Goal: Information Seeking & Learning: Learn about a topic

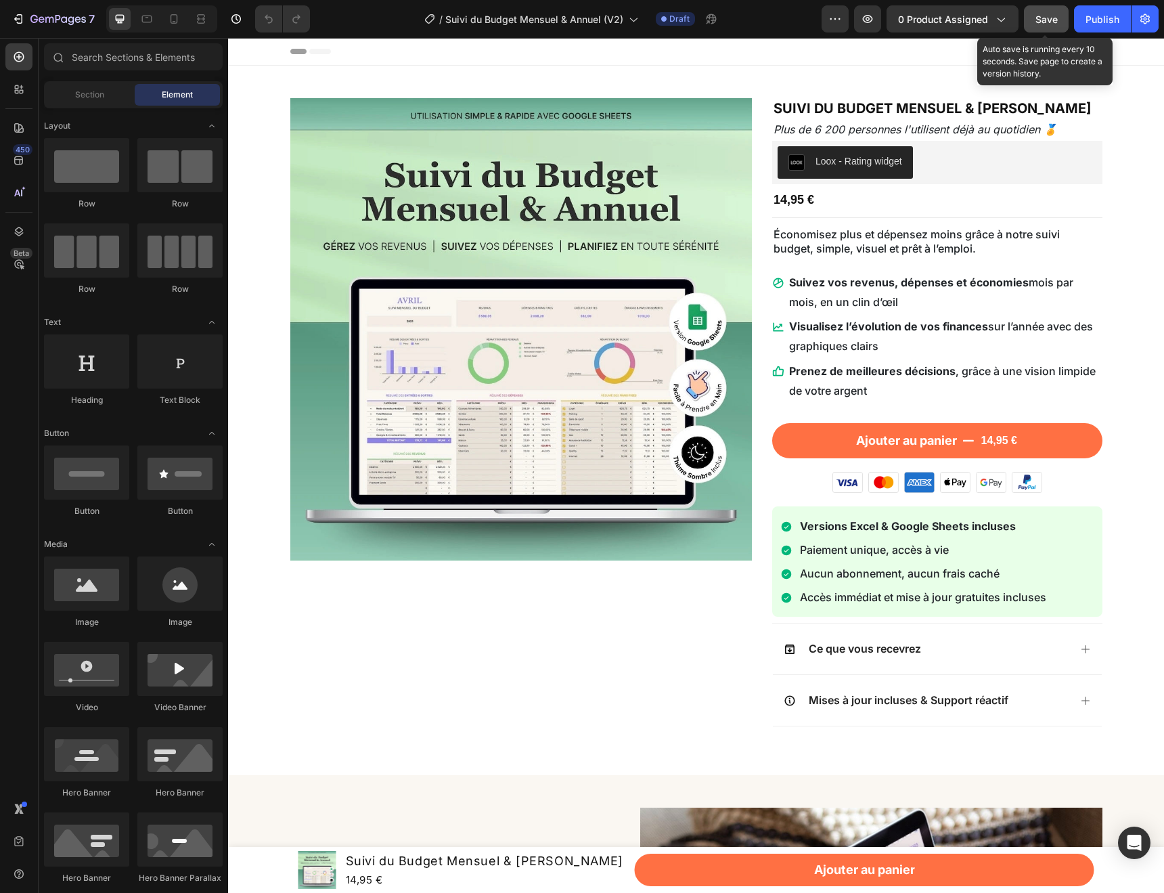
click at [1043, 24] on span "Save" at bounding box center [1047, 20] width 22 height 12
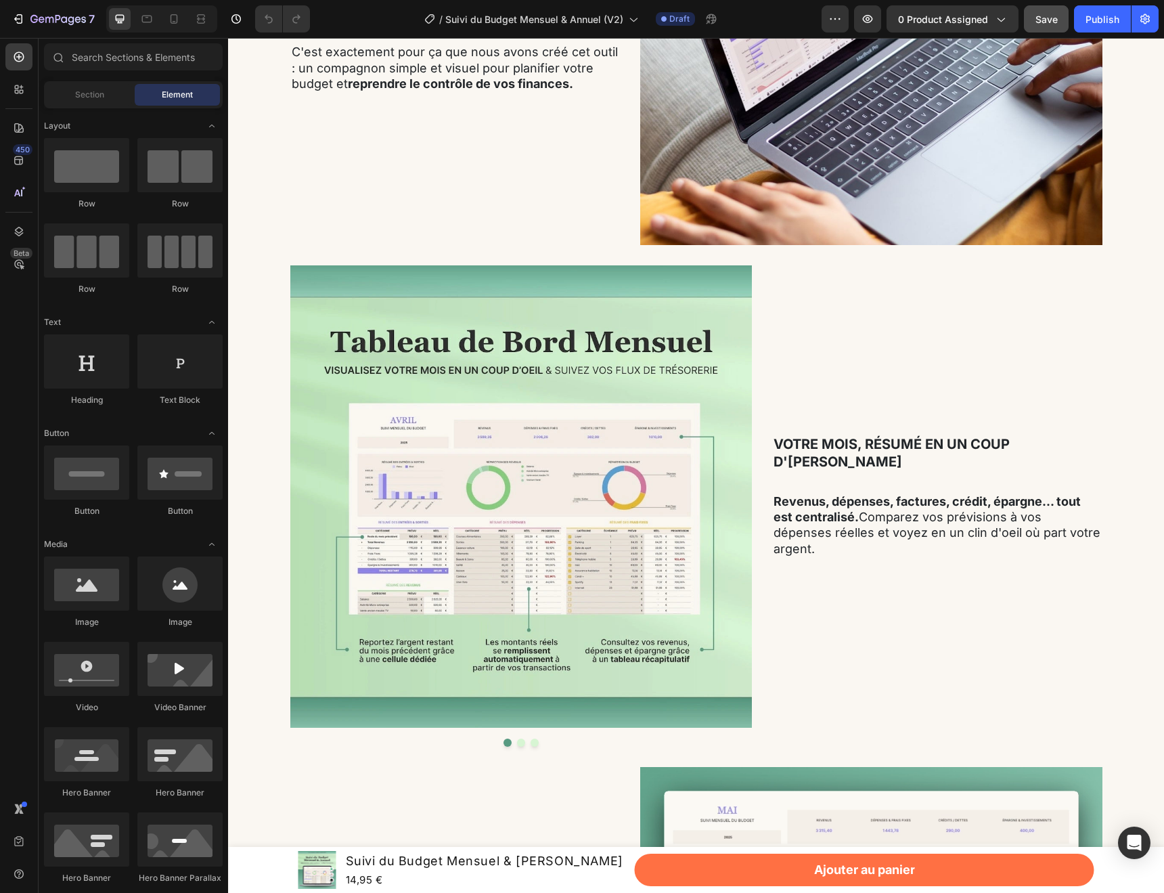
scroll to position [1074, 0]
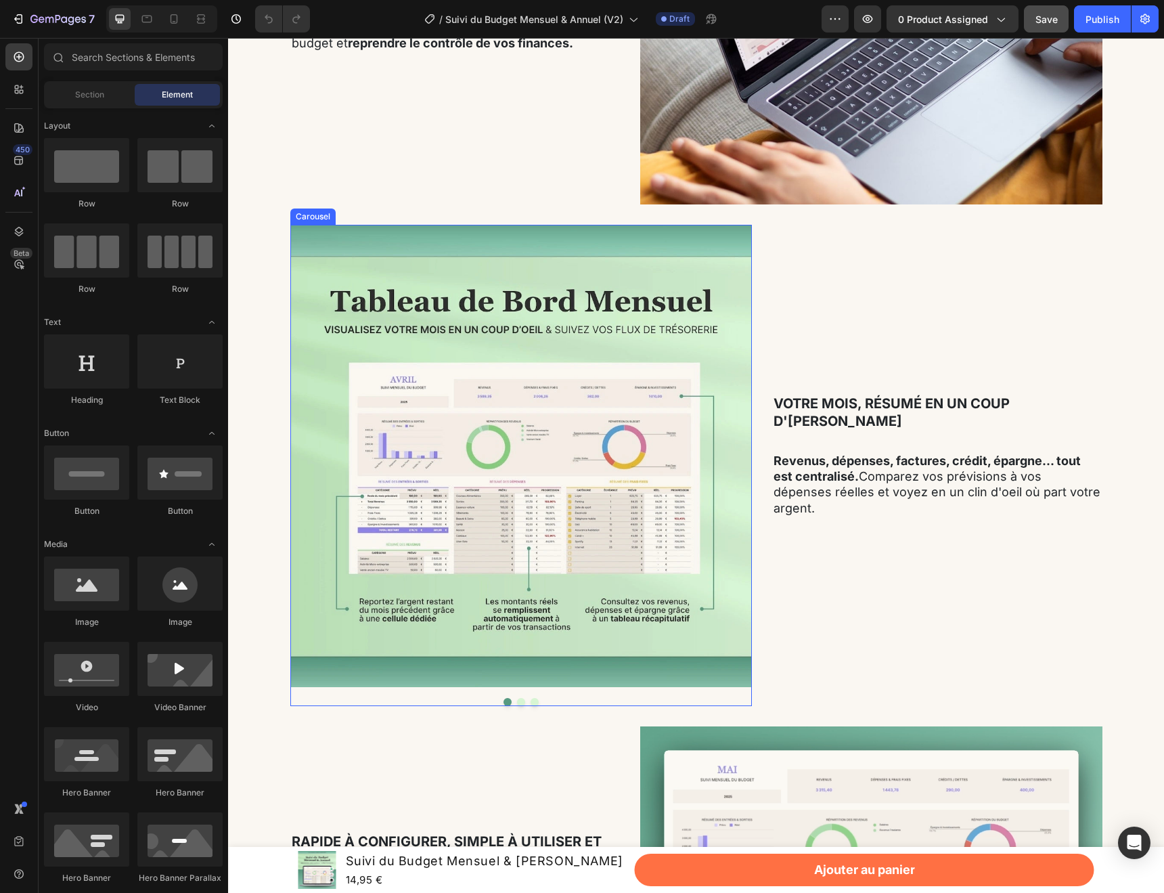
click at [521, 701] on button "Dot" at bounding box center [521, 702] width 8 height 8
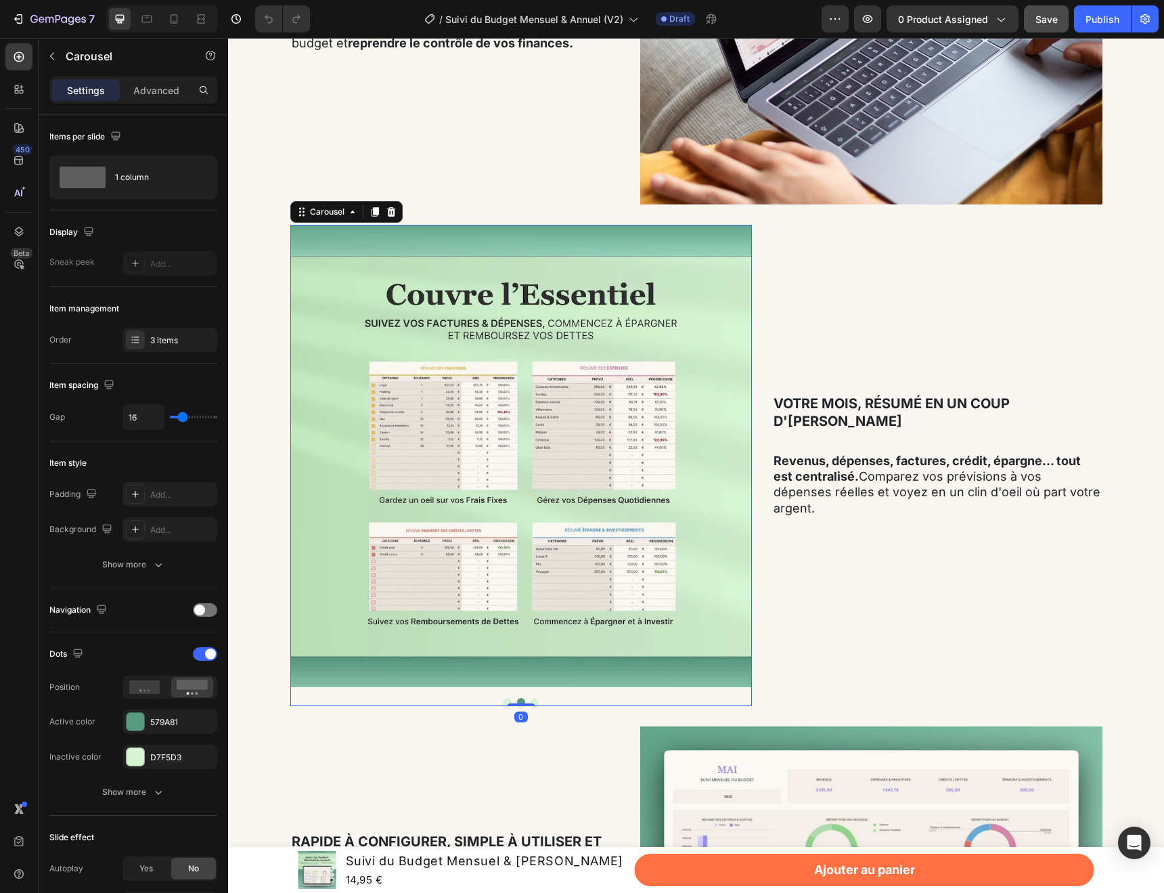
click at [535, 701] on button "Dot" at bounding box center [535, 702] width 8 height 8
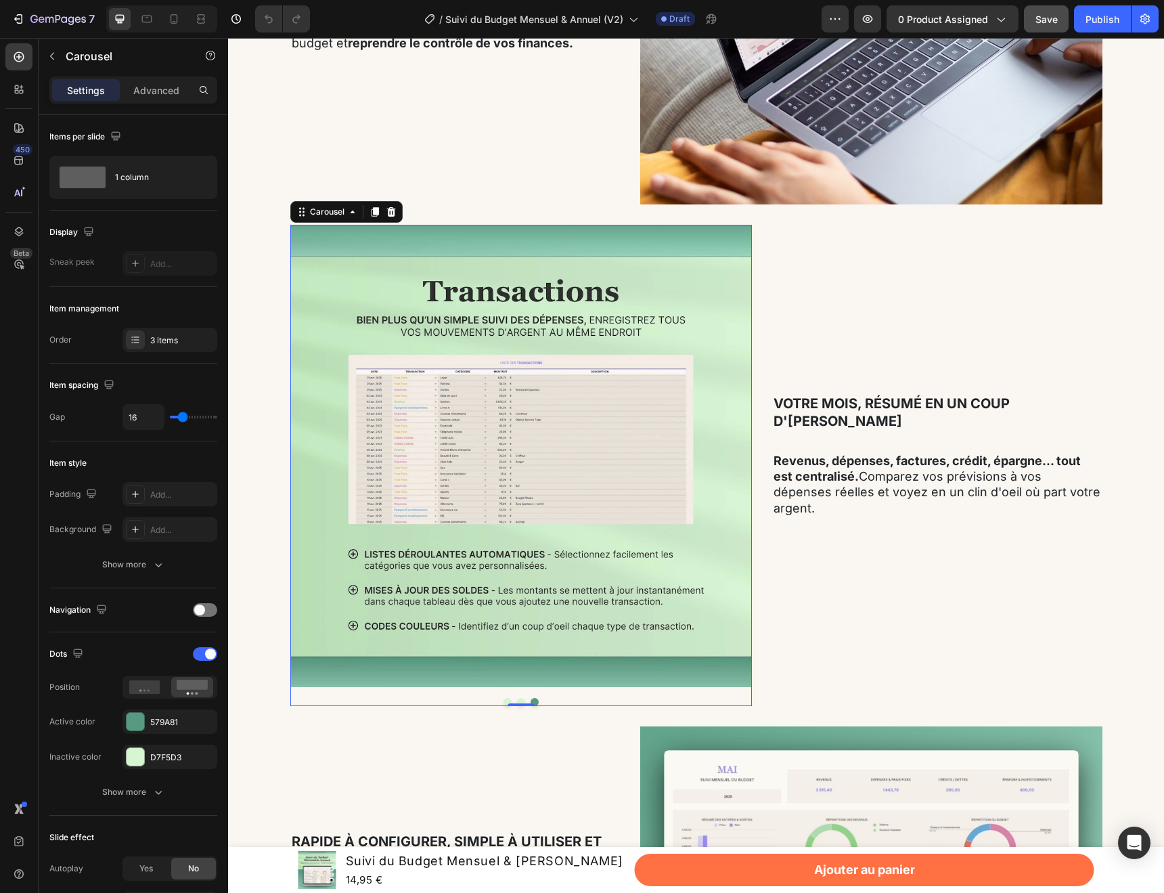
click at [505, 702] on button "Dot" at bounding box center [508, 702] width 8 height 8
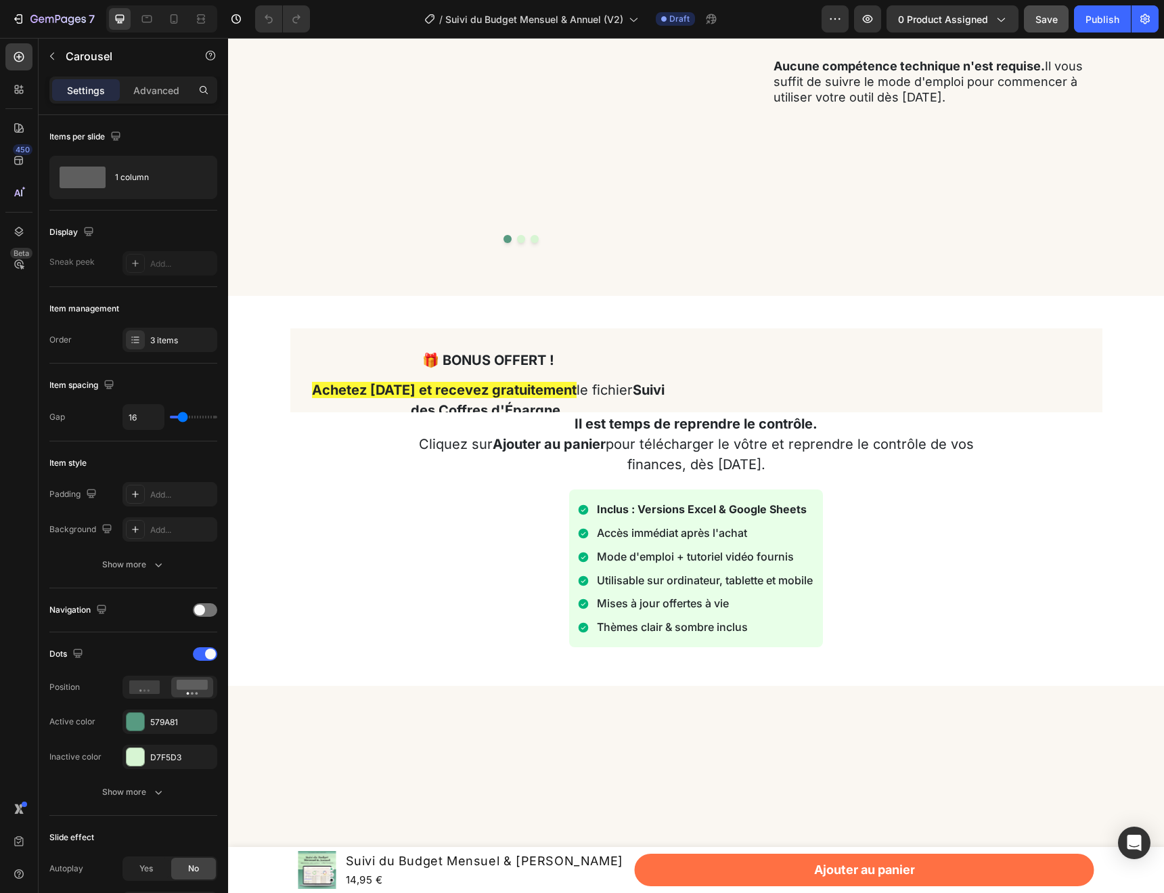
scroll to position [3171, 0]
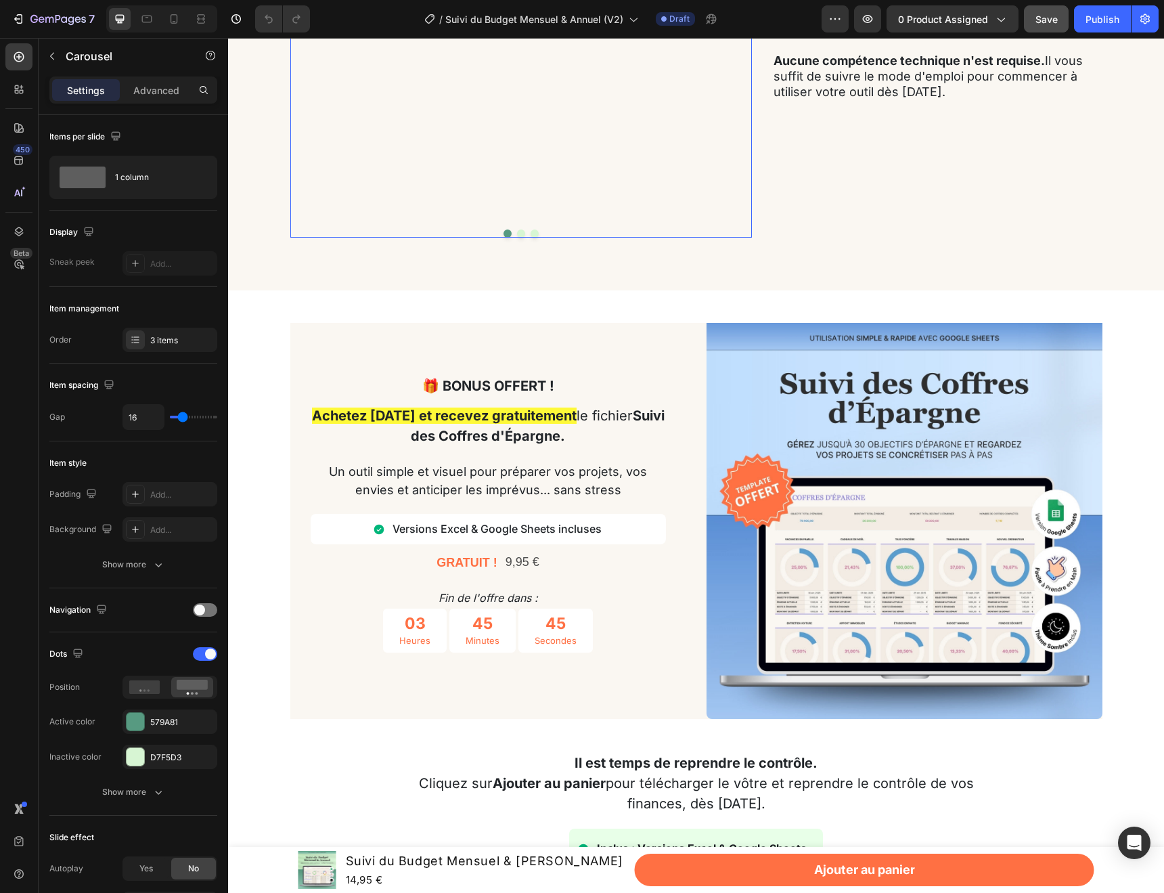
click at [518, 238] on button "Dot" at bounding box center [521, 233] width 8 height 8
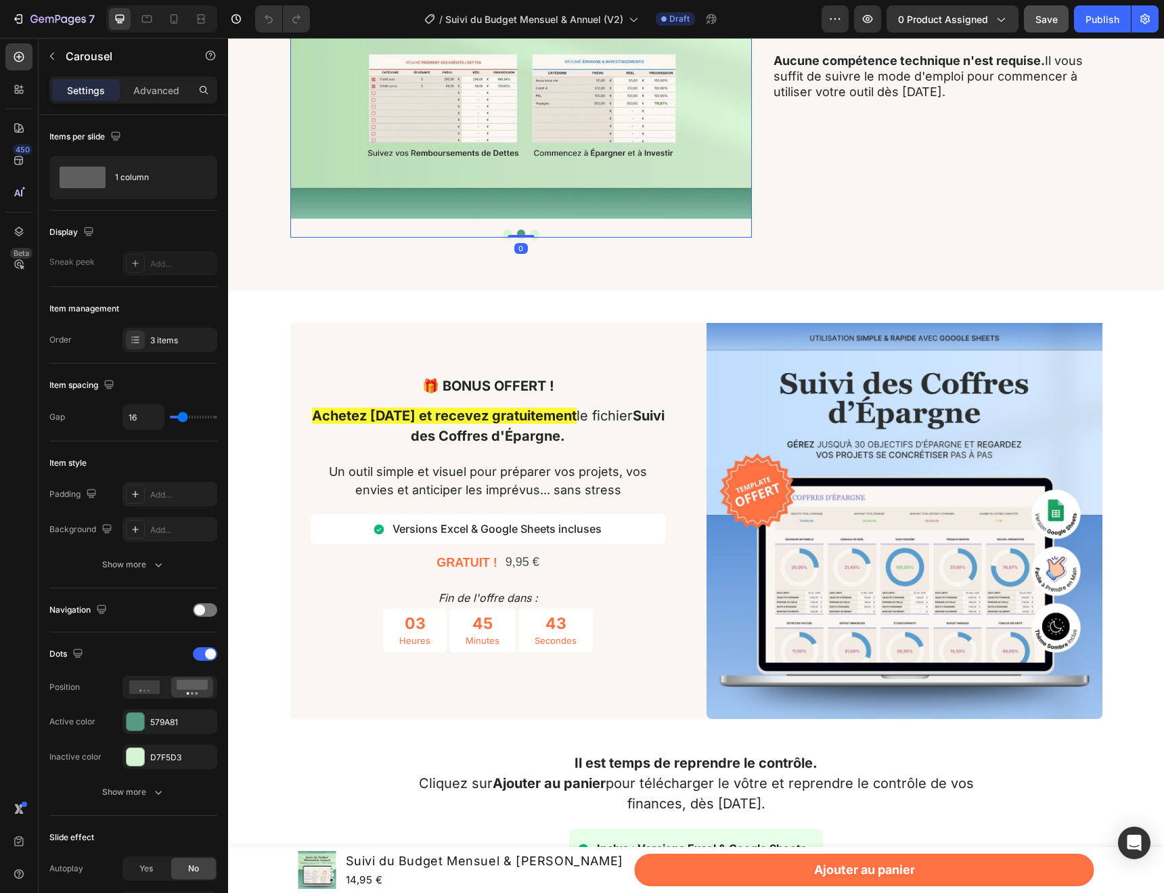
click at [536, 238] on button "Dot" at bounding box center [535, 233] width 8 height 8
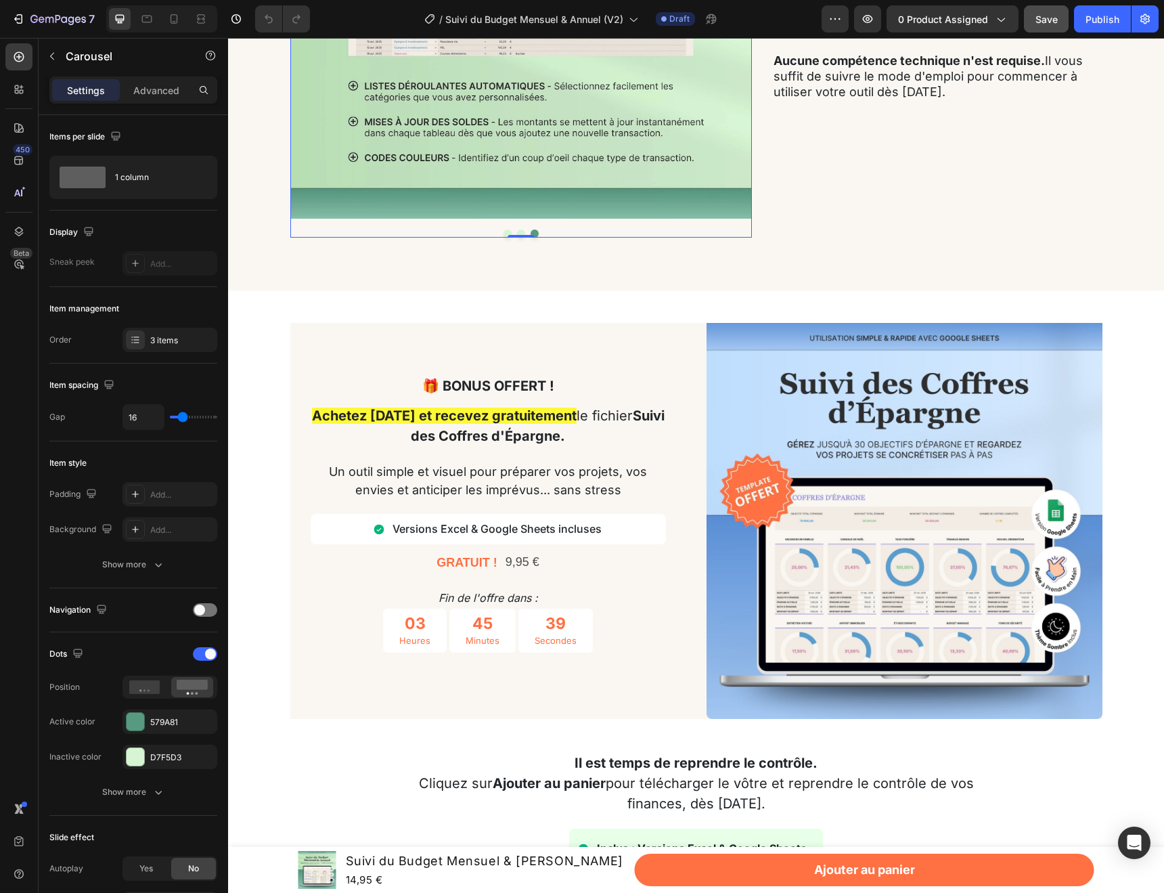
click at [504, 238] on button "Dot" at bounding box center [508, 233] width 8 height 8
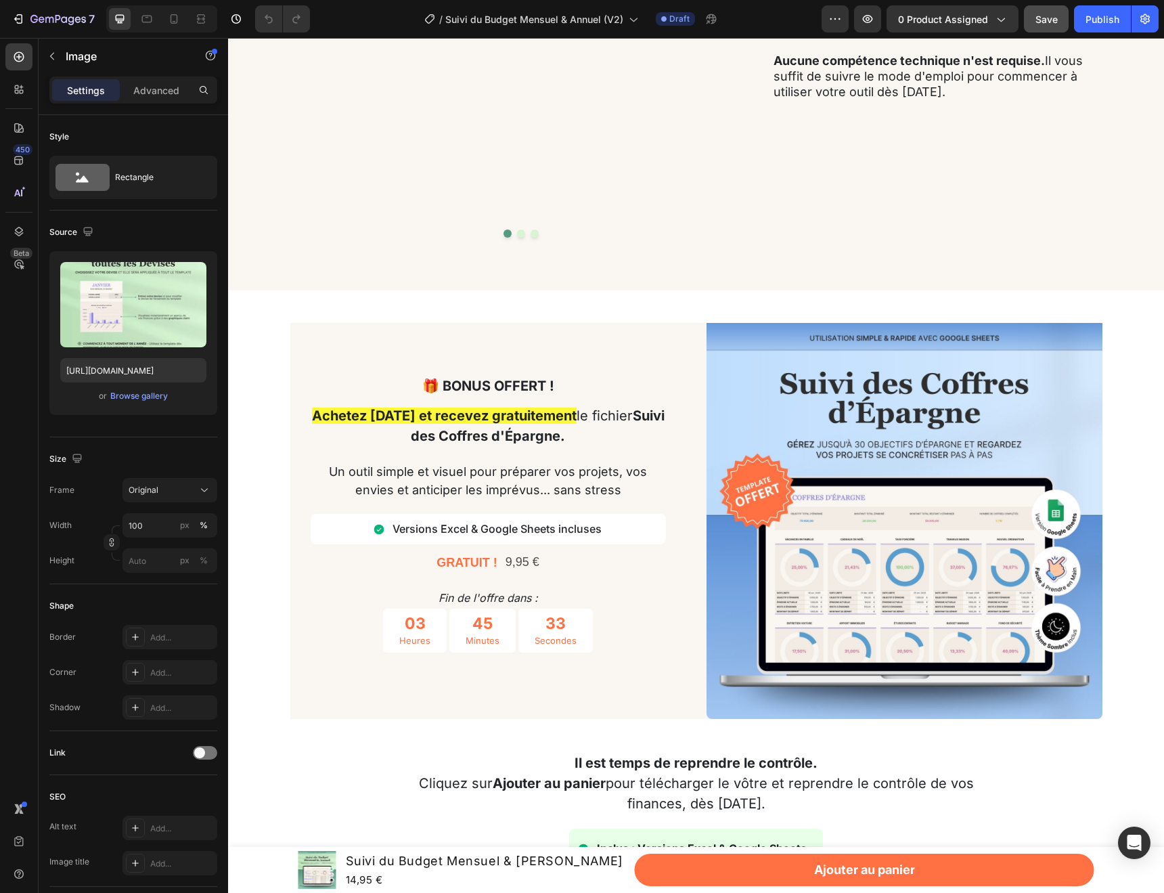
click at [171, 95] on p "Advanced" at bounding box center [156, 90] width 46 height 14
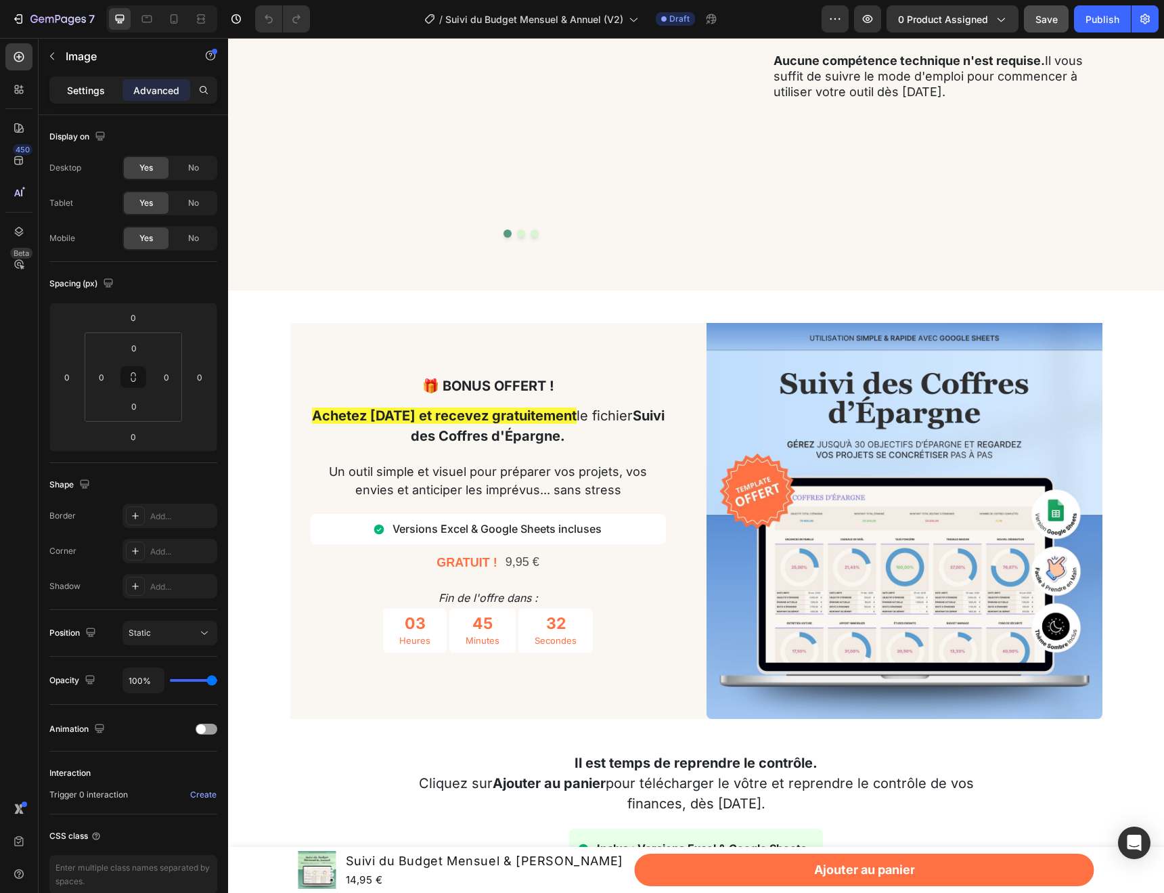
click at [81, 89] on p "Settings" at bounding box center [86, 90] width 38 height 14
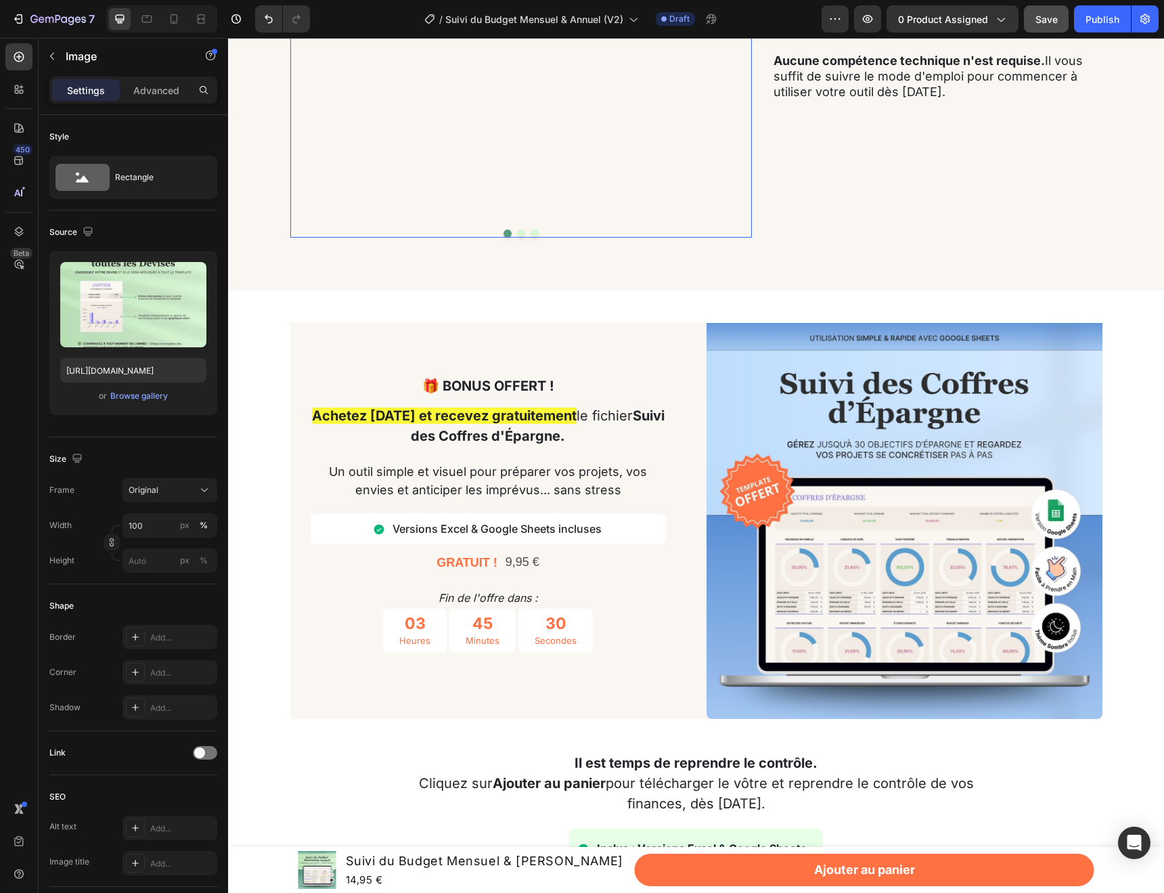
click at [343, 238] on div at bounding box center [521, 233] width 462 height 8
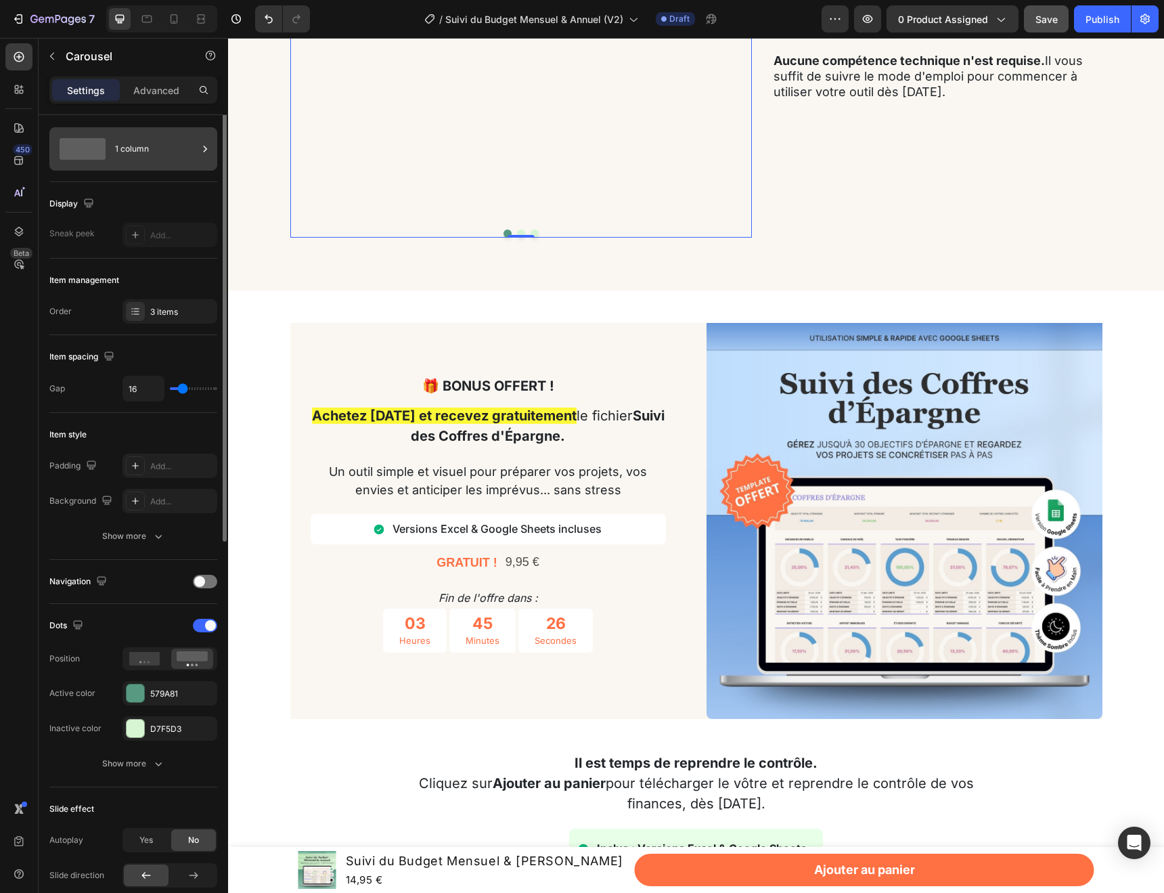
scroll to position [0, 0]
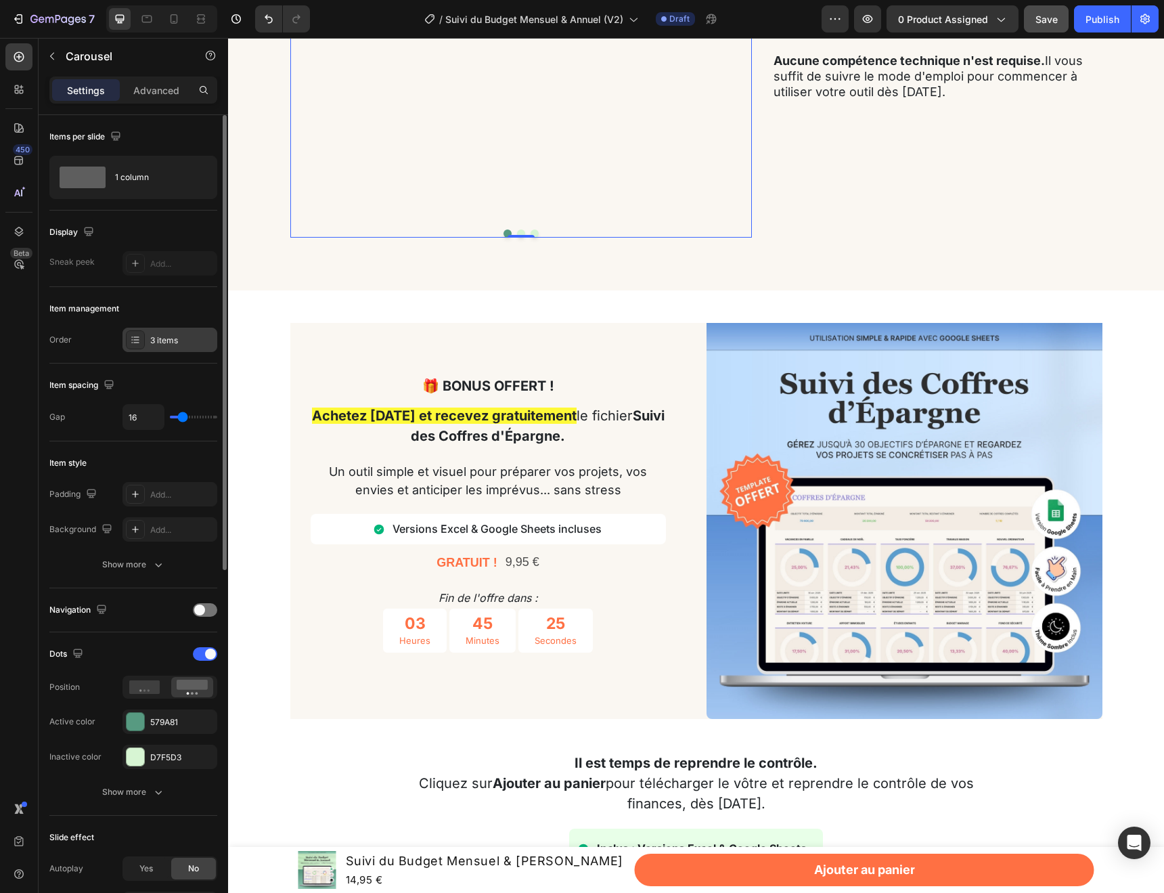
click at [169, 334] on div "3 items" at bounding box center [182, 340] width 64 height 12
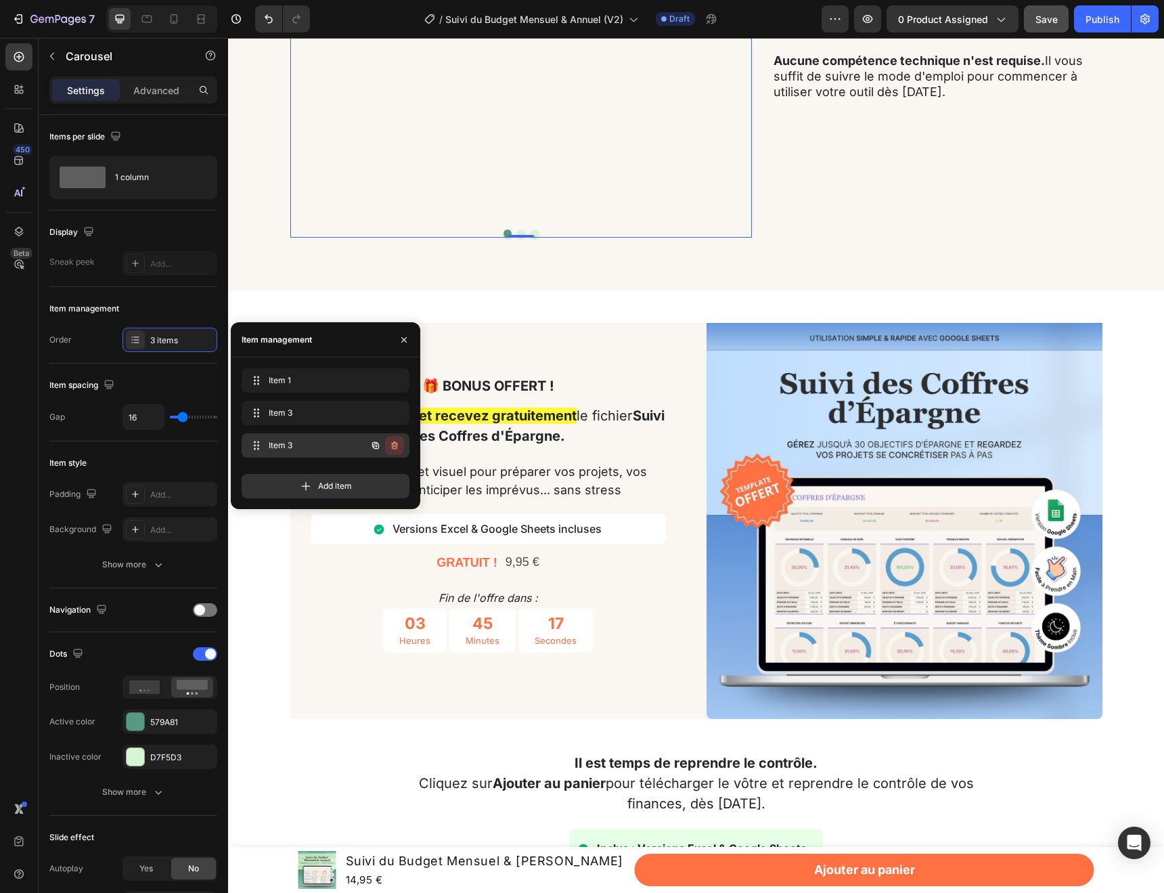
click at [397, 443] on icon "button" at bounding box center [394, 445] width 7 height 8
click at [385, 443] on div "Delete" at bounding box center [385, 445] width 25 height 12
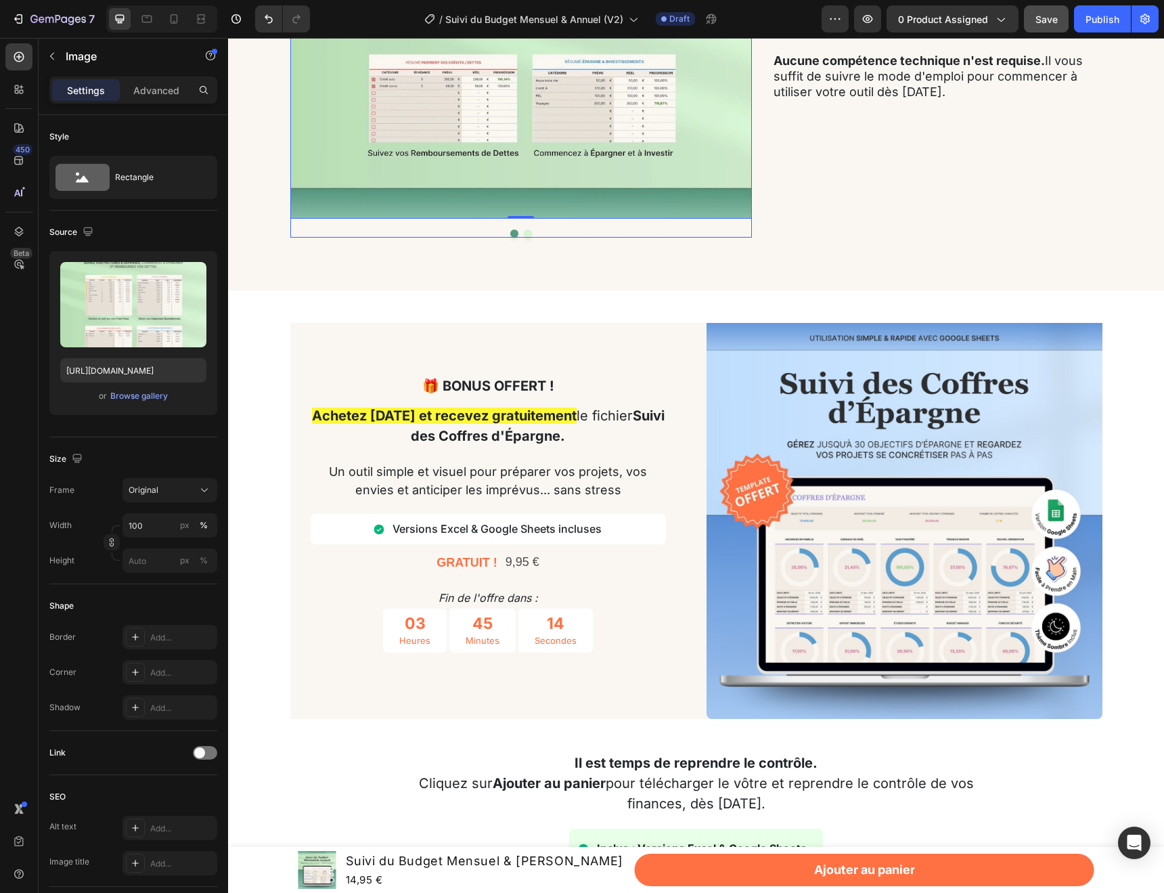
click at [527, 238] on button "Dot" at bounding box center [528, 233] width 8 height 8
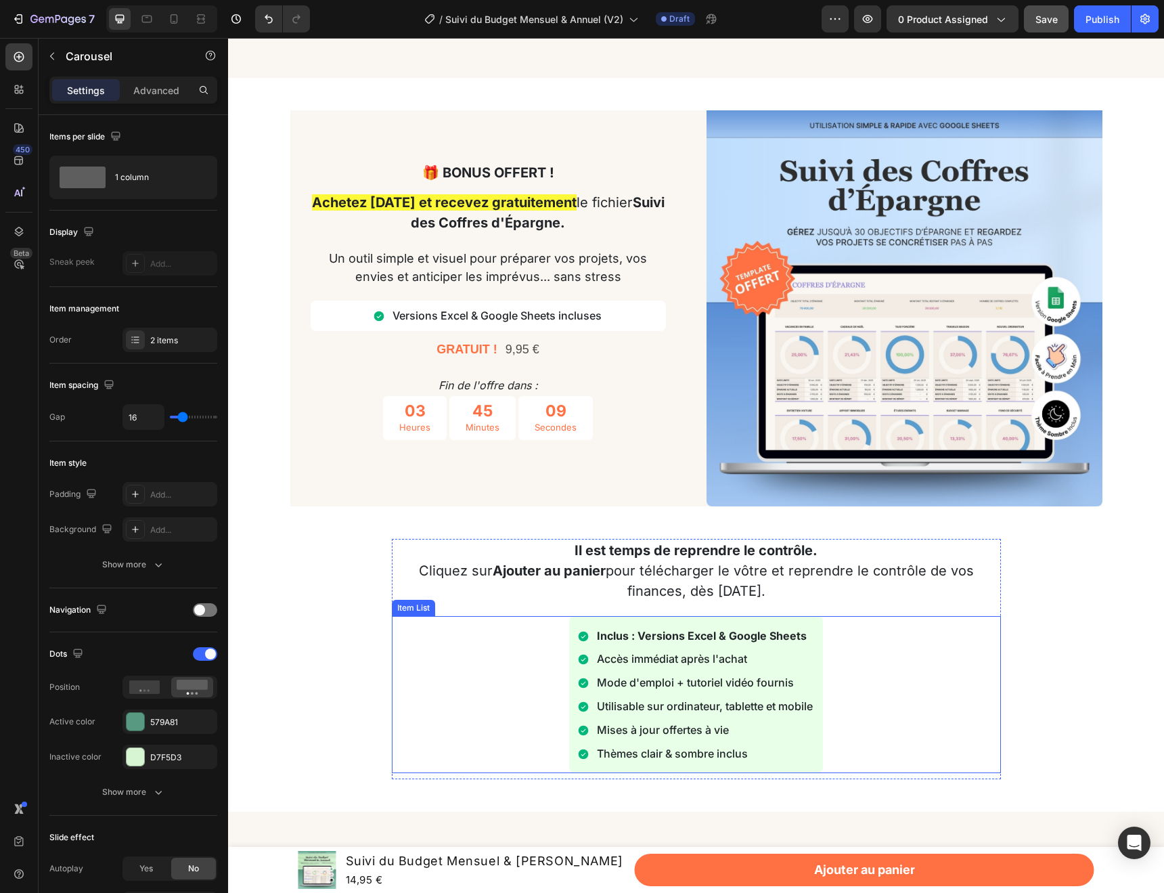
scroll to position [3290, 0]
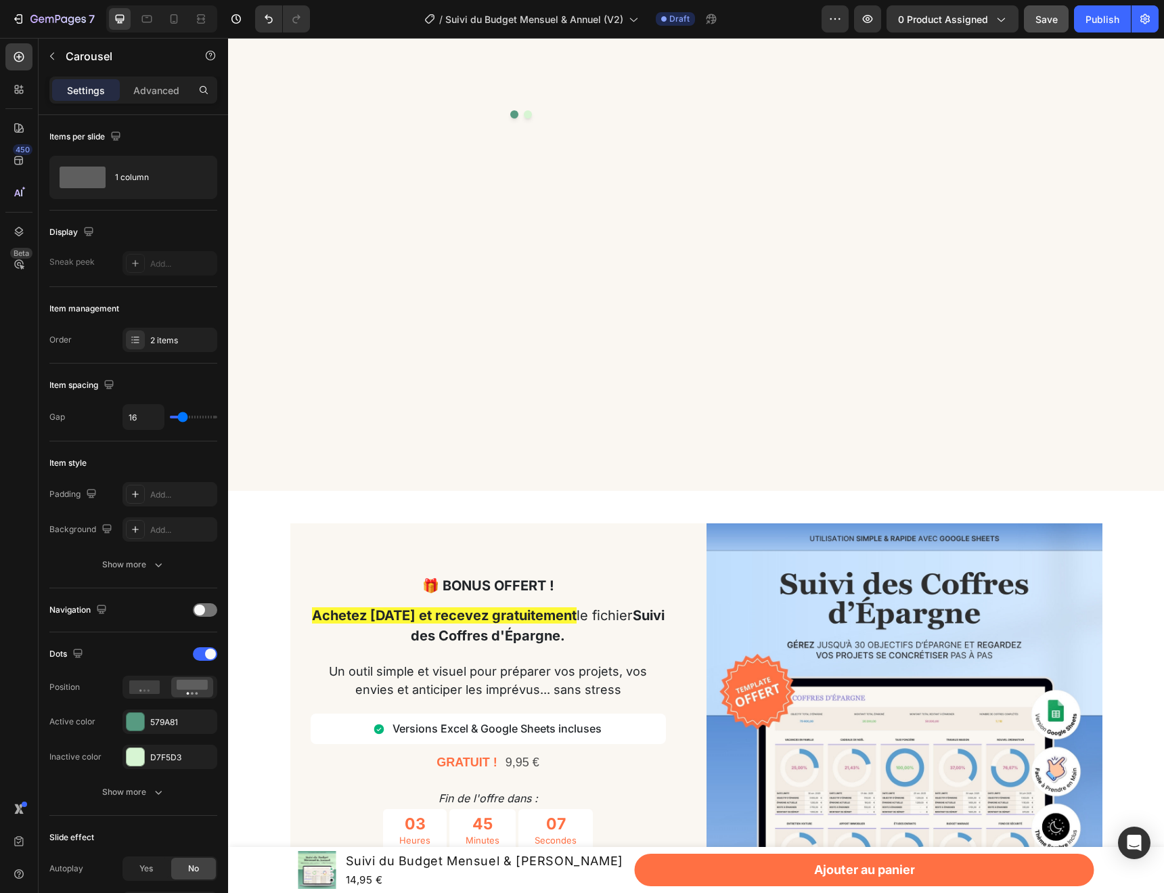
click at [529, 118] on button "Dot" at bounding box center [528, 114] width 8 height 8
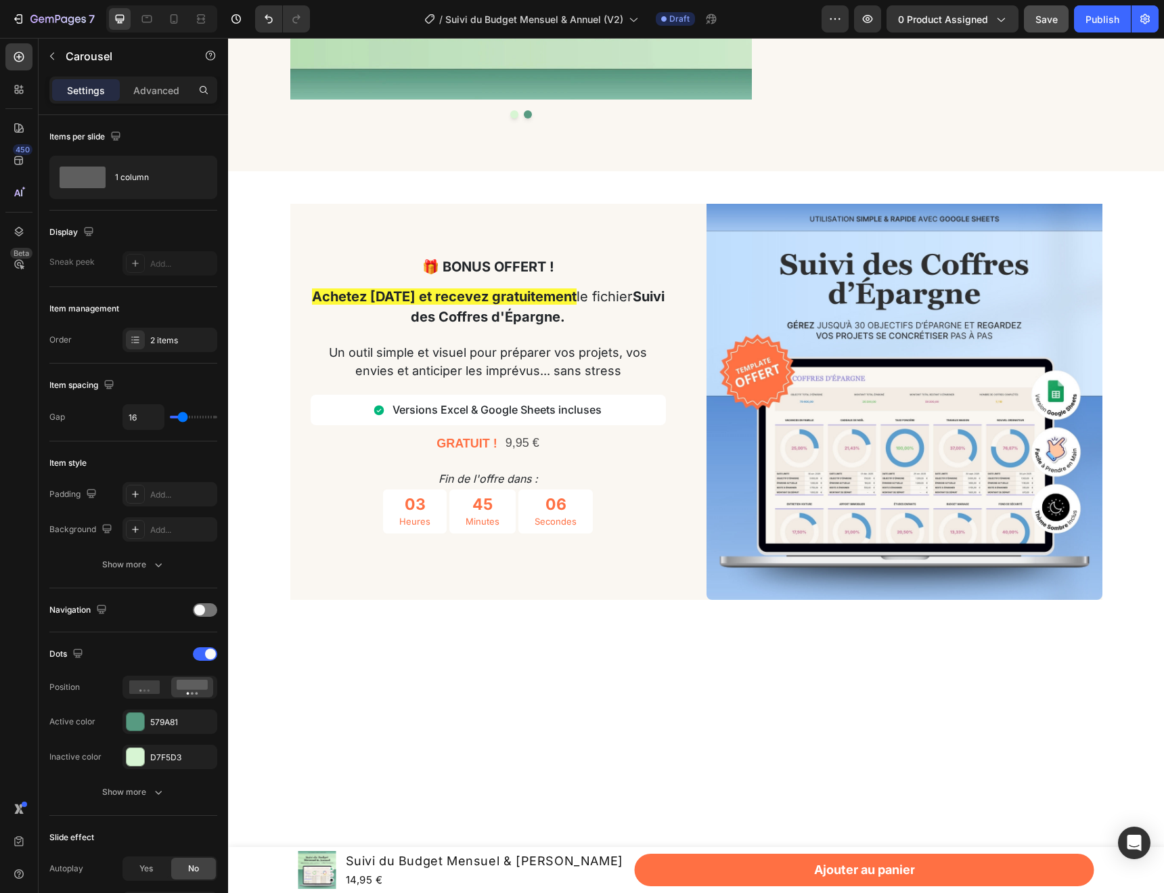
click at [514, 118] on button "Dot" at bounding box center [514, 114] width 8 height 8
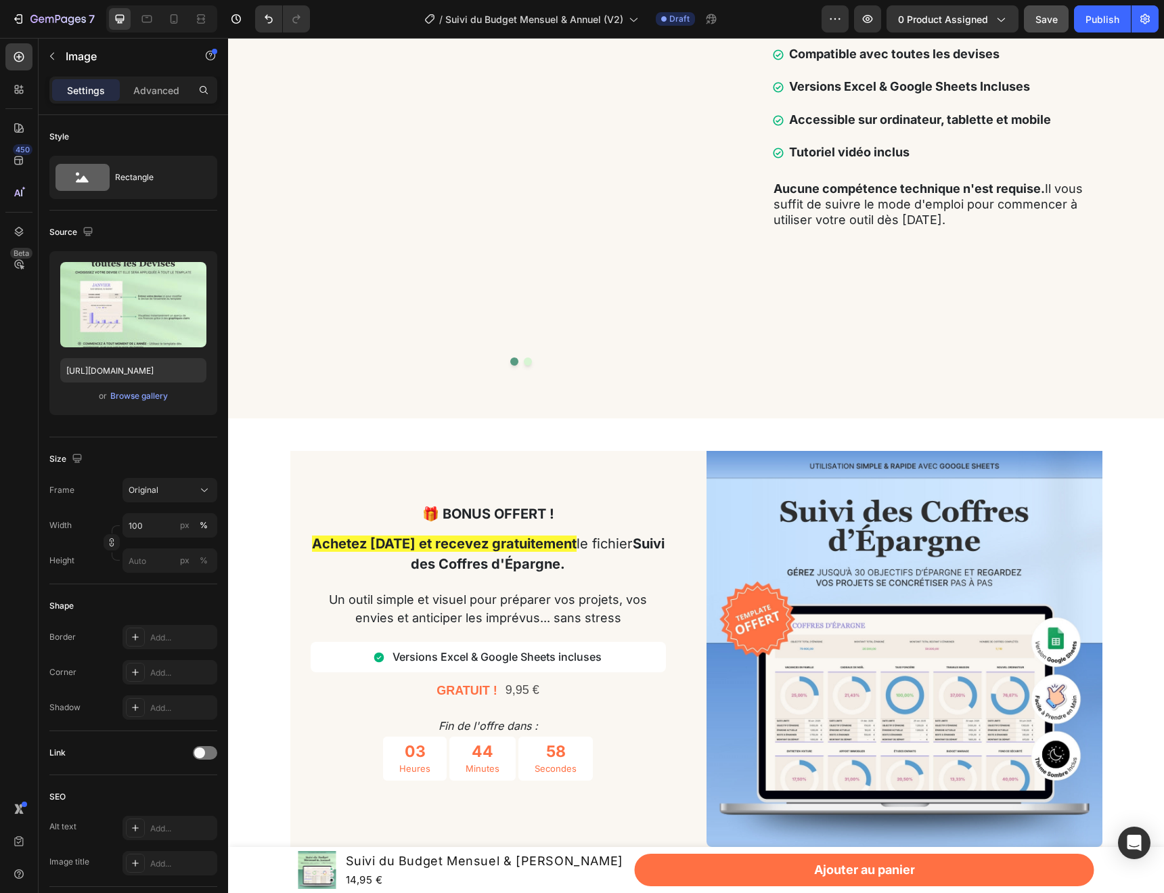
scroll to position [3045, 0]
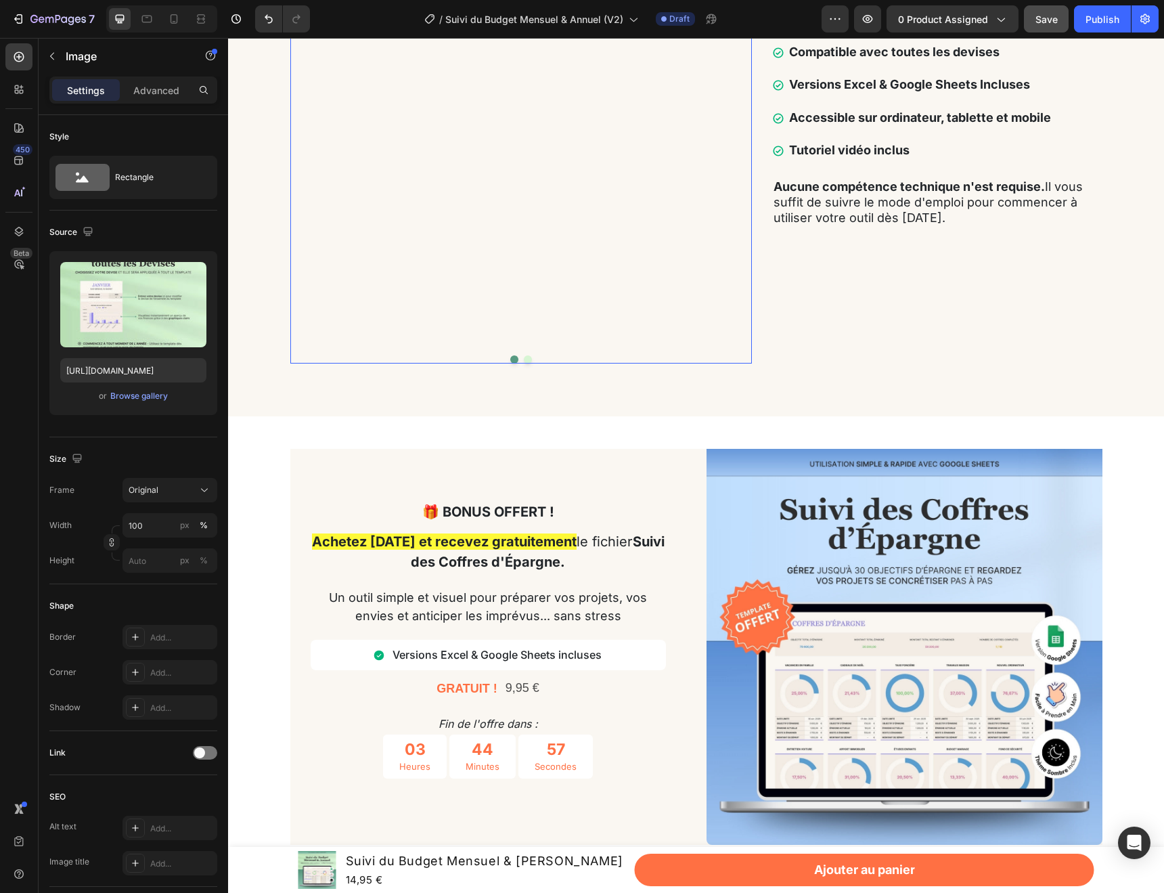
click at [529, 363] on button "Dot" at bounding box center [528, 359] width 8 height 8
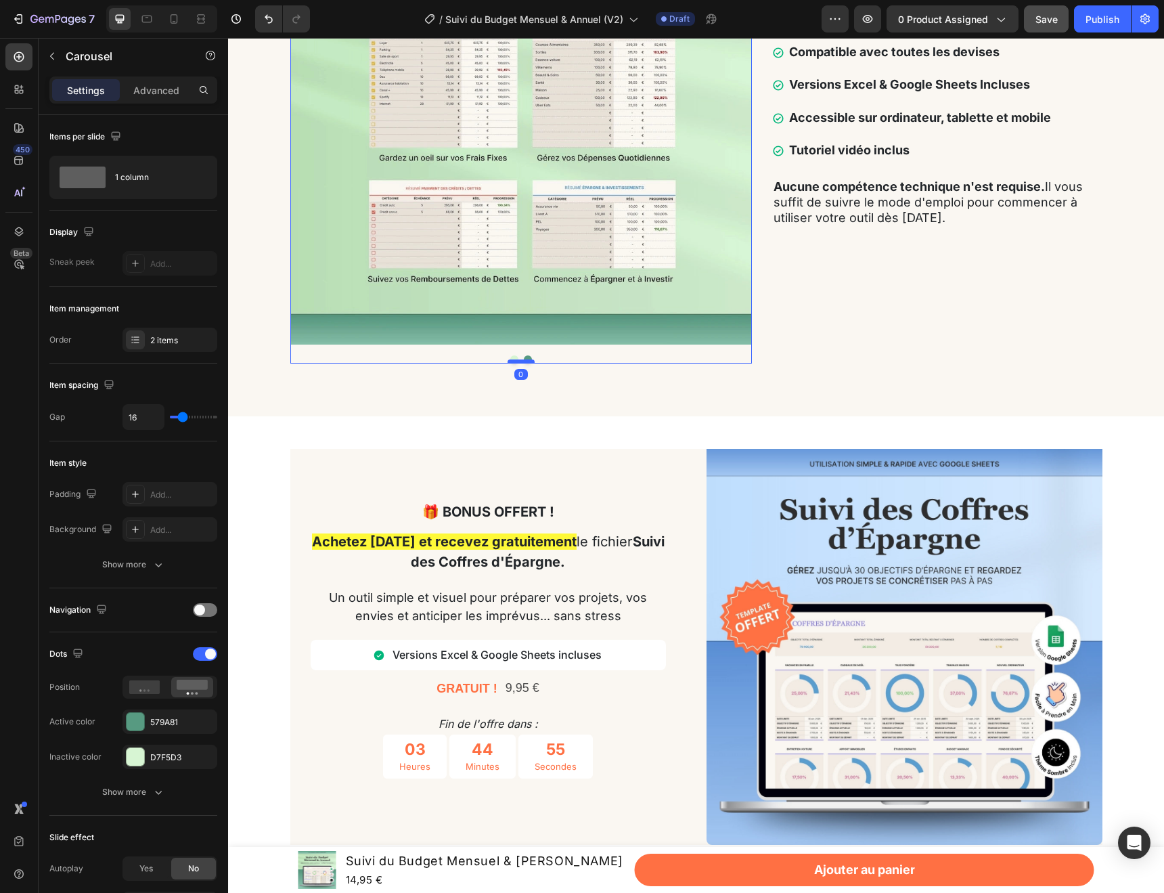
click at [514, 363] on div at bounding box center [521, 361] width 27 height 4
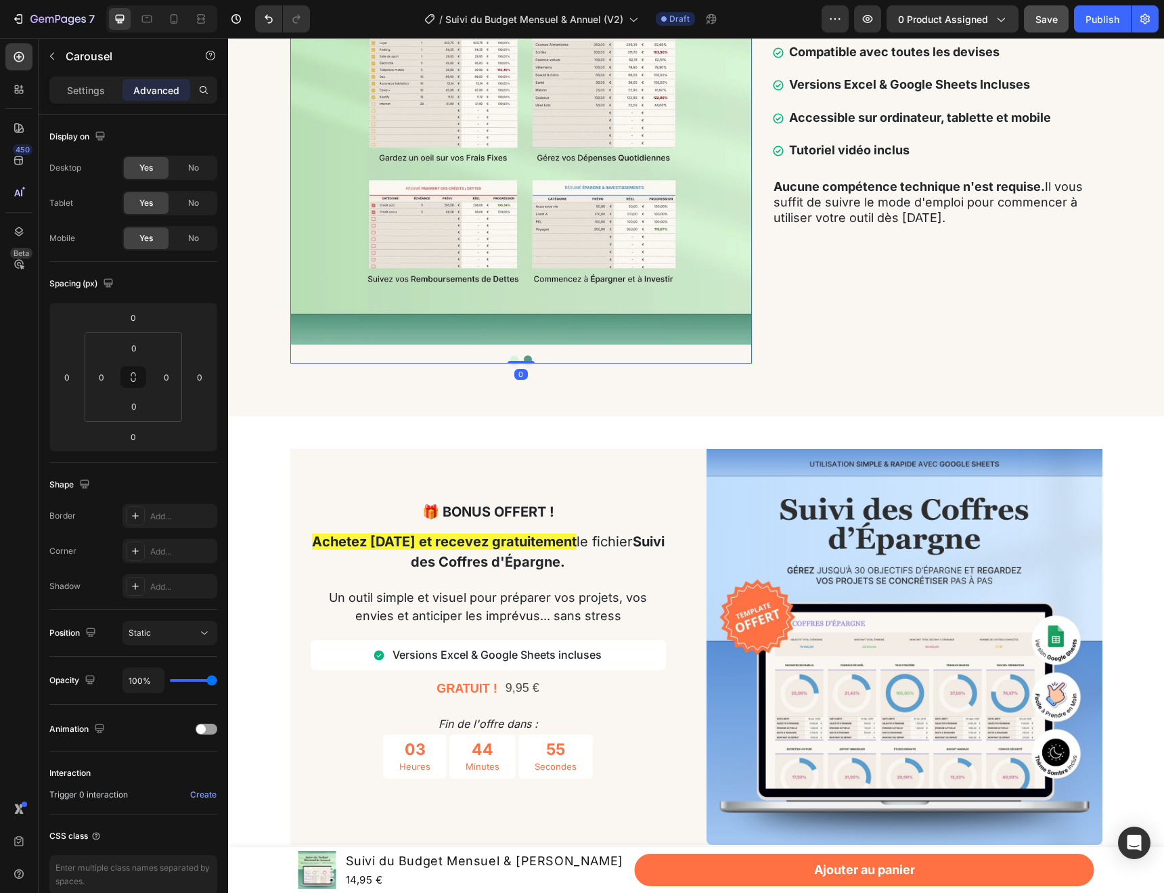
click at [514, 363] on button "Dot" at bounding box center [514, 359] width 8 height 8
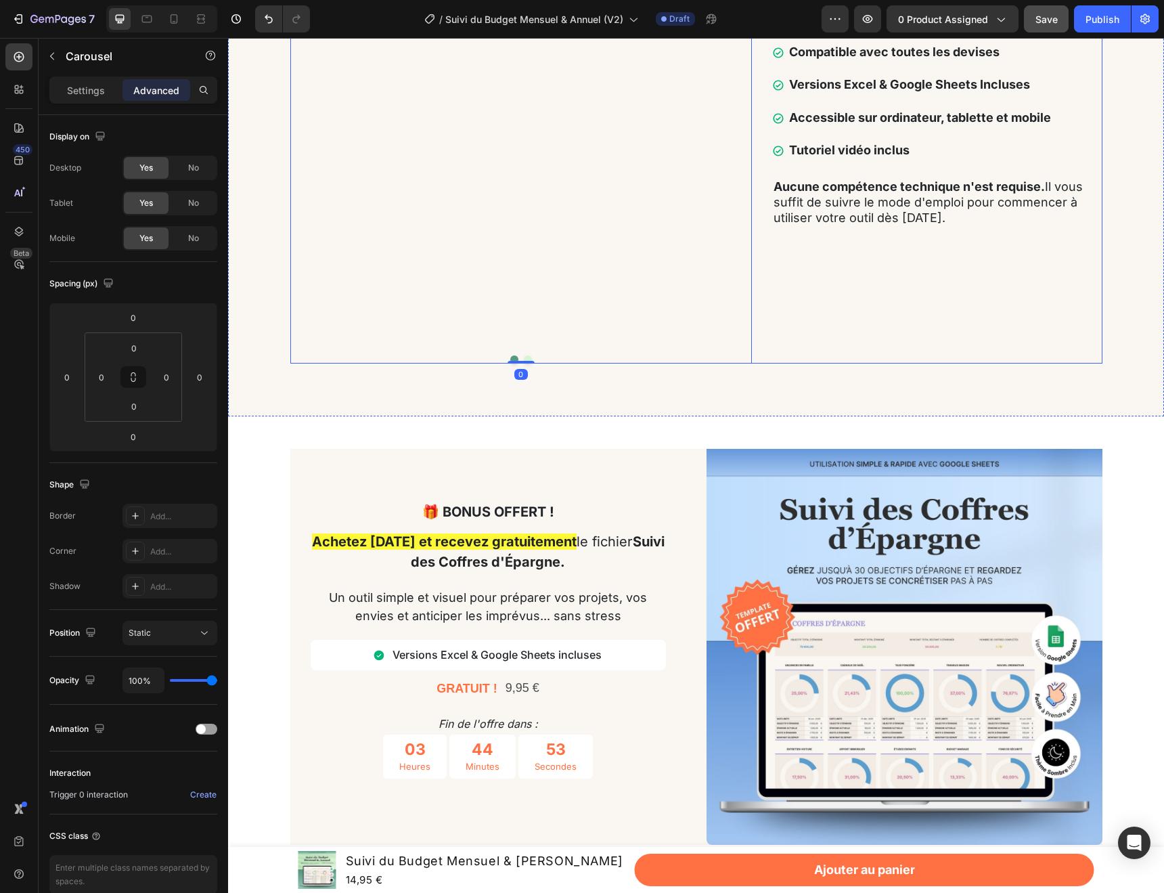
click at [916, 364] on div "Un outil qui s'intègre à votre quotidien Text Block Compatible avec toutes les …" at bounding box center [937, 123] width 330 height 481
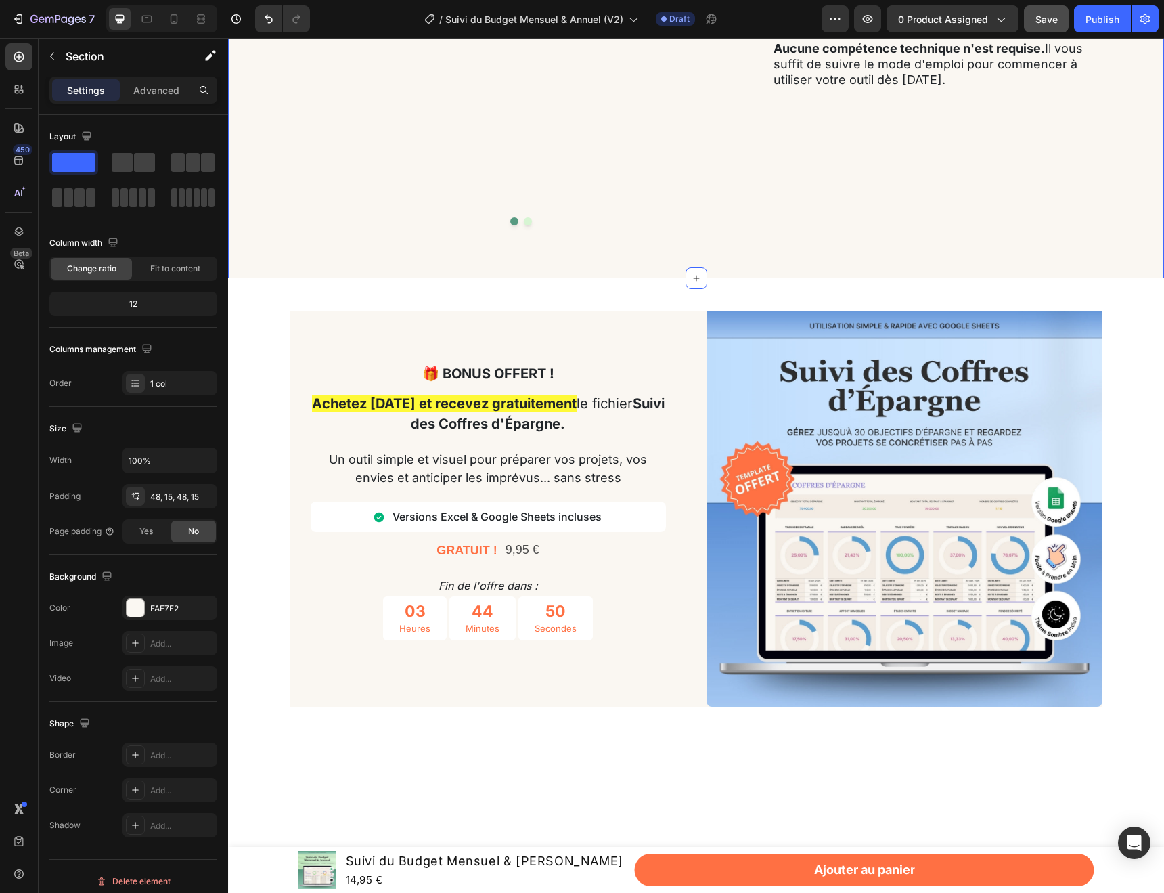
scroll to position [3185, 0]
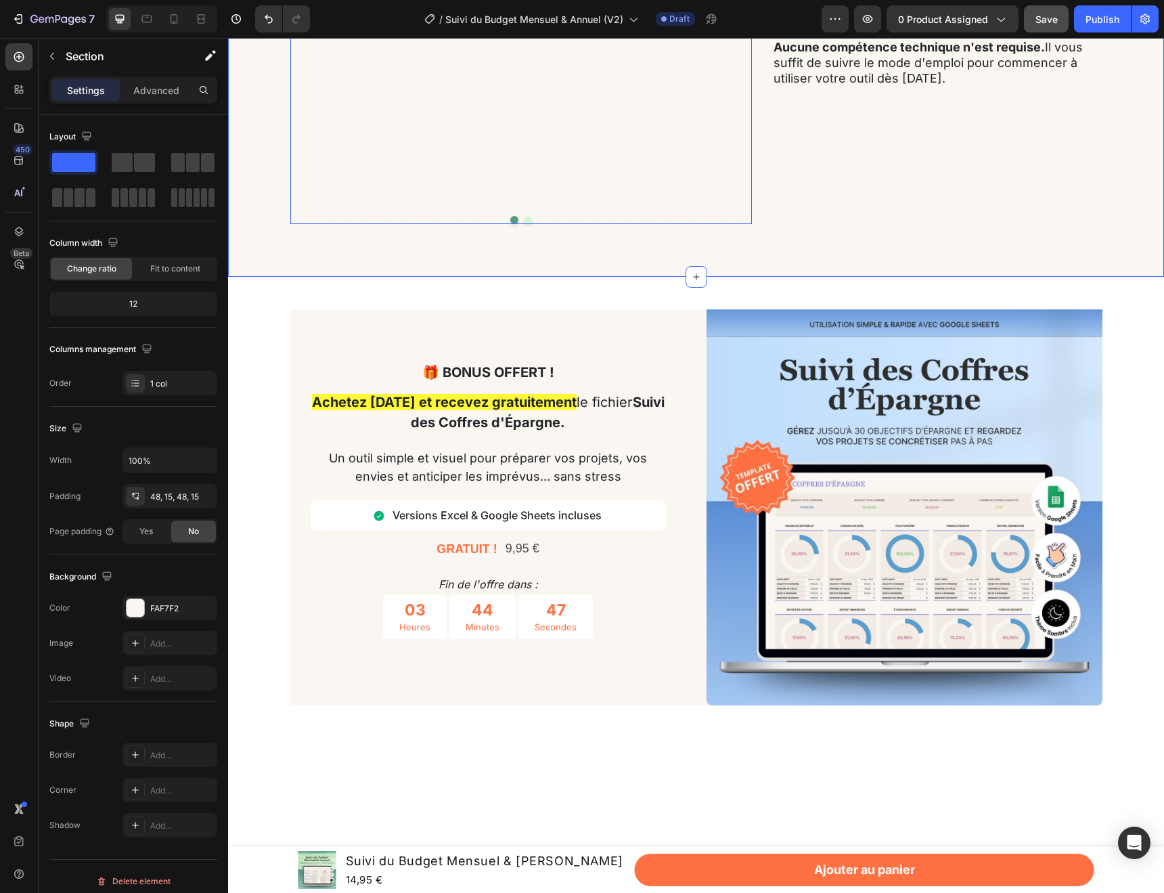
click at [529, 224] on button "Dot" at bounding box center [528, 220] width 8 height 8
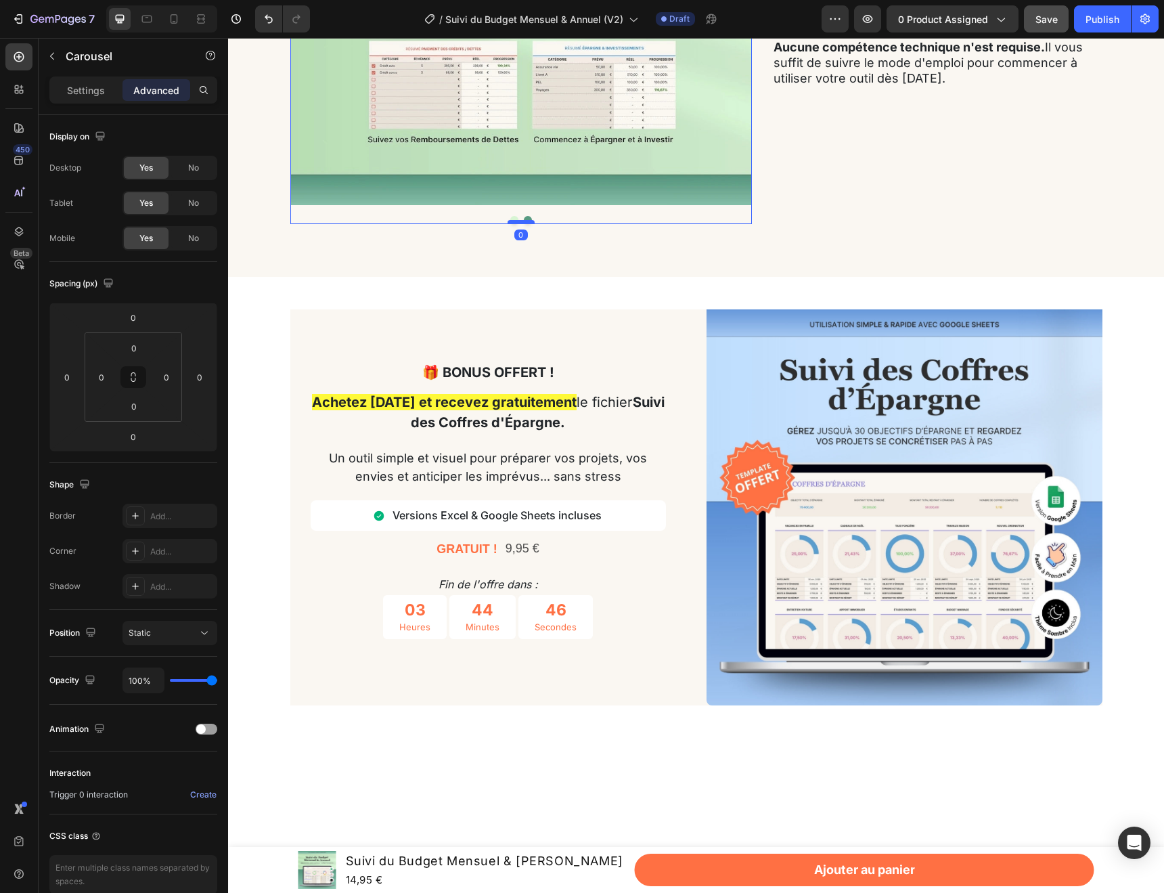
click at [514, 224] on div at bounding box center [521, 222] width 27 height 4
click at [514, 224] on button "Dot" at bounding box center [514, 220] width 8 height 8
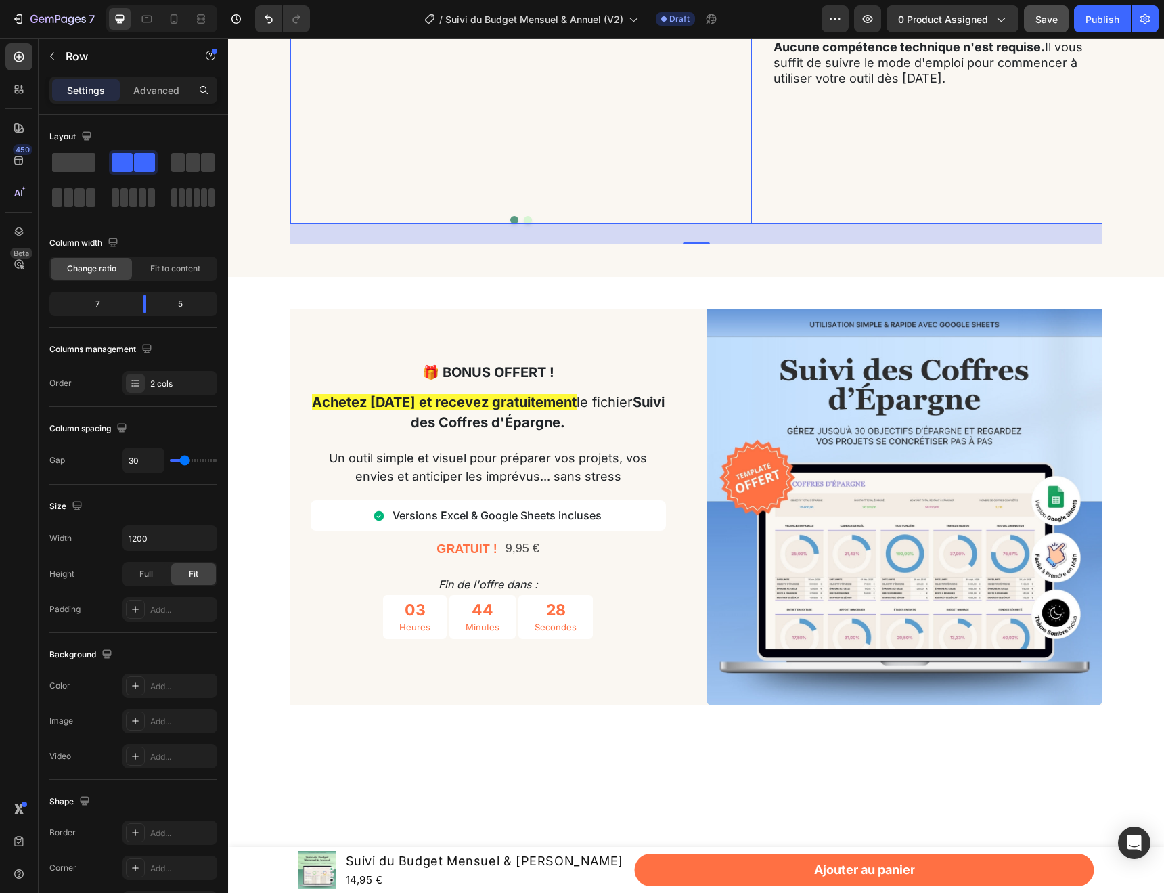
click at [526, 224] on button "Dot" at bounding box center [528, 220] width 8 height 8
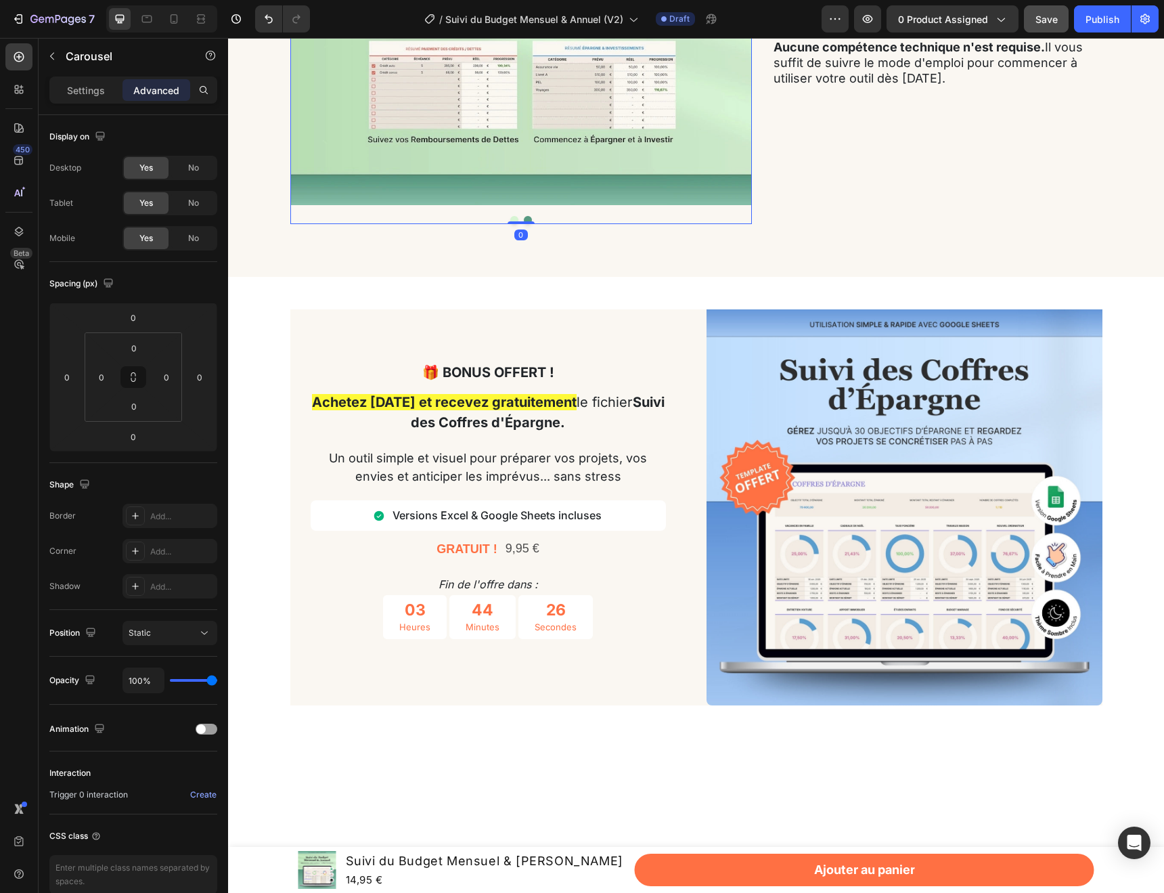
click at [514, 224] on button "Dot" at bounding box center [514, 220] width 8 height 8
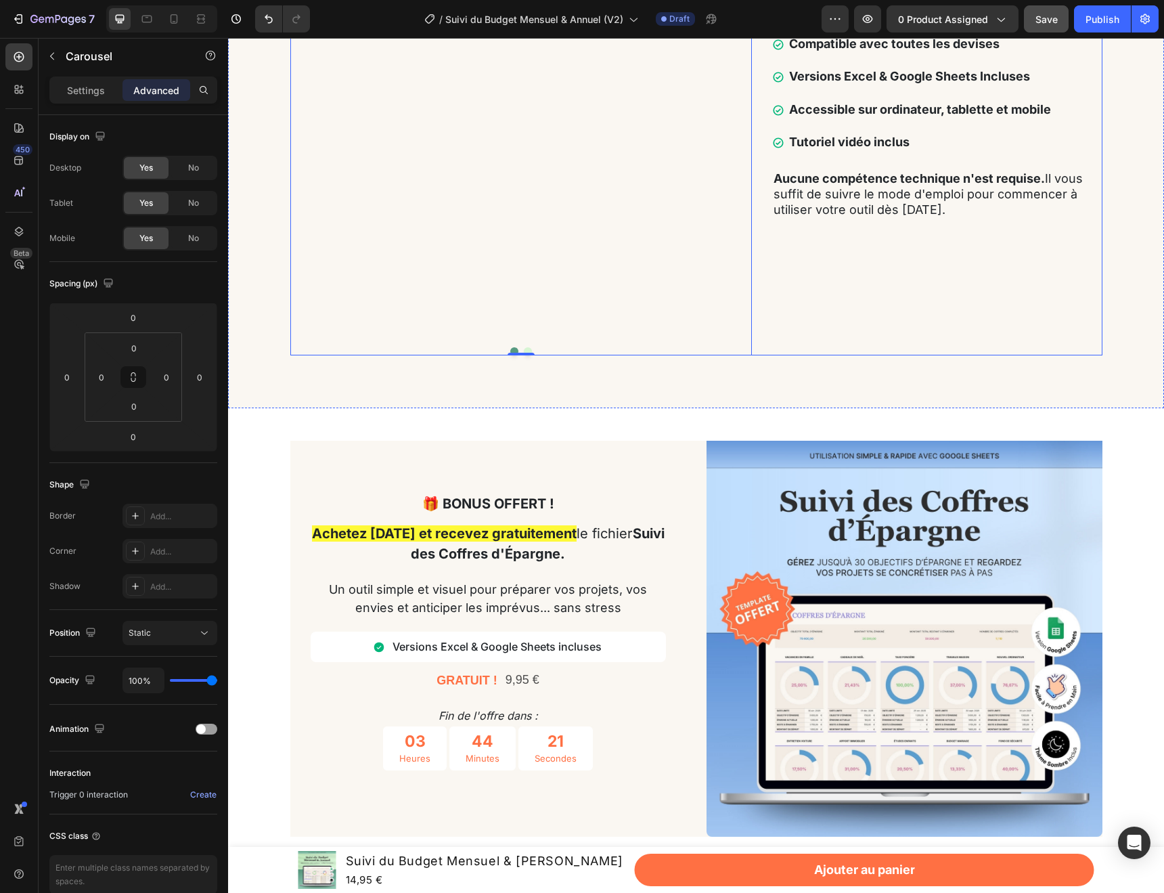
scroll to position [3103, 0]
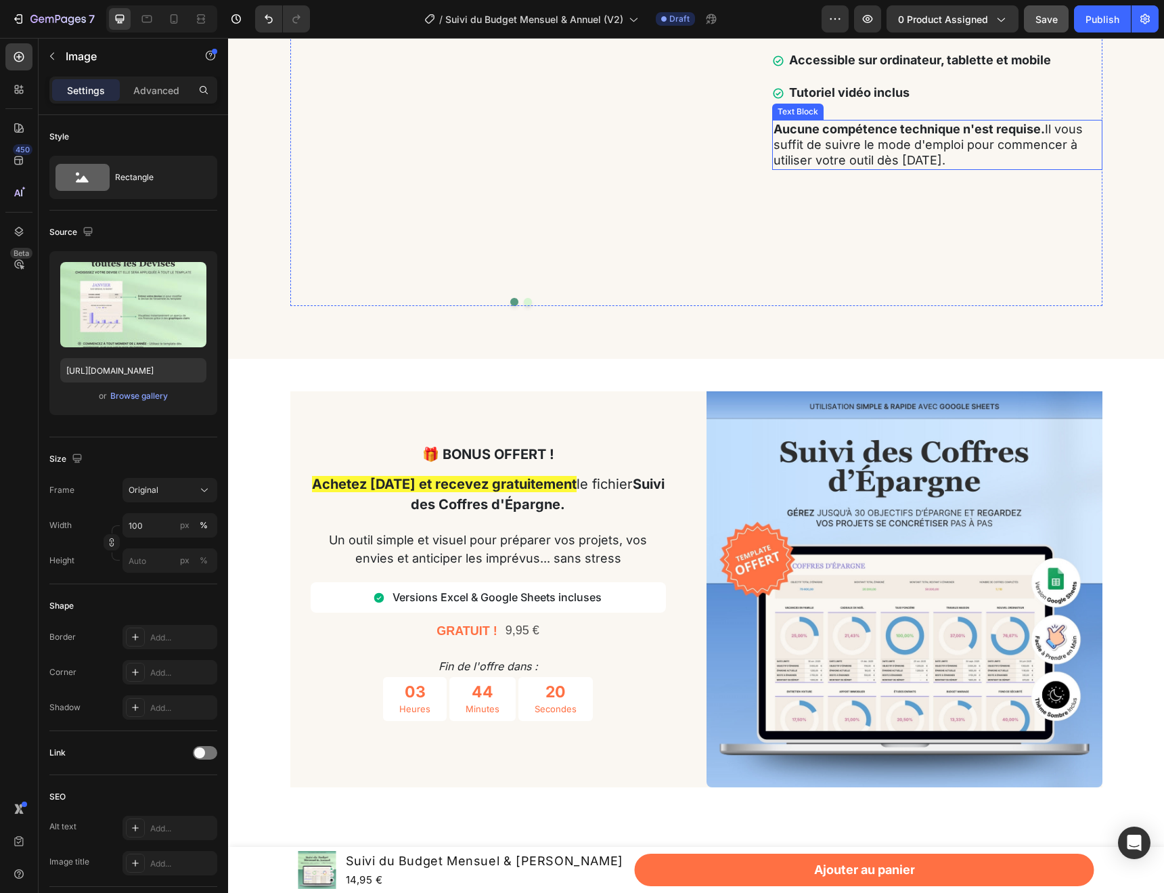
click at [862, 169] on p "Aucune compétence technique n'est requise. Il vous suffit de suivre le mode d'e…" at bounding box center [938, 144] width 328 height 47
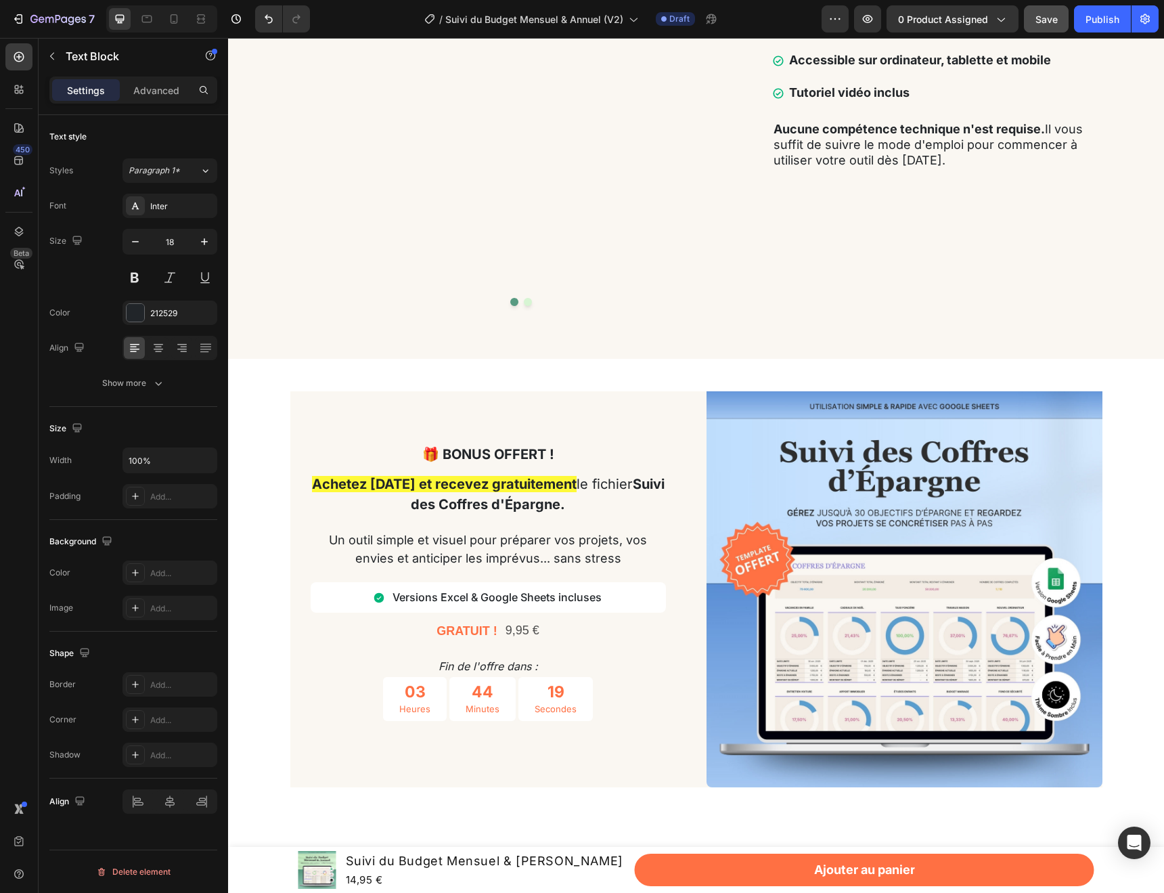
click at [915, 169] on p "Aucune compétence technique n'est requise. Il vous suffit de suivre le mode d'e…" at bounding box center [938, 144] width 328 height 47
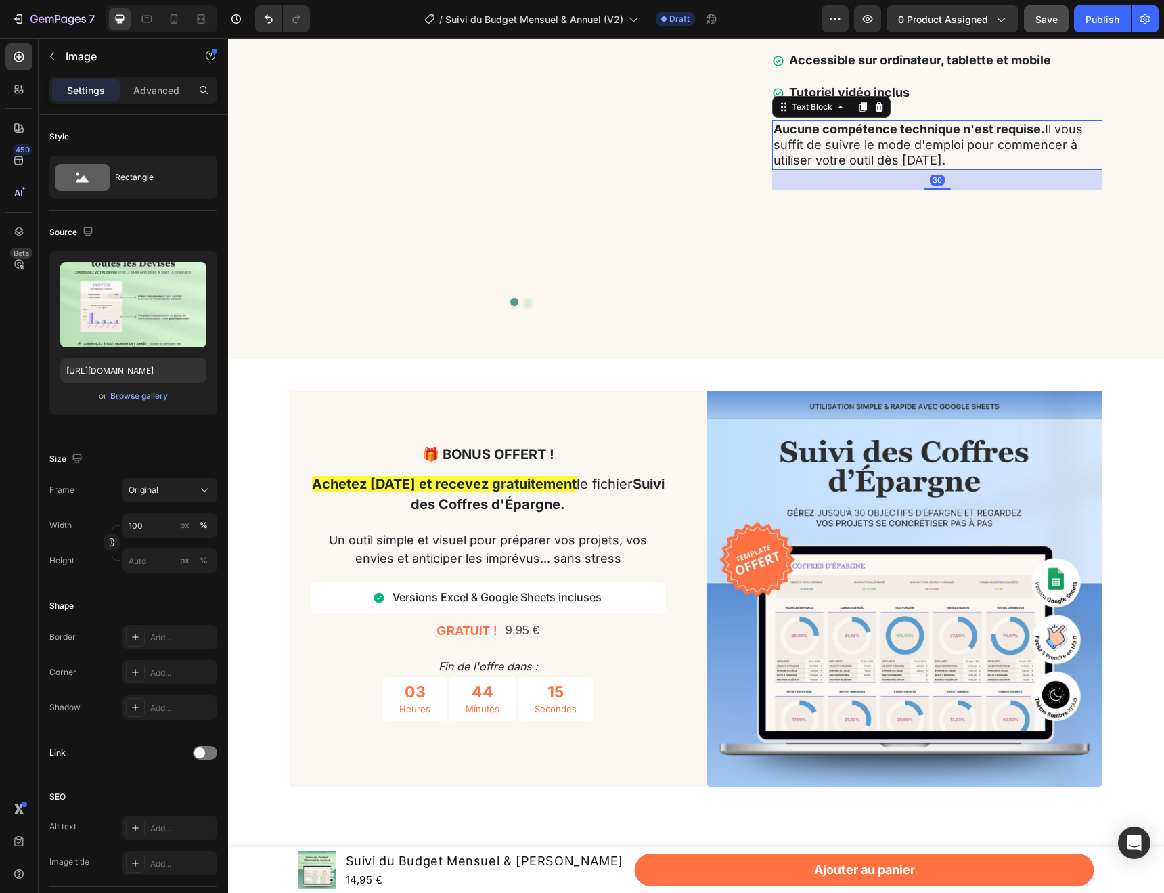
click at [820, 169] on p "Aucune compétence technique n'est requise. Il vous suffit de suivre le mode d'e…" at bounding box center [938, 144] width 328 height 47
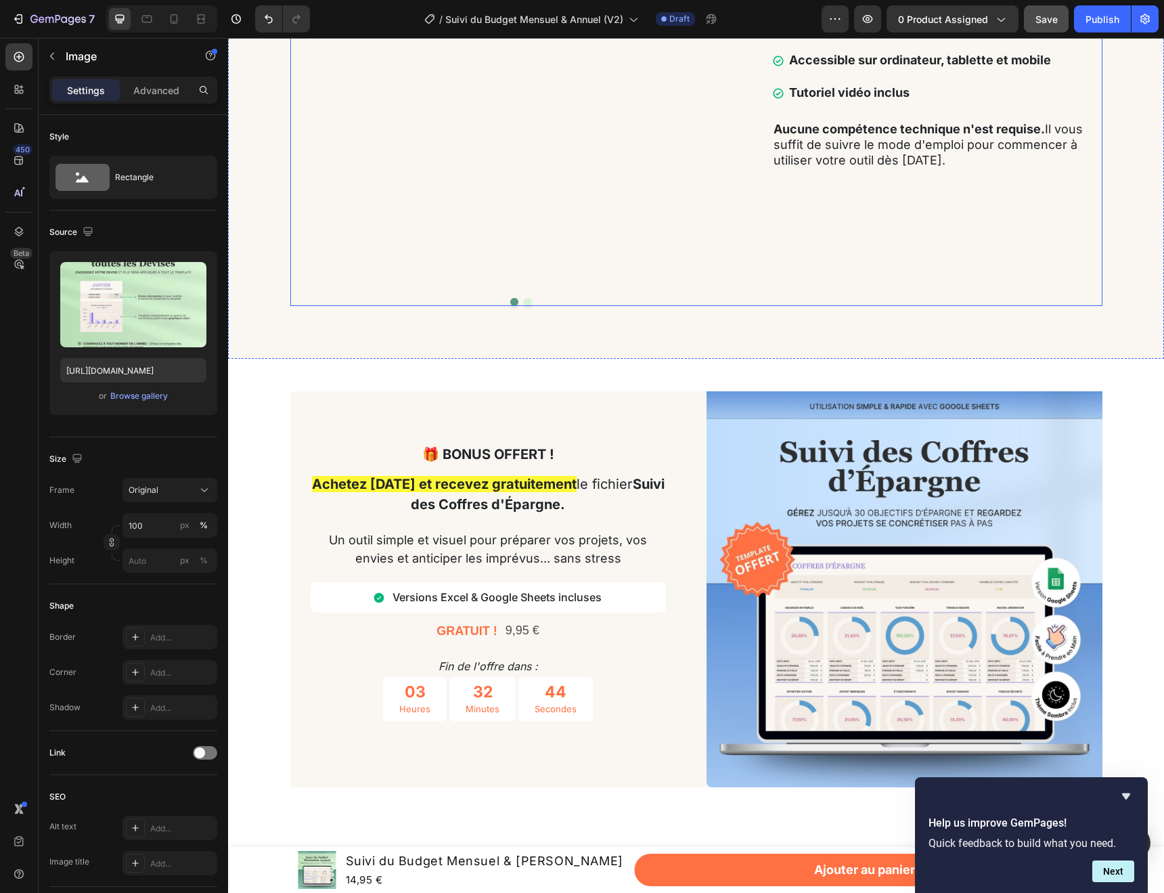
click at [910, 307] on div "Un outil qui s'intègre à votre quotidien Text Block Compatible avec toutes les …" at bounding box center [937, 65] width 330 height 481
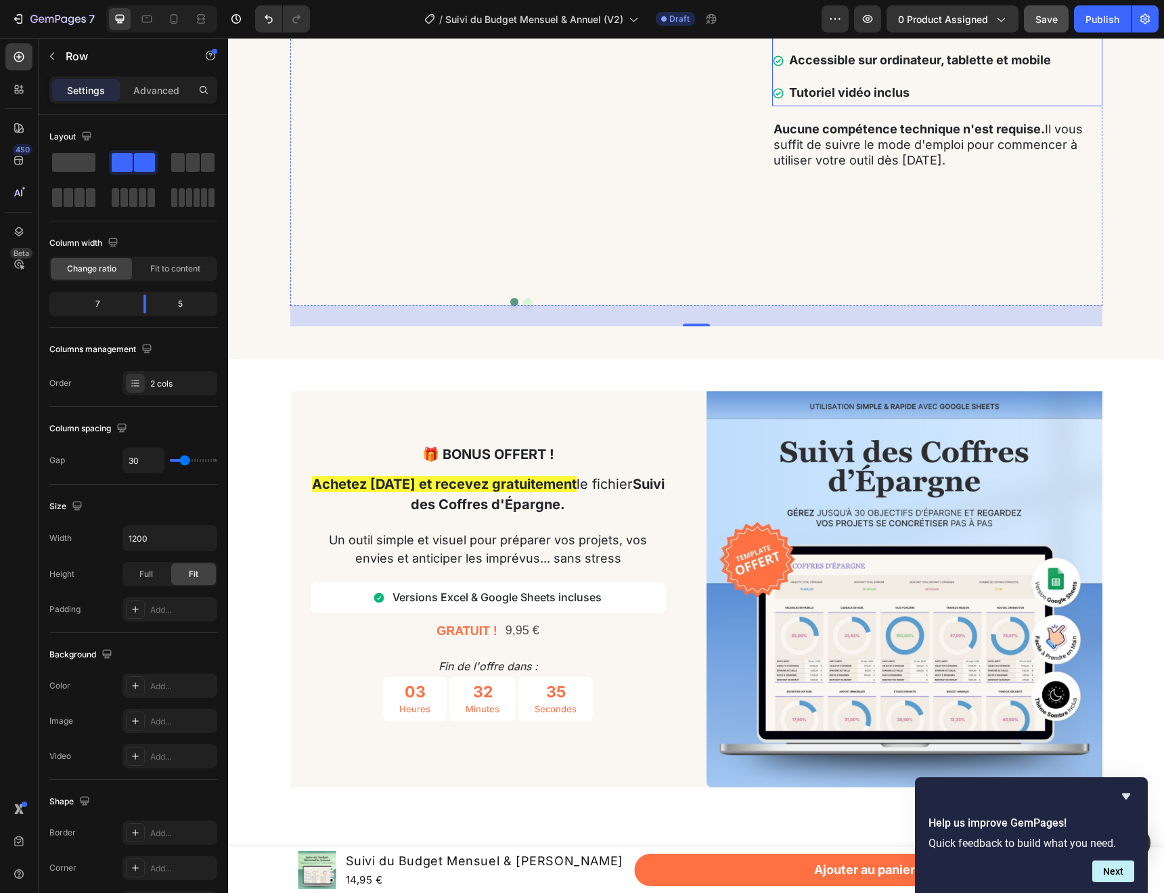
click at [880, 99] on strong "Tutoriel vidéo inclus" at bounding box center [849, 92] width 120 height 14
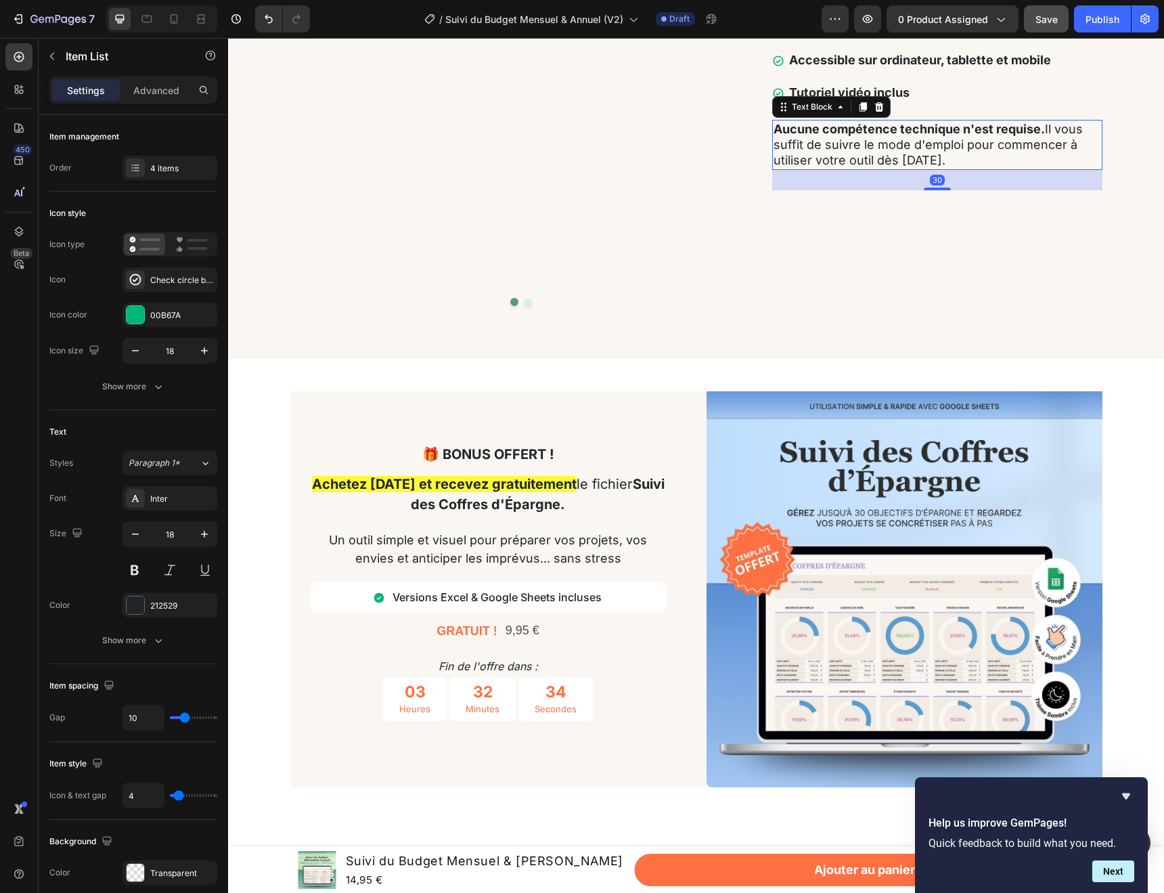
click at [847, 169] on p "Aucune compétence technique n'est requise. Il vous suffit de suivre le mode d'e…" at bounding box center [938, 144] width 328 height 47
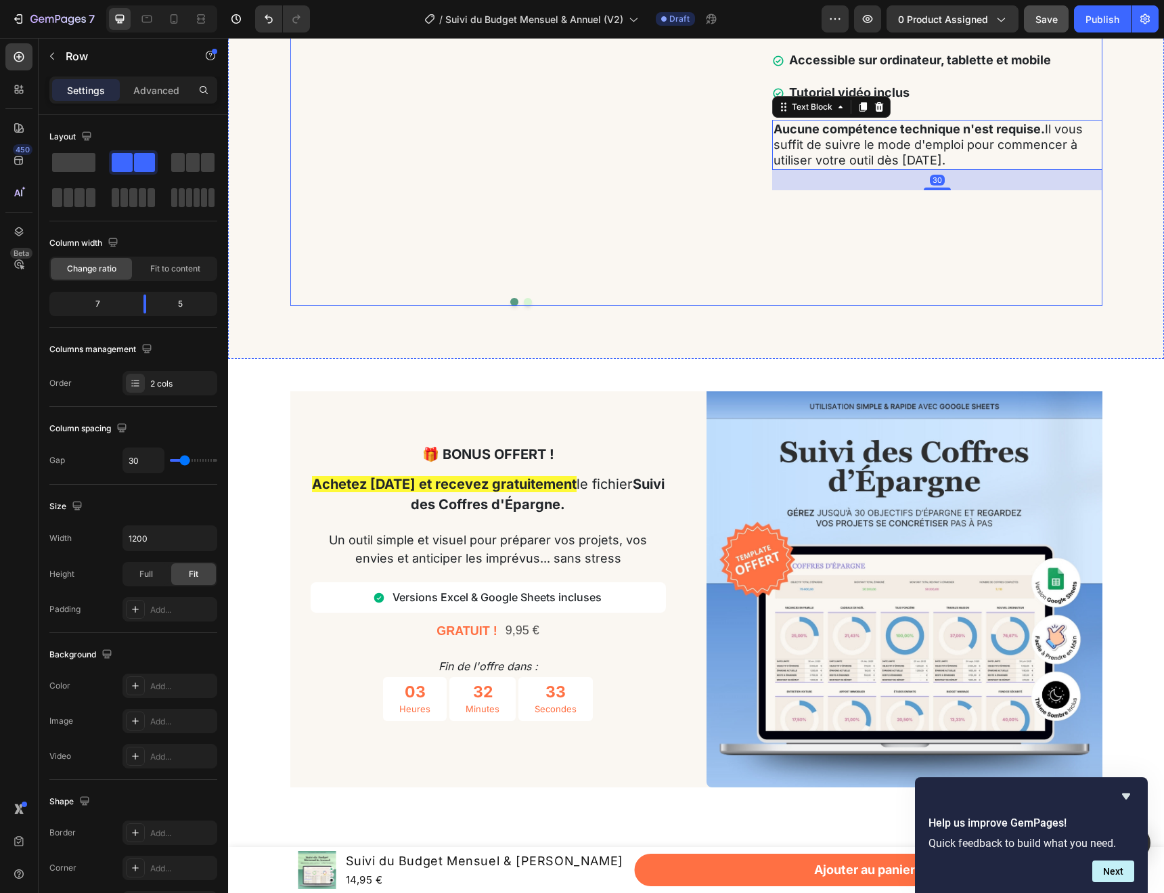
click at [864, 307] on div "Un outil qui s'intègre à votre quotidien Text Block Compatible avec toutes les …" at bounding box center [937, 65] width 330 height 481
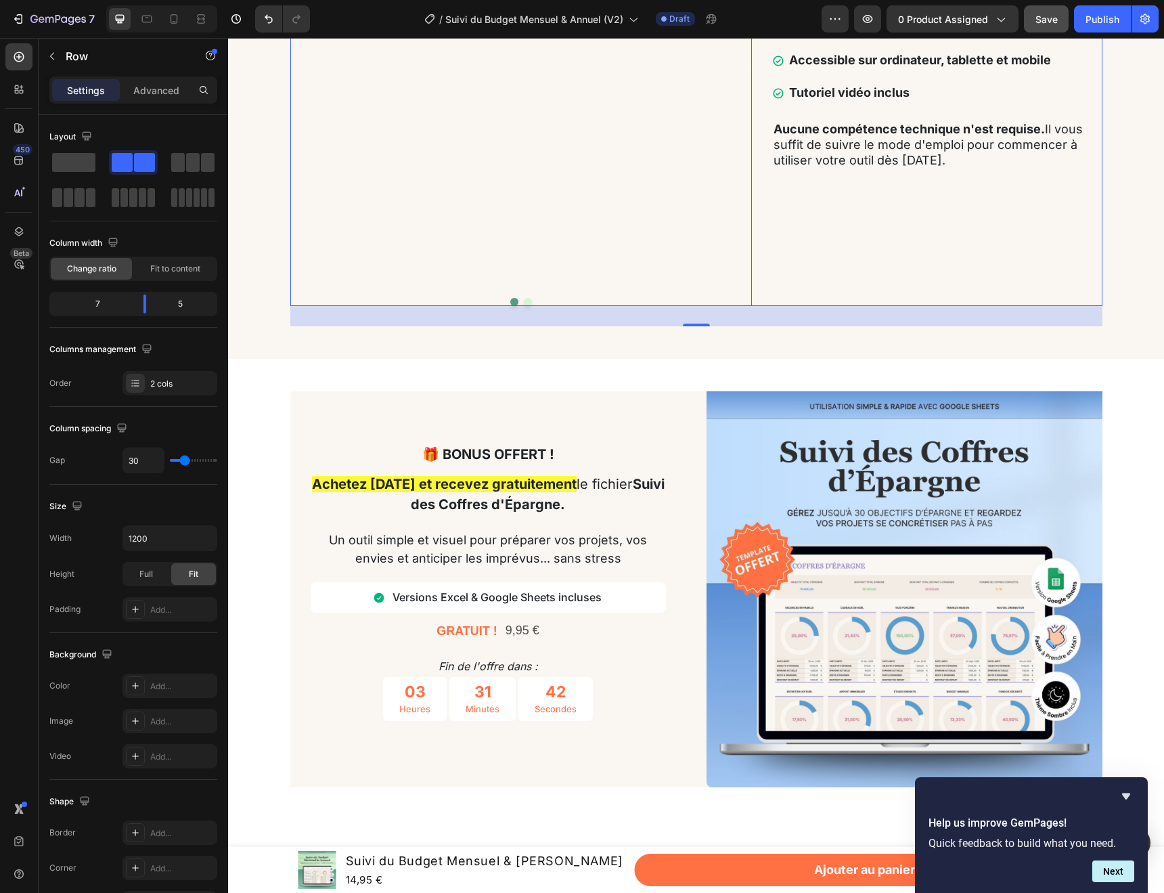
click at [526, 306] on button "Dot" at bounding box center [528, 302] width 8 height 8
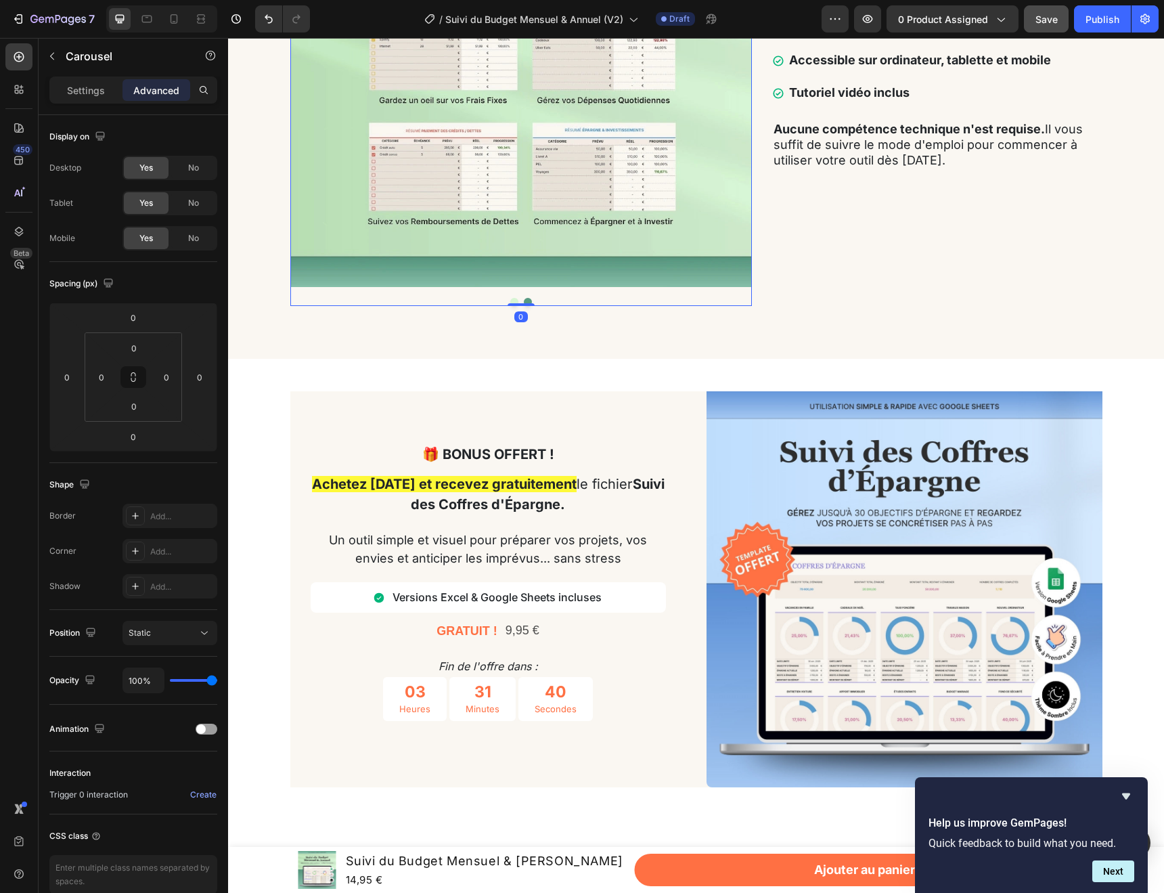
click at [514, 306] on button "Dot" at bounding box center [514, 302] width 8 height 8
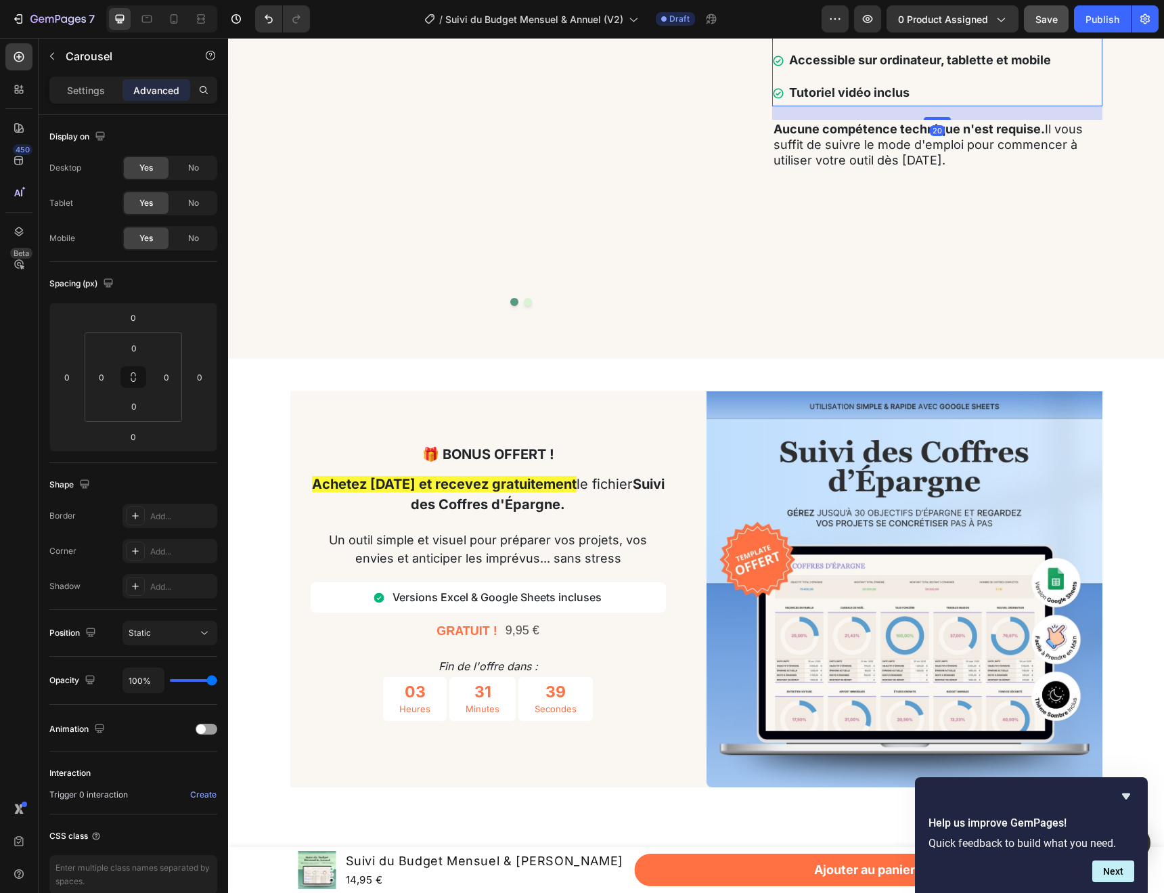
click at [820, 99] on strong "Tutoriel vidéo inclus" at bounding box center [849, 92] width 120 height 14
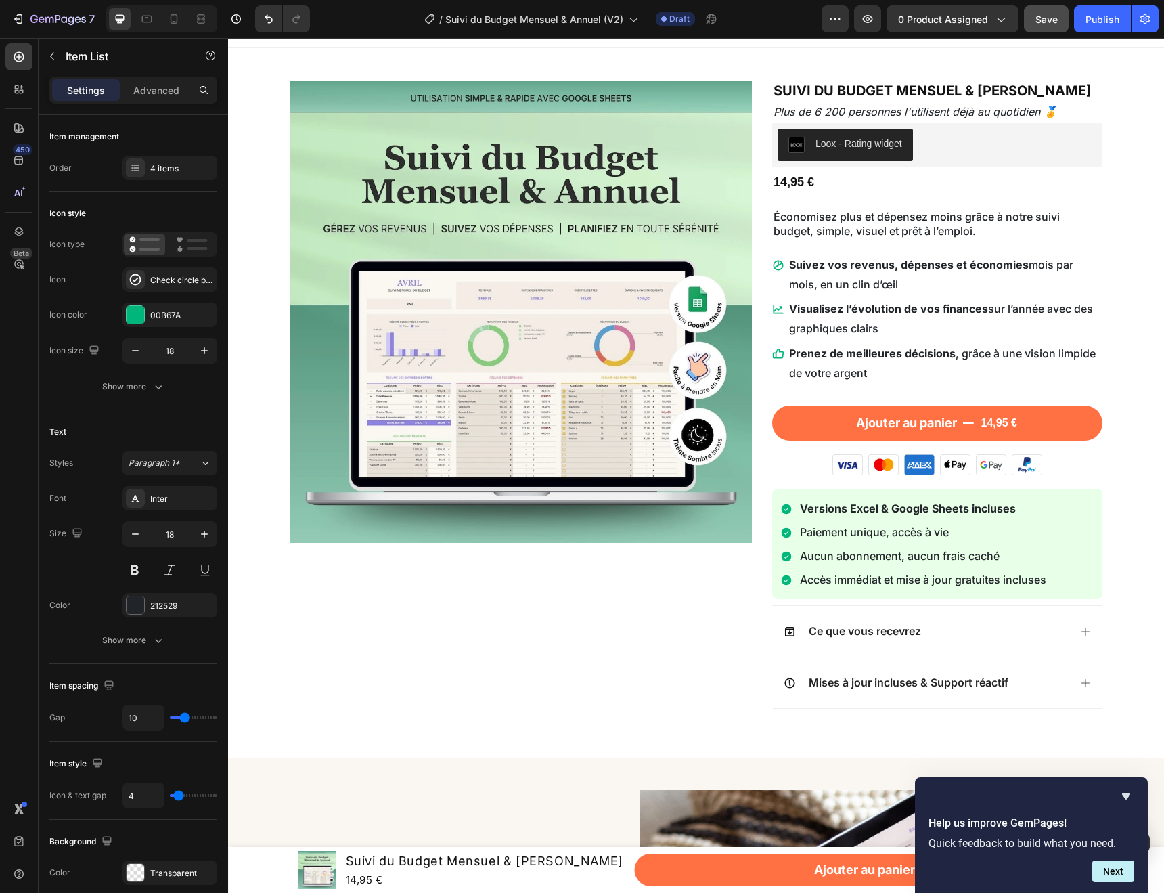
scroll to position [0, 0]
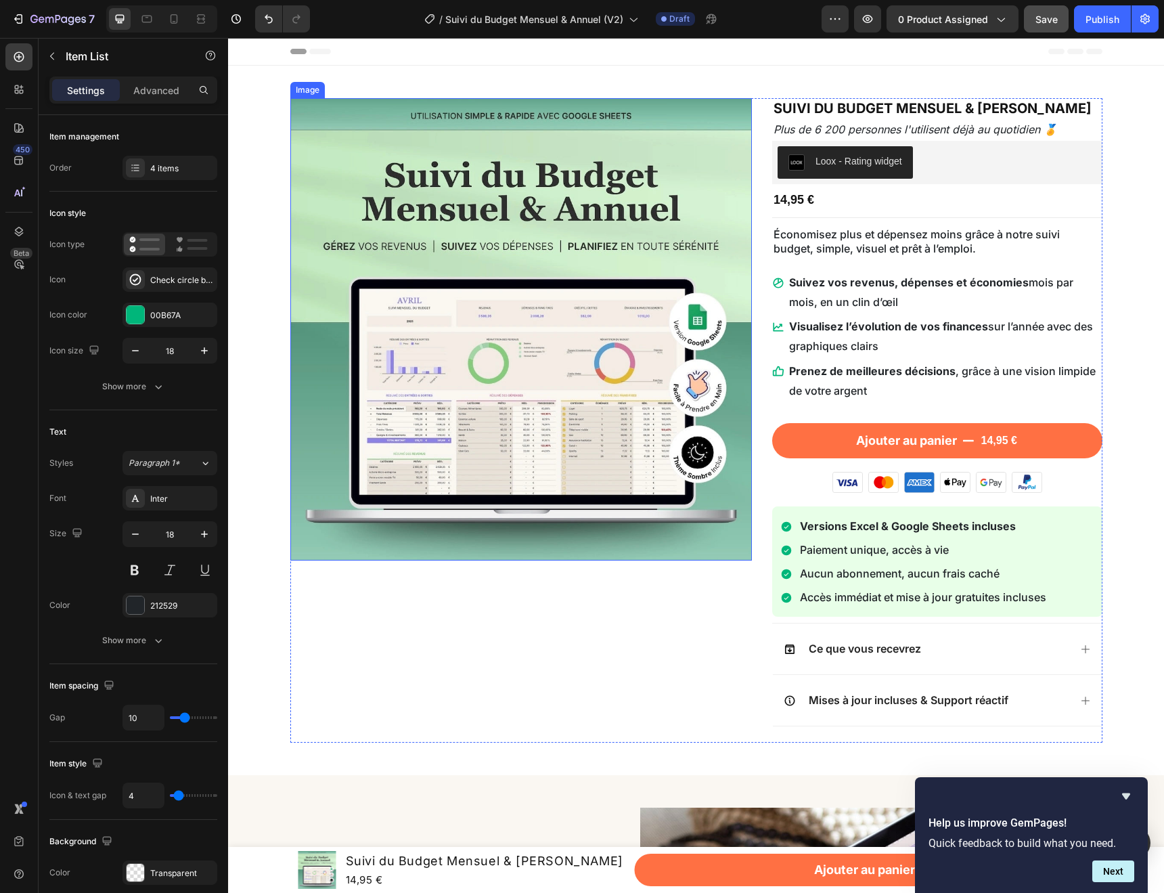
click at [648, 322] on img at bounding box center [521, 329] width 462 height 462
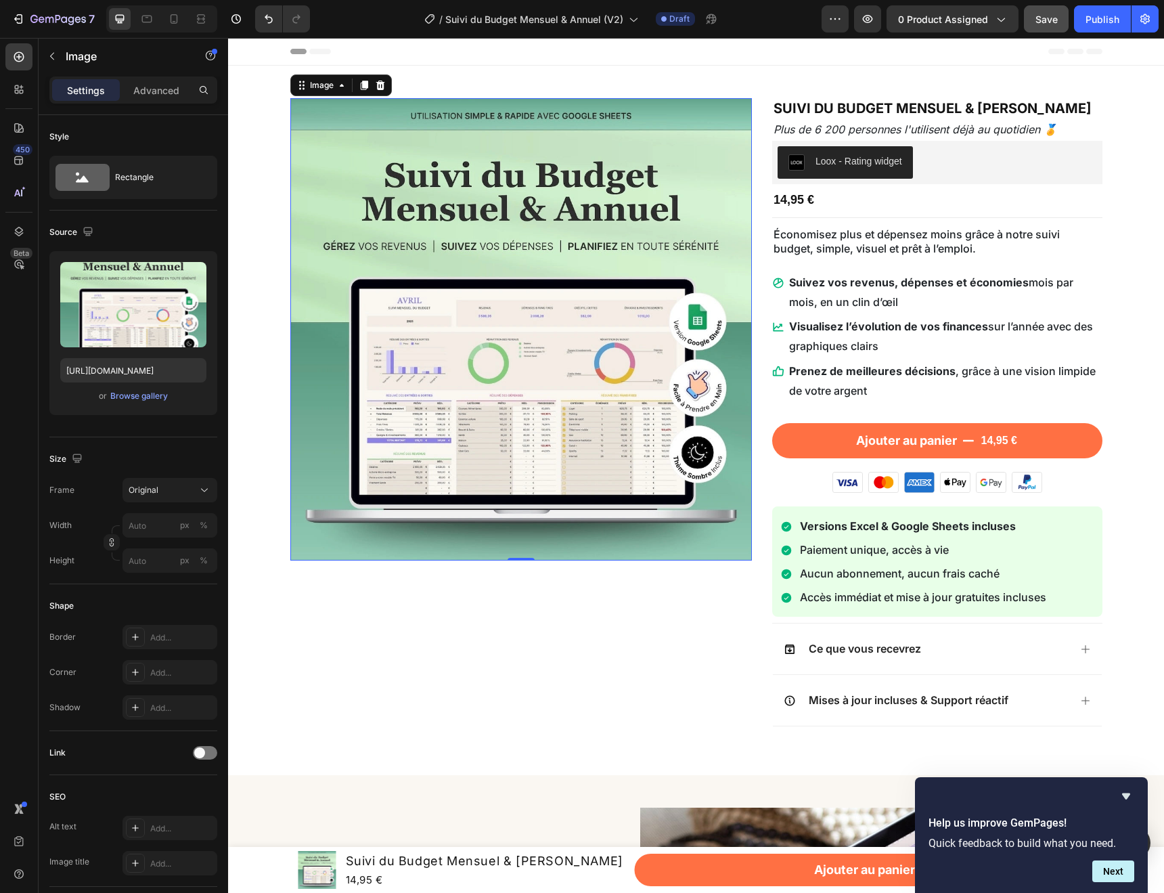
click at [518, 513] on img at bounding box center [521, 329] width 462 height 462
click at [468, 684] on div "Image 0" at bounding box center [521, 420] width 462 height 644
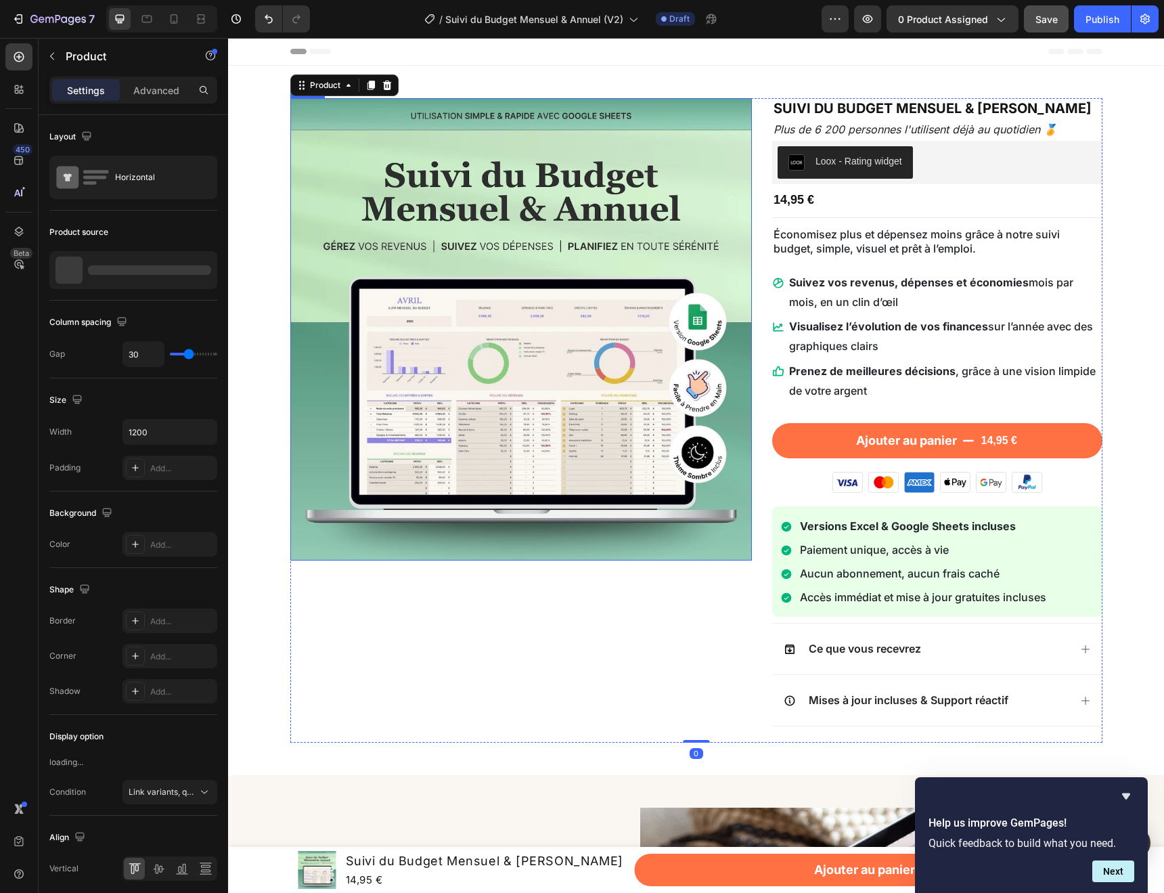
click at [467, 423] on img at bounding box center [521, 329] width 462 height 462
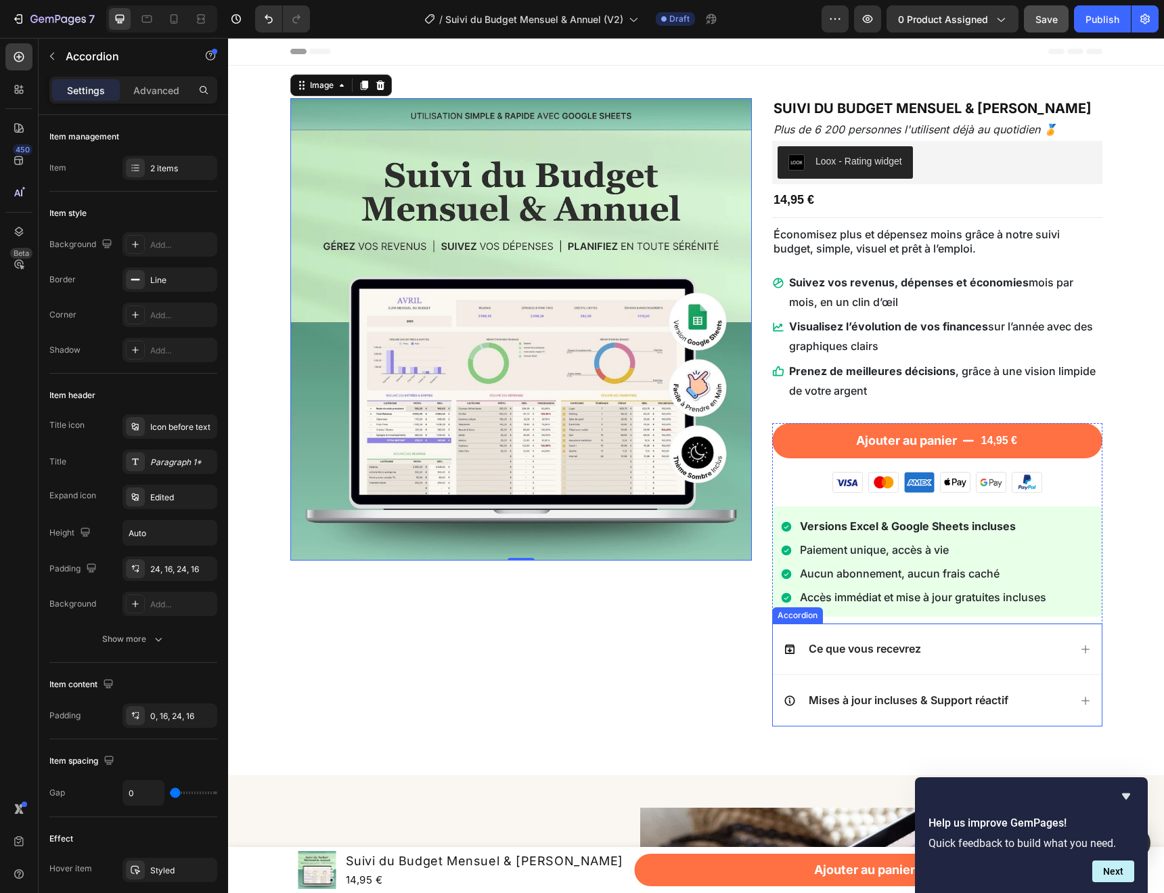
click at [1039, 640] on div "Ce que vous recevrez" at bounding box center [927, 649] width 286 height 18
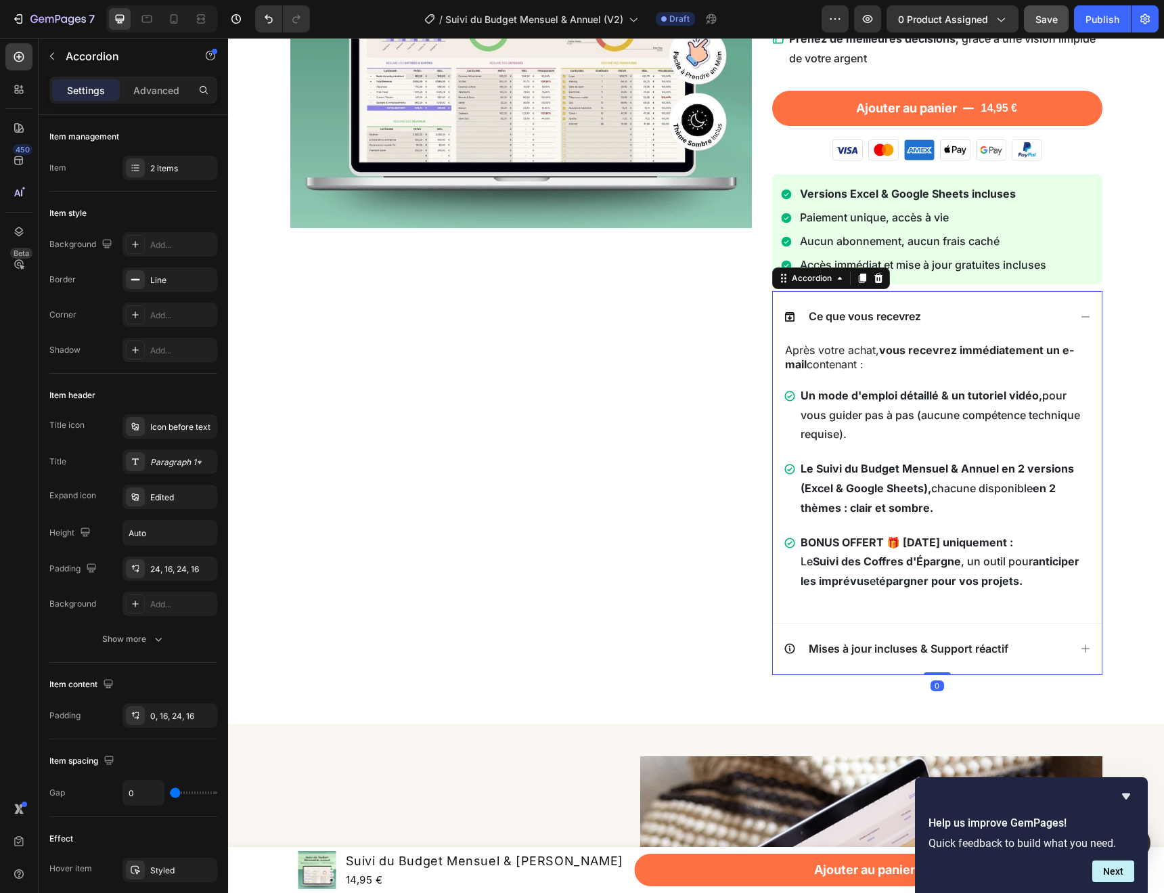
scroll to position [331, 0]
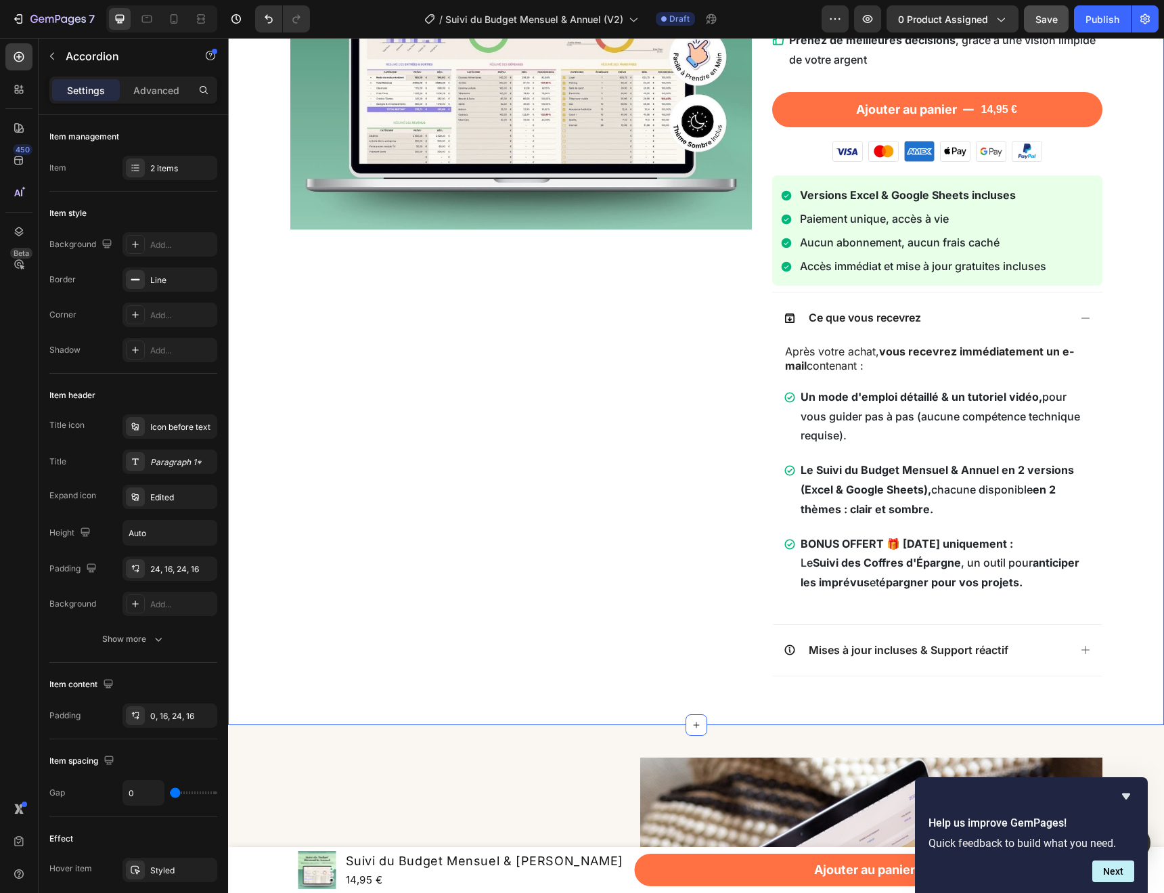
click at [1138, 301] on div "Image Suivi du Budget Mensuel & Annuel Product Title Plus de 6 200 personnes l'…" at bounding box center [696, 229] width 916 height 925
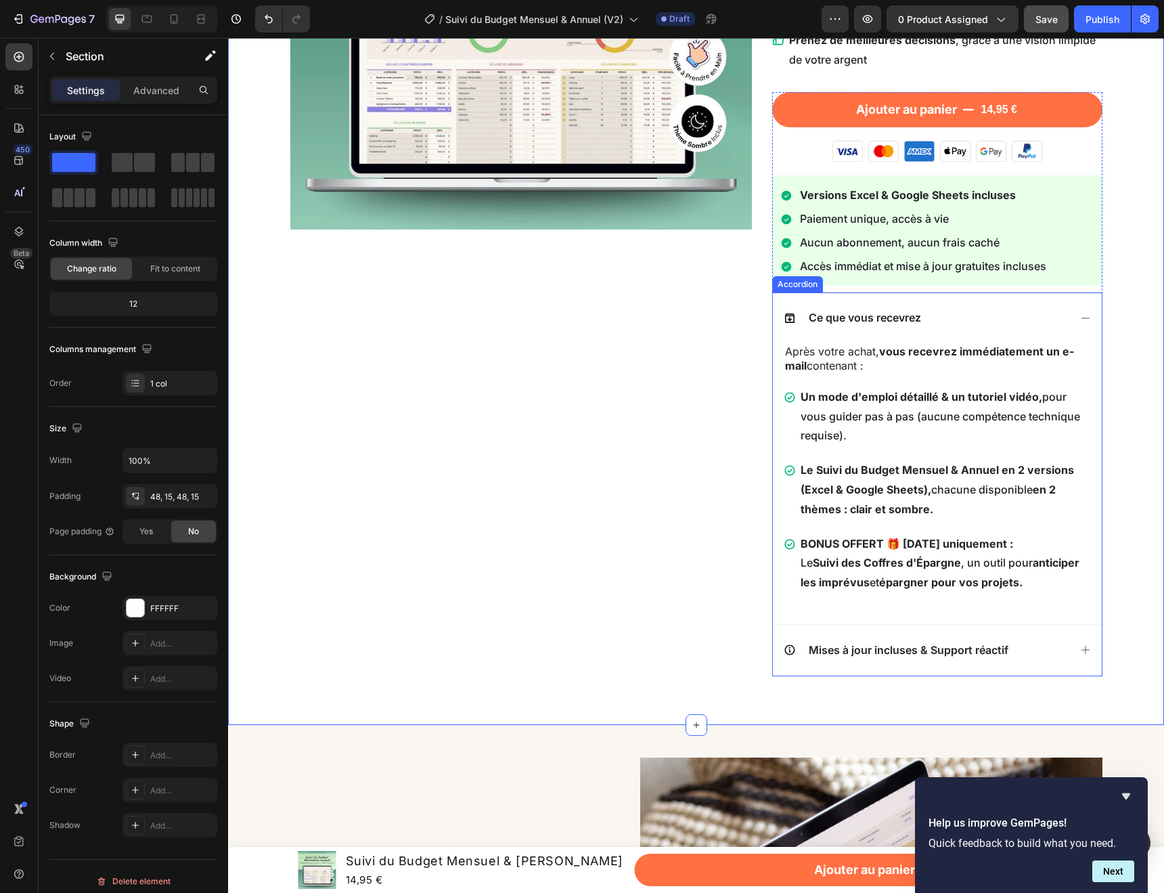
click at [1090, 317] on div "Ce que vous recevrez" at bounding box center [937, 317] width 329 height 51
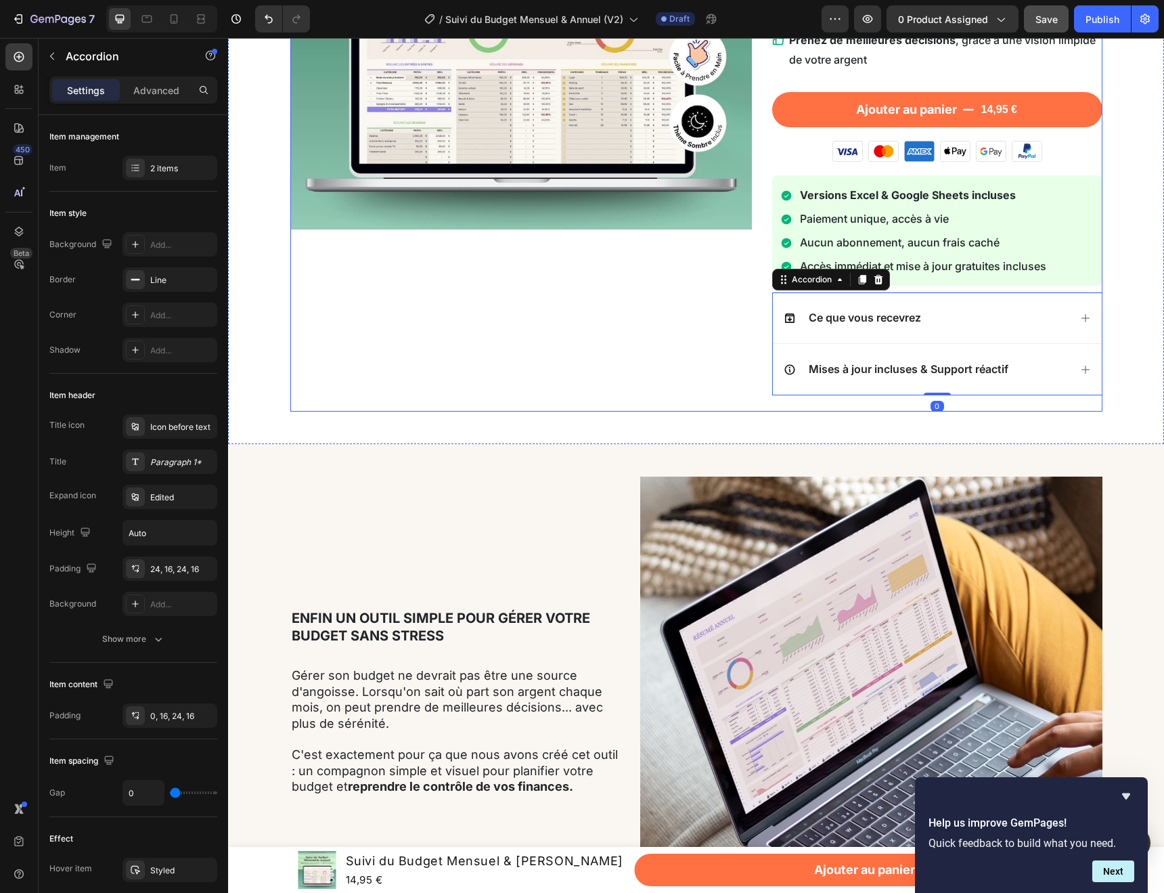
scroll to position [0, 0]
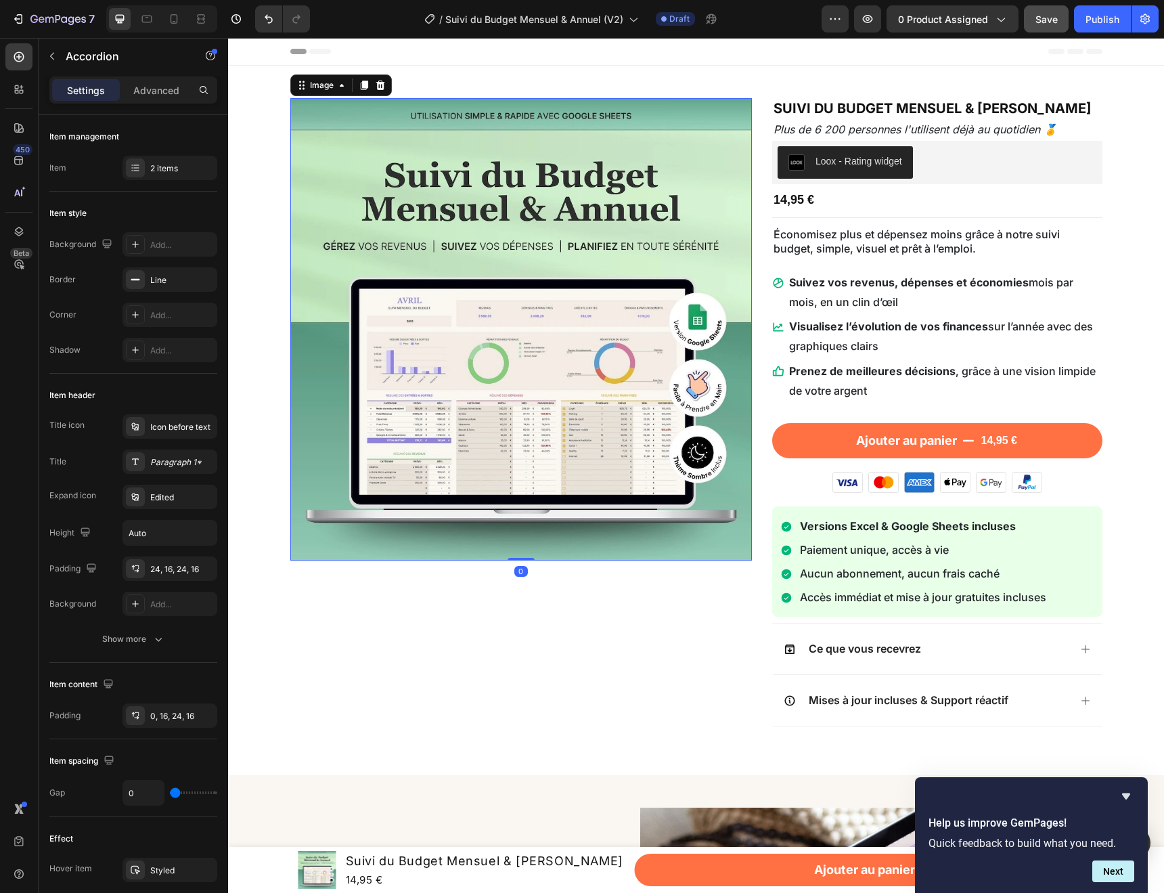
click at [573, 285] on img at bounding box center [521, 329] width 462 height 462
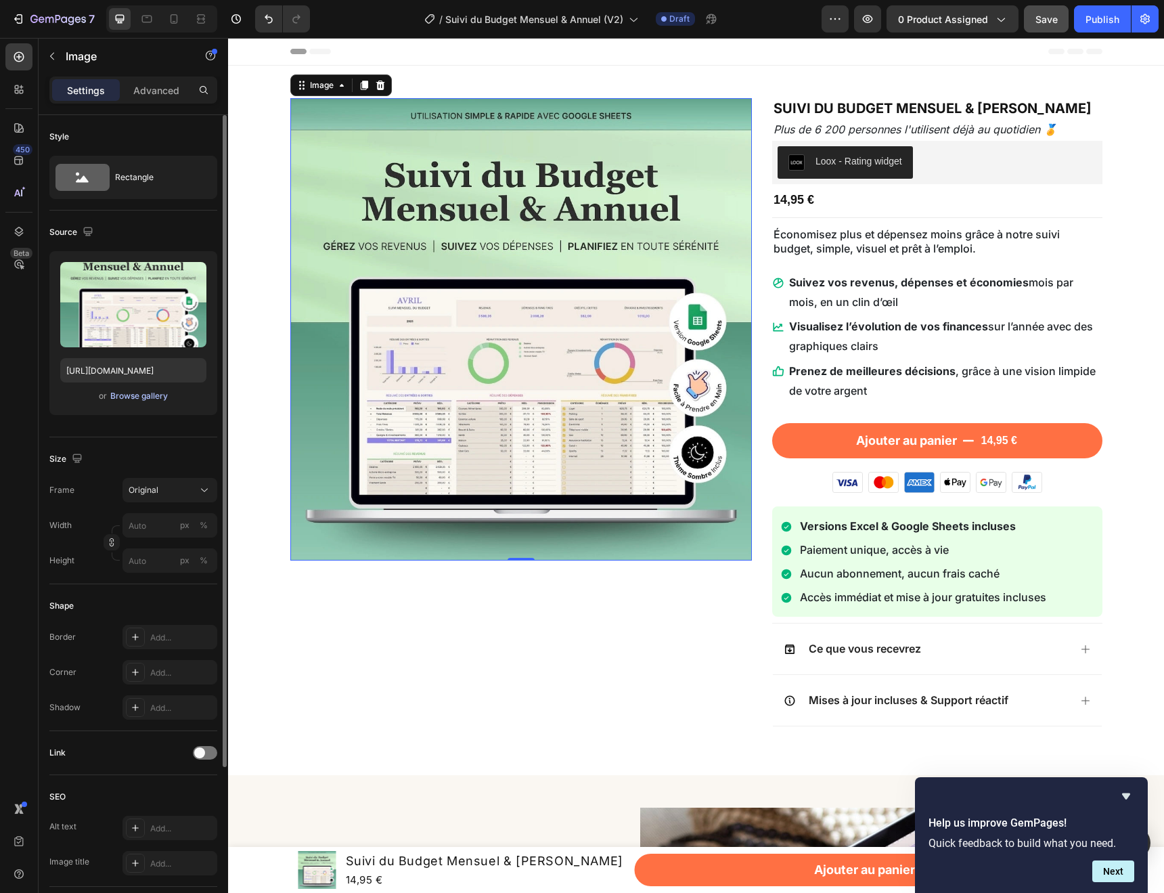
click at [144, 399] on div "Browse gallery" at bounding box center [139, 396] width 58 height 12
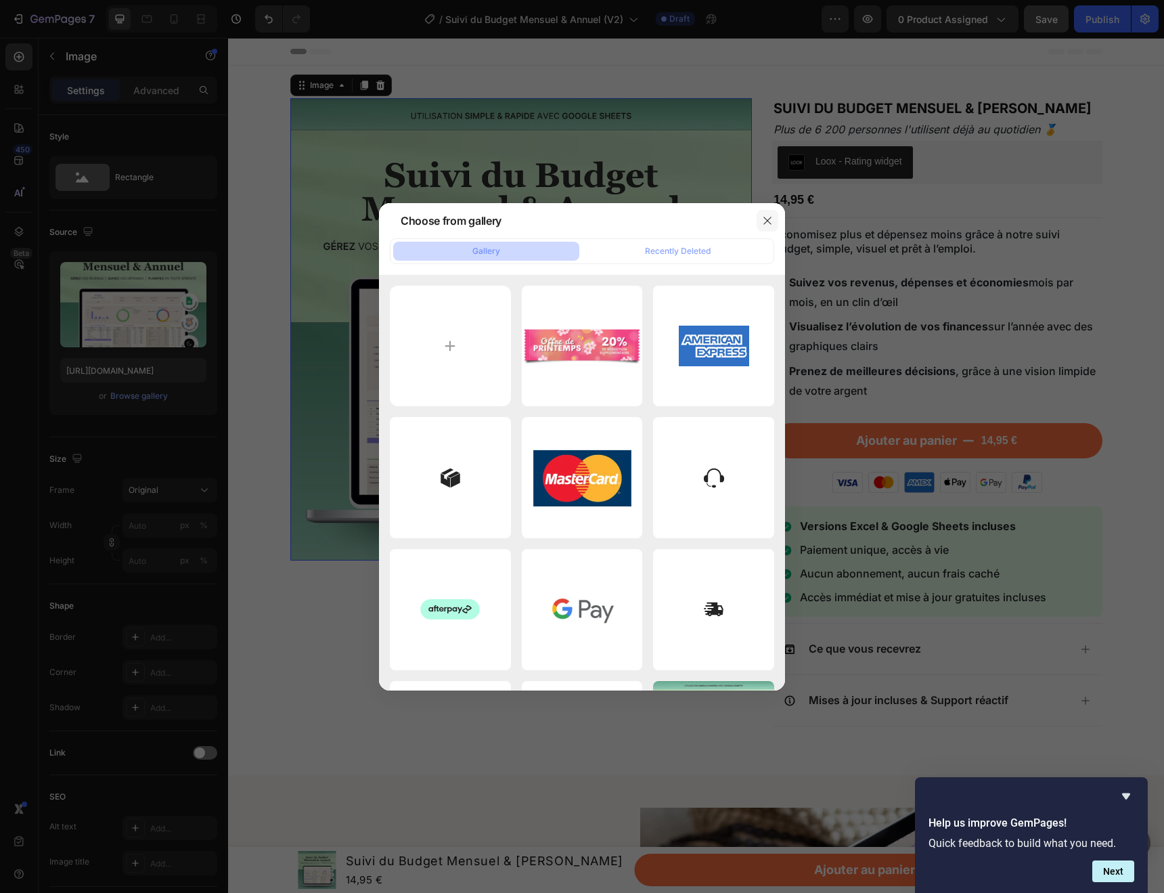
click at [771, 225] on icon "button" at bounding box center [767, 220] width 11 height 11
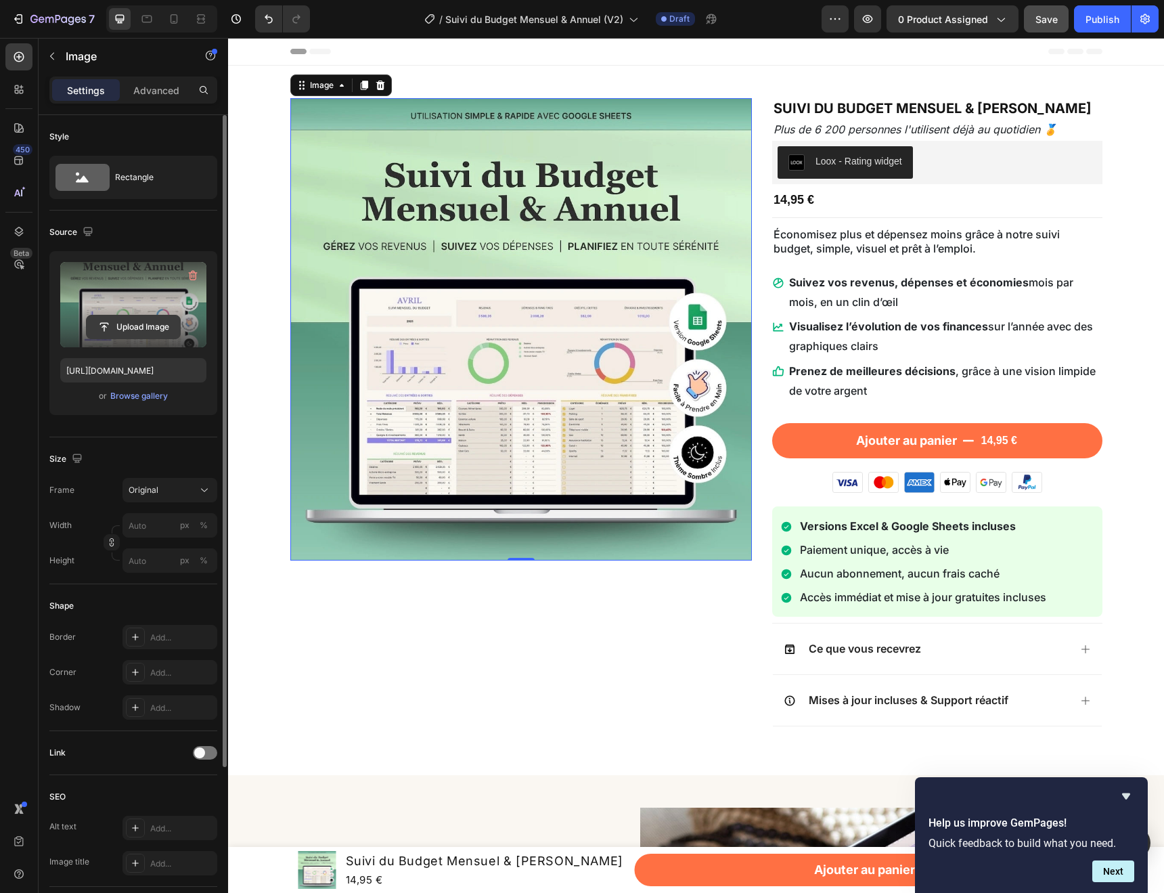
click at [129, 330] on input "file" at bounding box center [133, 326] width 93 height 23
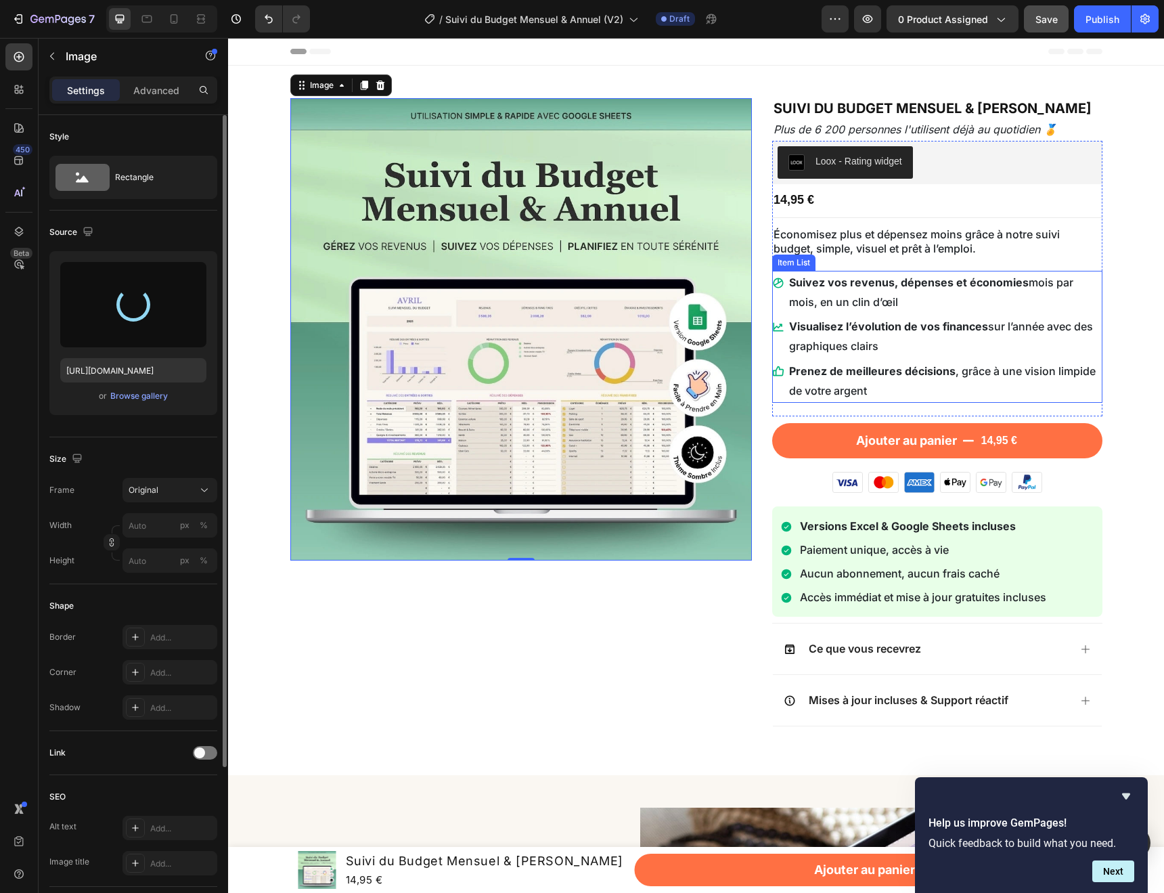
type input "[URL][DOMAIN_NAME]"
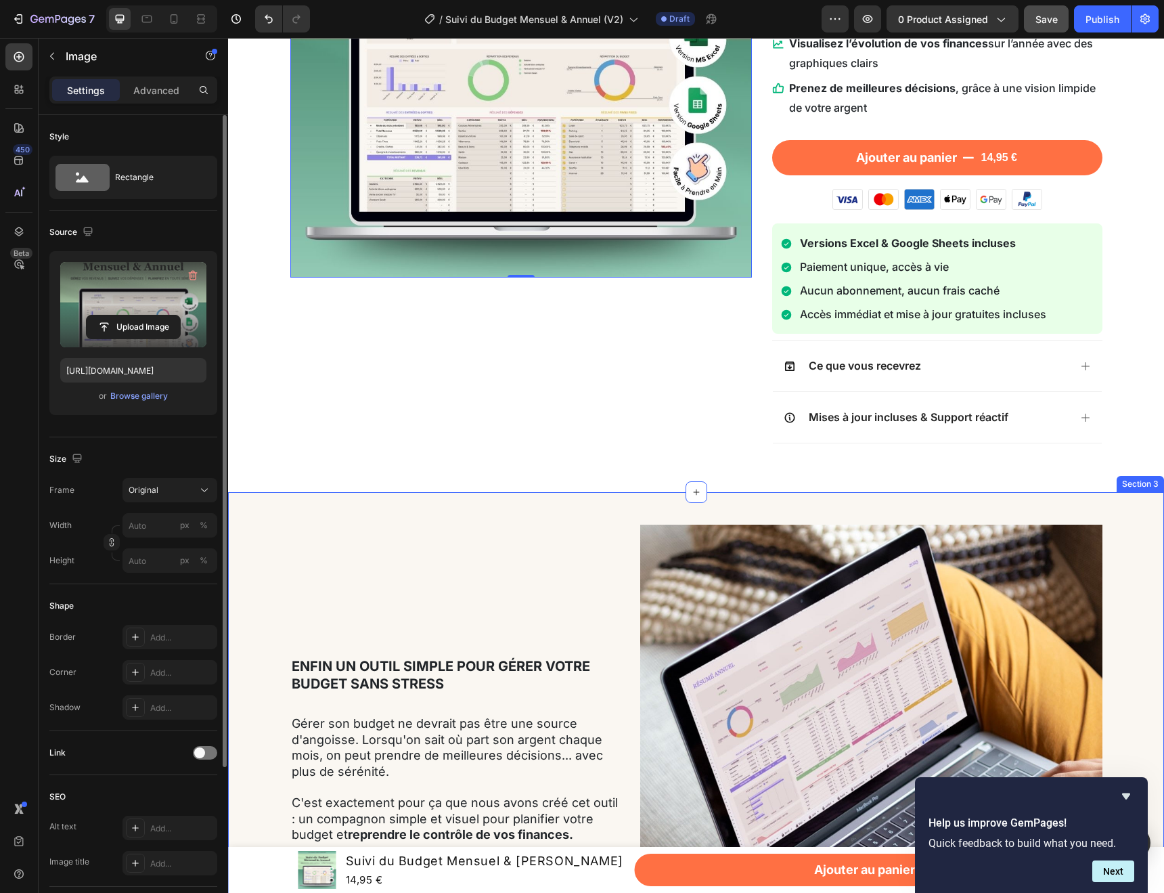
scroll to position [284, 0]
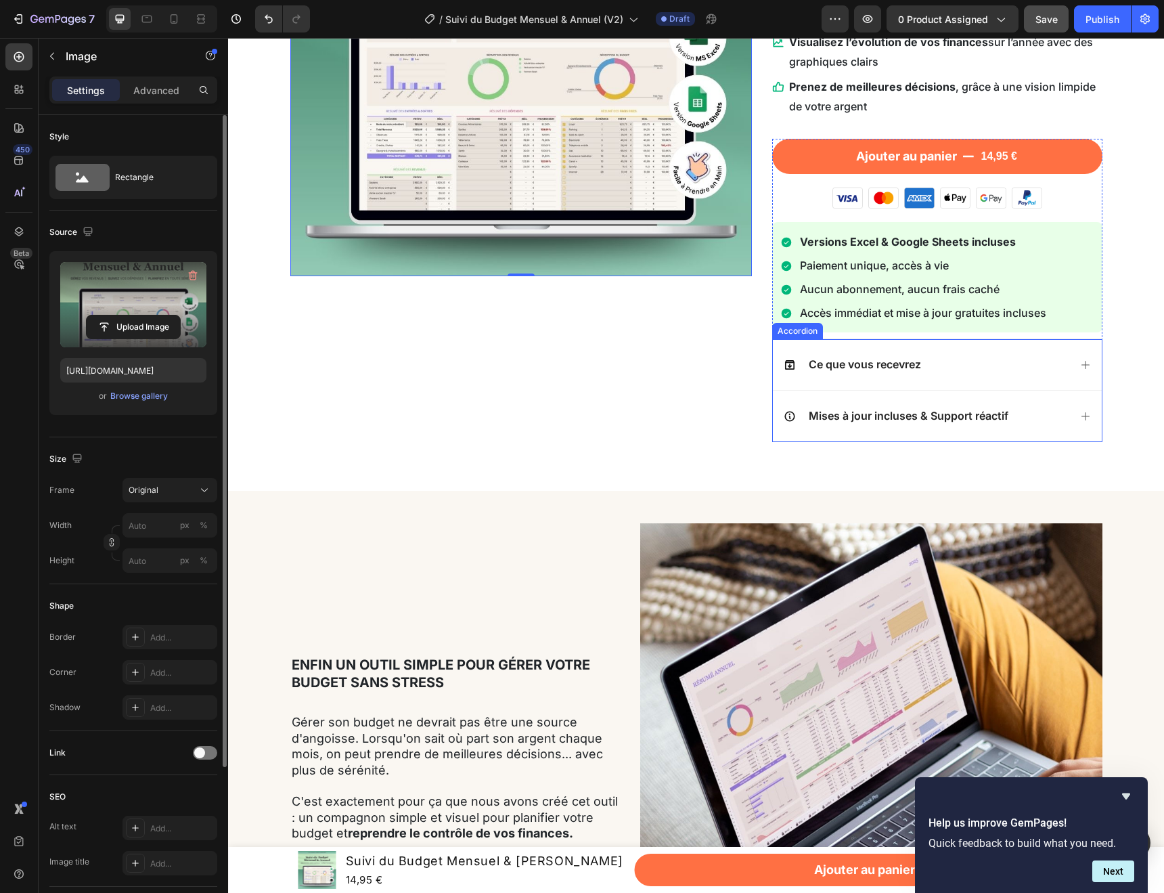
click at [1025, 375] on div "Ce que vous recevrez" at bounding box center [937, 364] width 329 height 51
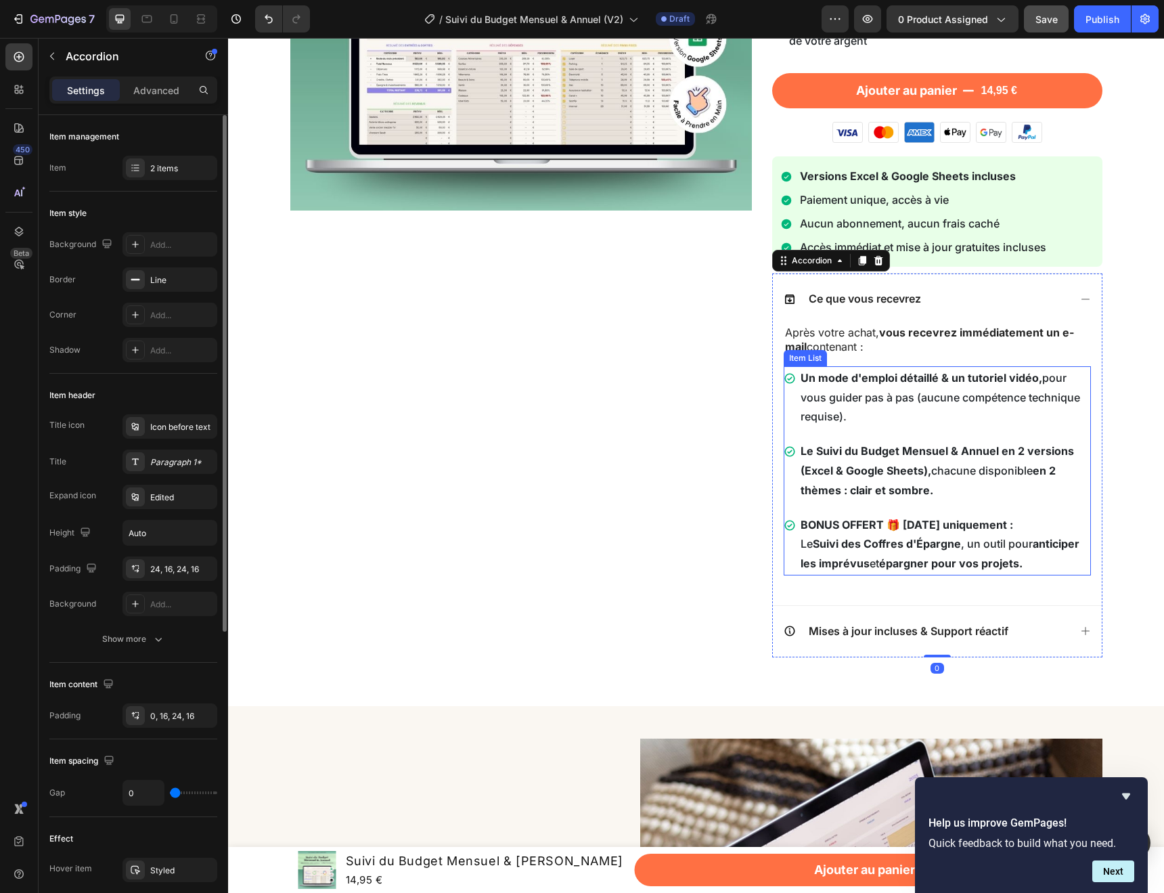
scroll to position [360, 0]
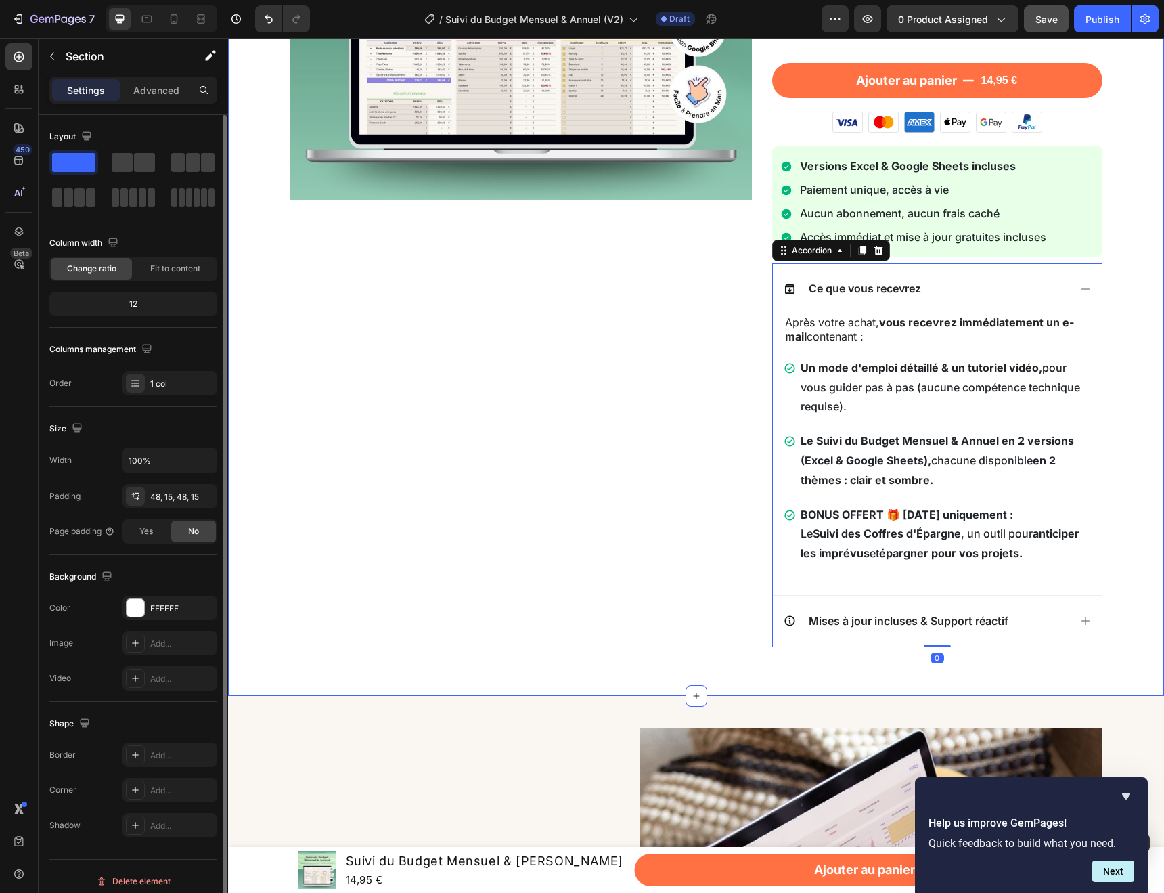
click at [1153, 471] on div "Image Suivi du Budget Mensuel & Annuel Product Title Plus de 6 200 personnes l'…" at bounding box center [696, 200] width 916 height 925
click at [878, 337] on p "Après votre achat, vous recevrez immédiatement un e-mail contenant :" at bounding box center [937, 329] width 305 height 28
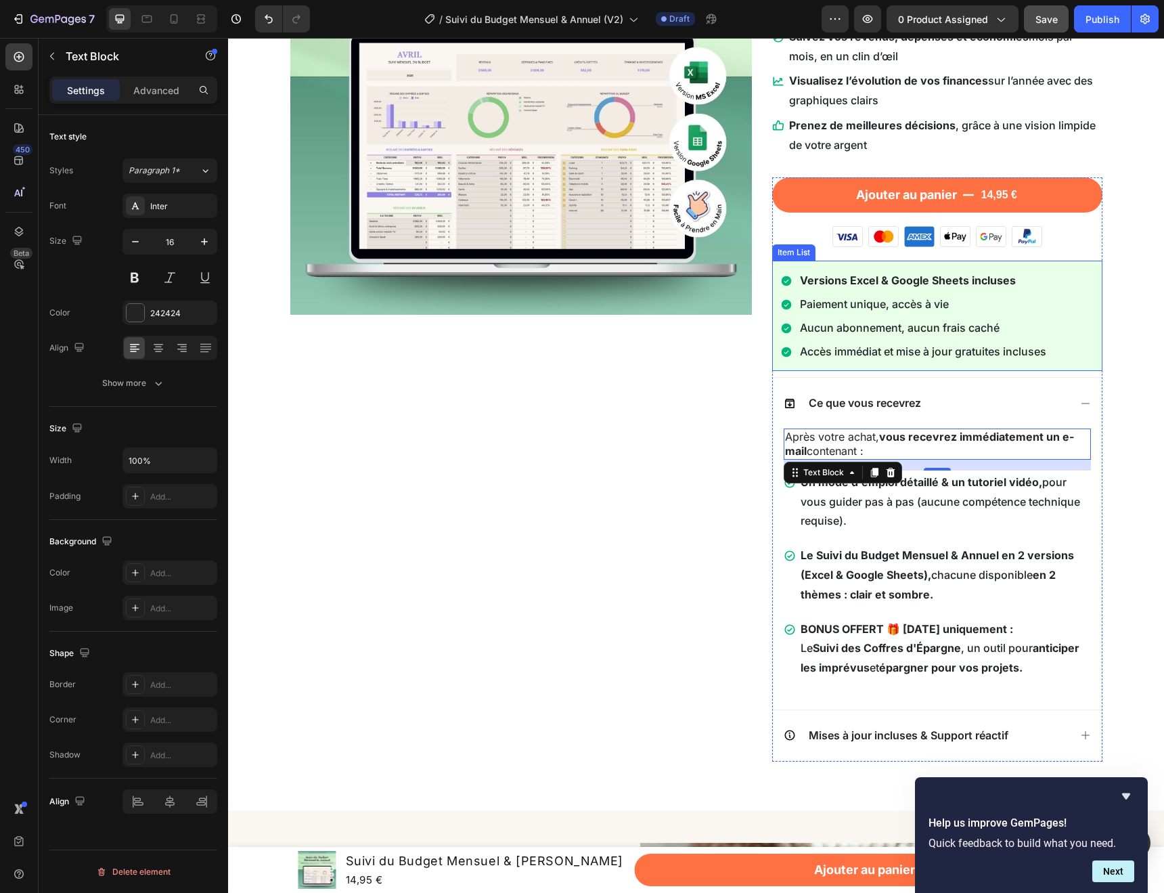
scroll to position [276, 0]
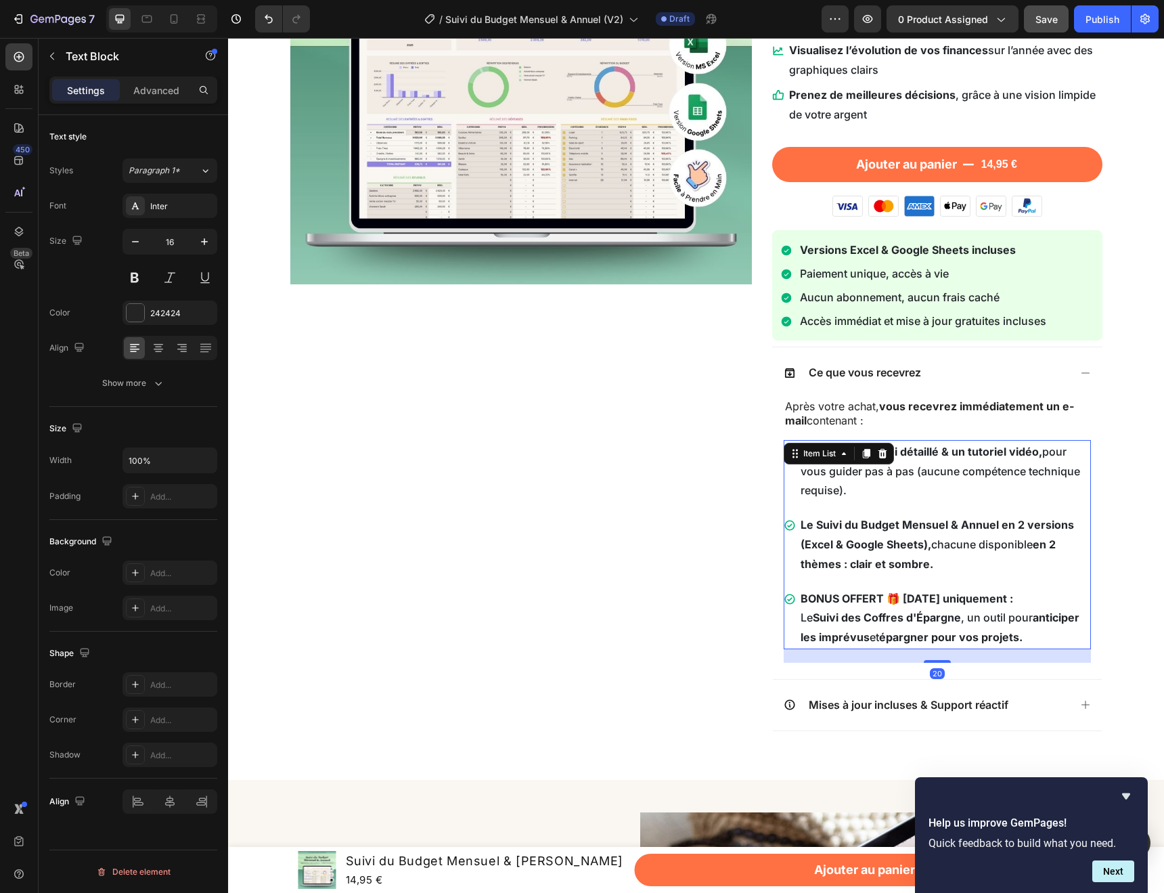
click at [994, 476] on p "Un mode d'emploi détaillé & un tutoriel vidéo, pour vous guider pas à pas (aucu…" at bounding box center [945, 471] width 288 height 58
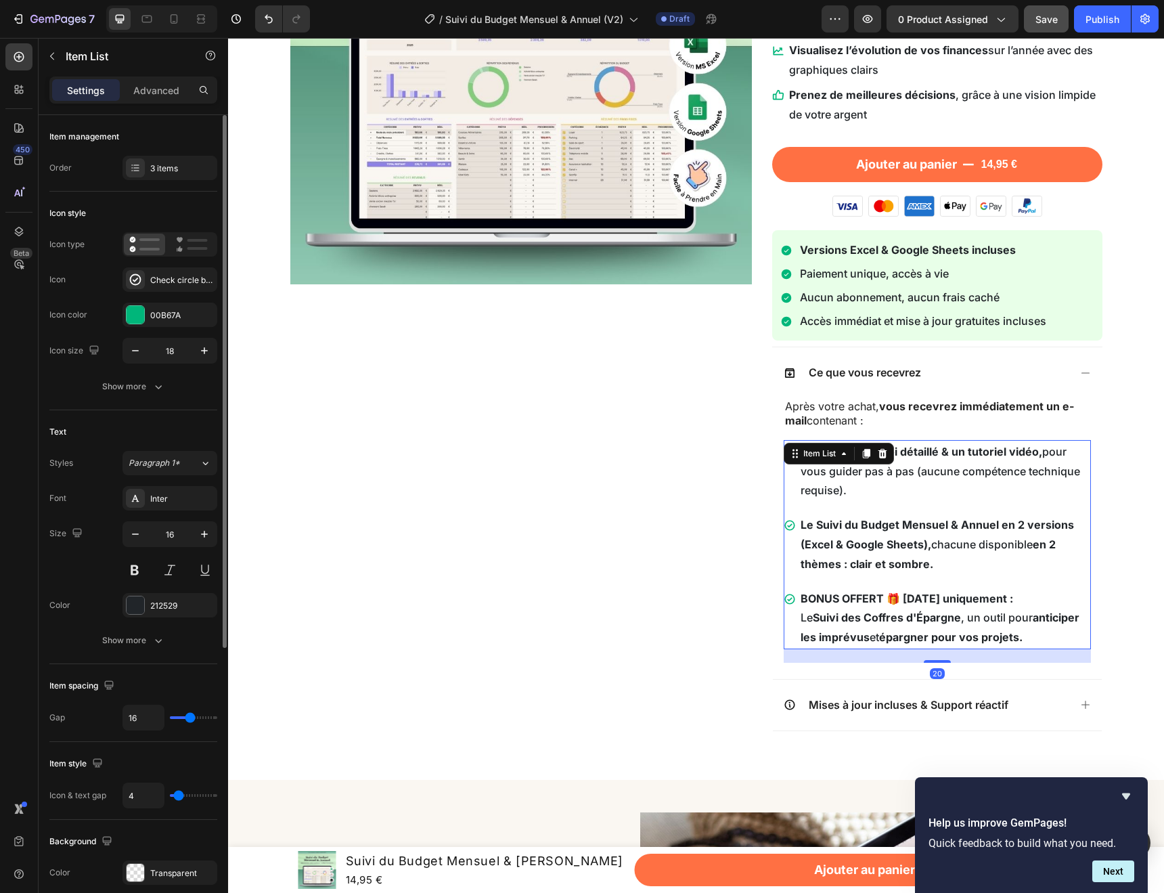
click at [917, 558] on strong "en 2 thèmes : clair et sombre." at bounding box center [928, 553] width 255 height 33
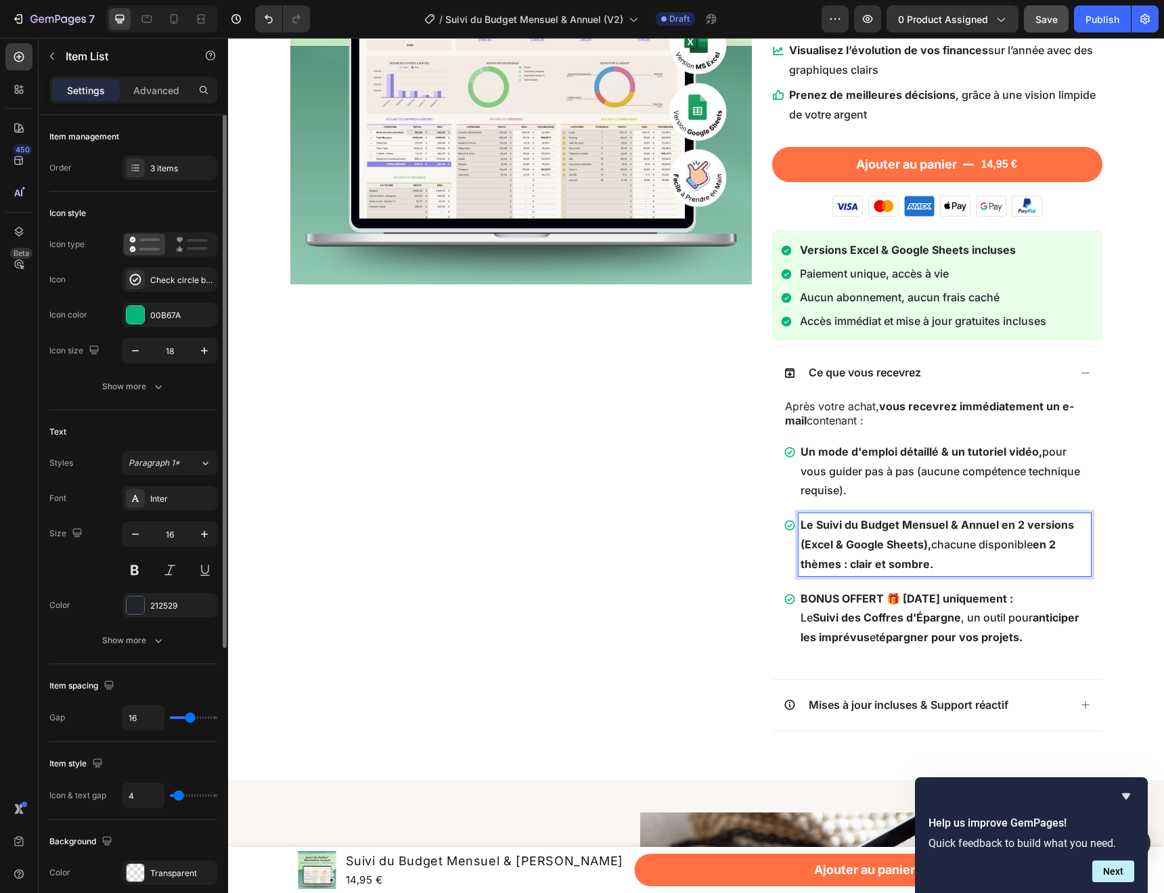
click at [967, 458] on strong "Un mode d'emploi détaillé & un tutoriel vidéo," at bounding box center [922, 452] width 242 height 14
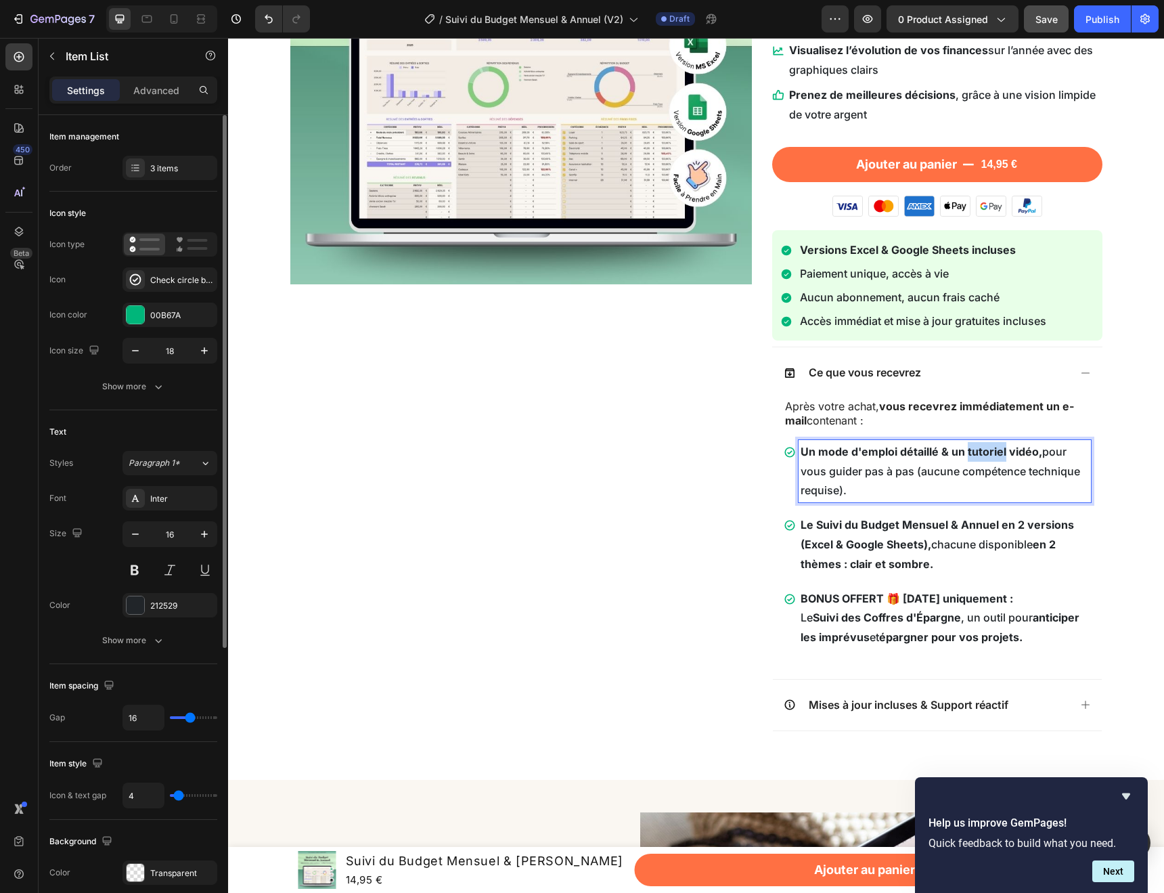
click at [967, 458] on strong "Un mode d'emploi détaillé & un tutoriel vidéo," at bounding box center [922, 452] width 242 height 14
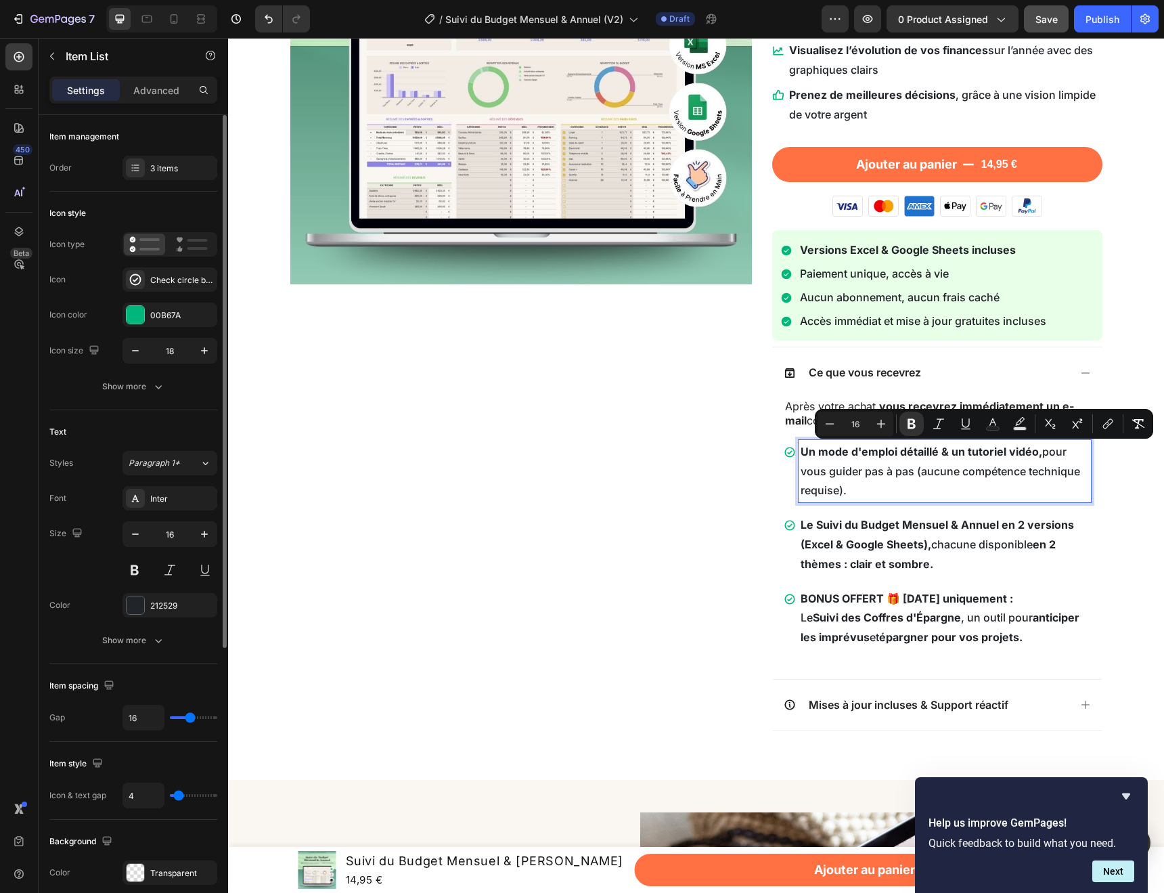
click at [1033, 453] on strong "Un mode d'emploi détaillé & un tutoriel vidéo," at bounding box center [922, 452] width 242 height 14
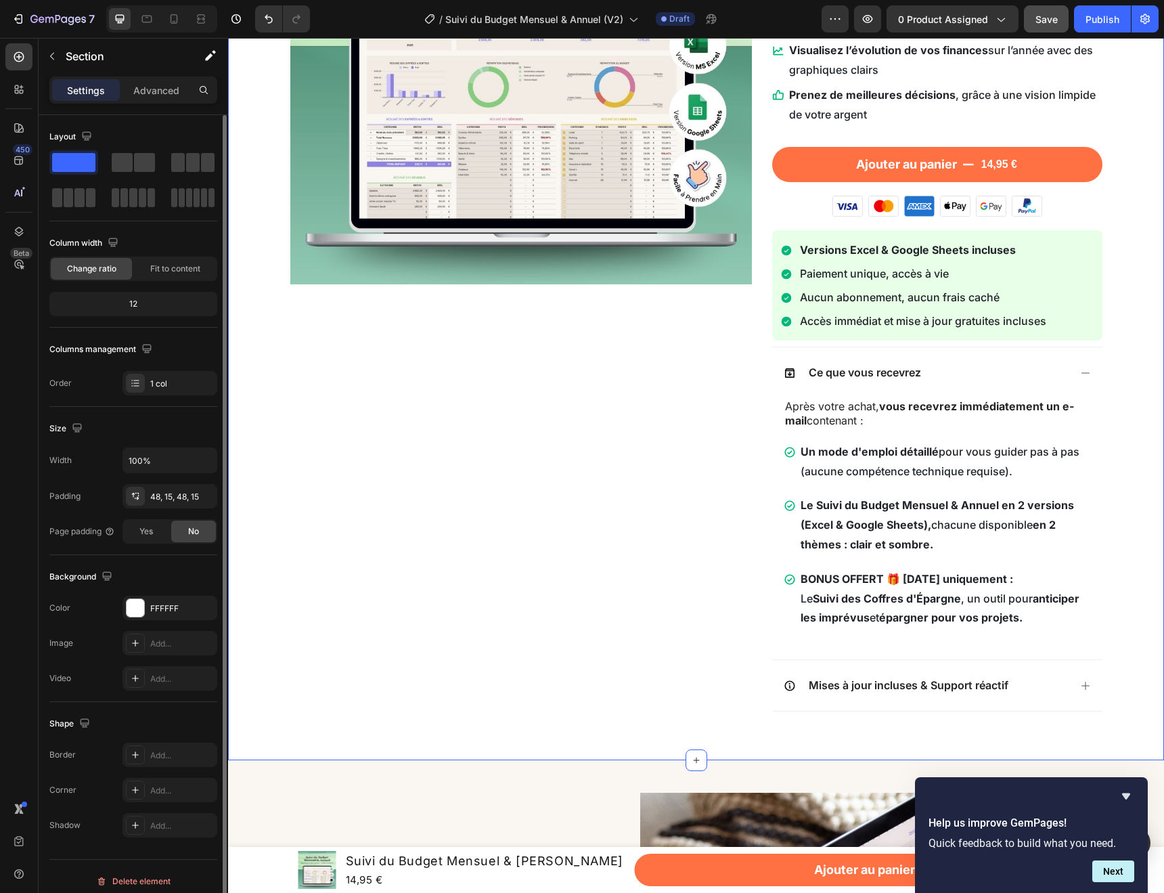
click at [1145, 451] on div "Image Suivi du Budget Mensuel & Annuel Product Title Plus de 6 200 personnes l'…" at bounding box center [696, 275] width 916 height 906
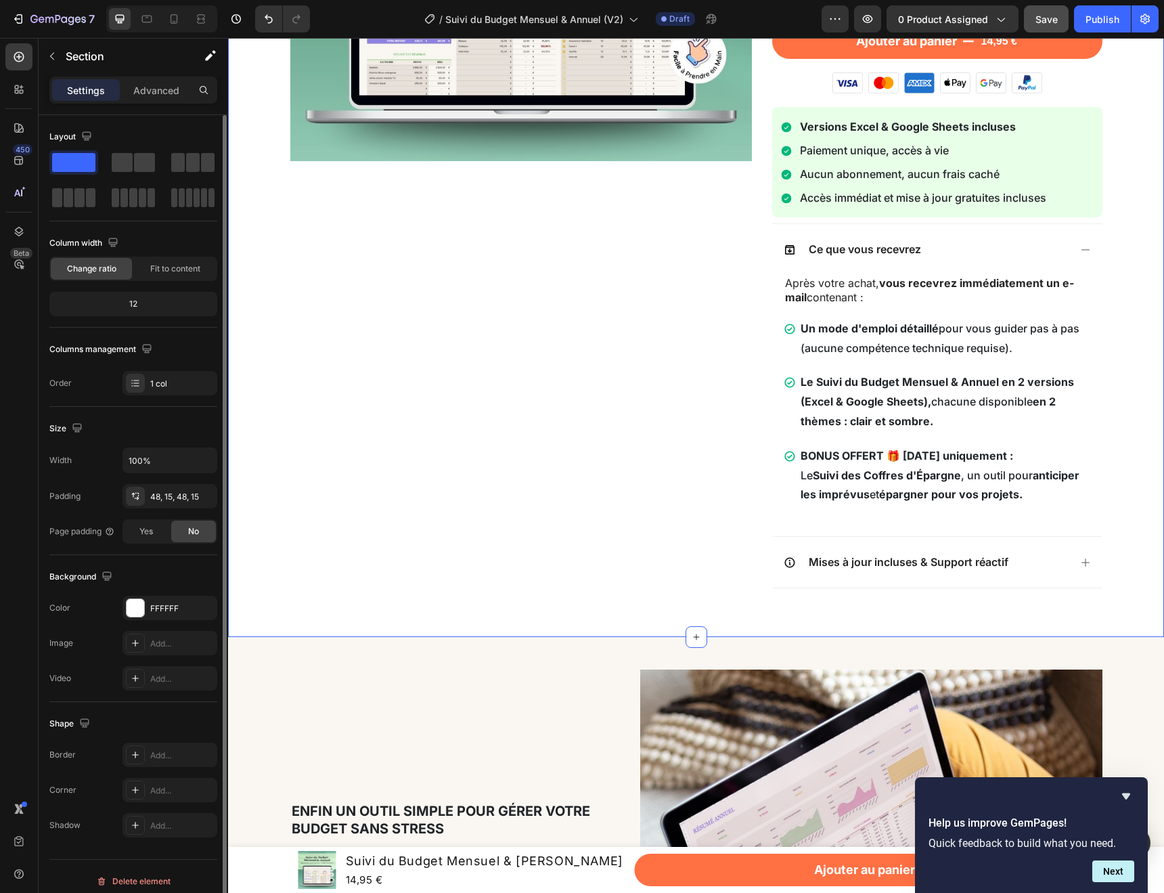
scroll to position [400, 0]
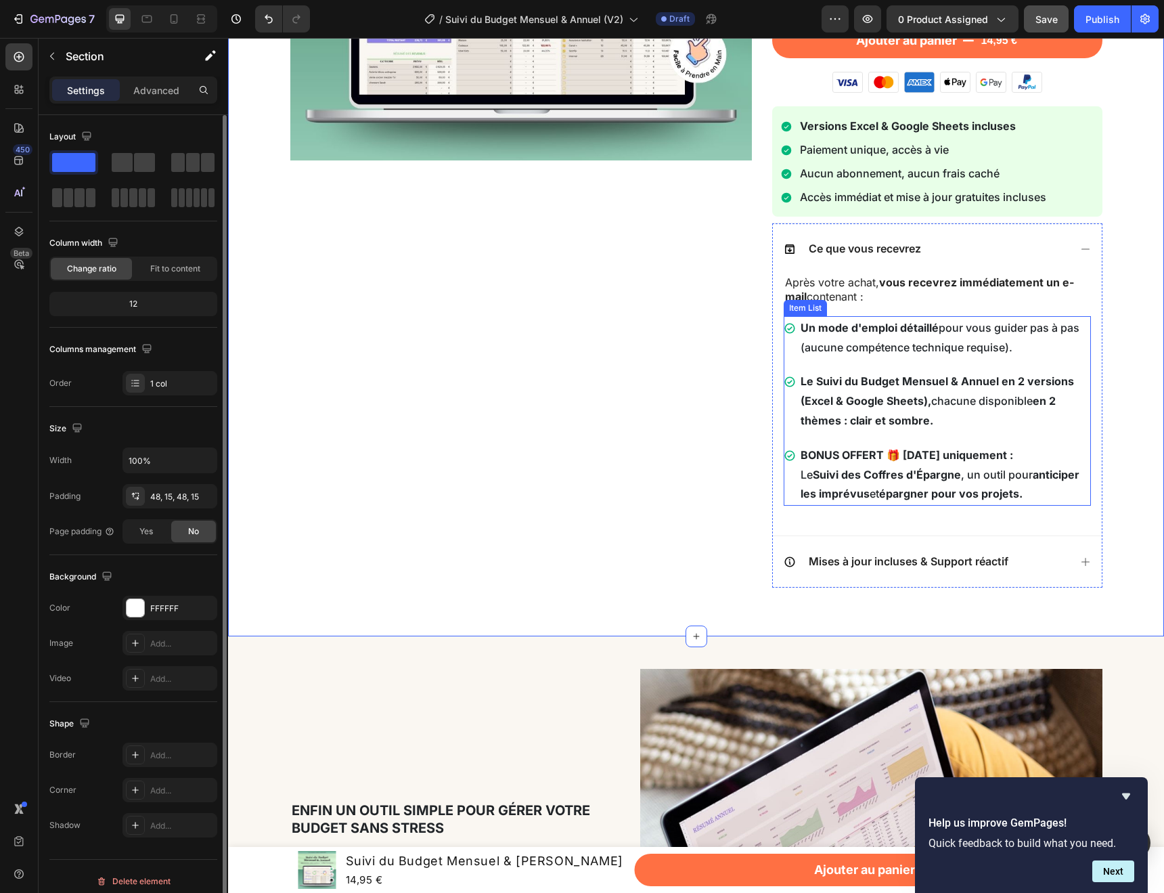
click at [1010, 378] on strong "Le Suivi du Budget Mensuel & Annuel en 2 versions (Excel & Google Sheets)," at bounding box center [937, 390] width 273 height 33
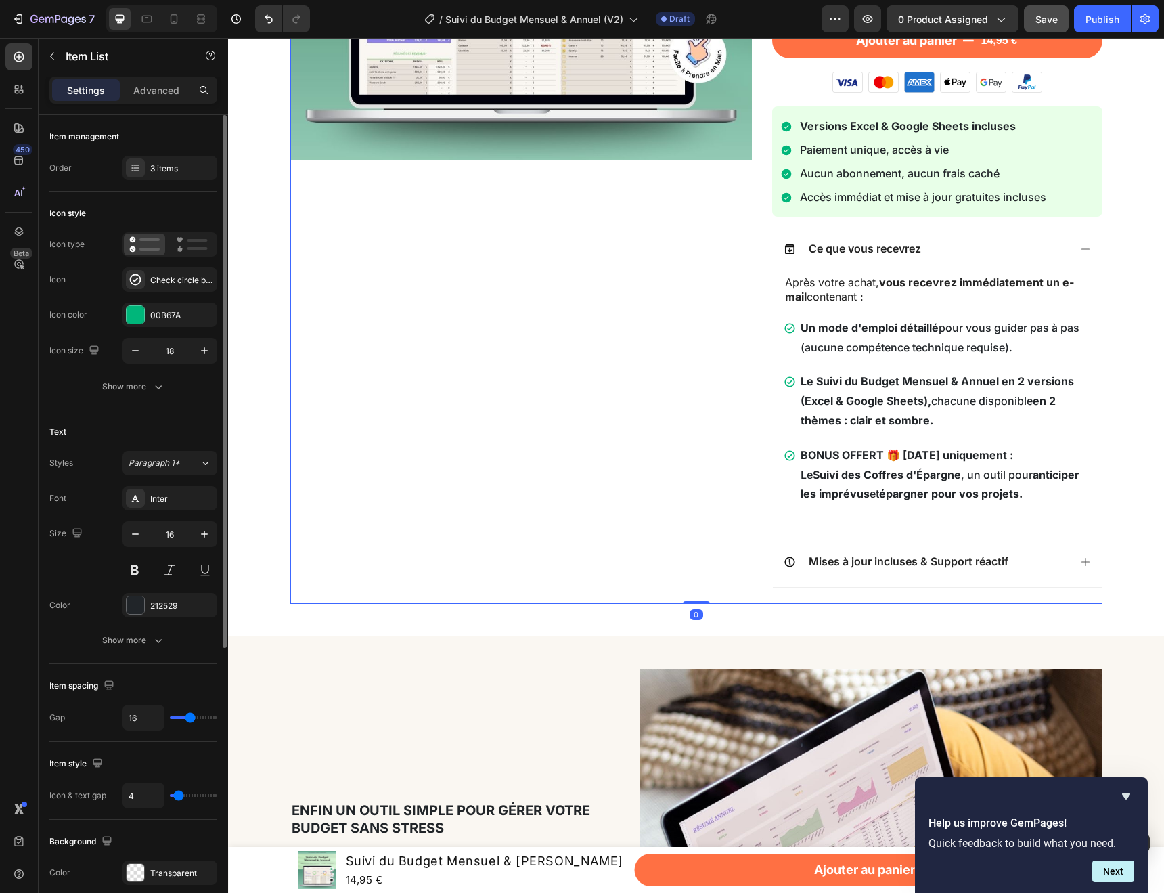
click at [621, 412] on div "Image" at bounding box center [521, 151] width 462 height 906
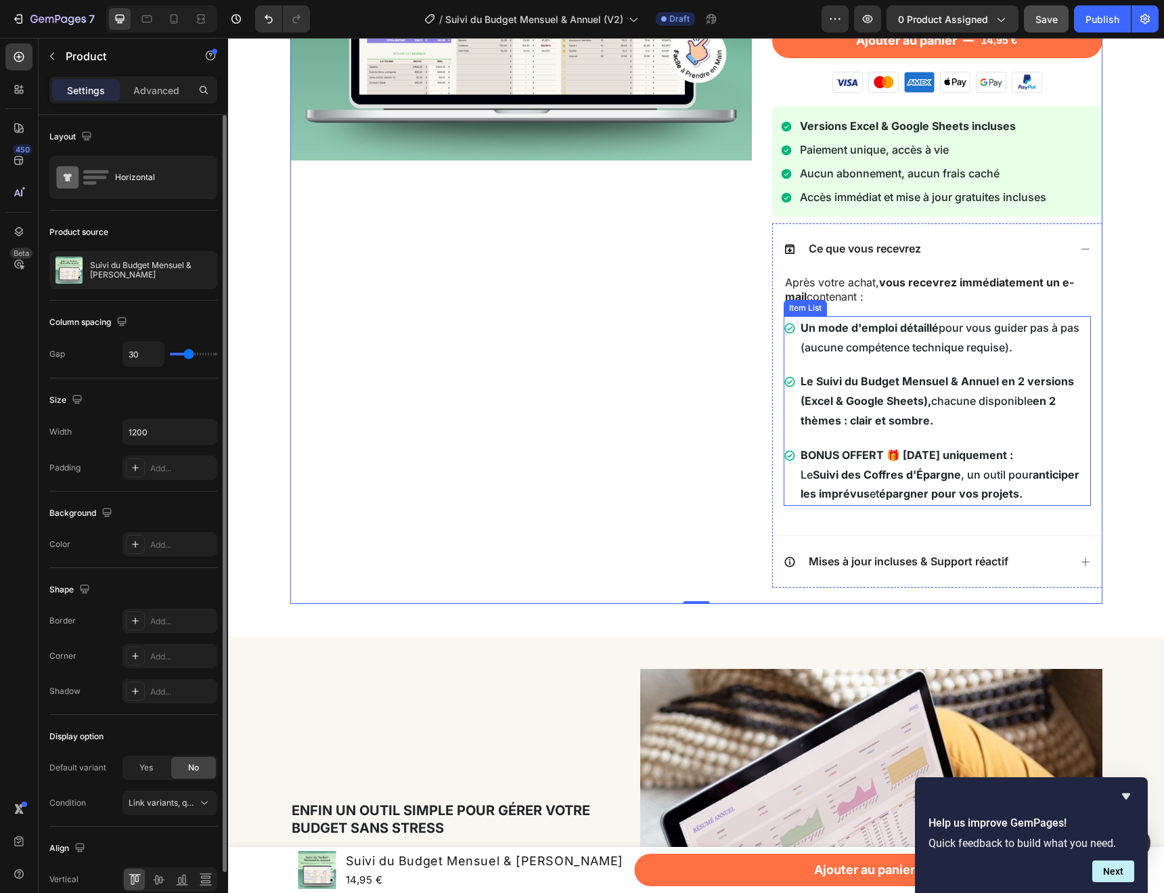
click at [956, 488] on strong "épargner pour vos projets." at bounding box center [950, 494] width 143 height 14
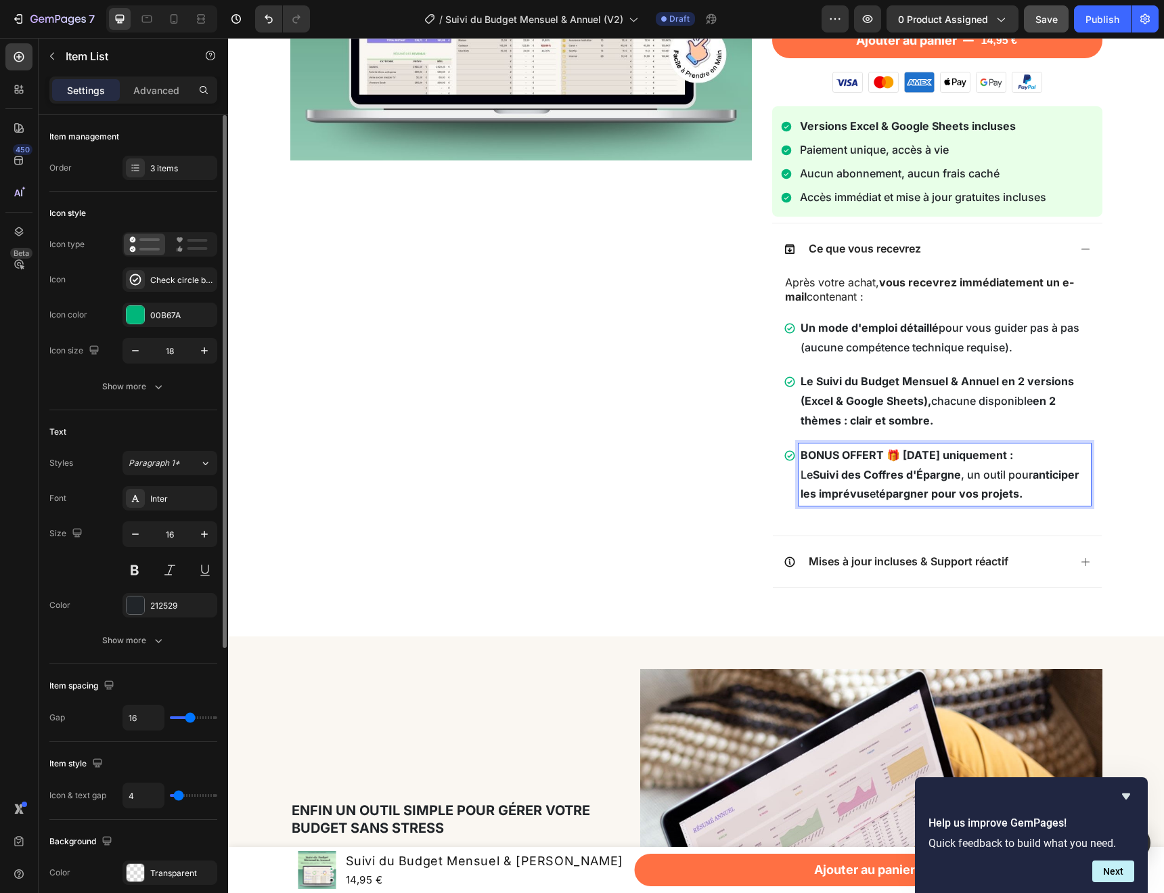
click at [996, 493] on strong "épargner pour vos projets." at bounding box center [950, 494] width 143 height 14
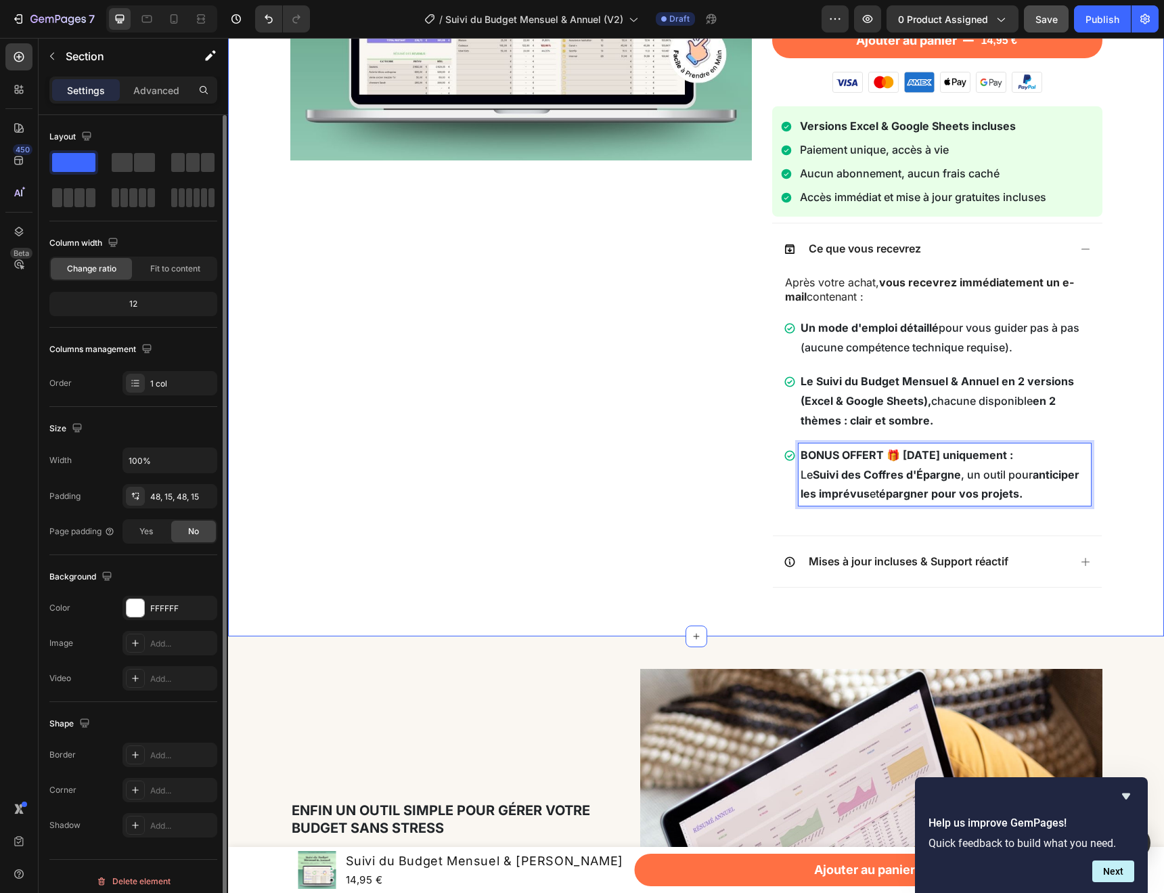
click at [1140, 466] on div "Image Suivi du Budget Mensuel & Annuel Product Title Plus de 6 200 personnes l'…" at bounding box center [696, 151] width 916 height 906
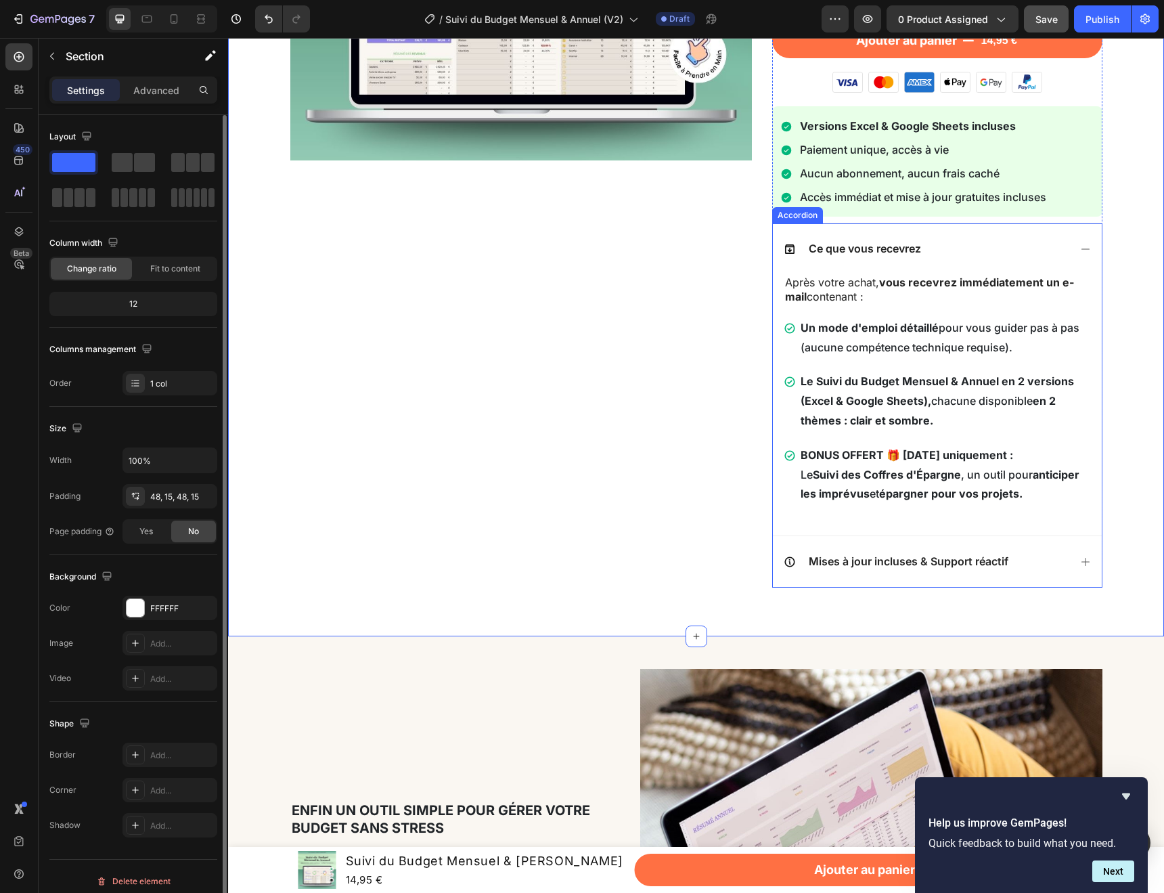
click at [1034, 559] on div "Mises à jour incluses & Support réactif" at bounding box center [927, 561] width 286 height 18
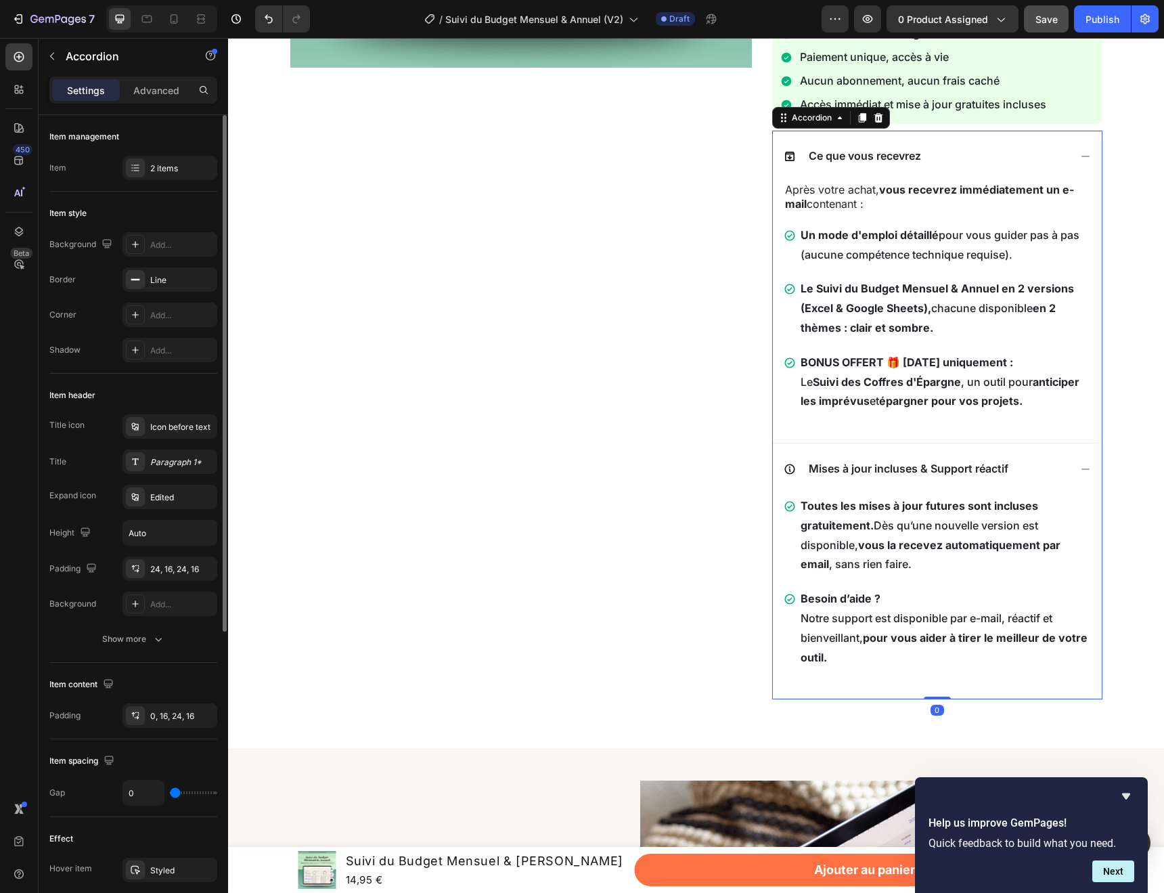
scroll to position [495, 0]
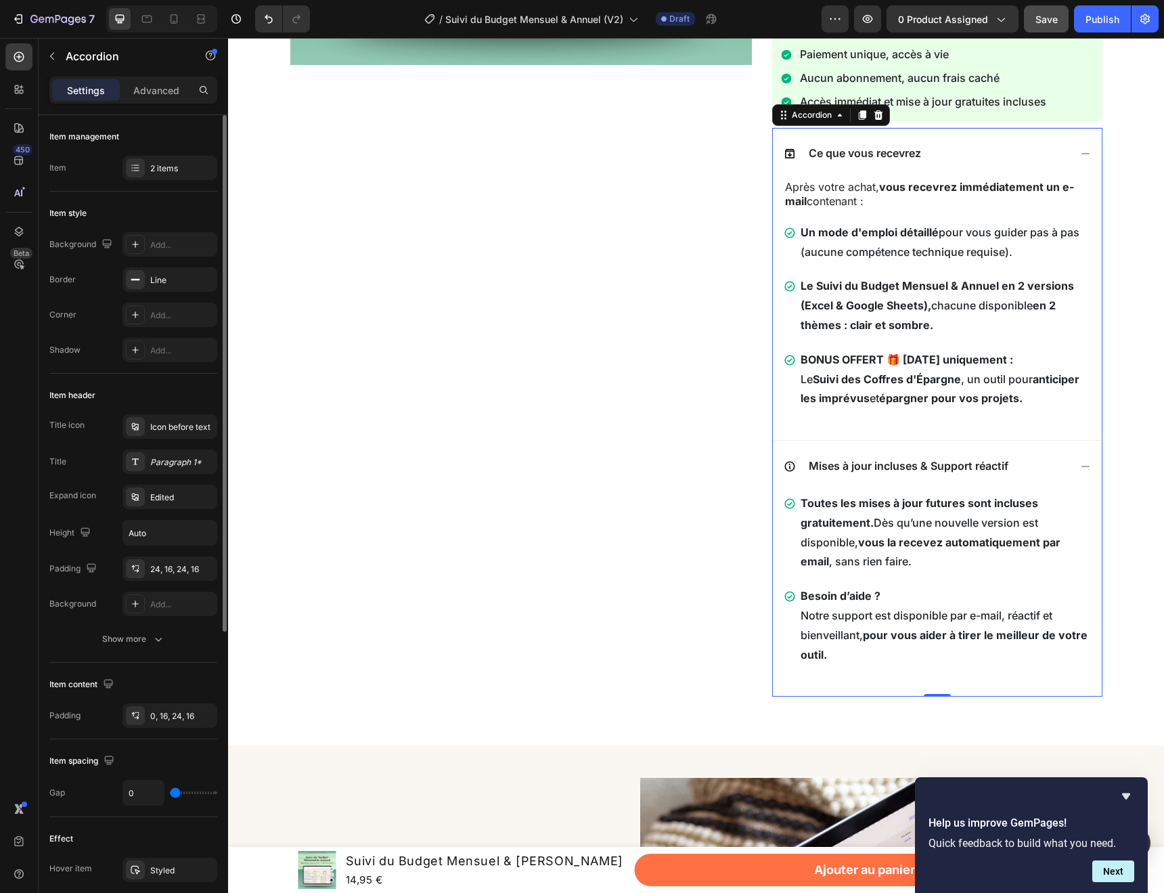
click at [1056, 471] on div "Mises à jour incluses & Support réactif" at bounding box center [927, 466] width 286 height 18
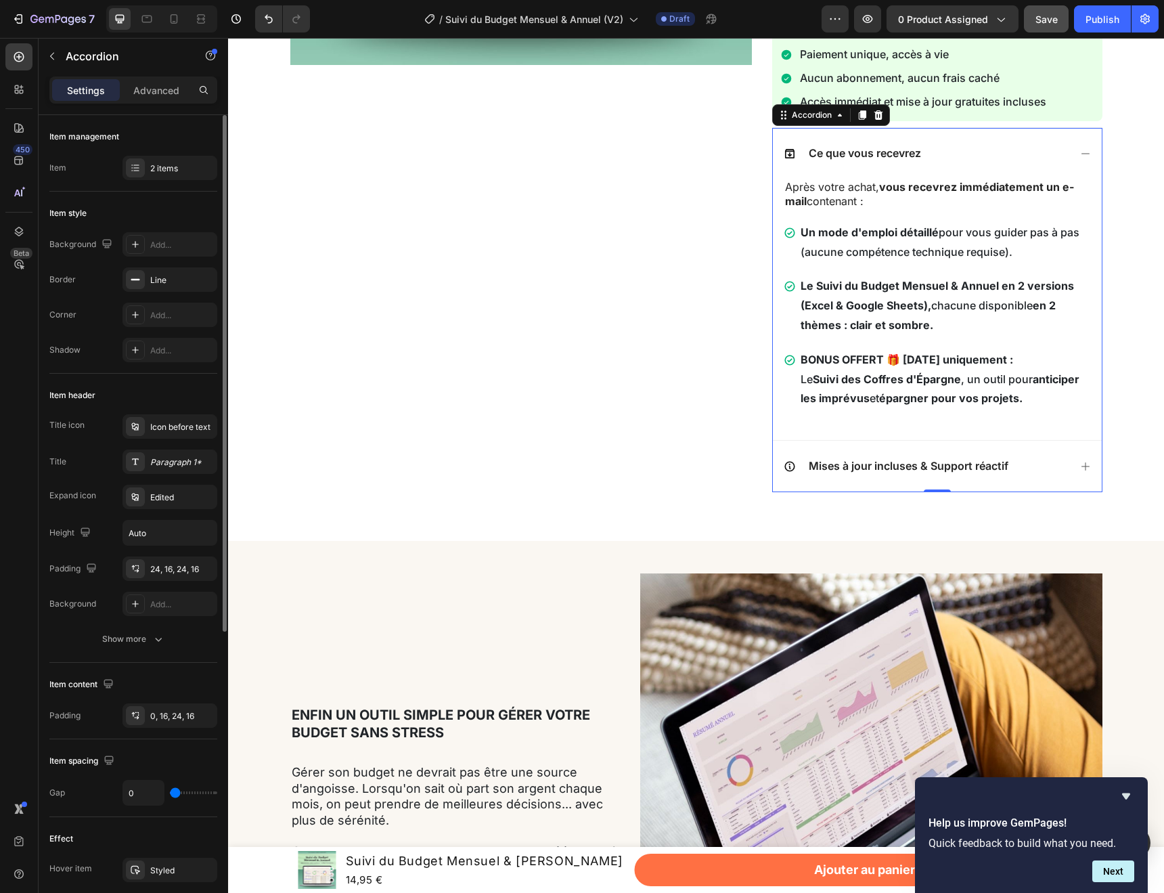
click at [1087, 150] on icon at bounding box center [1085, 153] width 11 height 11
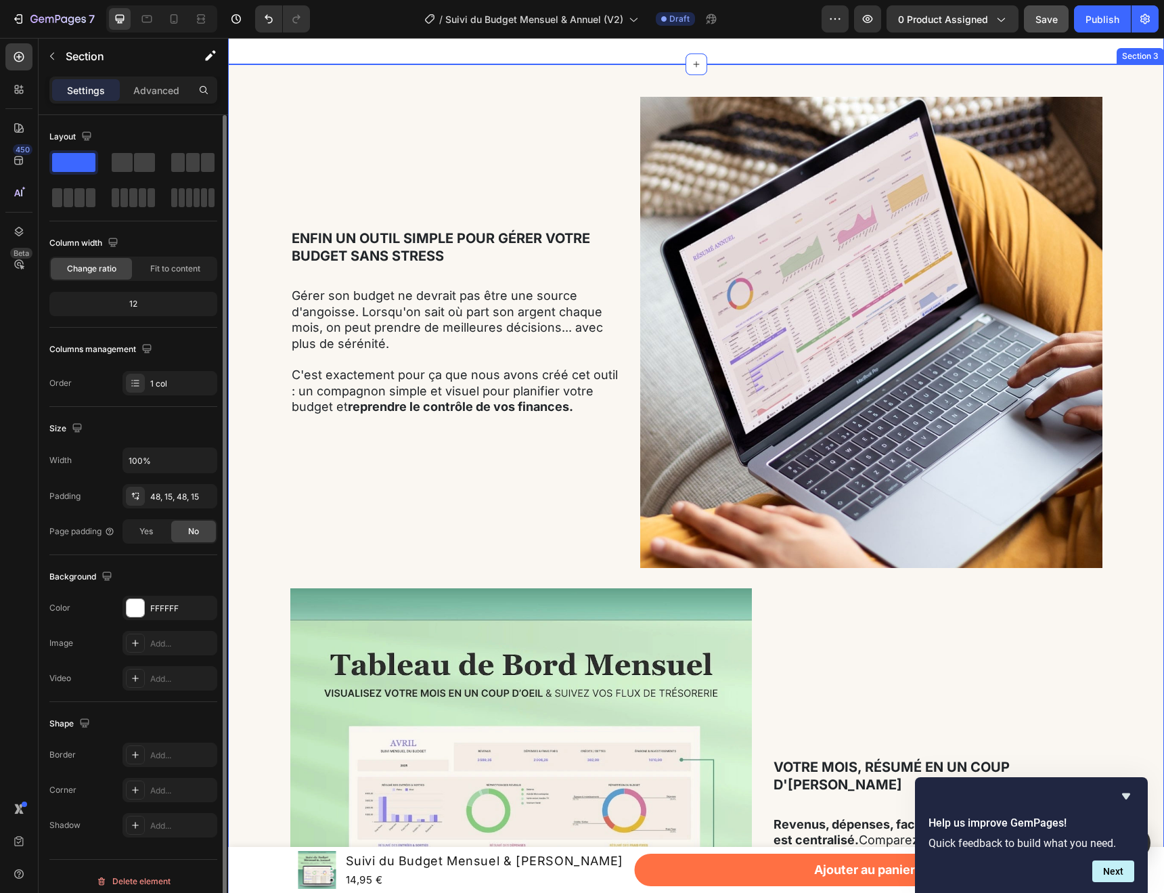
scroll to position [712, 0]
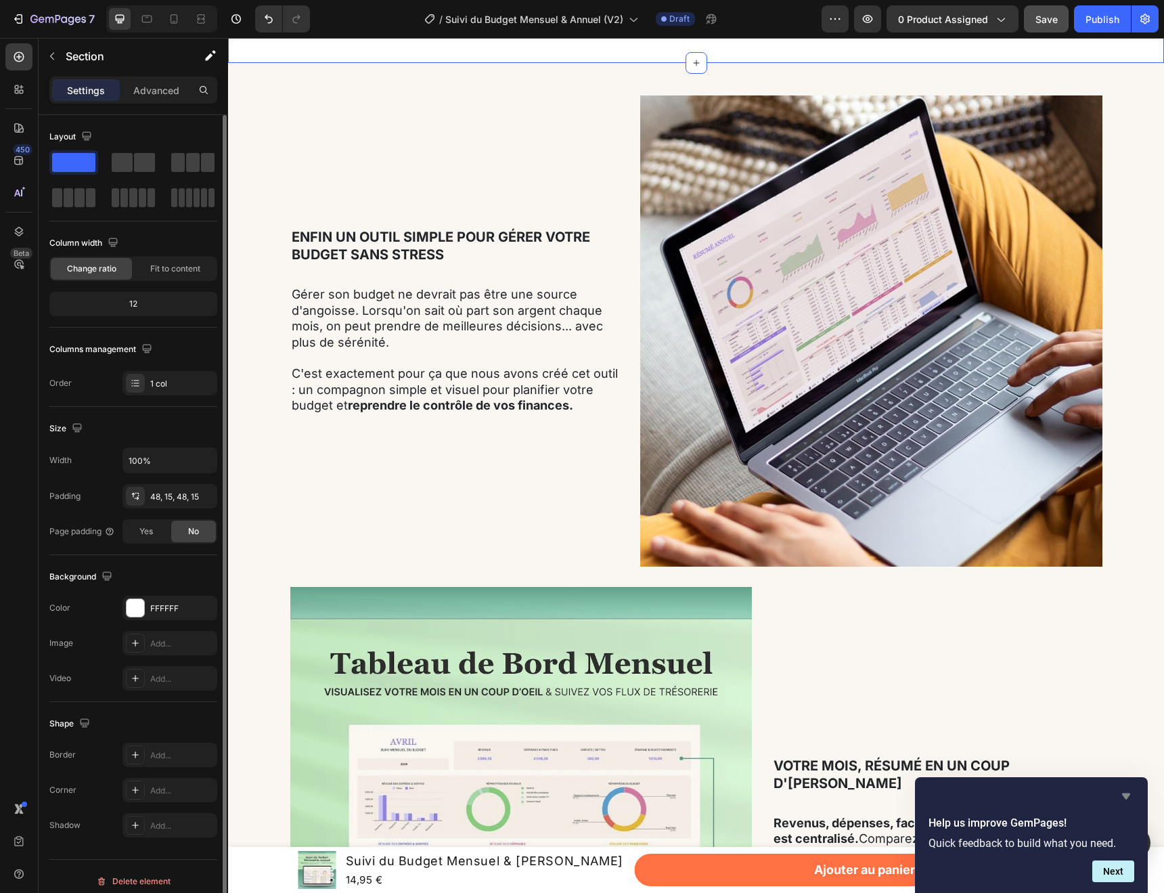
click at [1129, 795] on icon "Hide survey" at bounding box center [1126, 796] width 8 height 6
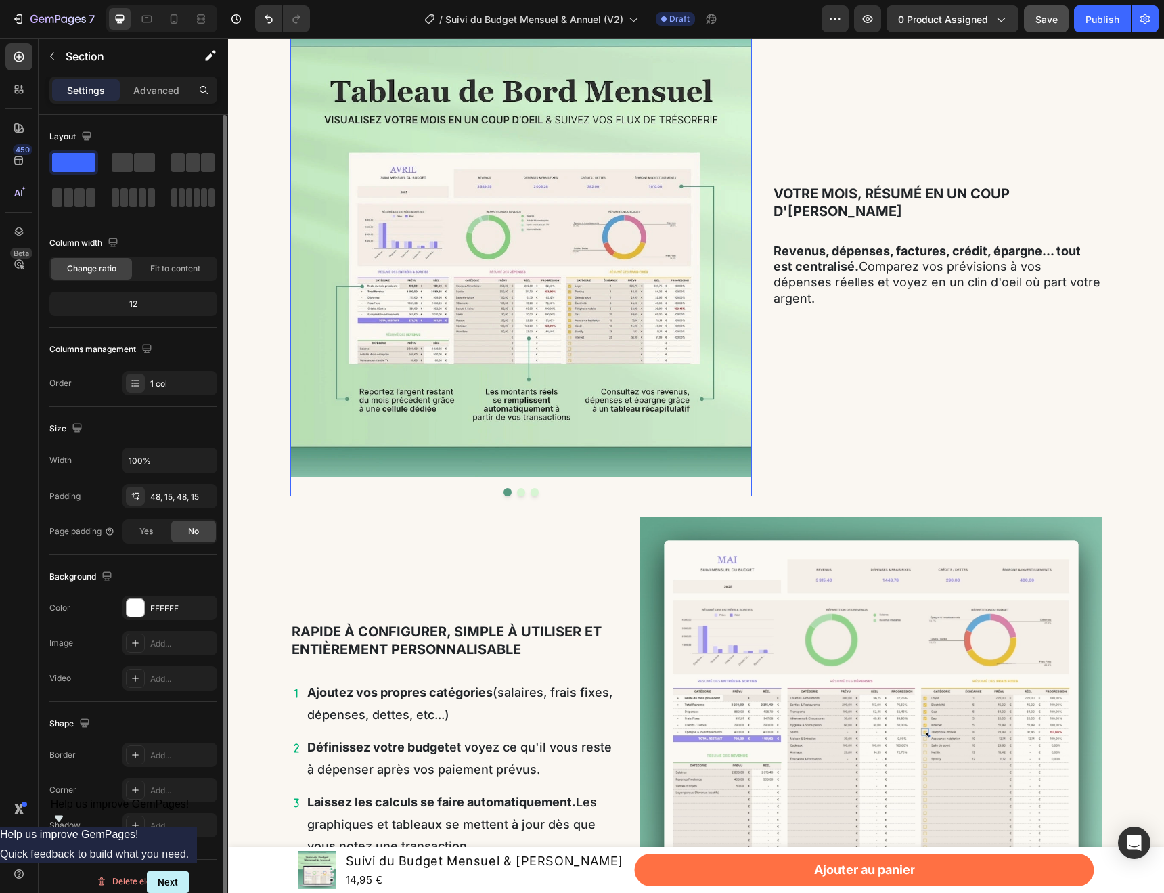
scroll to position [1290, 0]
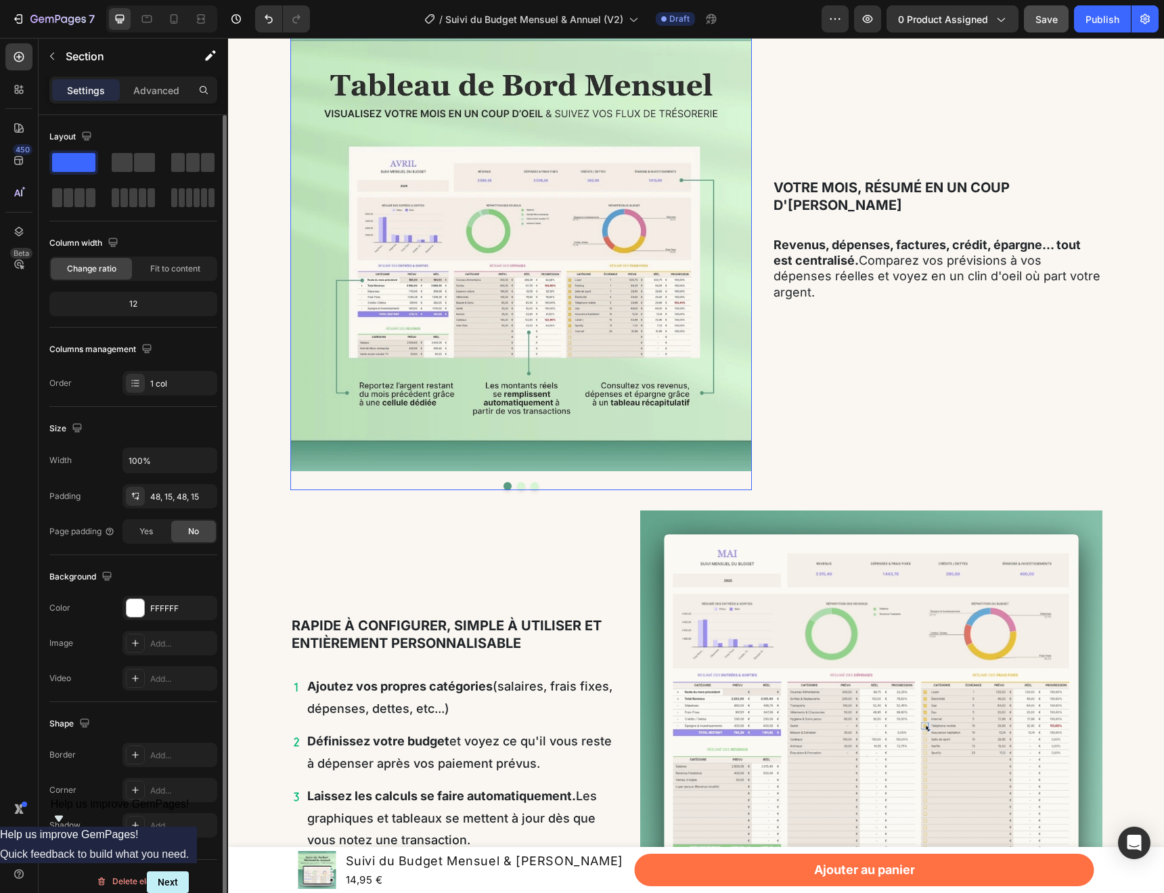
click at [520, 485] on button "Dot" at bounding box center [521, 486] width 8 height 8
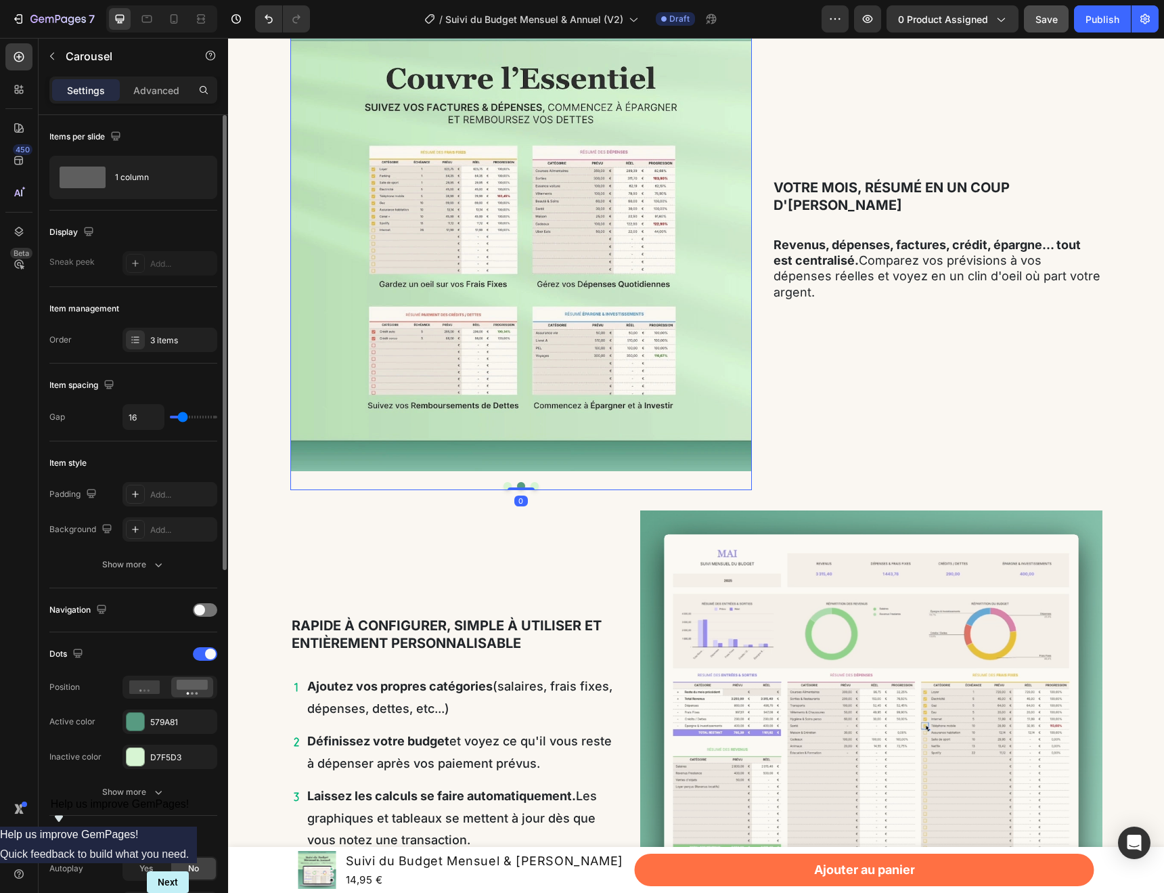
click at [535, 487] on button "Dot" at bounding box center [535, 486] width 8 height 8
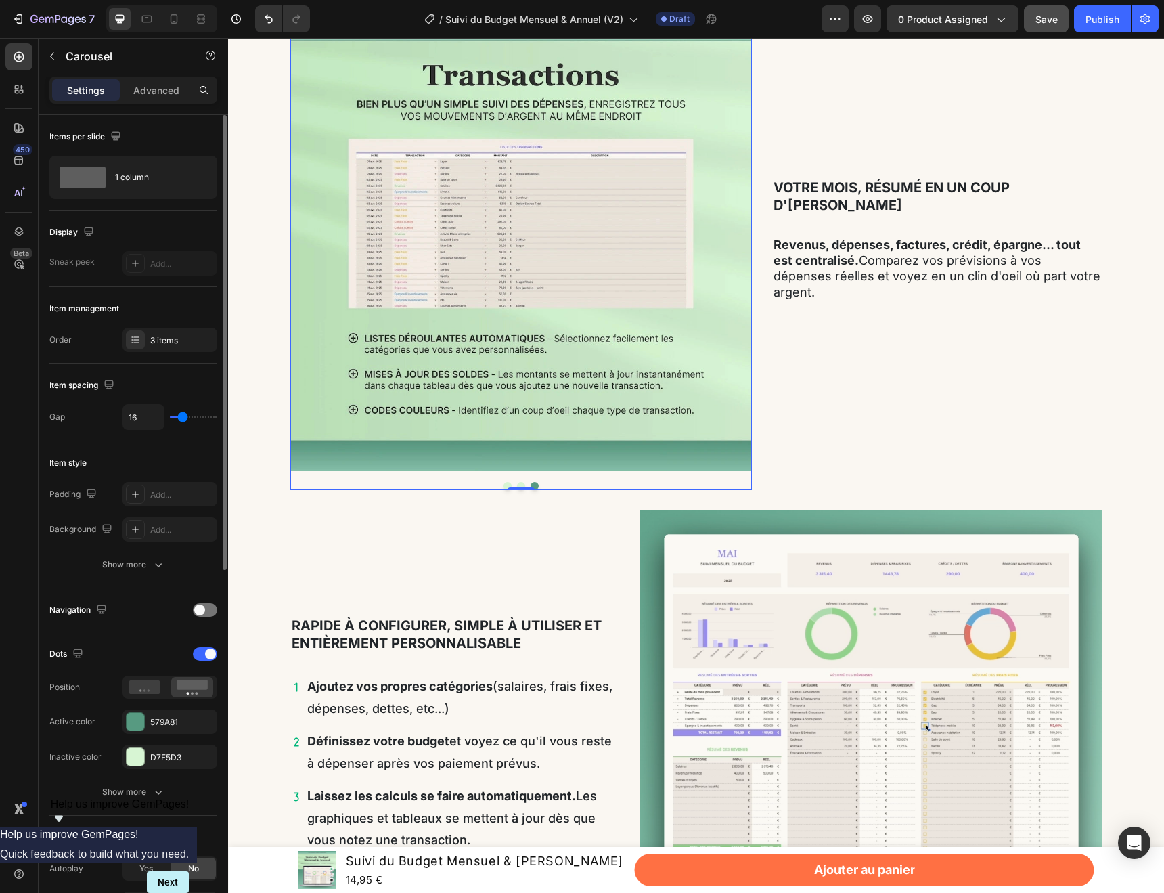
click at [504, 486] on button "Dot" at bounding box center [508, 486] width 8 height 8
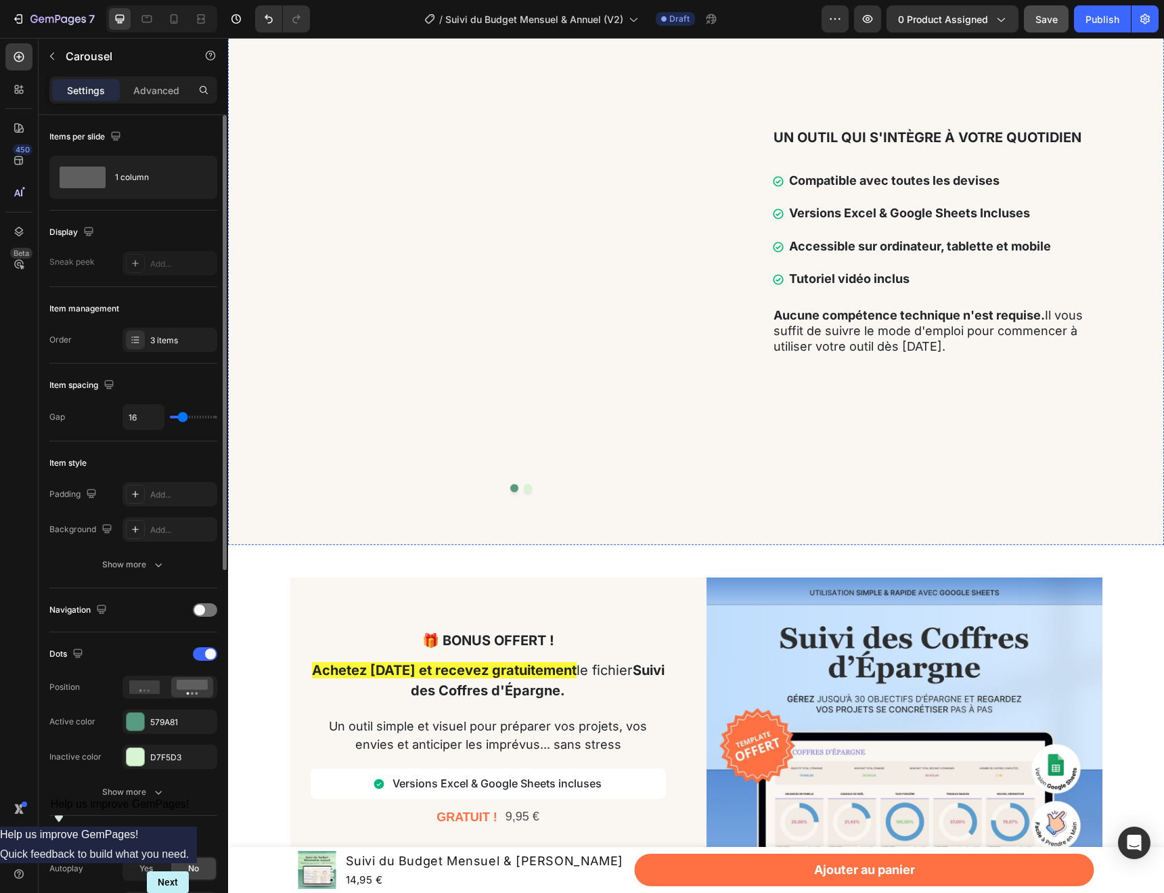
scroll to position [2929, 0]
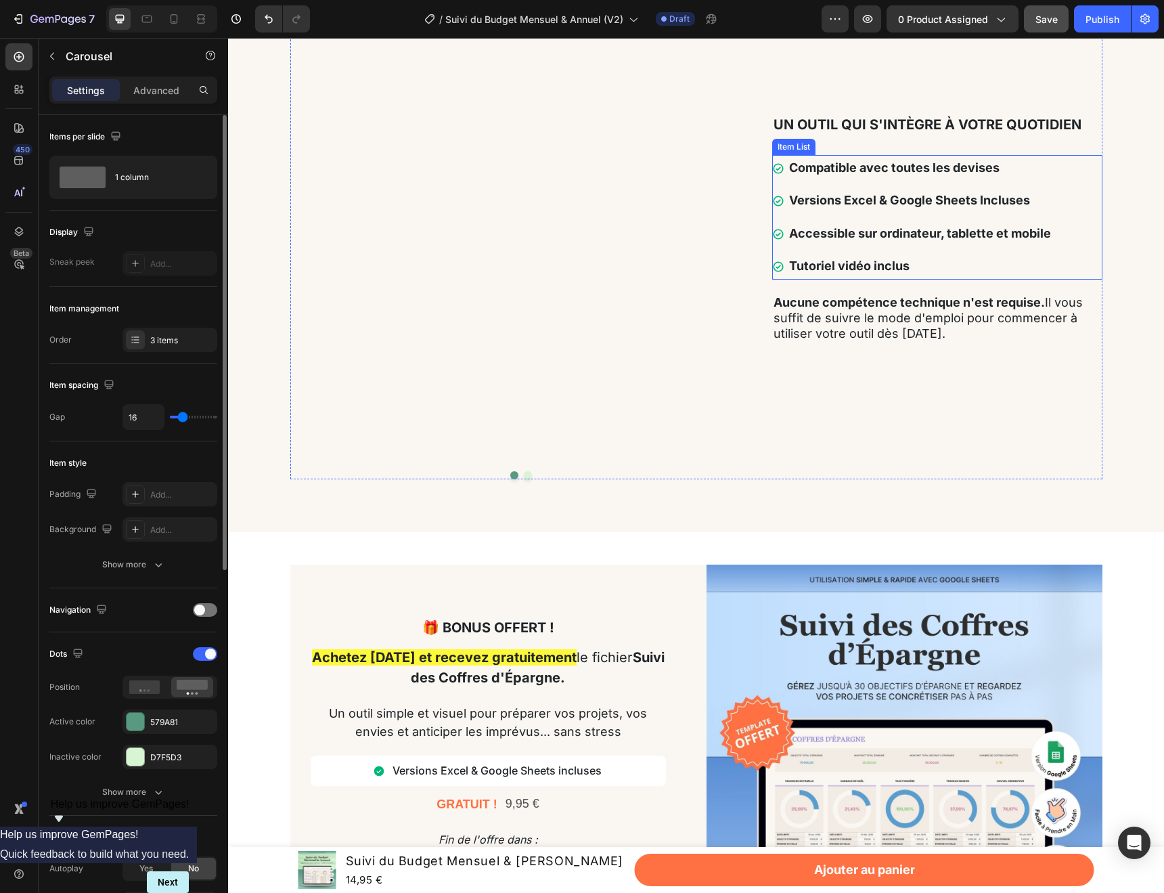
click at [869, 273] on strong "Tutoriel vidéo inclus" at bounding box center [849, 266] width 120 height 14
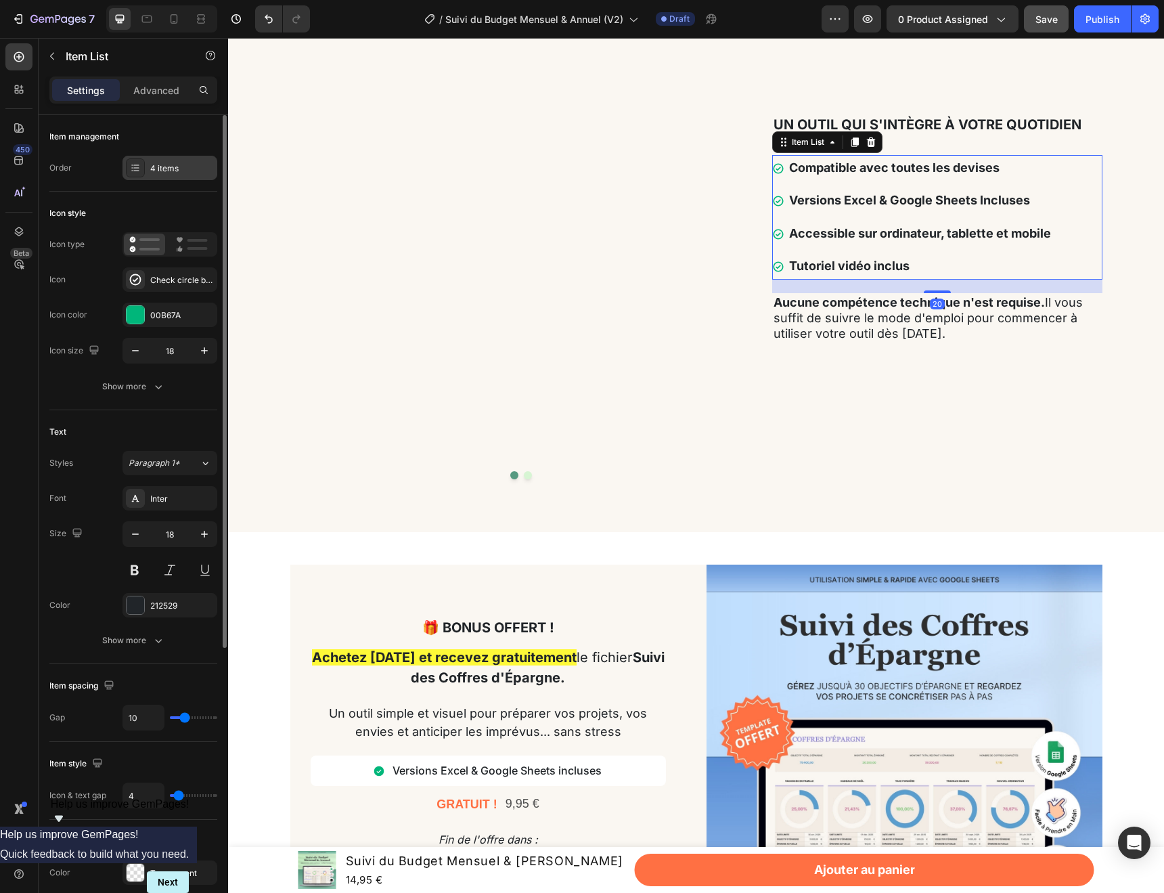
click at [167, 157] on div "4 items" at bounding box center [170, 168] width 95 height 24
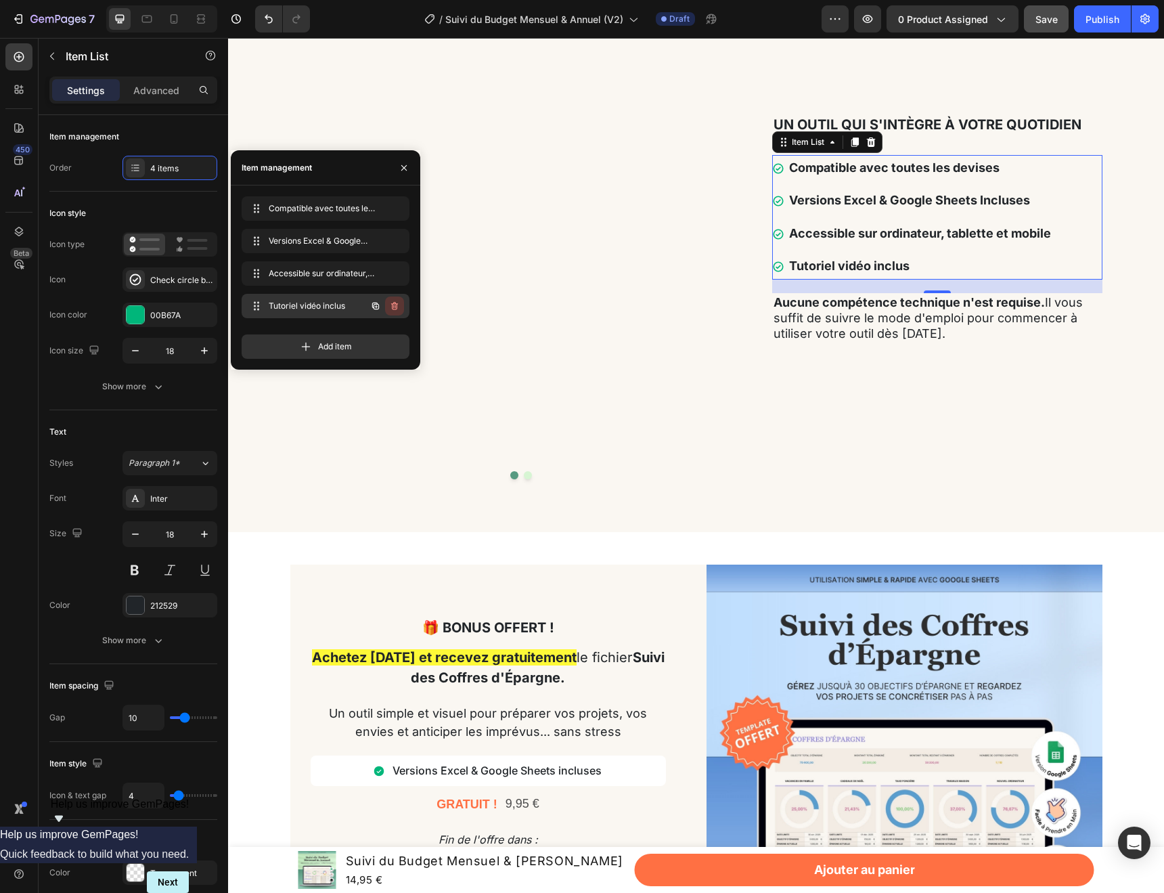
click at [395, 304] on icon "button" at bounding box center [394, 306] width 7 height 8
click at [391, 306] on div "Delete" at bounding box center [385, 306] width 25 height 12
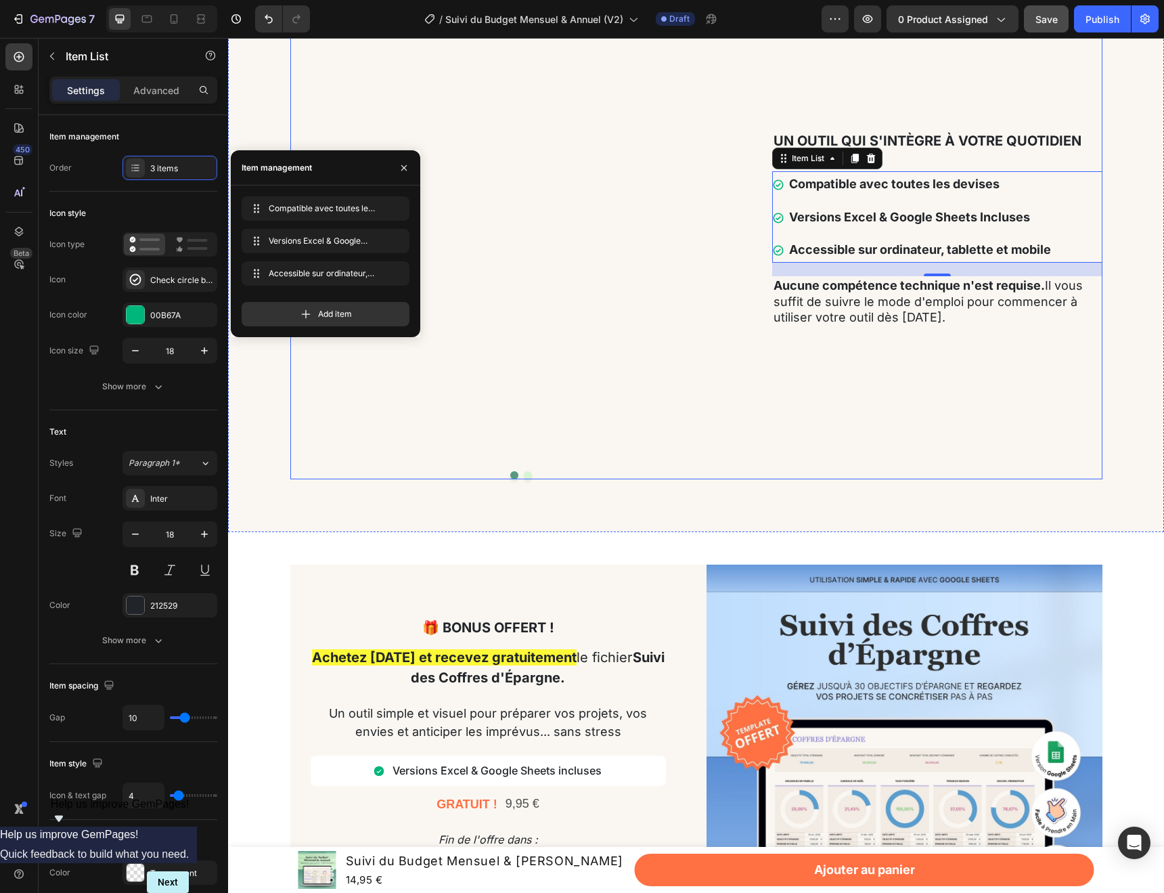
click at [954, 480] on div "Un outil qui s'intègre à votre quotidien Text Block Compatible avec toutes les …" at bounding box center [937, 239] width 330 height 481
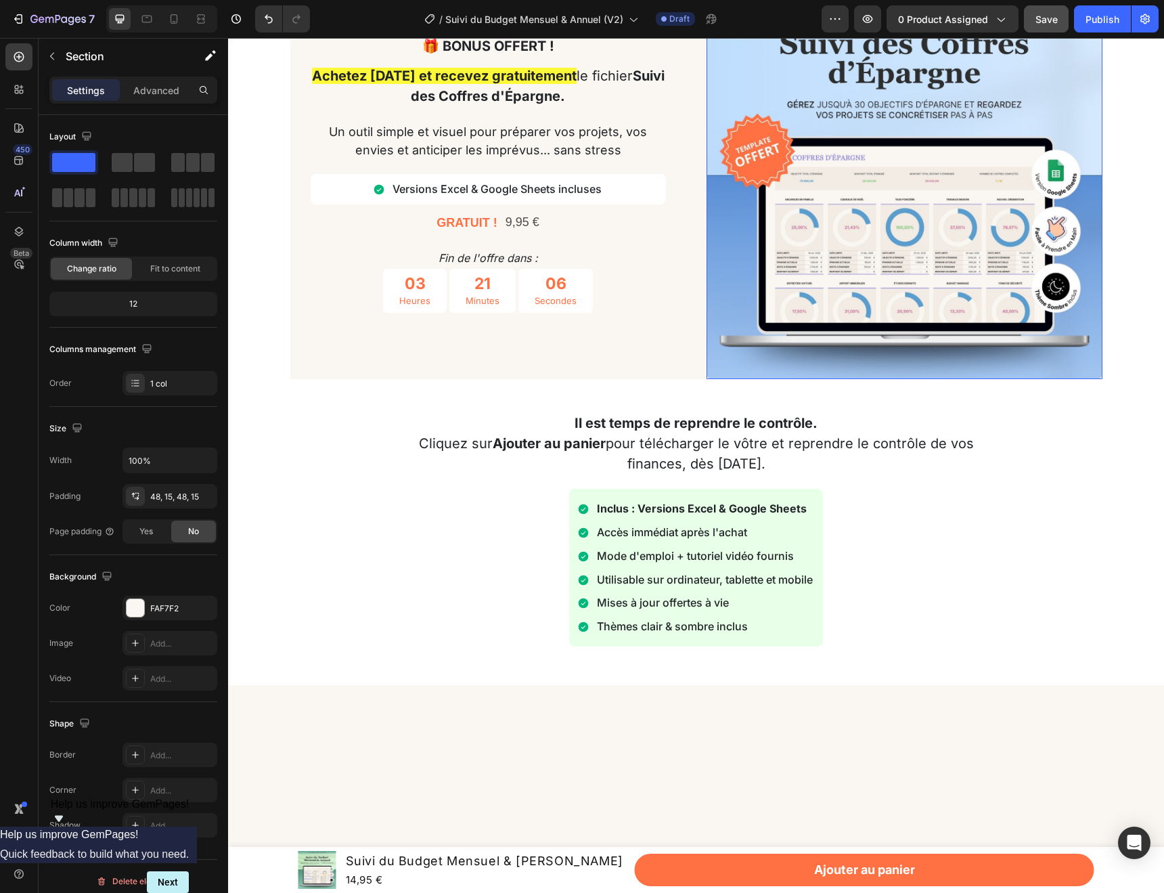
scroll to position [3512, 0]
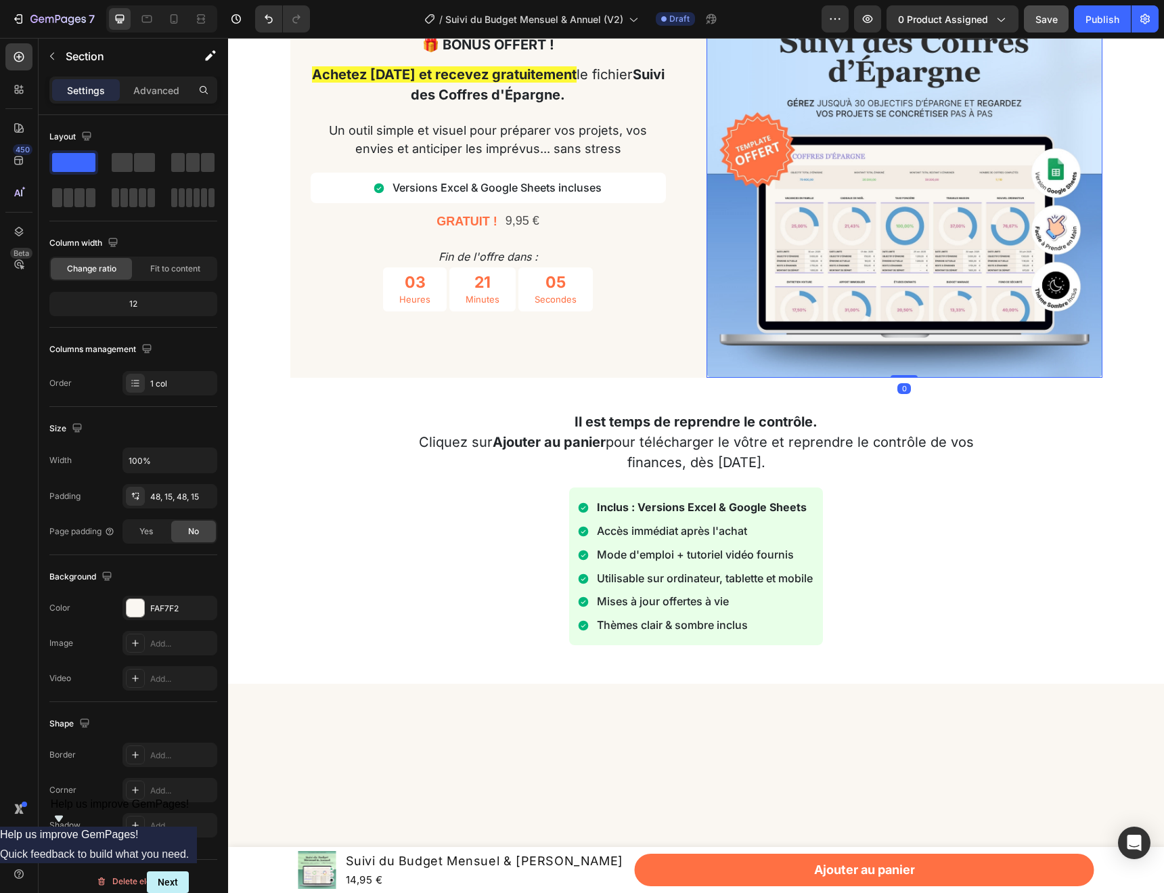
click at [975, 327] on img at bounding box center [905, 180] width 396 height 396
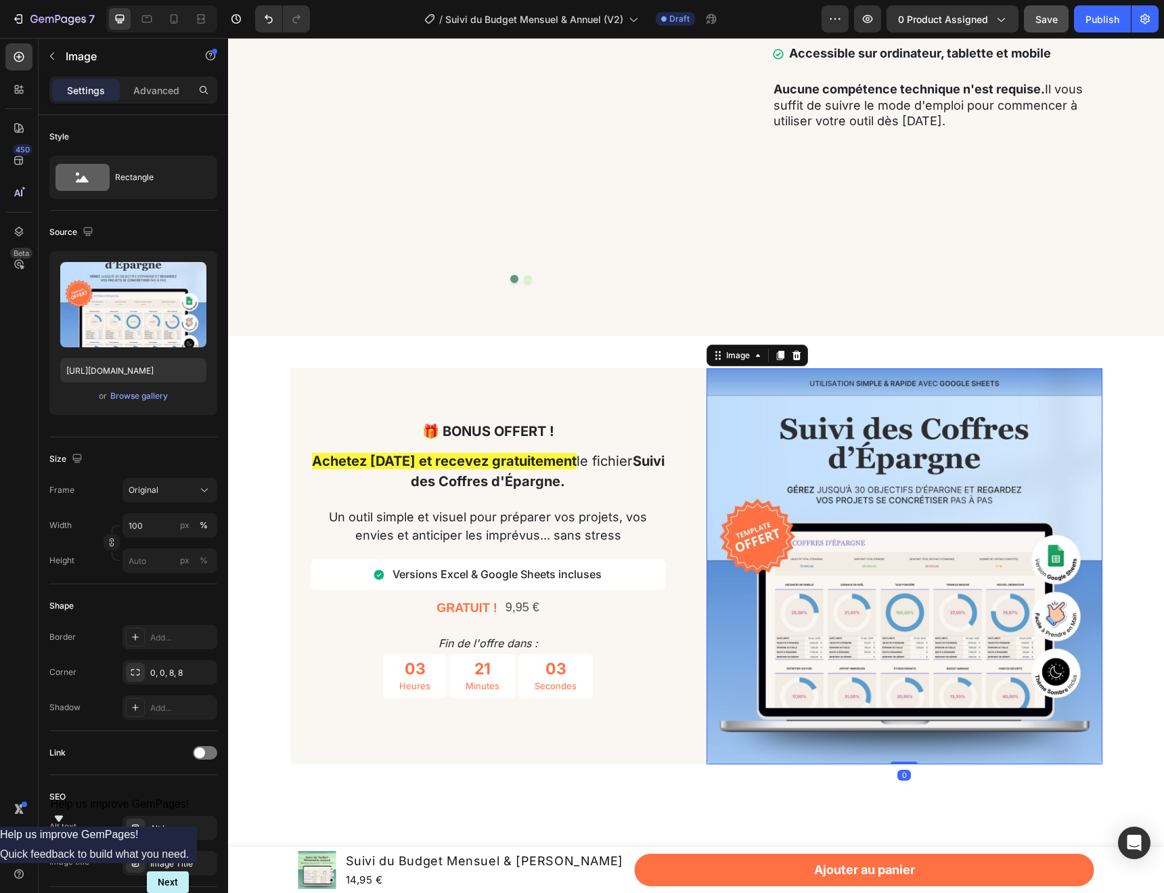
scroll to position [3106, 0]
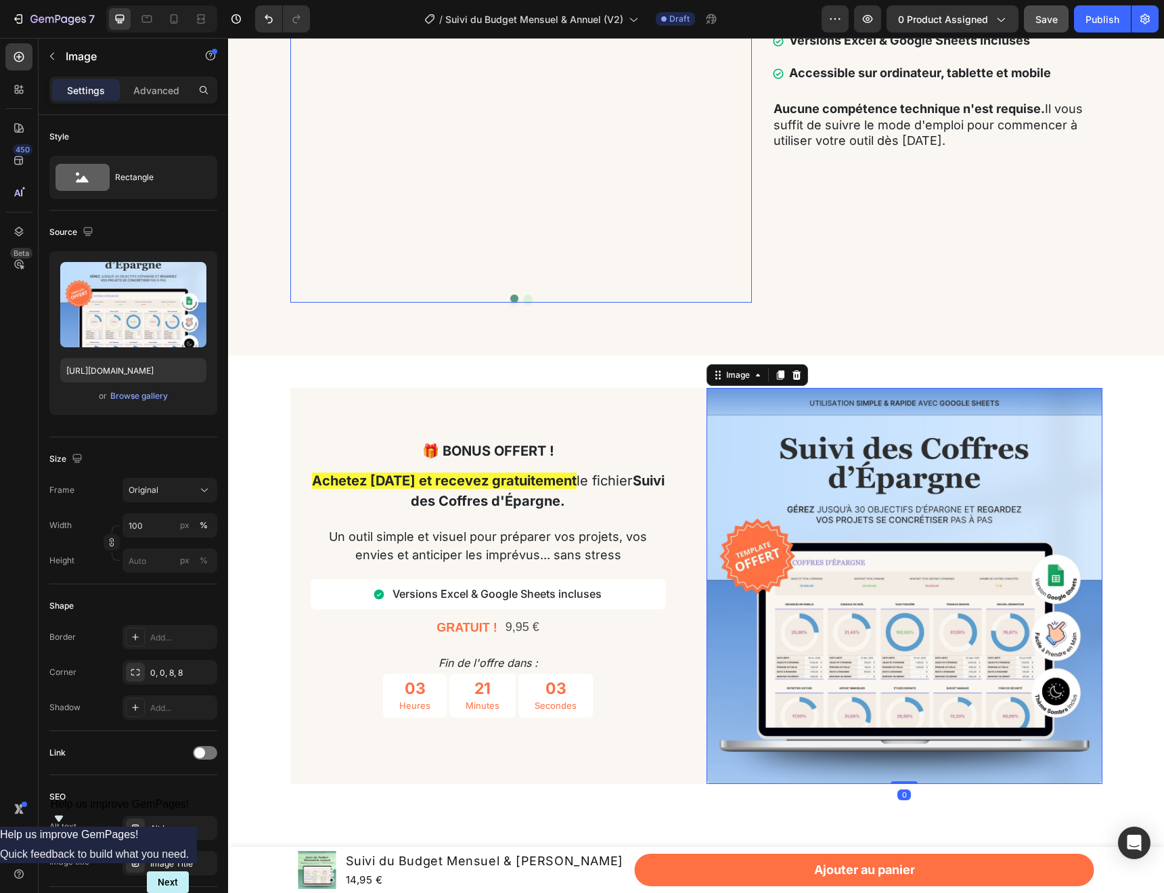
click at [527, 303] on div "Image Image Carousel" at bounding box center [521, 62] width 462 height 481
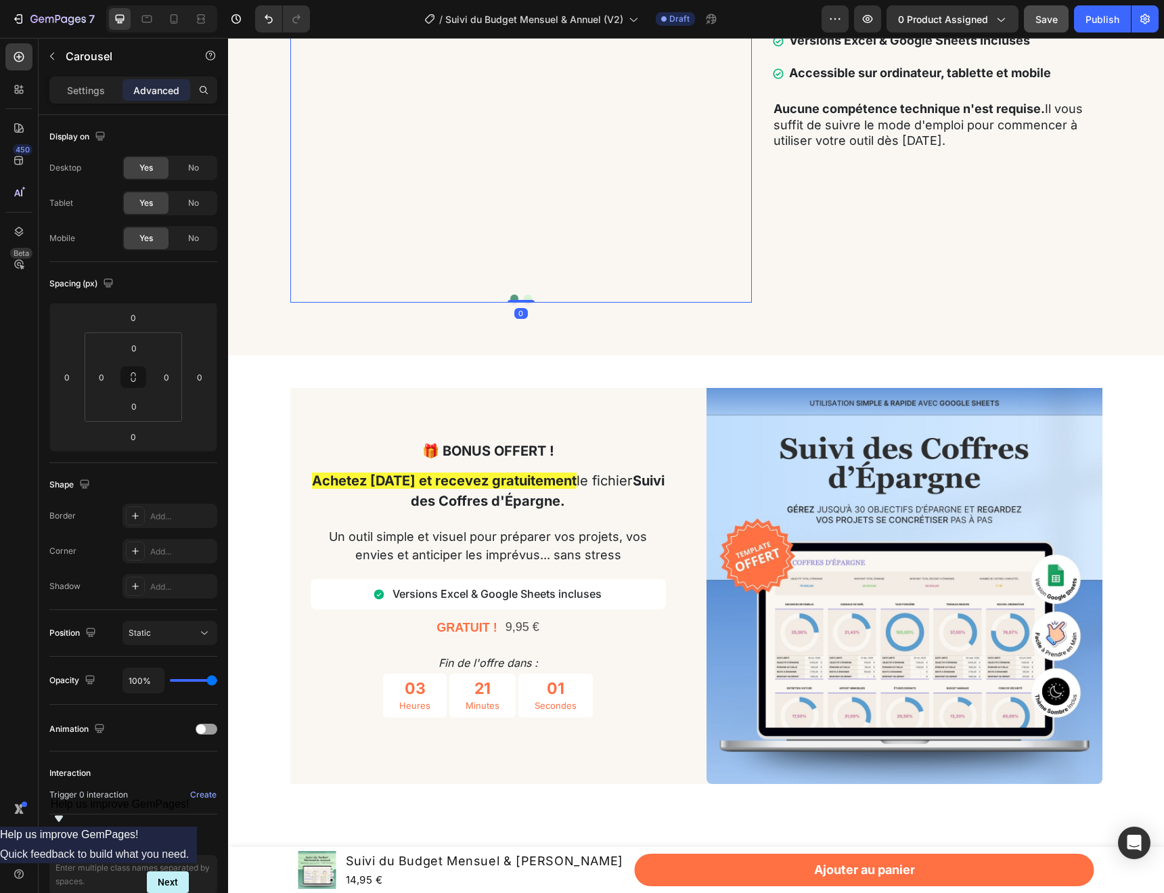
click at [527, 303] on button "Dot" at bounding box center [528, 298] width 8 height 8
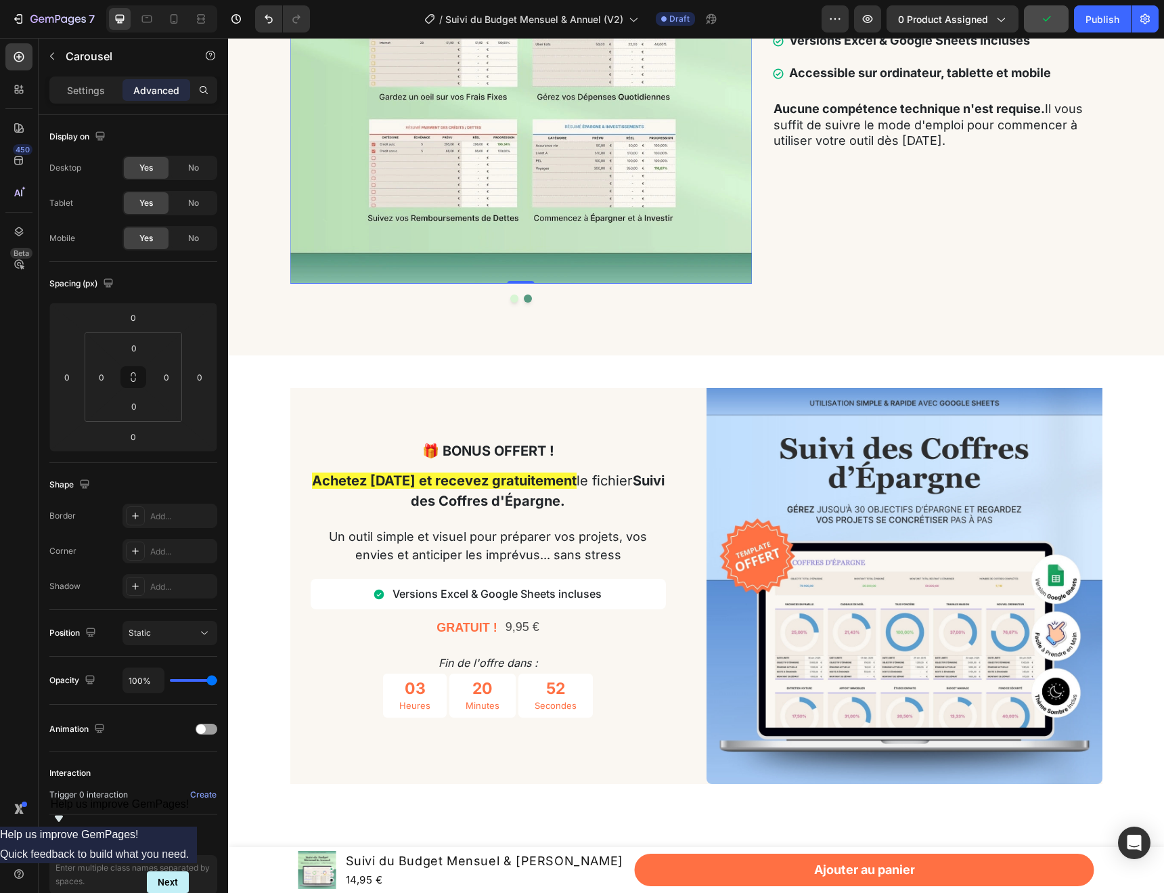
click at [586, 284] on img at bounding box center [521, 53] width 462 height 462
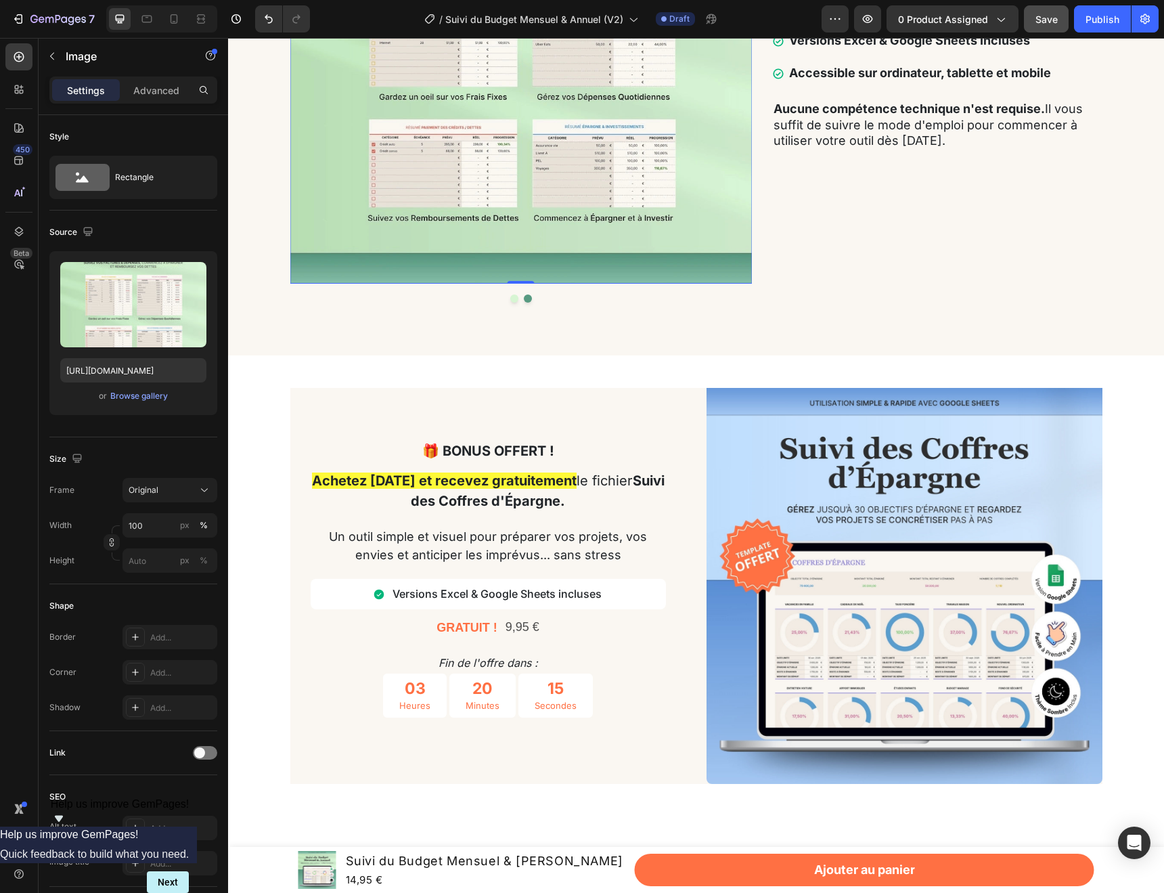
scroll to position [26, 0]
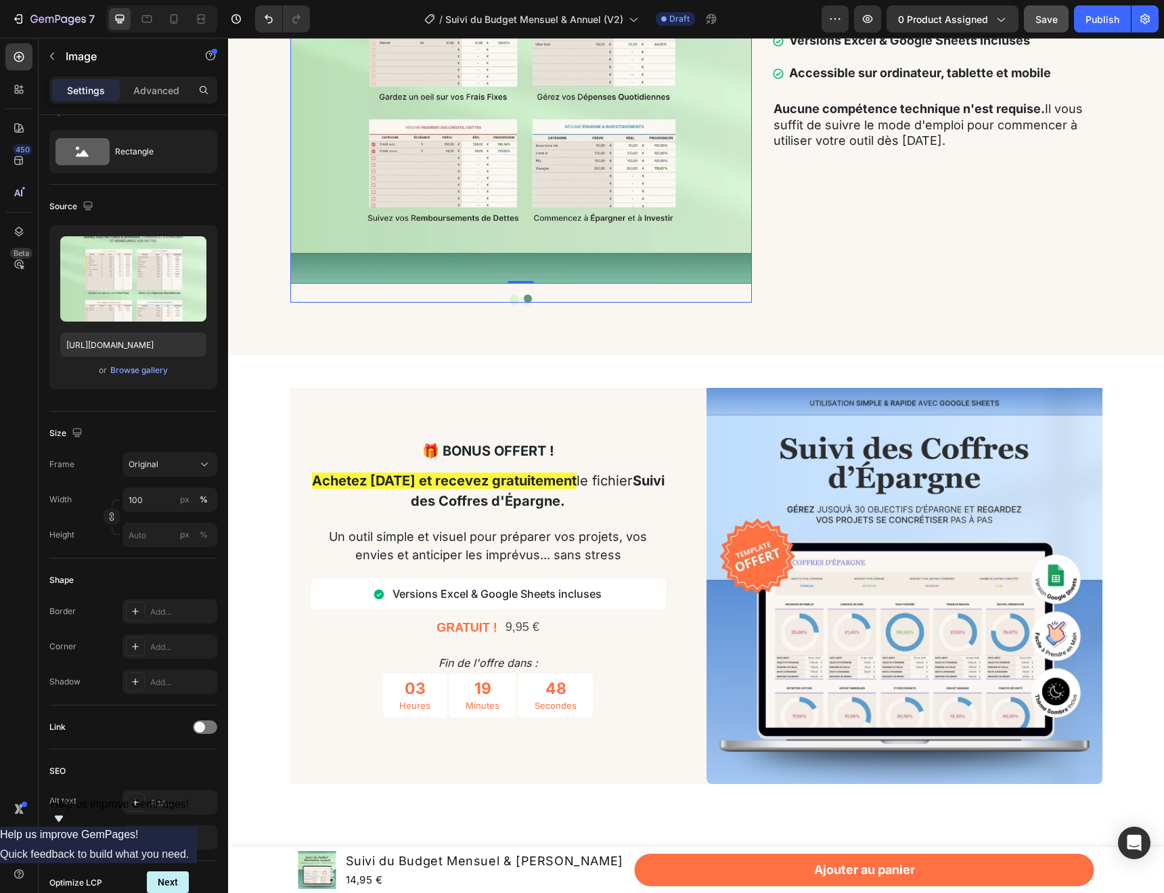
click at [512, 303] on div "Image Image 0 Carousel" at bounding box center [521, 62] width 462 height 481
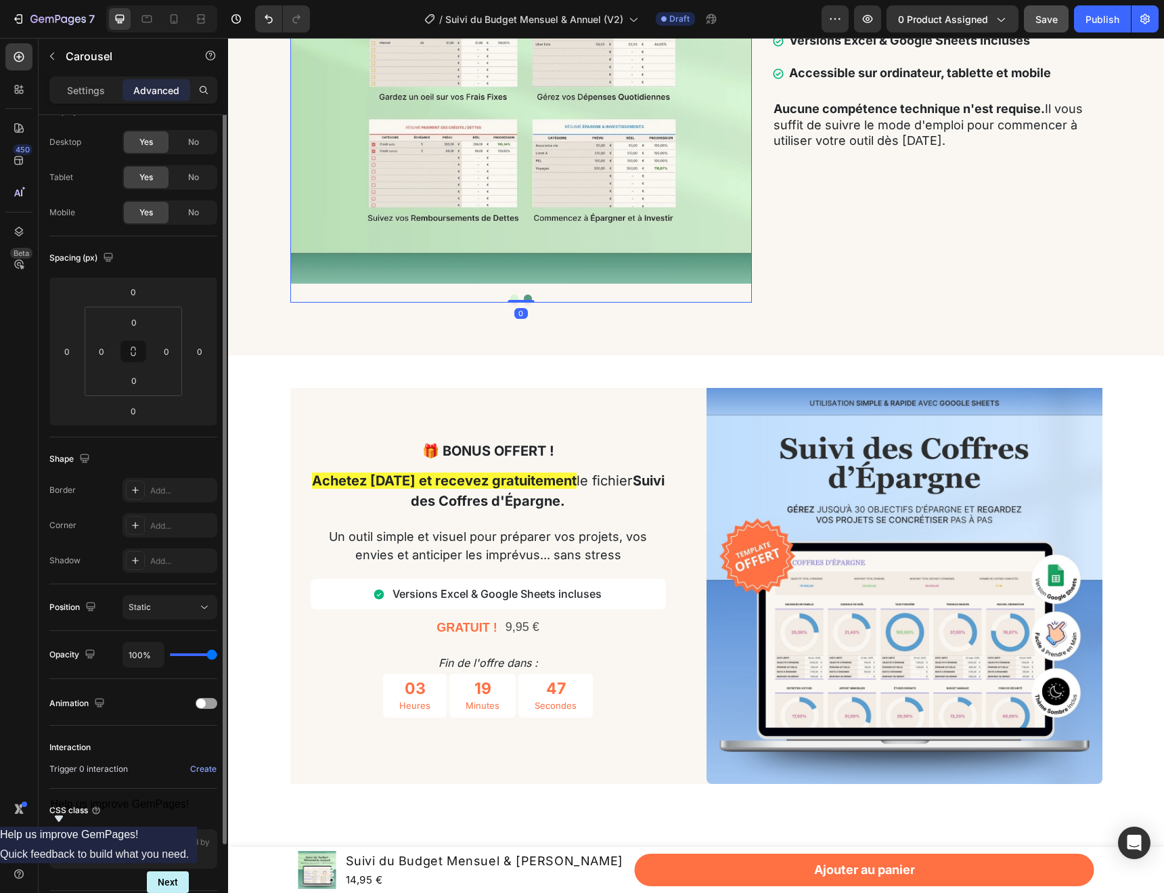
scroll to position [0, 0]
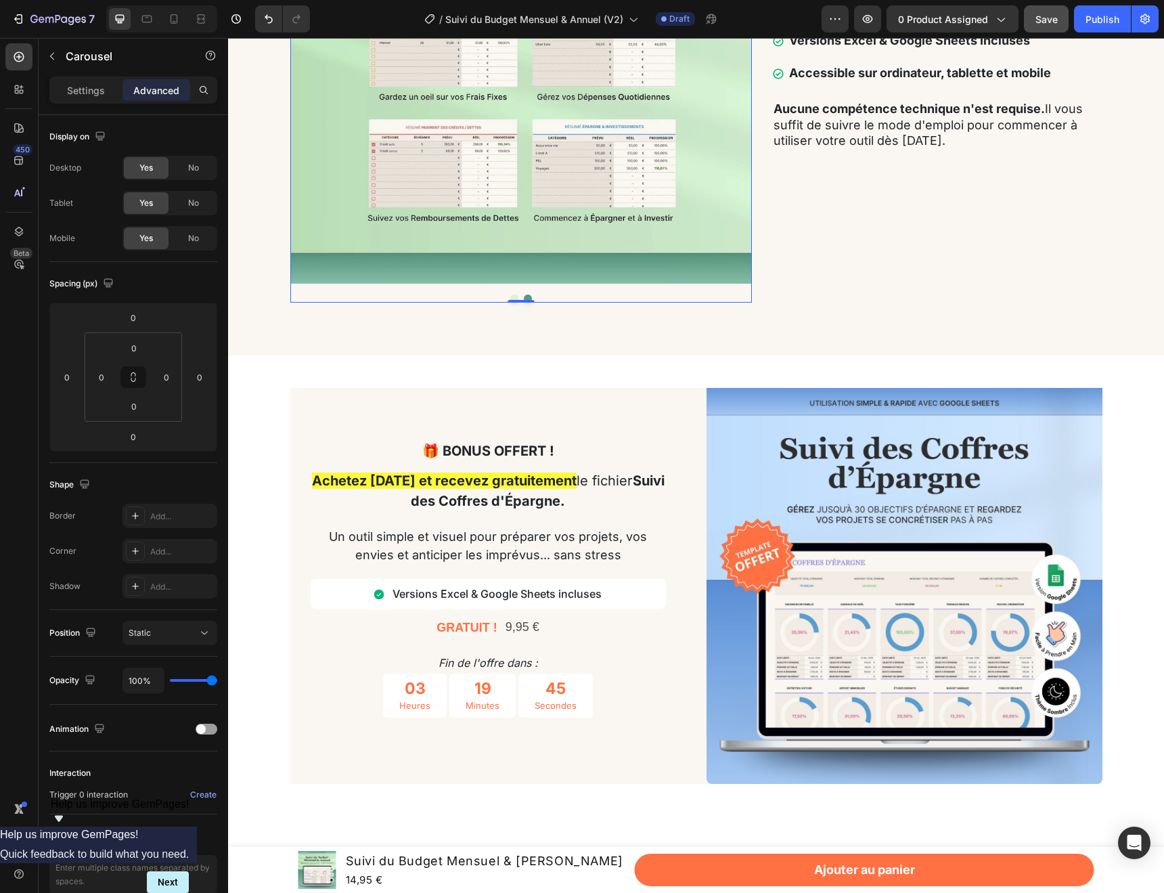
click at [514, 303] on button "Dot" at bounding box center [514, 298] width 8 height 8
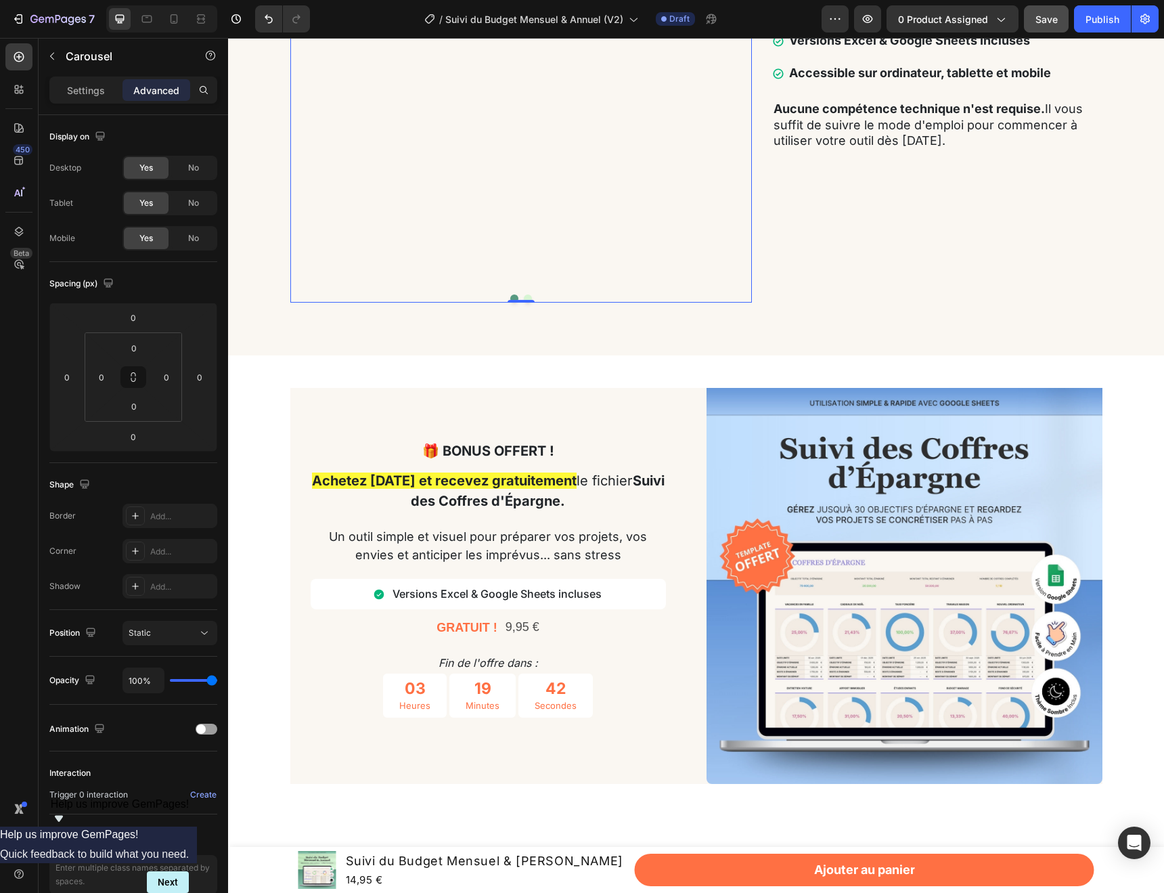
click at [529, 303] on button "Dot" at bounding box center [528, 298] width 8 height 8
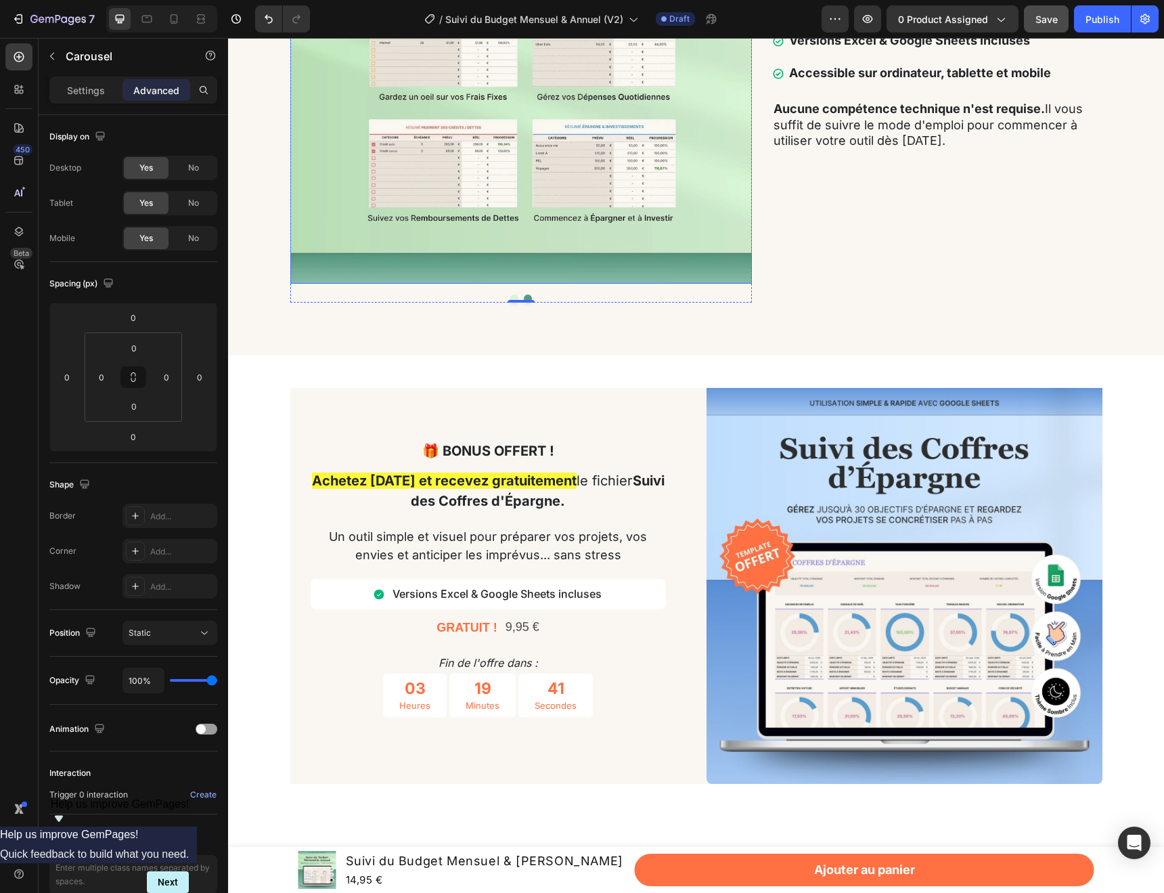
click at [562, 284] on img at bounding box center [521, 53] width 462 height 462
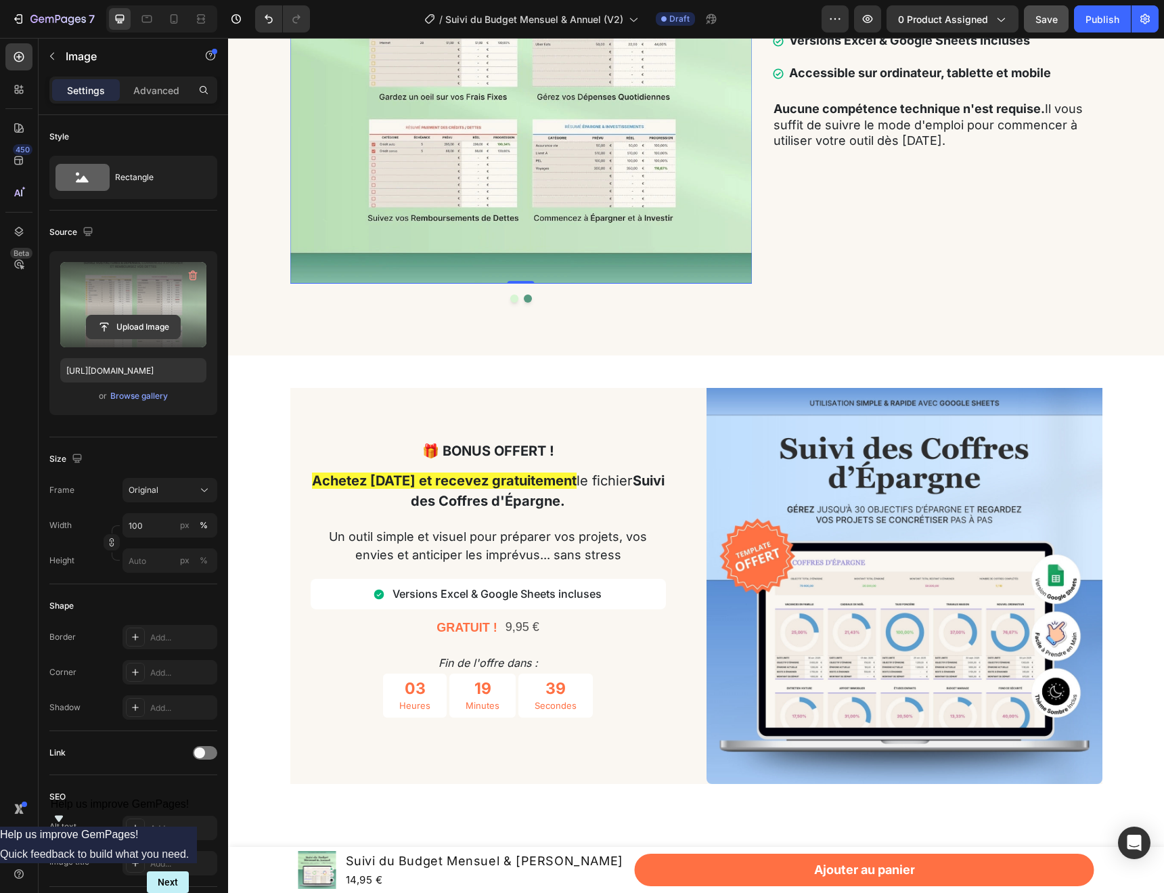
click at [141, 322] on input "file" at bounding box center [133, 326] width 93 height 23
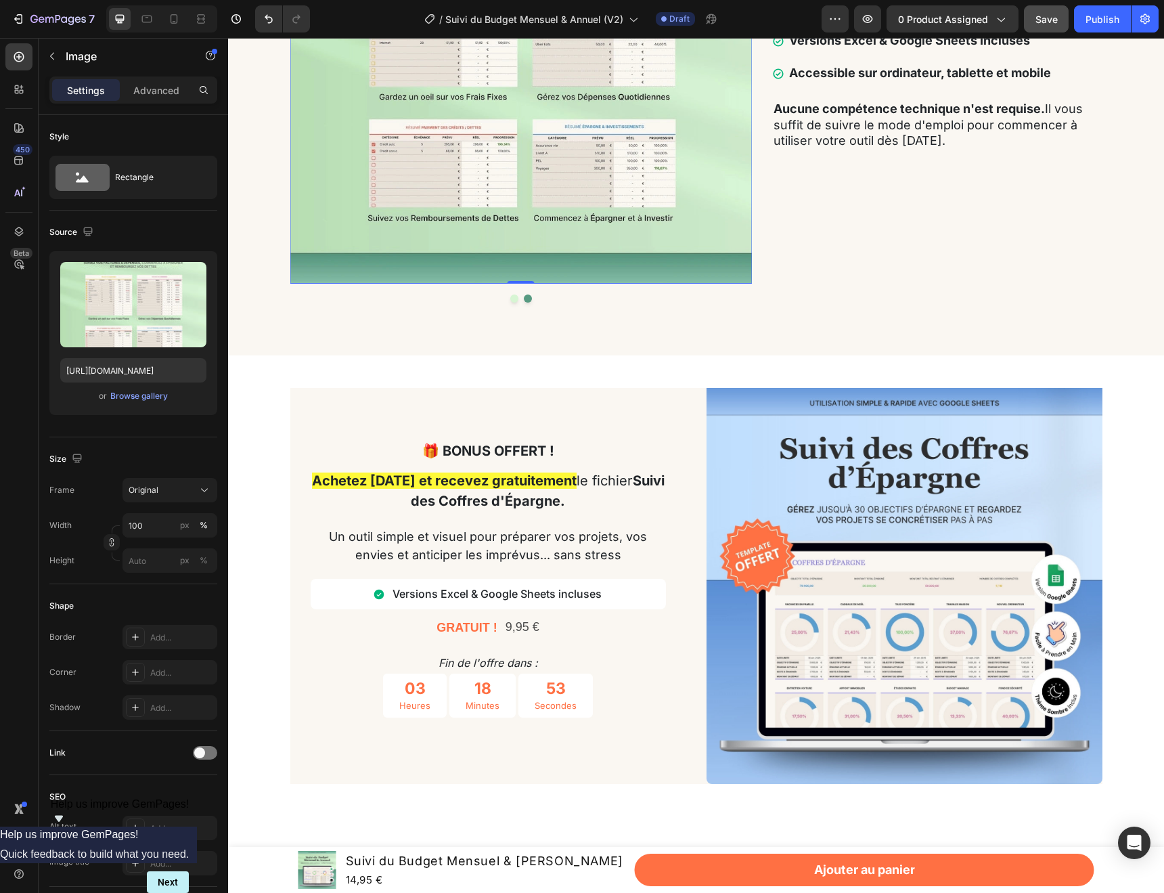
click at [559, 284] on img at bounding box center [521, 53] width 462 height 462
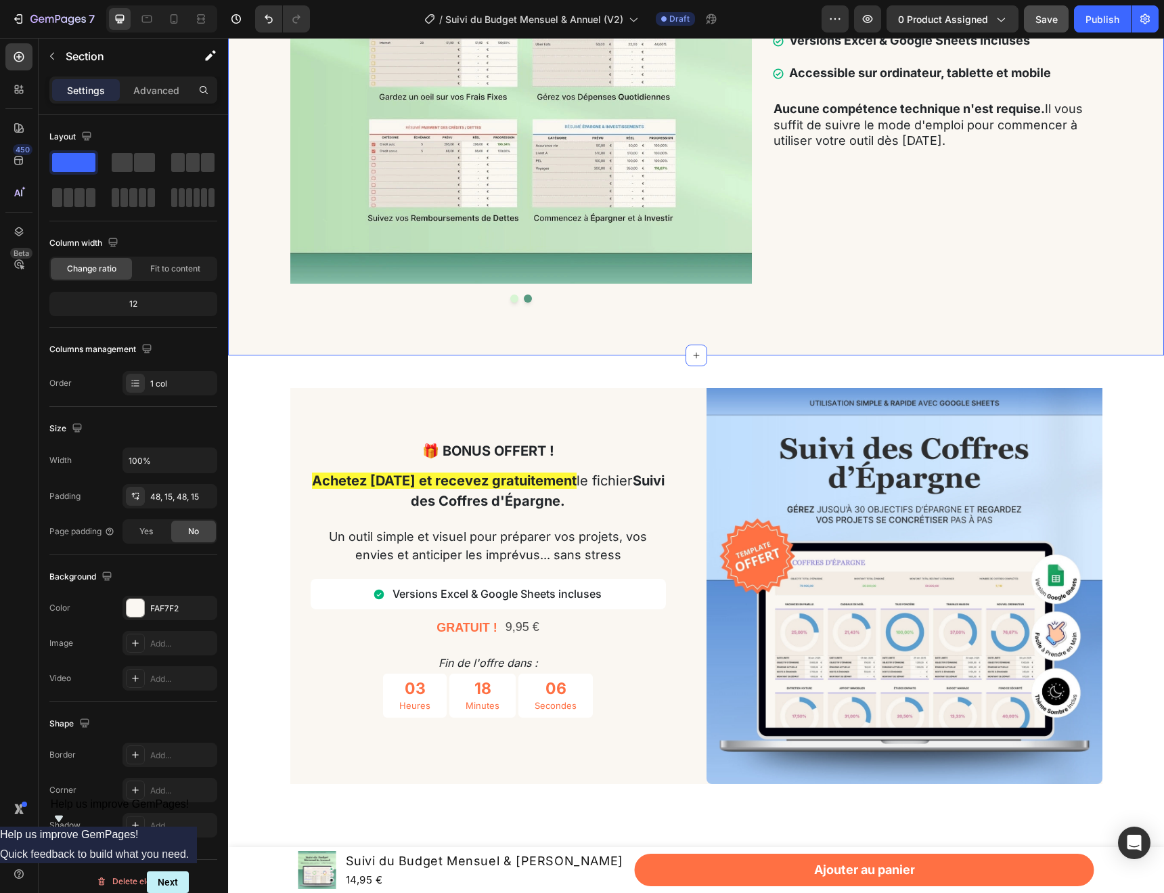
click at [514, 303] on button "Dot" at bounding box center [514, 298] width 8 height 8
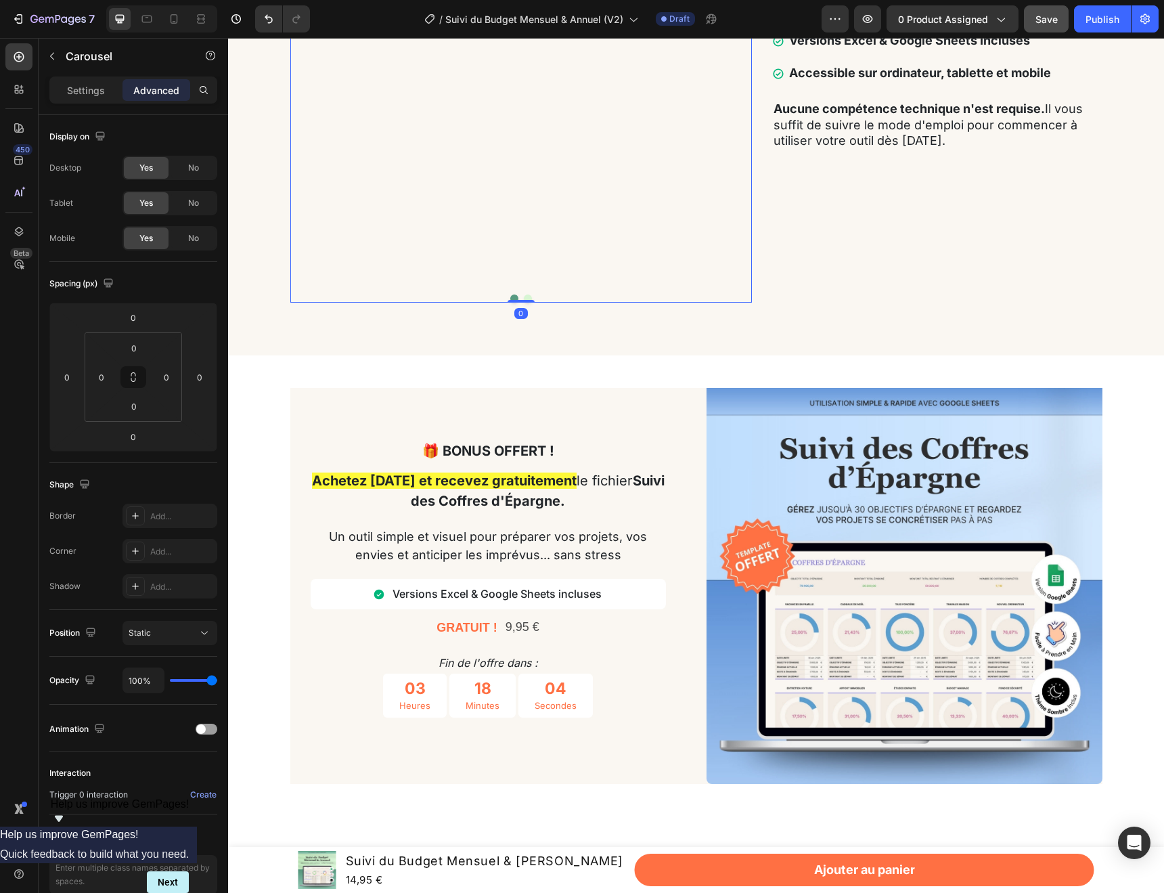
click at [529, 303] on button "Dot" at bounding box center [528, 298] width 8 height 8
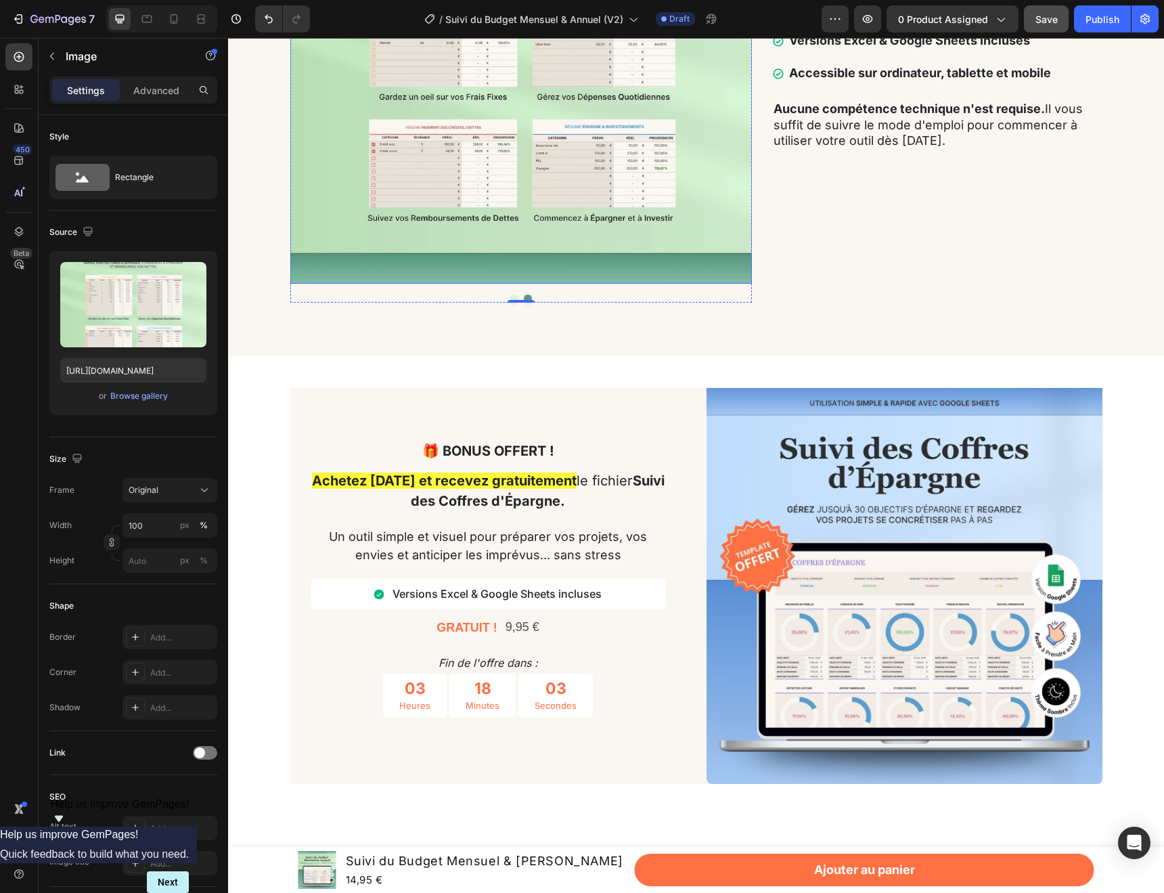
click at [470, 284] on img at bounding box center [521, 53] width 462 height 462
click at [150, 395] on div "Browse gallery" at bounding box center [139, 396] width 58 height 12
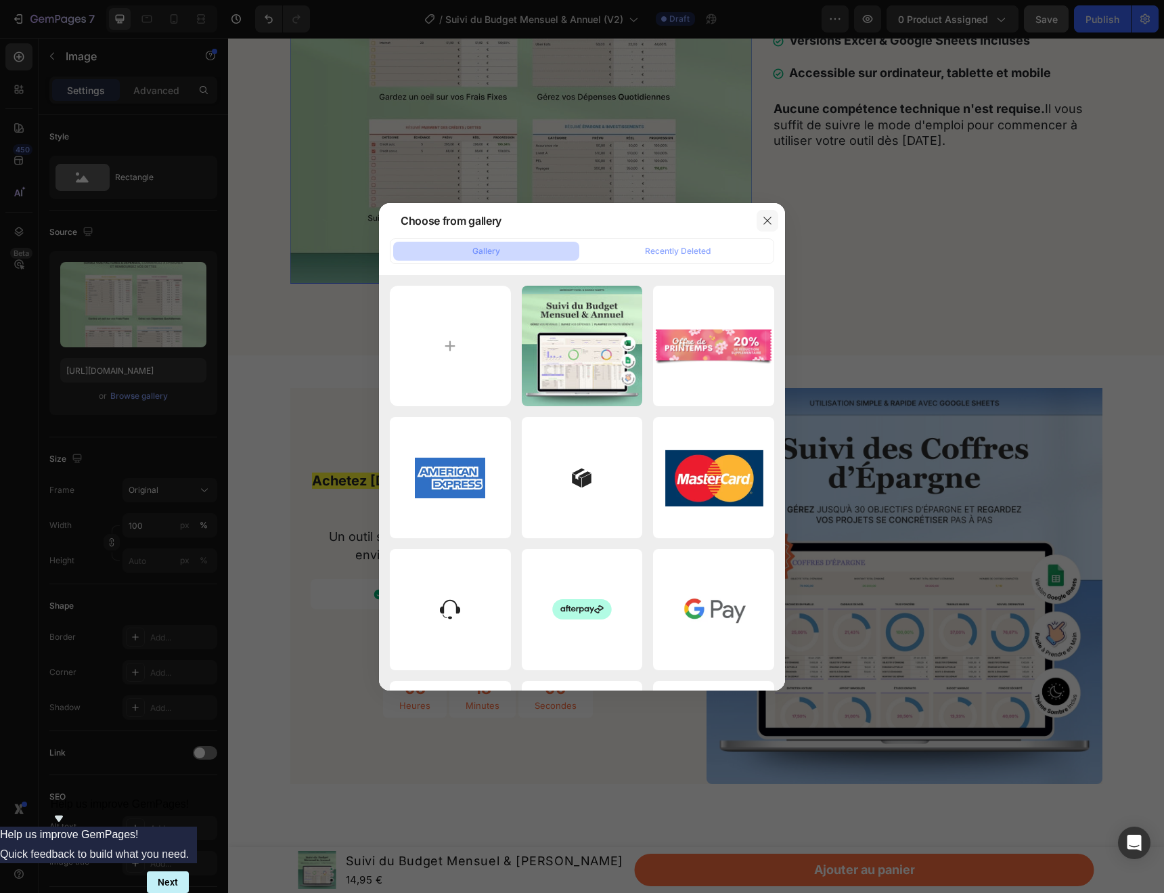
click at [768, 214] on button "button" at bounding box center [768, 221] width 22 height 22
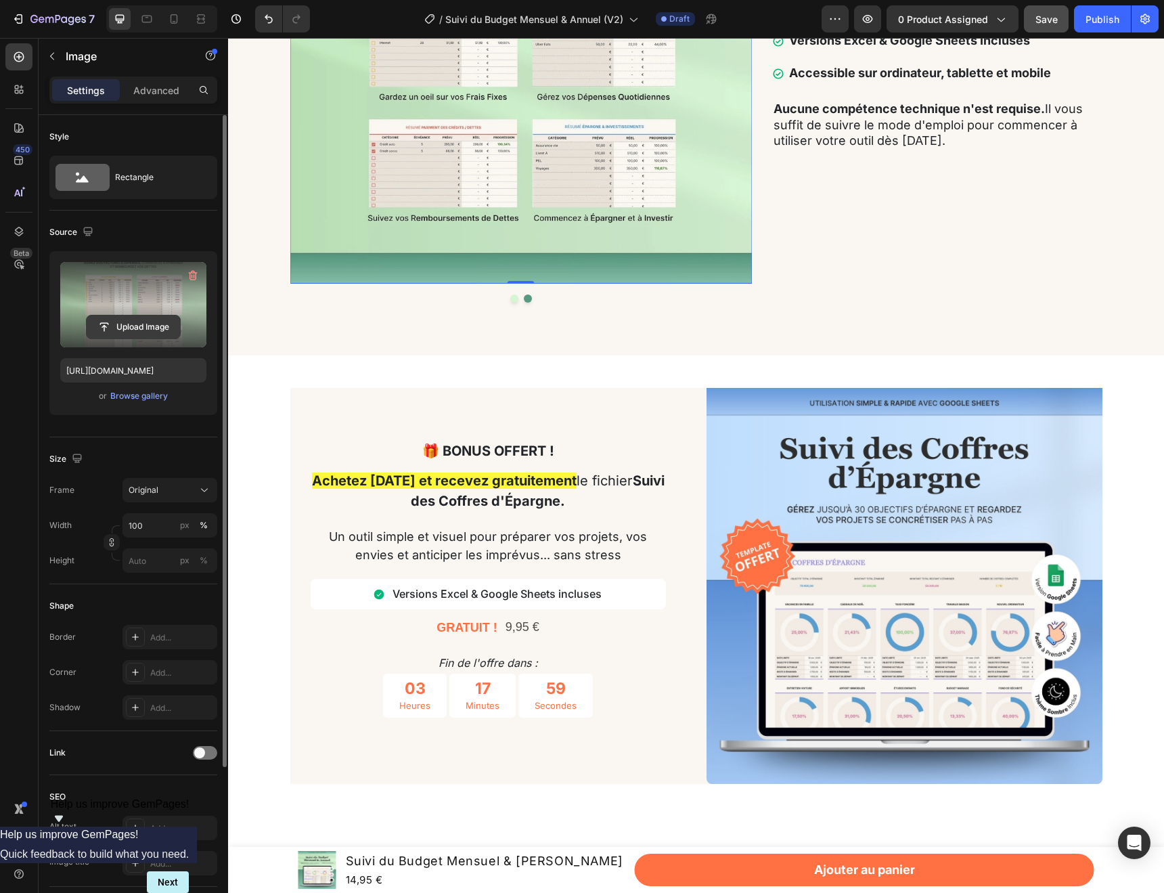
click at [129, 324] on input "file" at bounding box center [133, 326] width 93 height 23
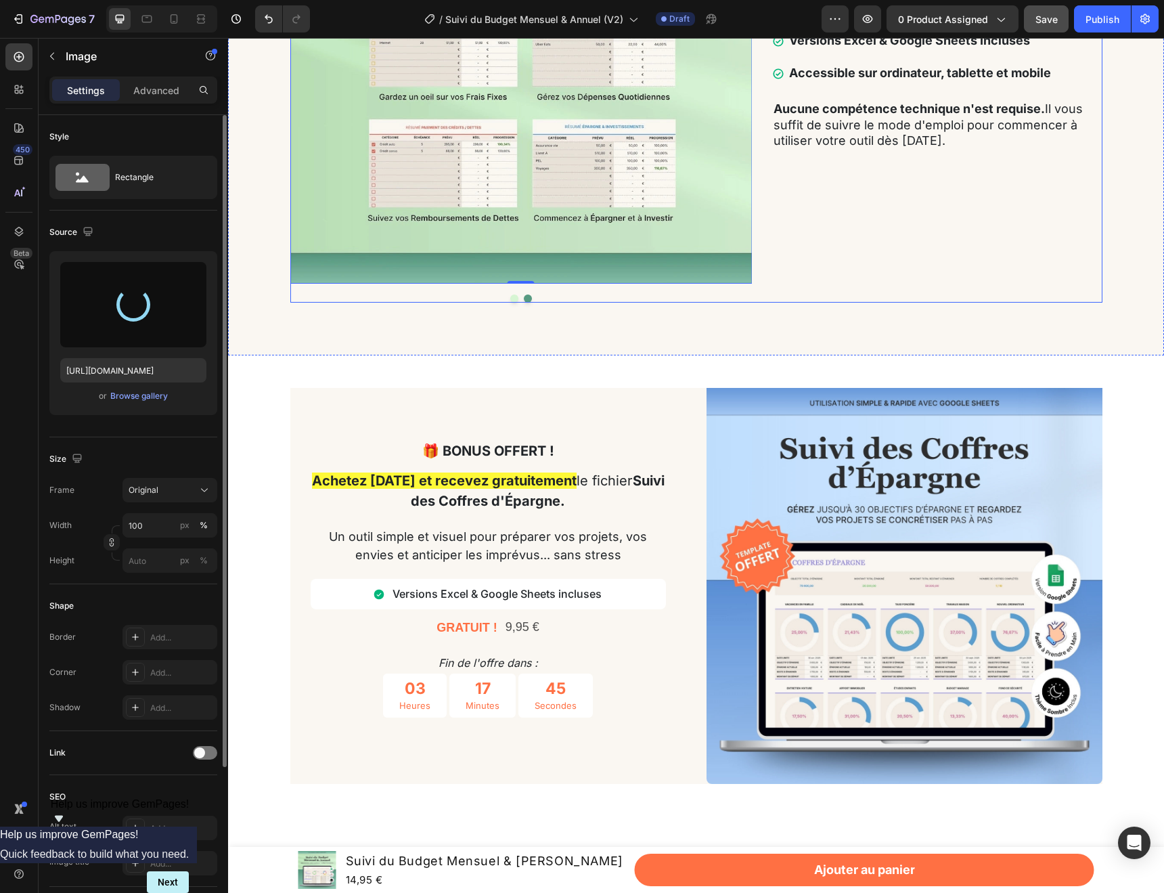
type input "[URL][DOMAIN_NAME]"
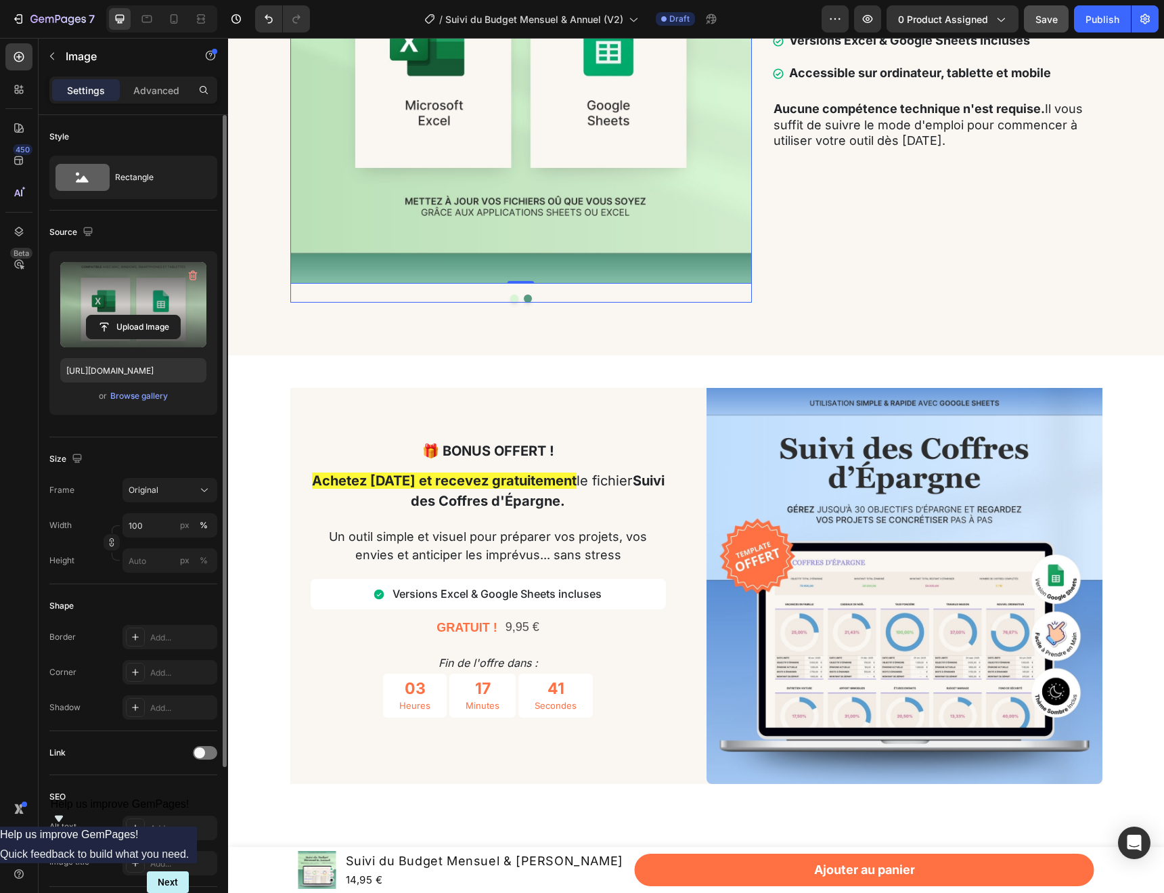
click at [515, 303] on button "Dot" at bounding box center [514, 298] width 8 height 8
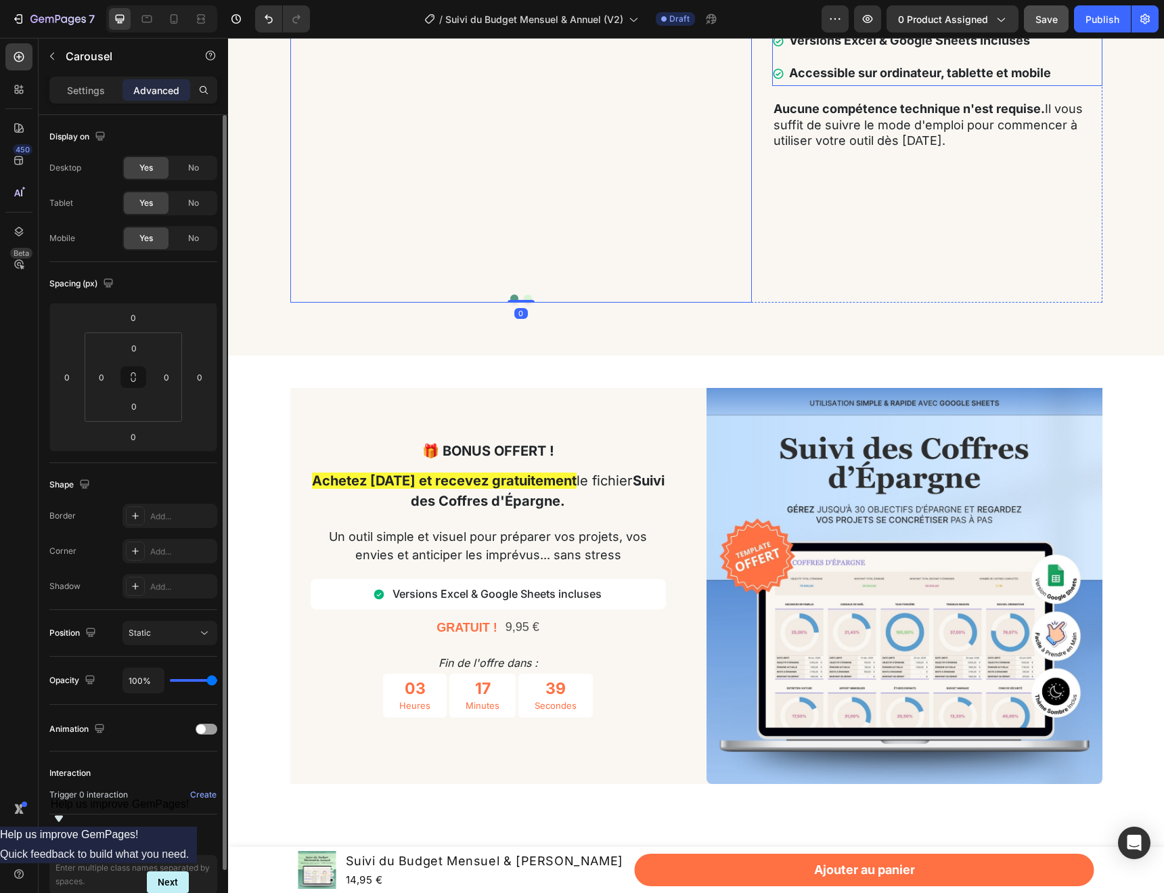
click at [914, 14] on strong "Compatible avec toutes les devises" at bounding box center [894, 7] width 210 height 14
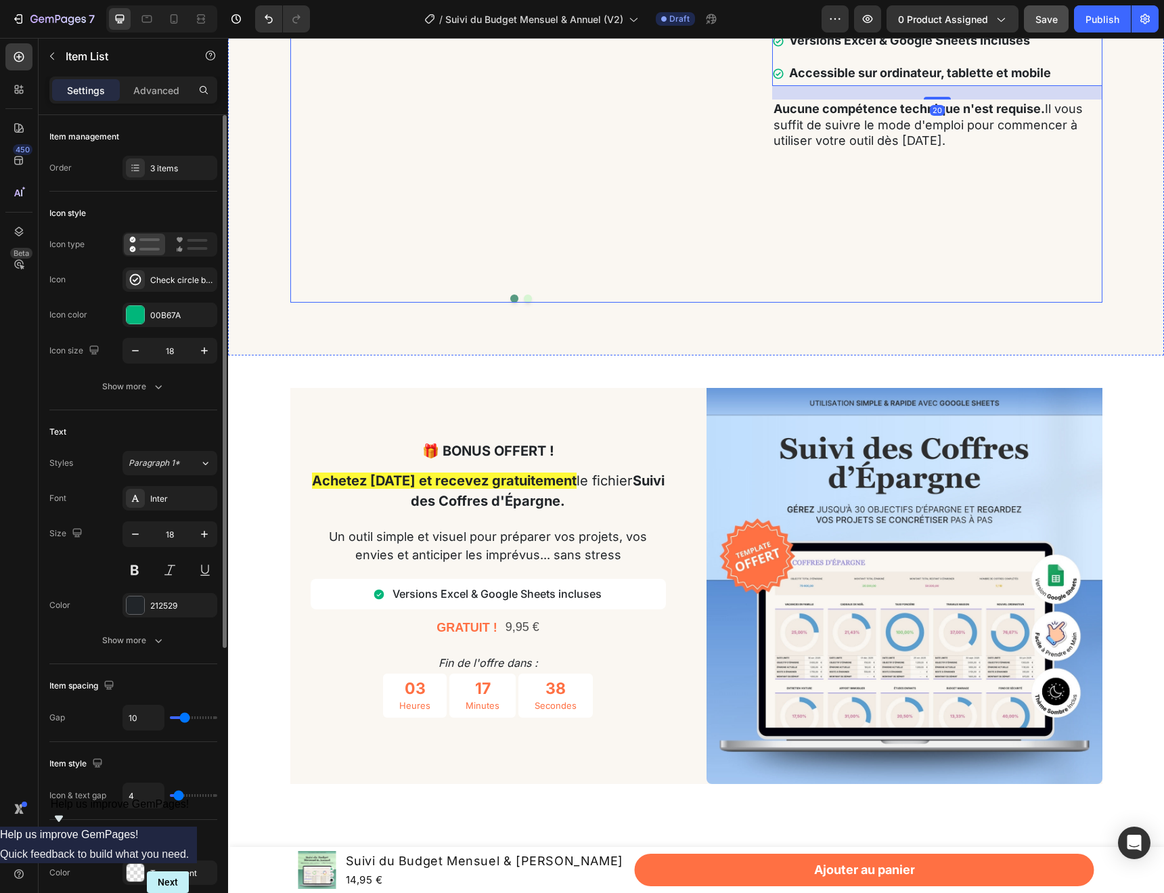
scroll to position [3074, 0]
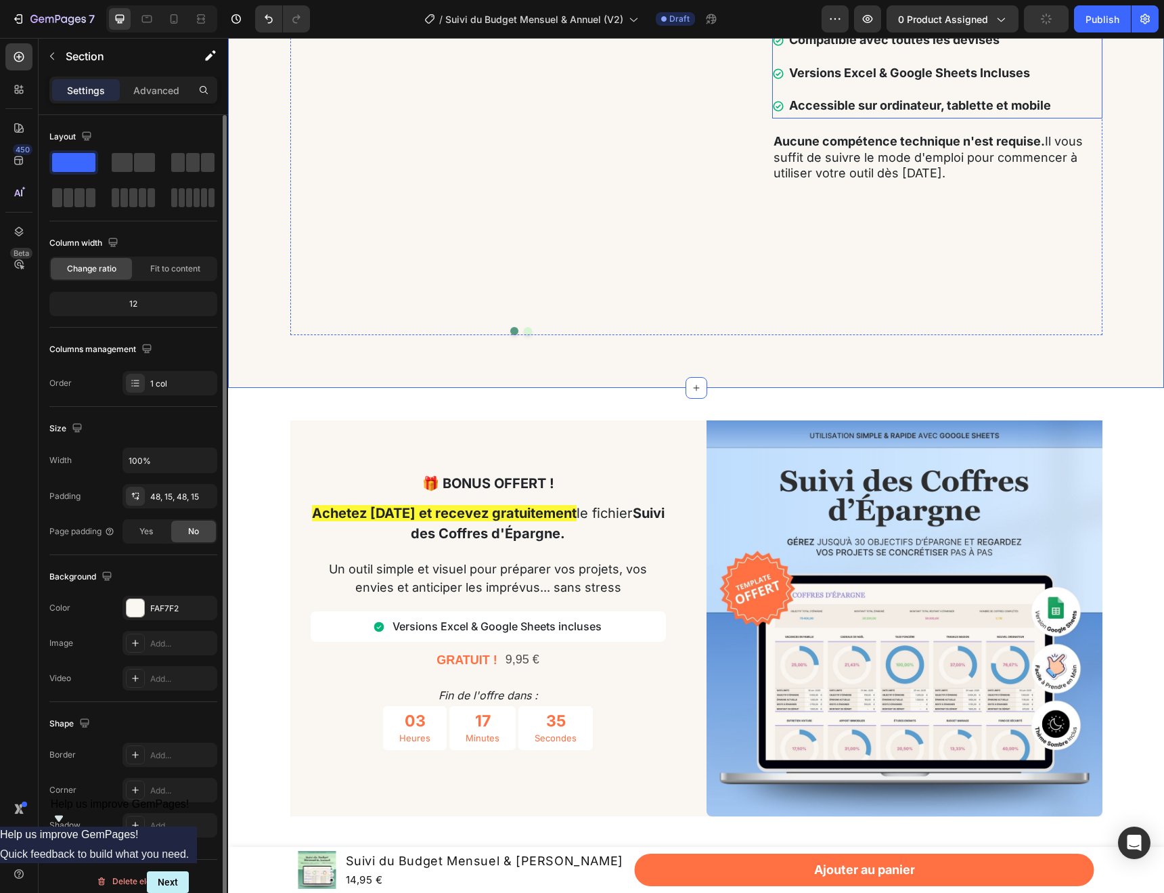
click at [1002, 51] on p "Compatible avec toutes les devises" at bounding box center [920, 40] width 262 height 22
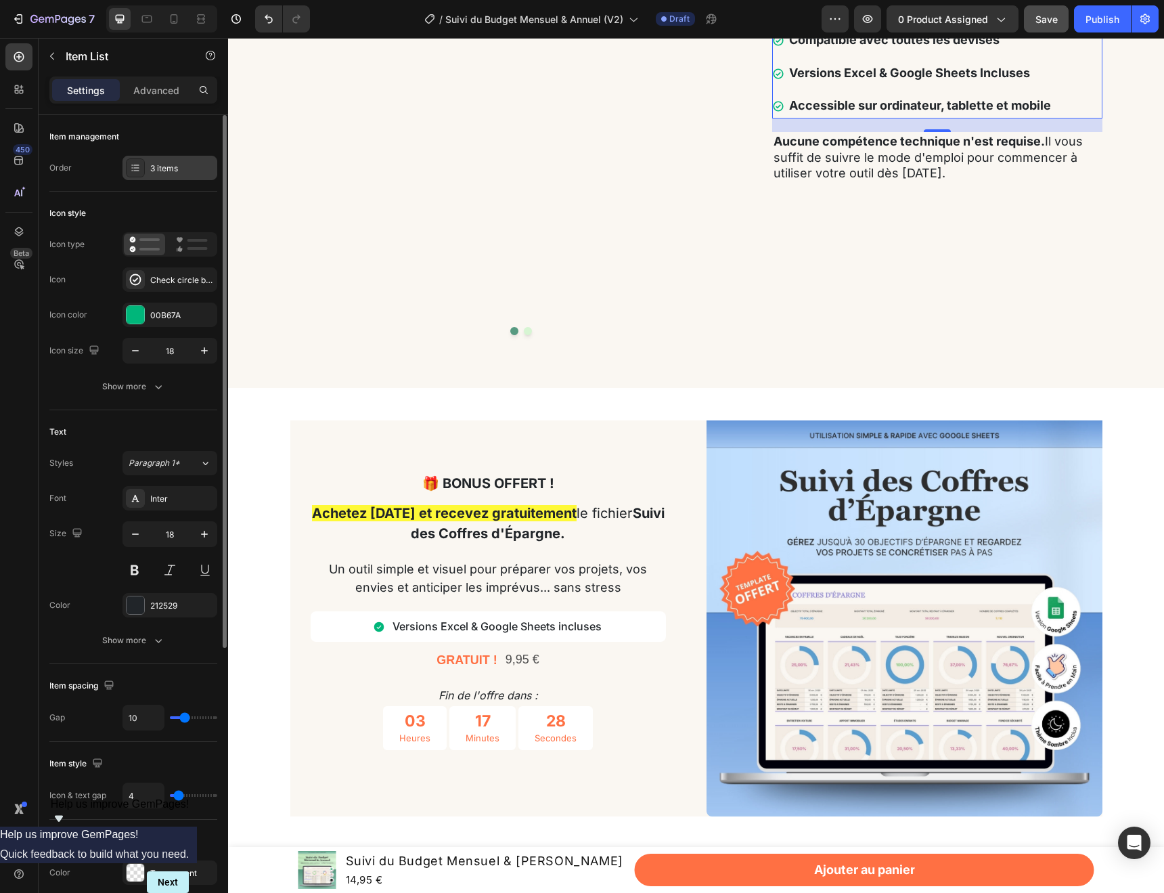
click at [168, 161] on div "3 items" at bounding box center [170, 168] width 95 height 24
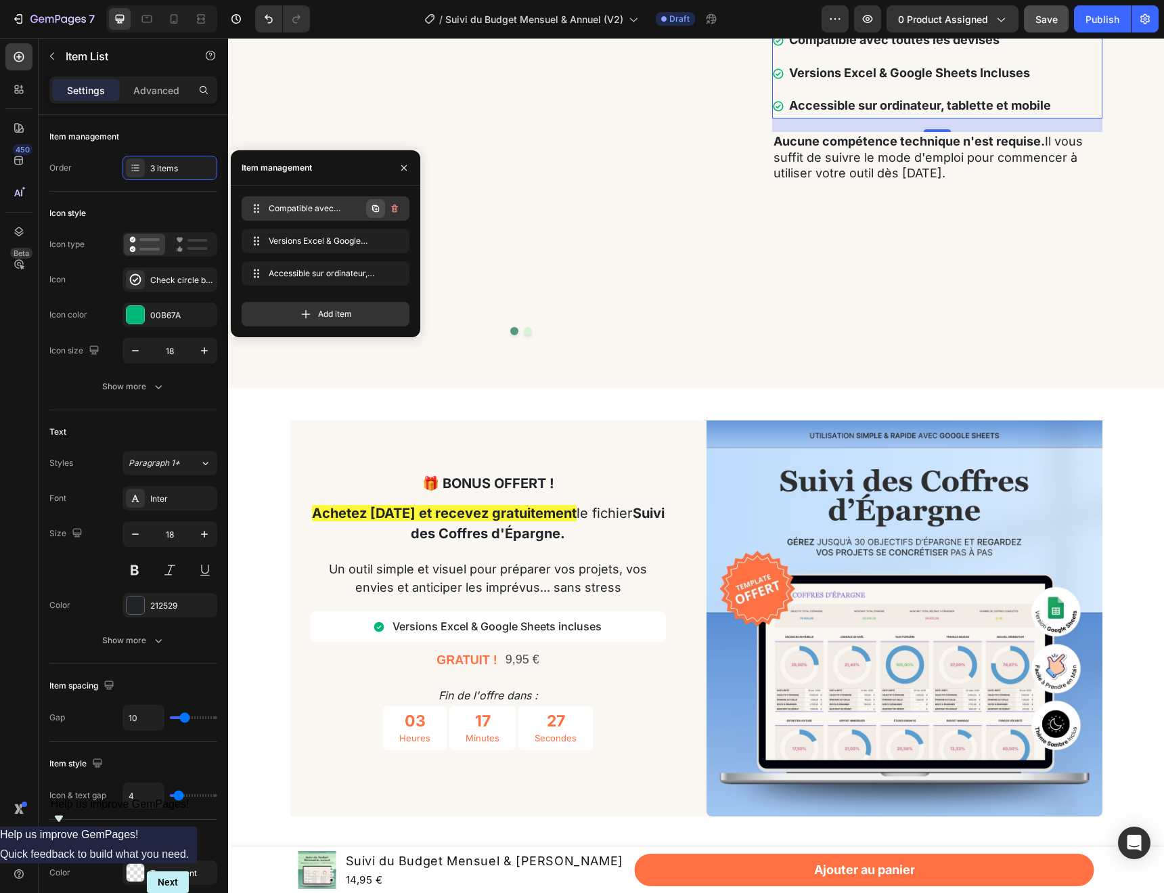
click at [378, 210] on icon "button" at bounding box center [375, 208] width 7 height 7
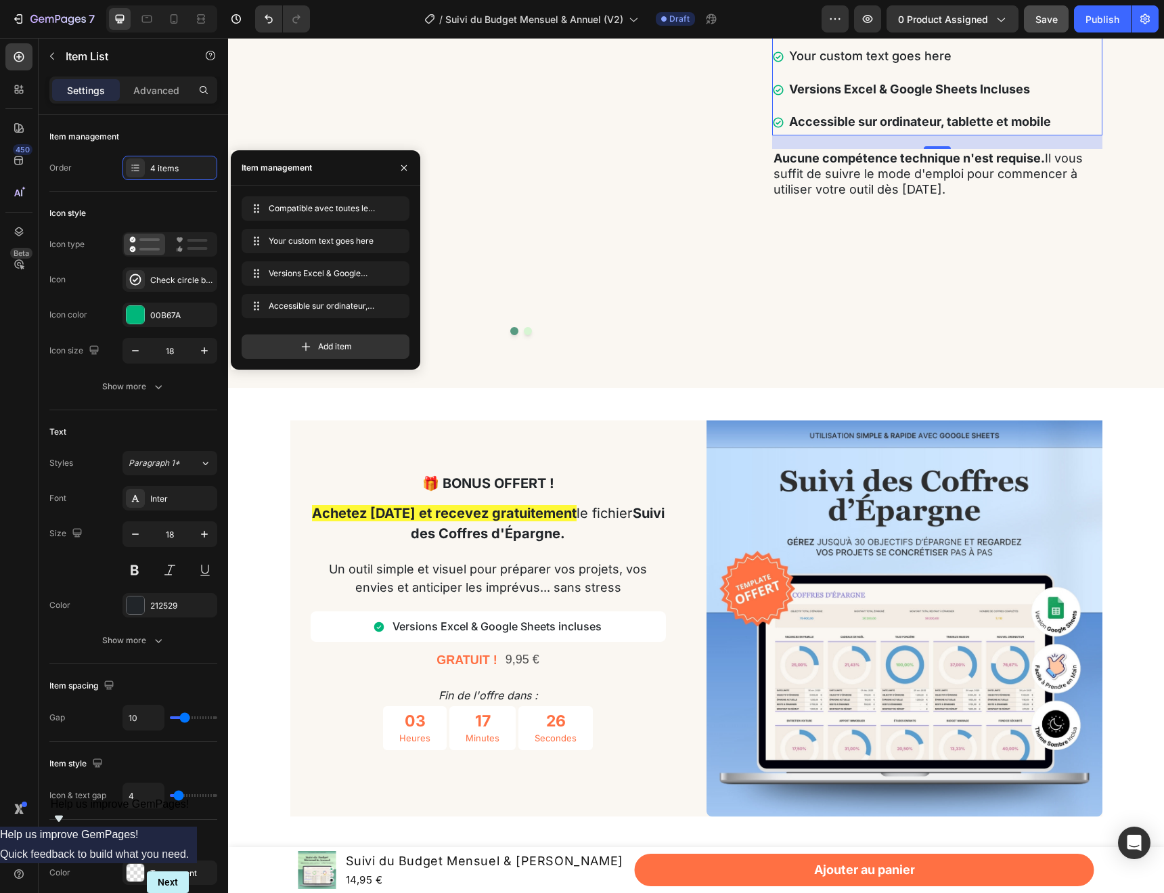
click at [868, 69] on div "Your custom text goes here" at bounding box center [920, 56] width 266 height 26
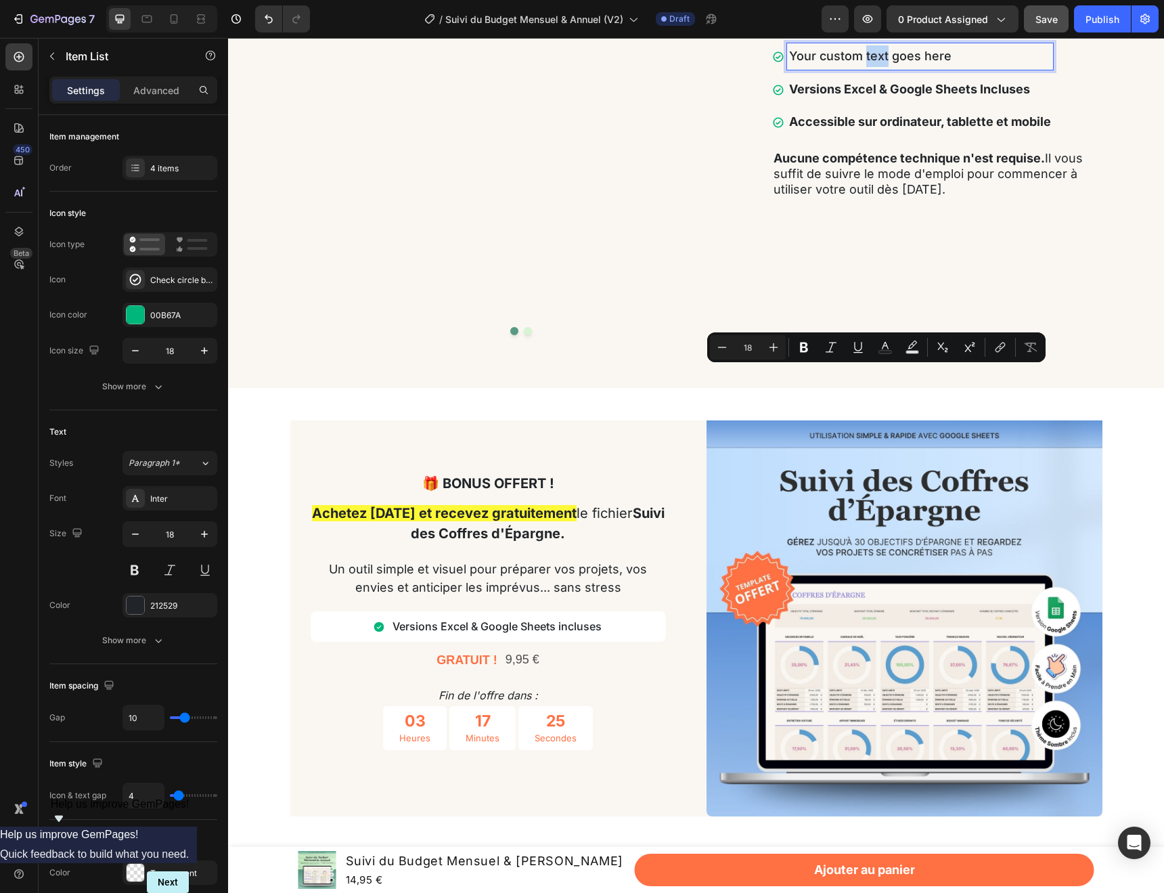
click at [868, 67] on p "Your custom text goes here" at bounding box center [920, 56] width 262 height 22
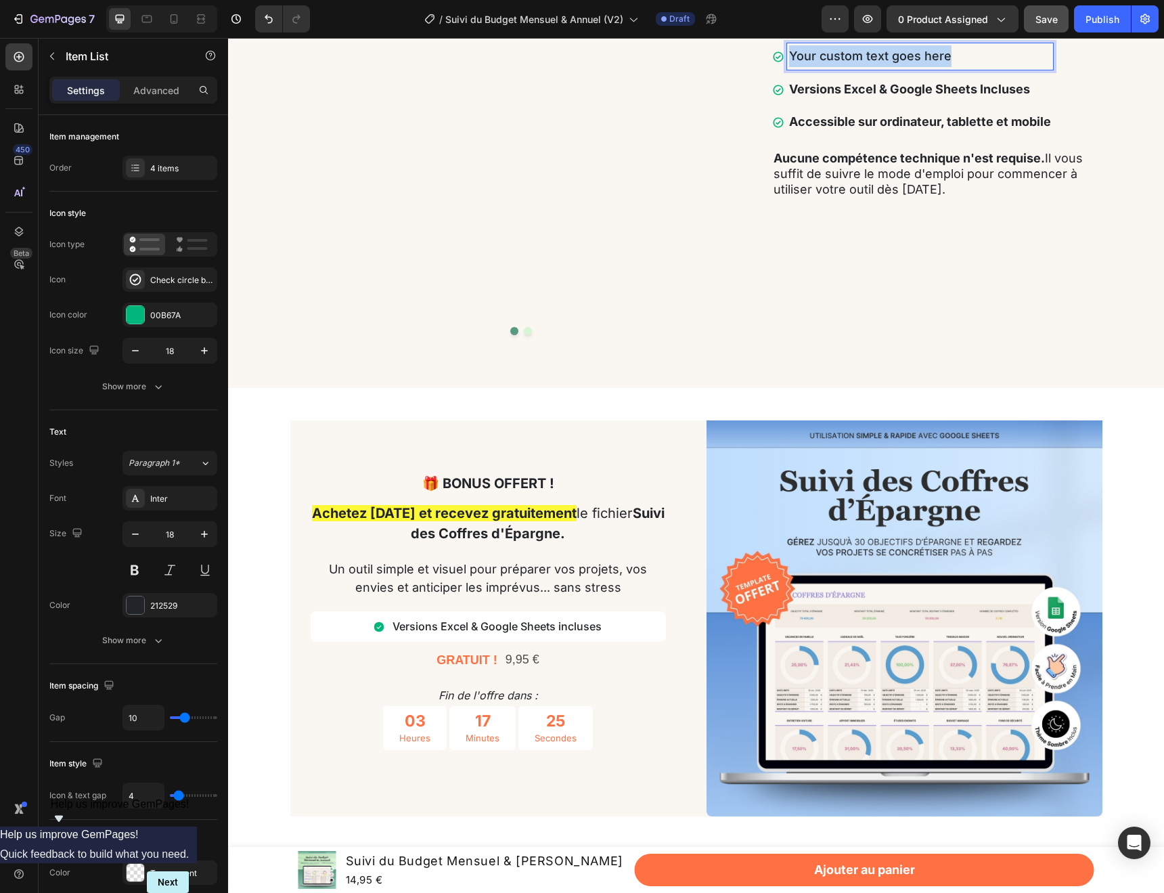
click at [868, 67] on p "Your custom text goes here" at bounding box center [920, 56] width 262 height 22
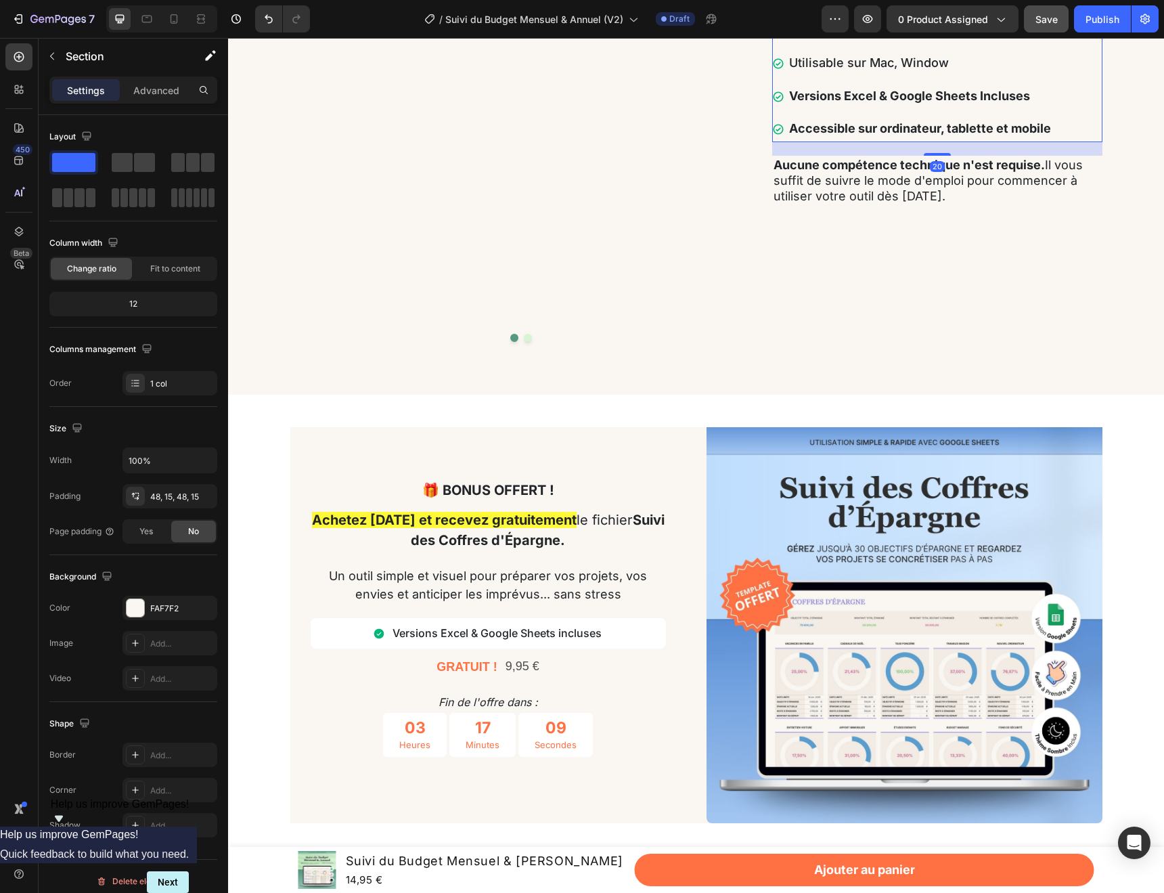
click at [886, 74] on p "Utilisable sur Mac, Window" at bounding box center [920, 63] width 262 height 22
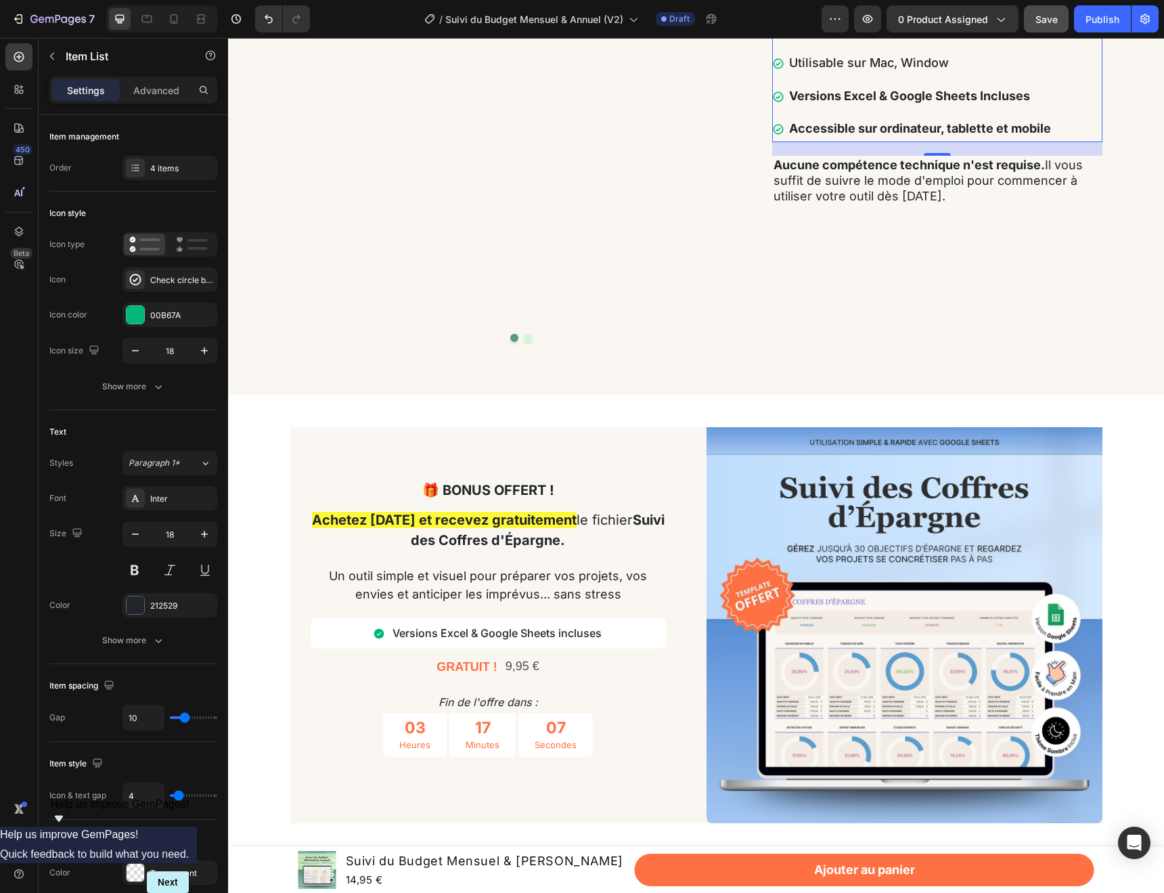
click at [866, 142] on div "Compatible avec toutes les devises Utilisable sur Mac, Window Versions Excel & …" at bounding box center [912, 80] width 281 height 125
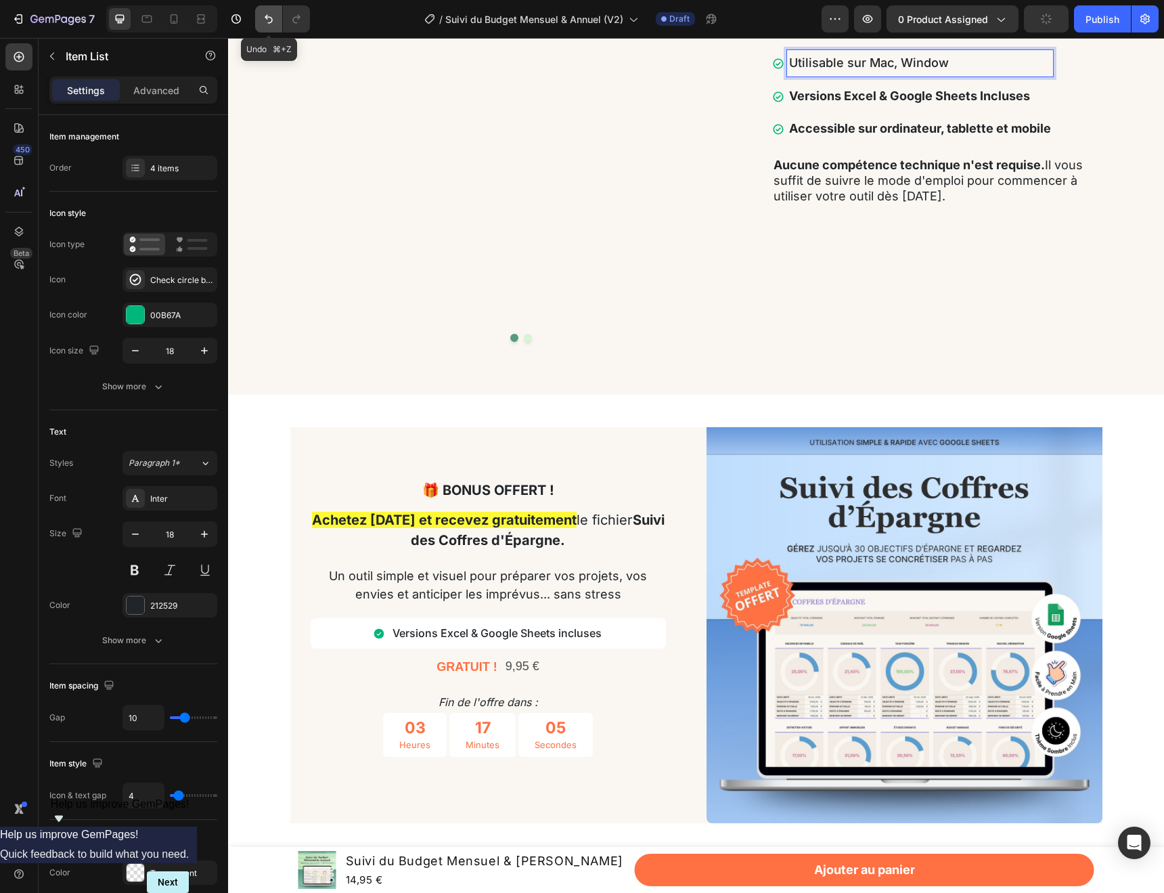
click at [265, 11] on button "Undo/Redo" at bounding box center [268, 18] width 27 height 27
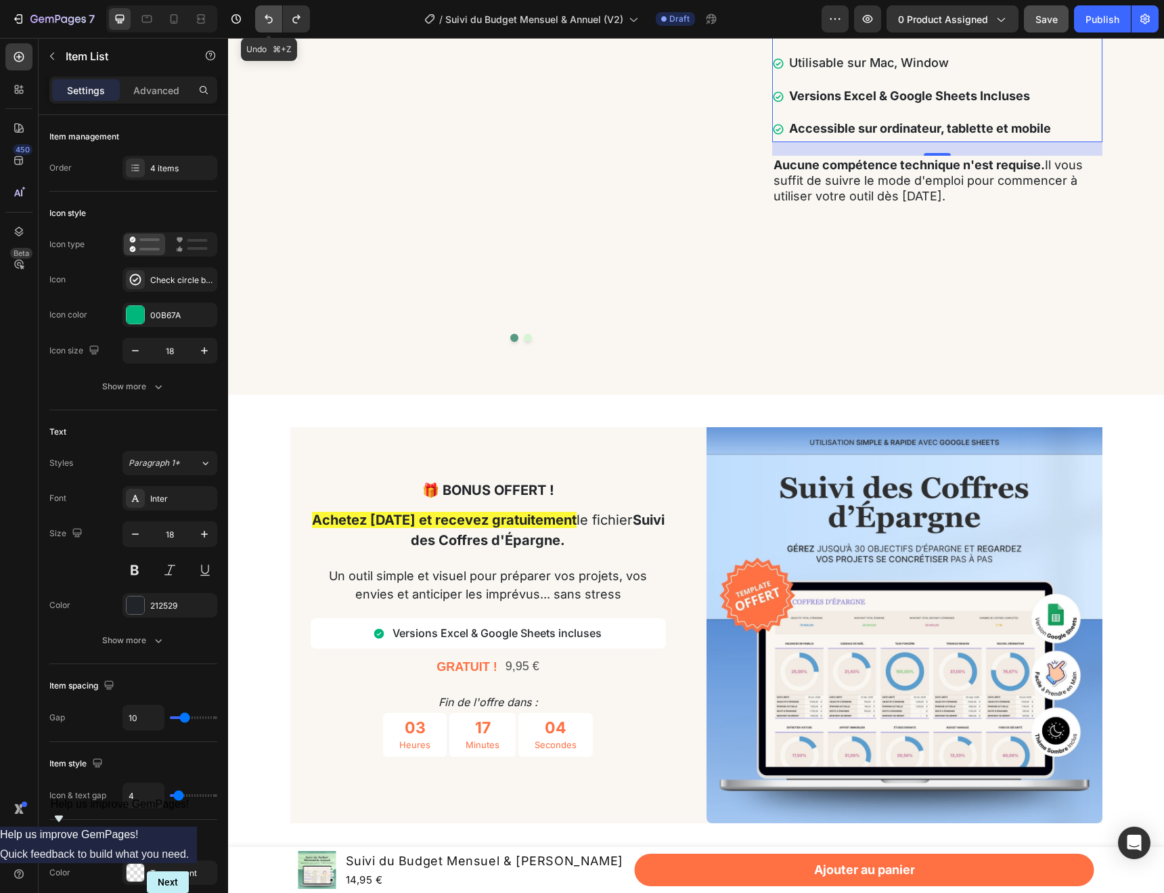
click at [265, 16] on icon "Undo/Redo" at bounding box center [269, 19] width 8 height 9
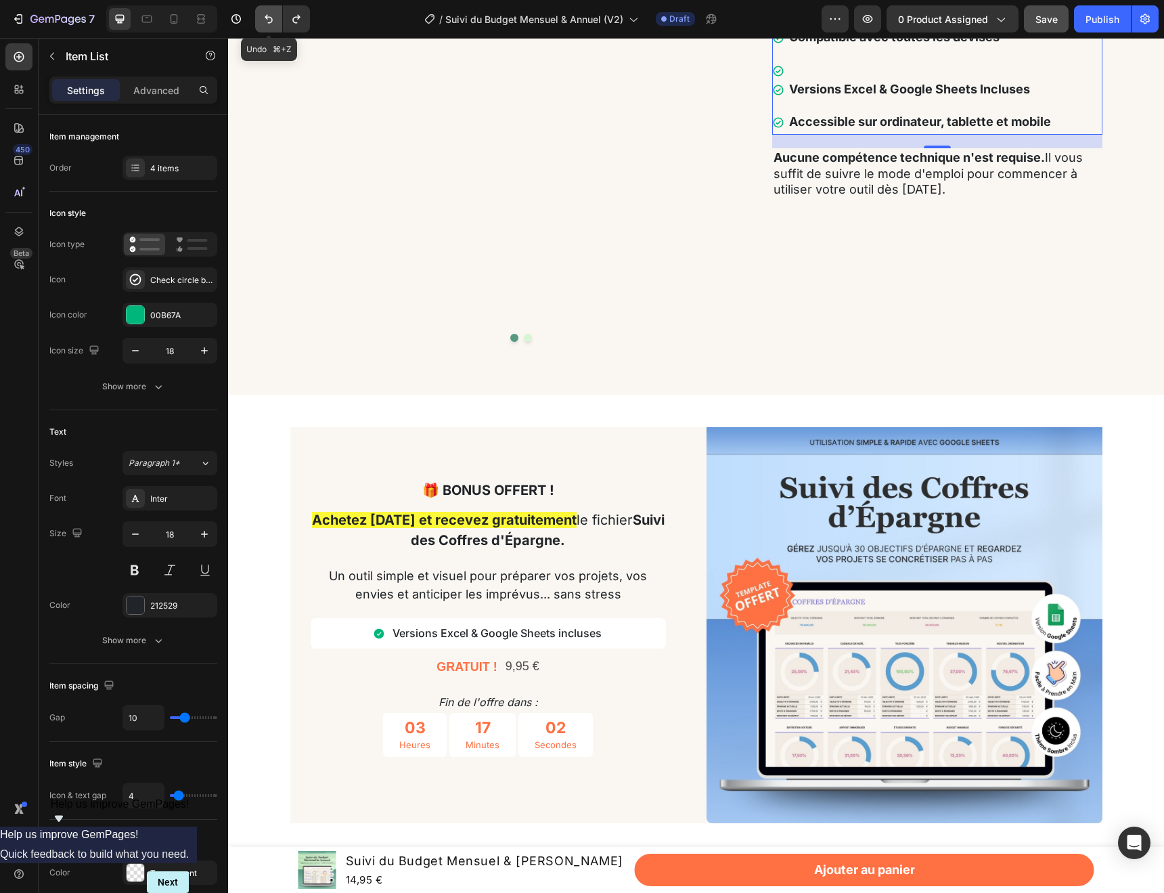
click at [265, 16] on icon "Undo/Redo" at bounding box center [269, 19] width 8 height 9
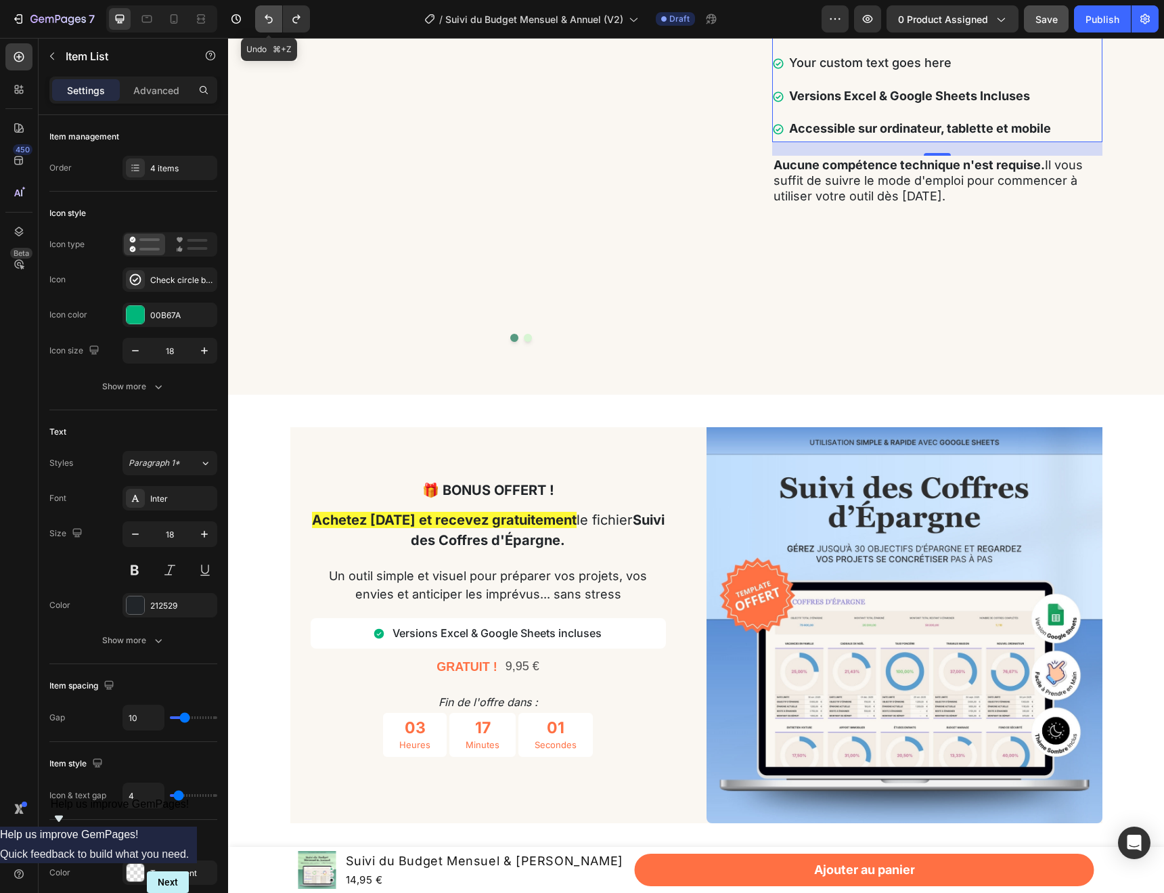
click at [265, 16] on icon "Undo/Redo" at bounding box center [269, 19] width 8 height 9
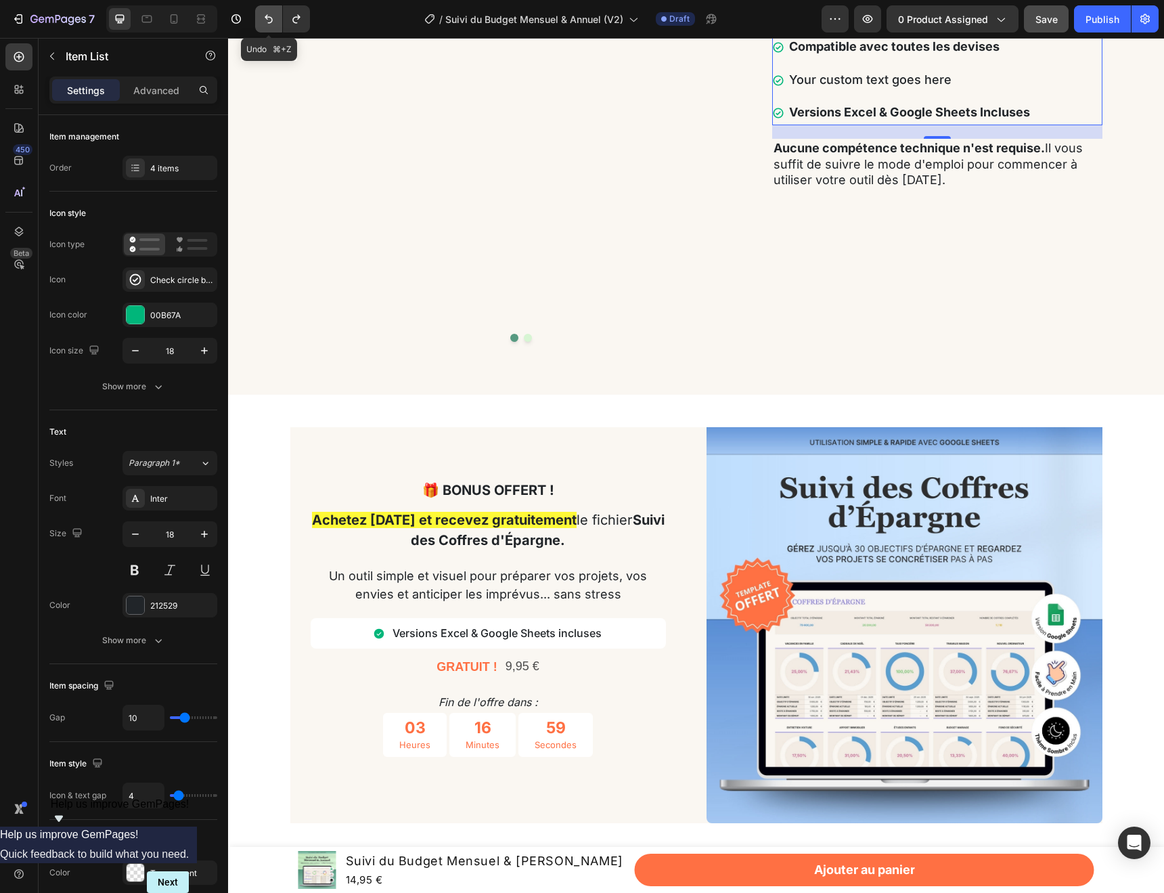
click at [268, 20] on icon "Undo/Redo" at bounding box center [269, 19] width 14 height 14
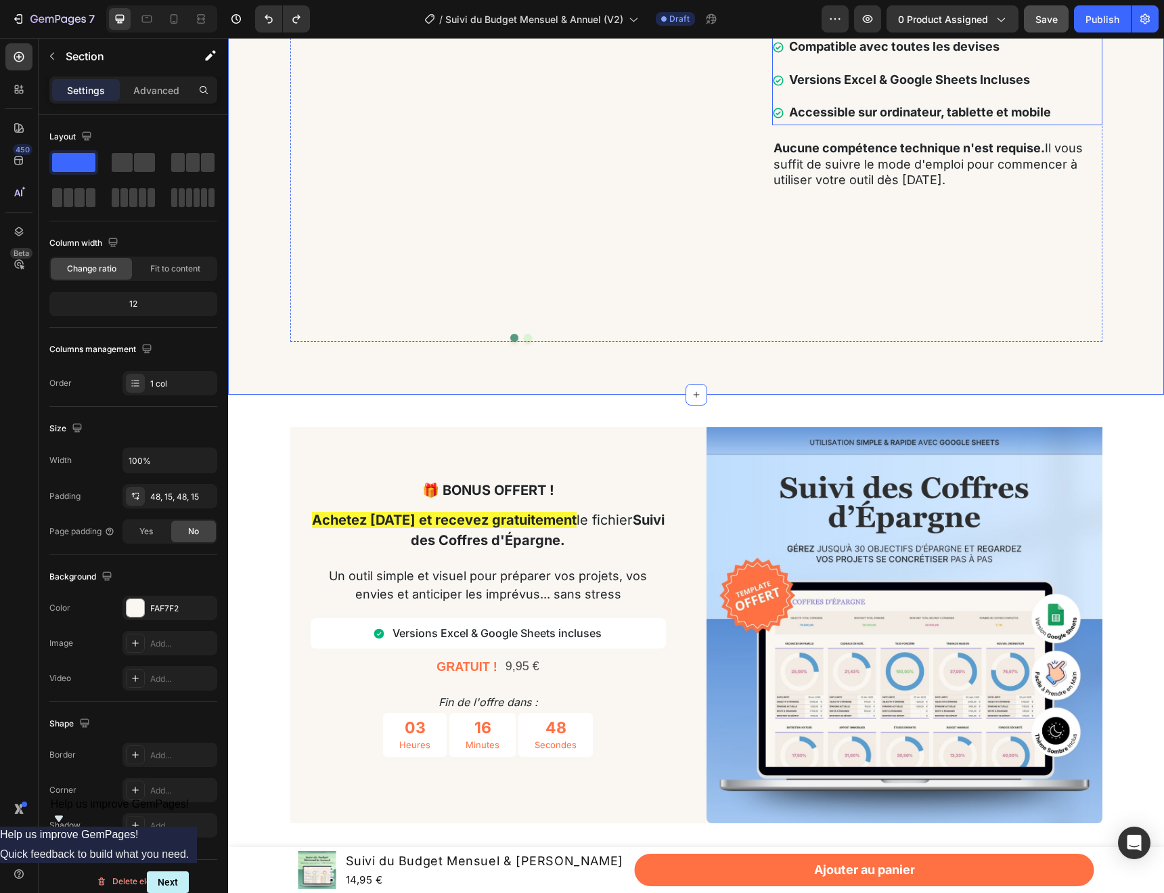
click at [934, 119] on strong "Accessible sur ordinateur, tablette et mobile" at bounding box center [920, 112] width 262 height 14
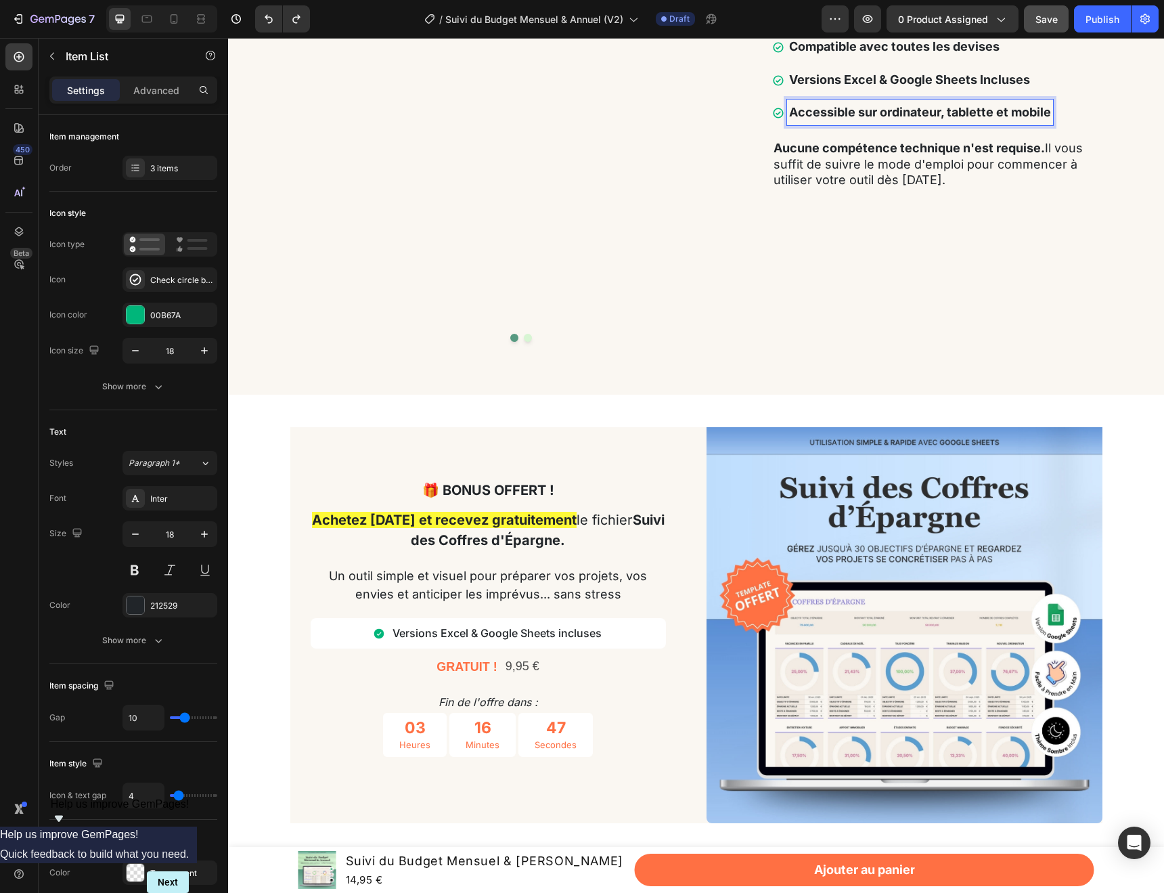
click at [946, 119] on strong "Accessible sur ordinateur, tablette et mobile" at bounding box center [920, 112] width 262 height 14
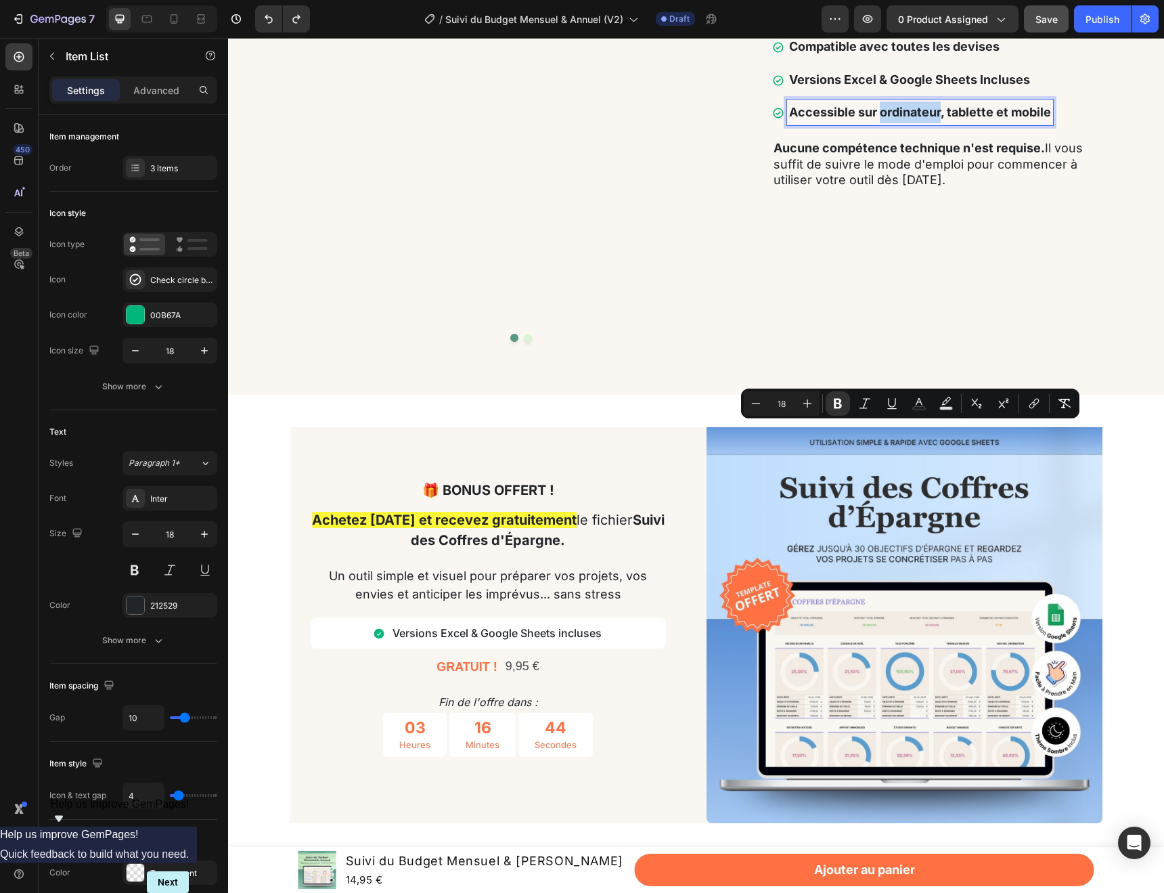
drag, startPoint x: 942, startPoint y: 431, endPoint x: 882, endPoint y: 433, distance: 60.3
click at [882, 119] on strong "Accessible sur ordinateur, tablette et mobile" at bounding box center [920, 112] width 262 height 14
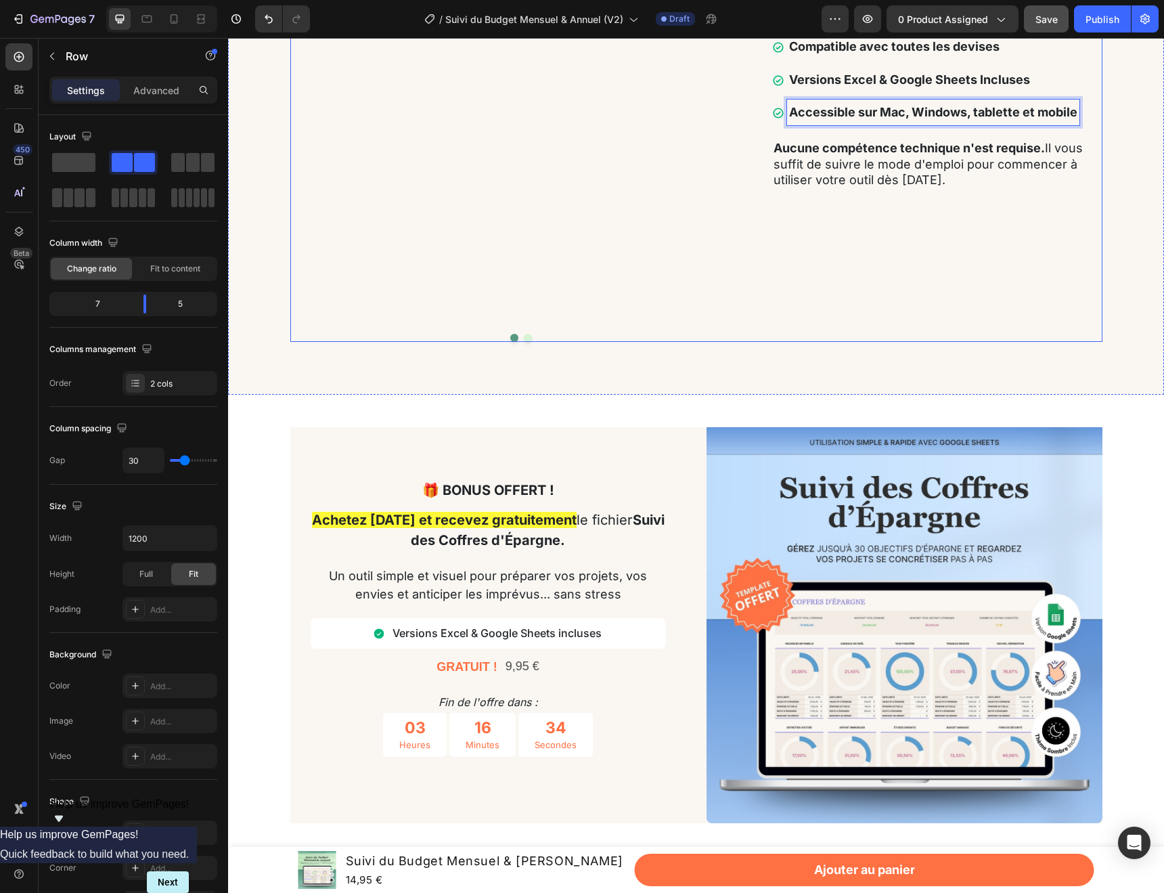
click at [1051, 342] on div "Un outil qui s'intègre à votre quotidien Text Block Compatible avec toutes les …" at bounding box center [937, 101] width 330 height 481
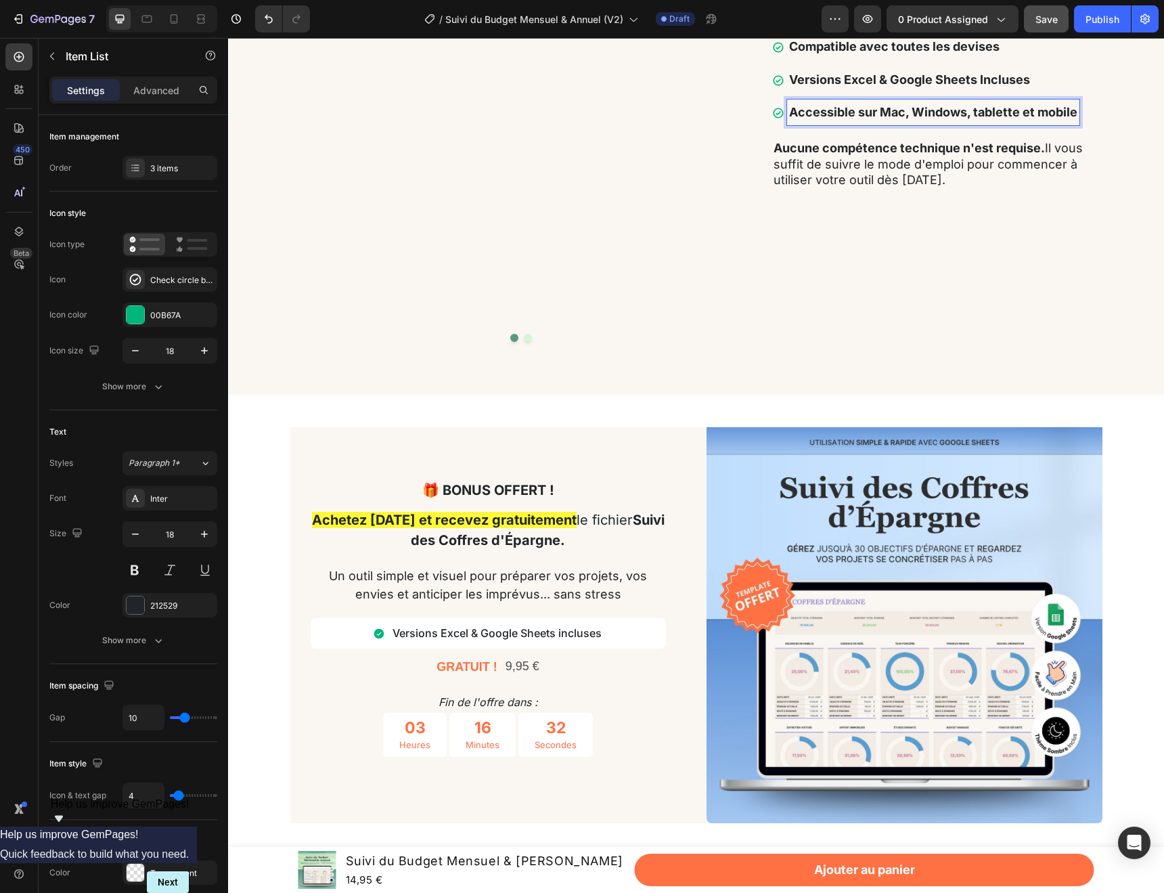
click at [967, 119] on strong "Accessible sur Mac, Windows, tablette et mobile" at bounding box center [933, 112] width 288 height 14
click at [969, 119] on strong "Accessible sur Mac, Windows, tablette et mobile" at bounding box center [933, 112] width 288 height 14
click at [991, 87] on strong "Versions Excel & Google Sheets Incluses" at bounding box center [909, 79] width 241 height 14
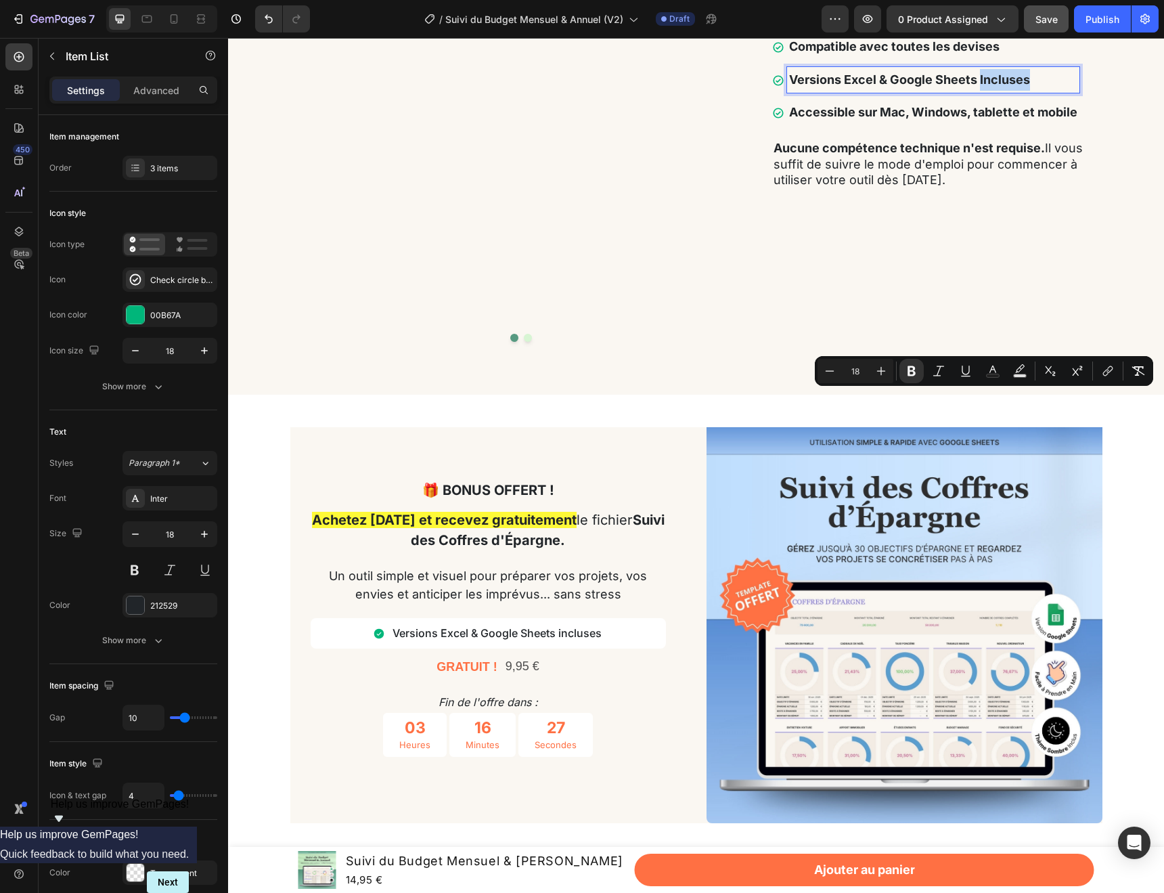
click at [979, 87] on strong "Versions Excel & Google Sheets Incluses" at bounding box center [909, 79] width 241 height 14
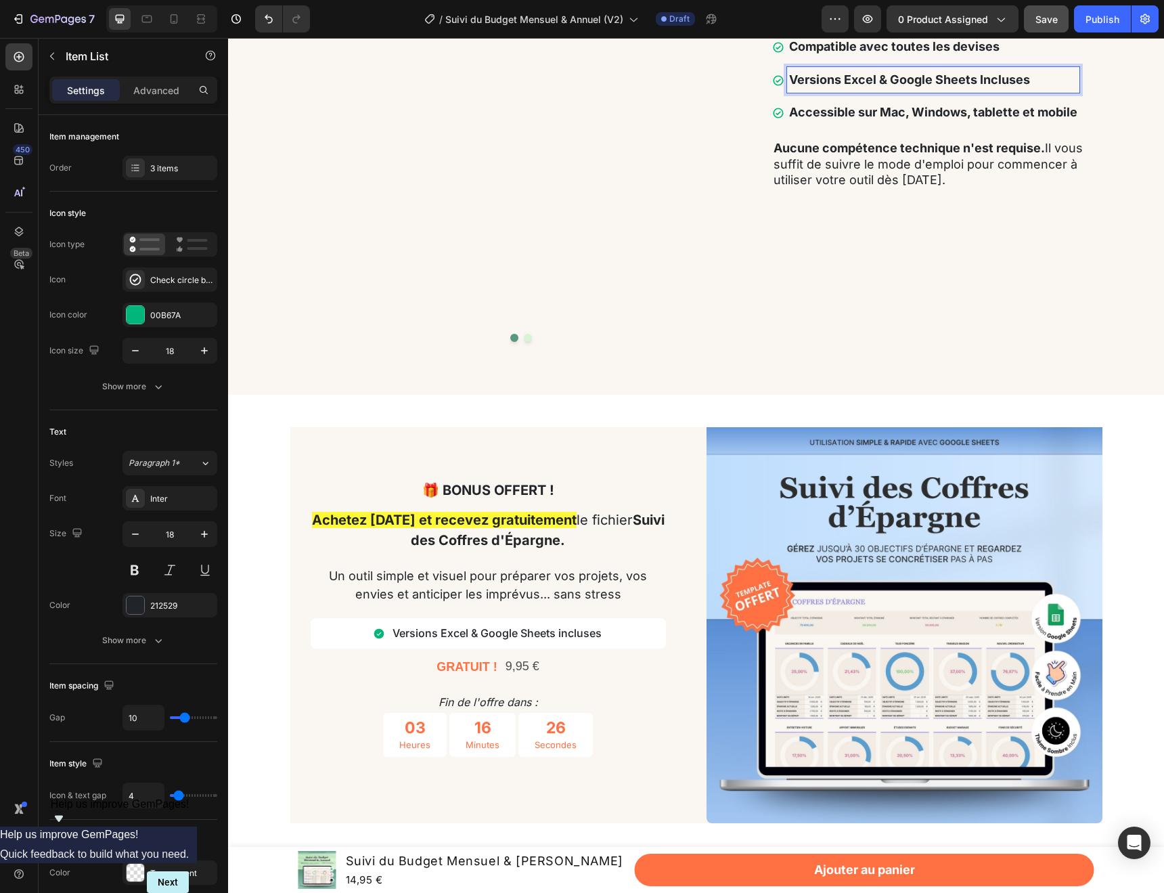
click at [983, 87] on strong "Versions Excel & Google Sheets Incluses" at bounding box center [909, 79] width 241 height 14
click at [973, 119] on strong "Accessible sur Mac, Windows, tablette et mobile" at bounding box center [933, 112] width 288 height 14
click at [971, 119] on strong "Accessible sur Mac, Windows, tablette et mobile" at bounding box center [933, 112] width 288 height 14
click at [977, 119] on strong "Accessible sur Mac, Windows, tablette et mobile" at bounding box center [933, 112] width 288 height 14
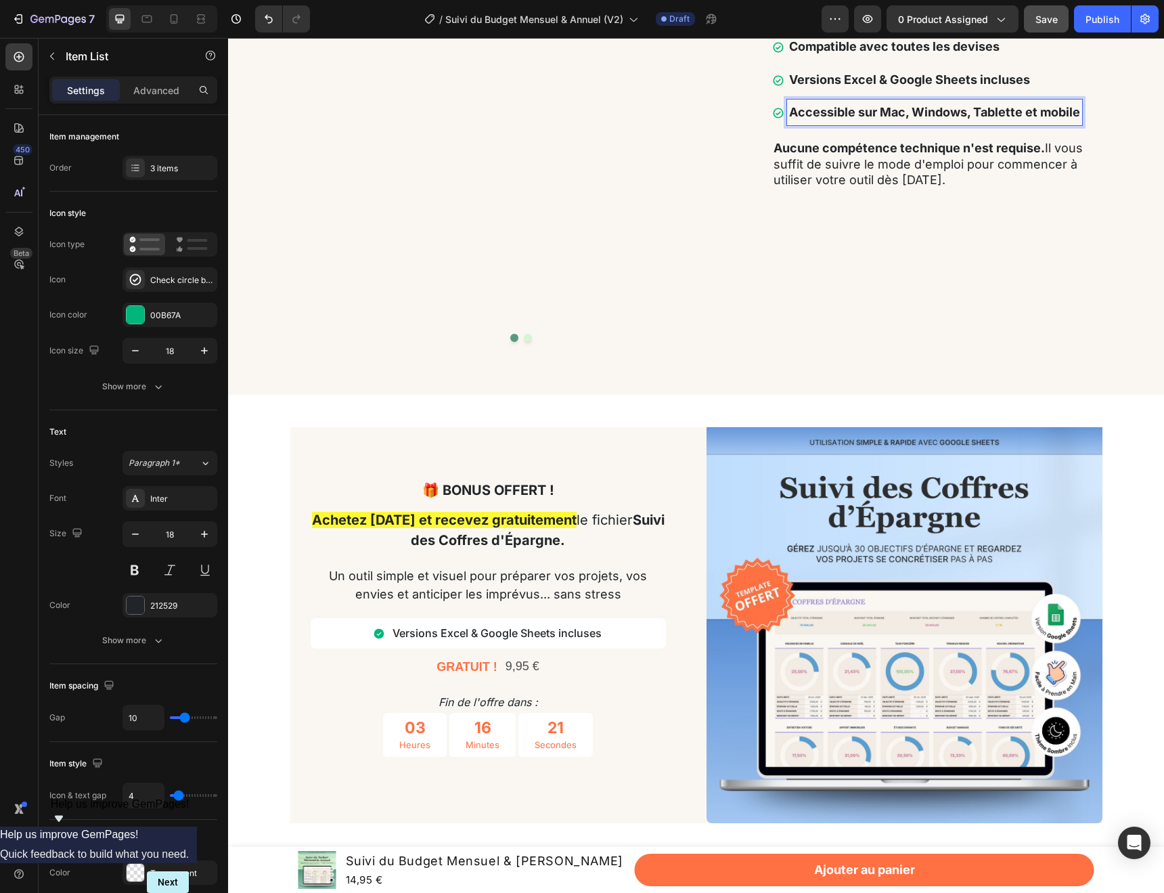
click at [1048, 119] on strong "Accessible sur Mac, Windows, Tablette et mobile" at bounding box center [934, 112] width 291 height 14
click at [1042, 342] on div "Un outil qui s'intègre à votre quotidien Text Block Compatible avec toutes les …" at bounding box center [937, 101] width 330 height 481
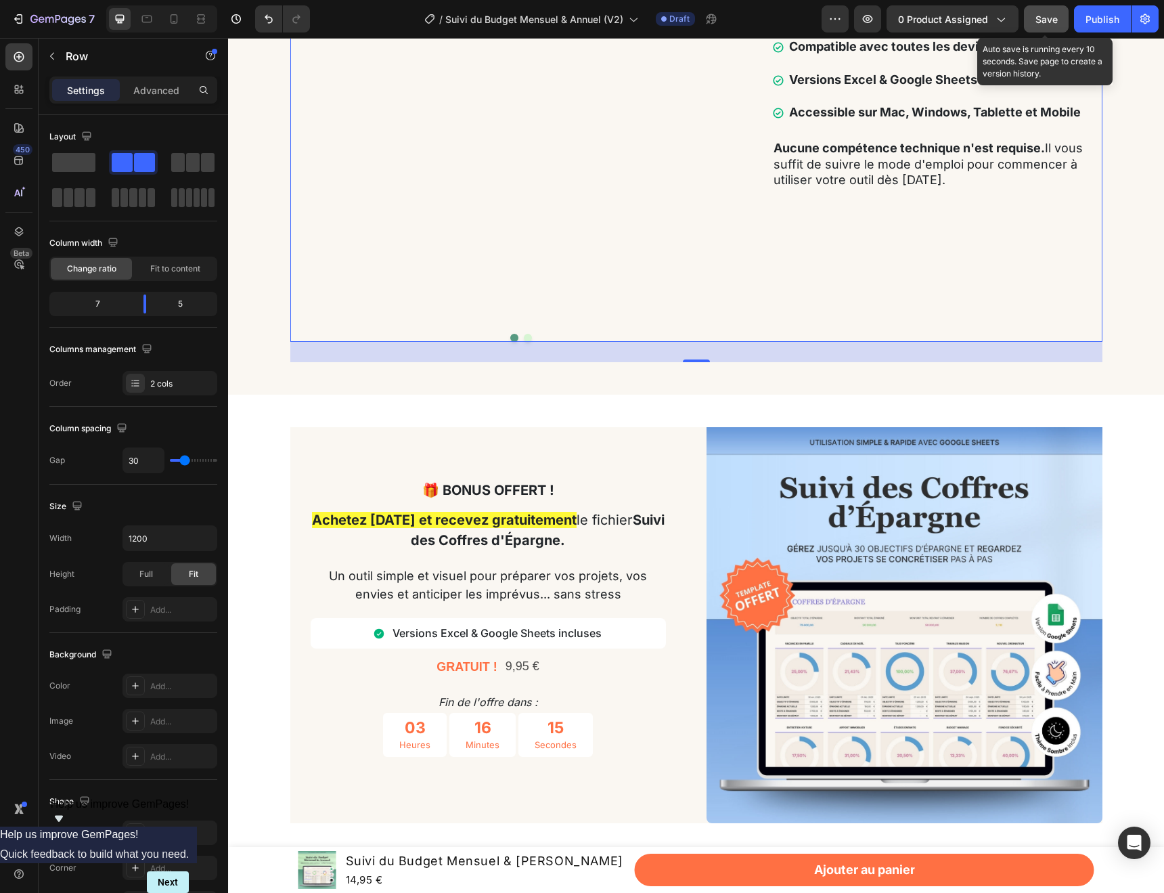
click at [1056, 26] on button "Save" at bounding box center [1046, 18] width 45 height 27
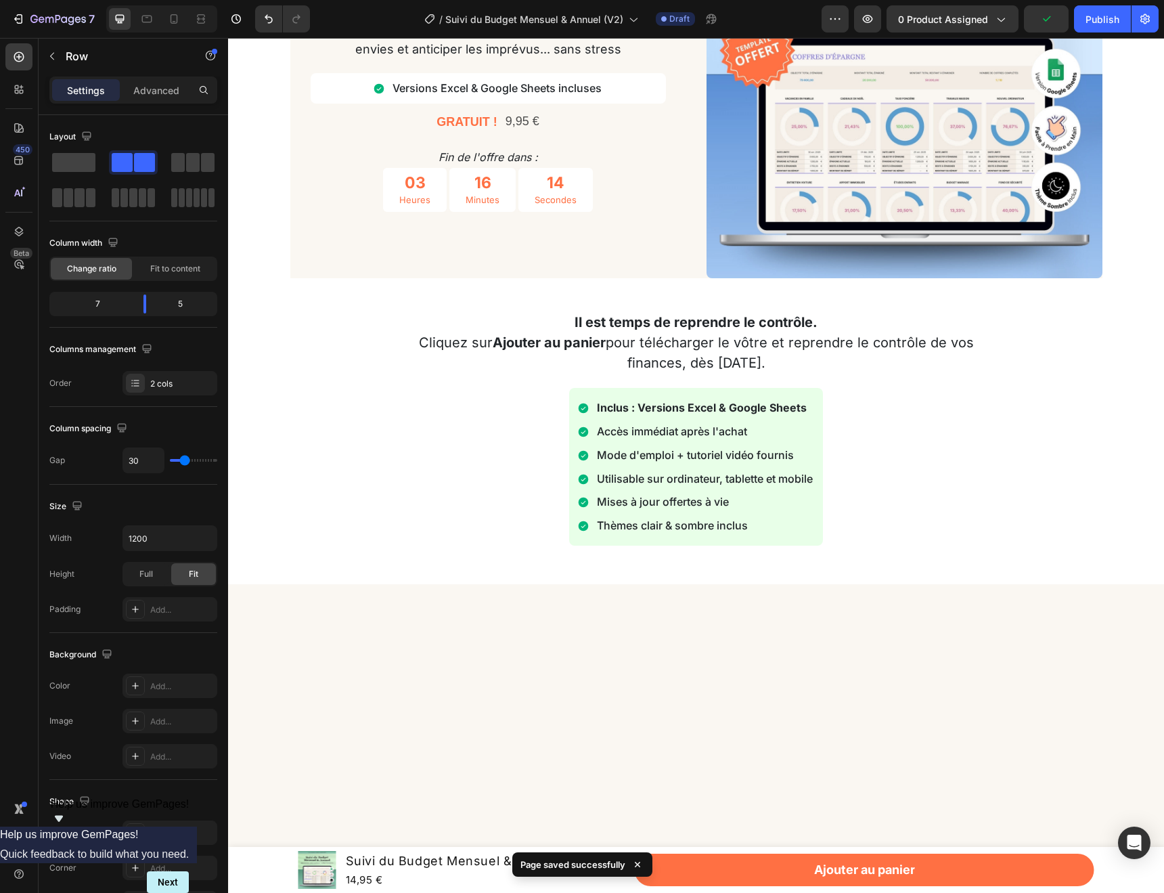
scroll to position [3612, 0]
click at [698, 278] on div "Image Row 🎁 BONUS OFFERT ! Text block Achetez [DATE] et recevez gratuitement le…" at bounding box center [696, 80] width 812 height 396
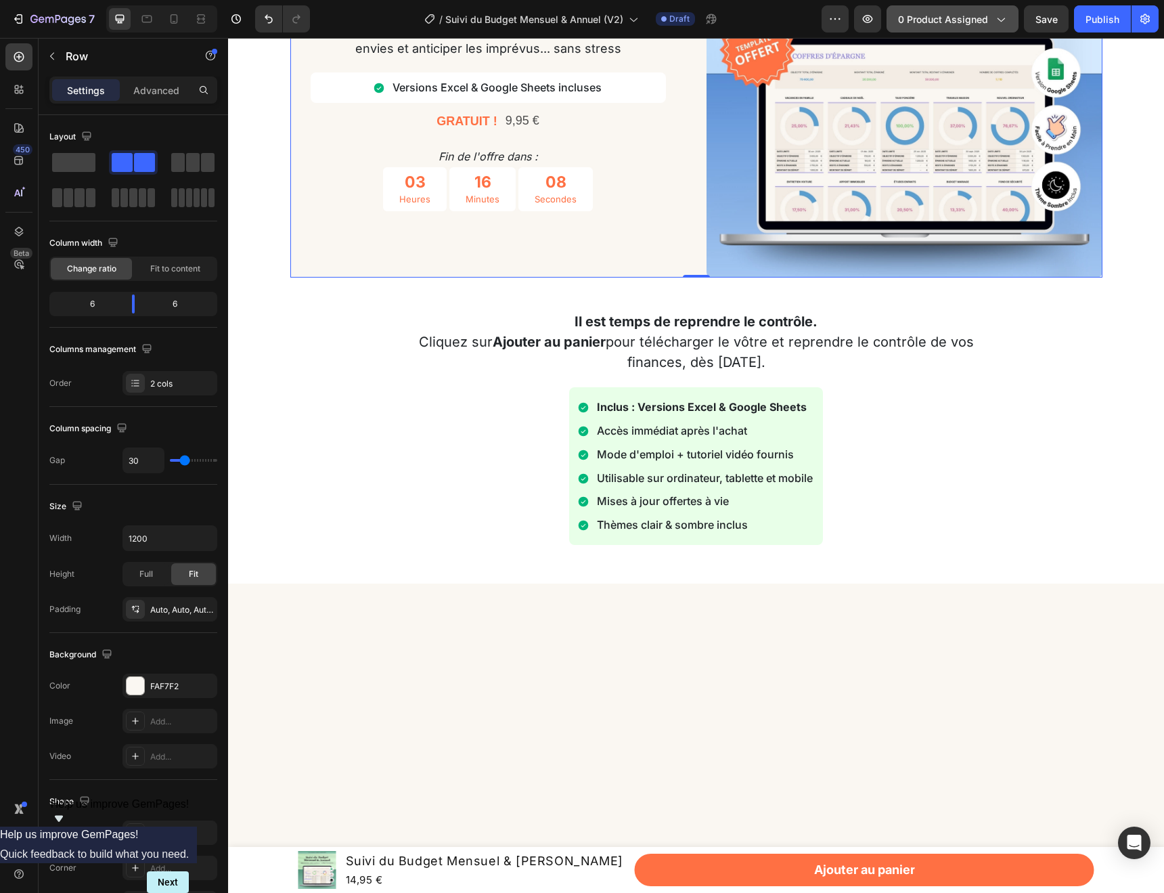
click at [966, 12] on span "0 product assigned" at bounding box center [943, 19] width 90 height 14
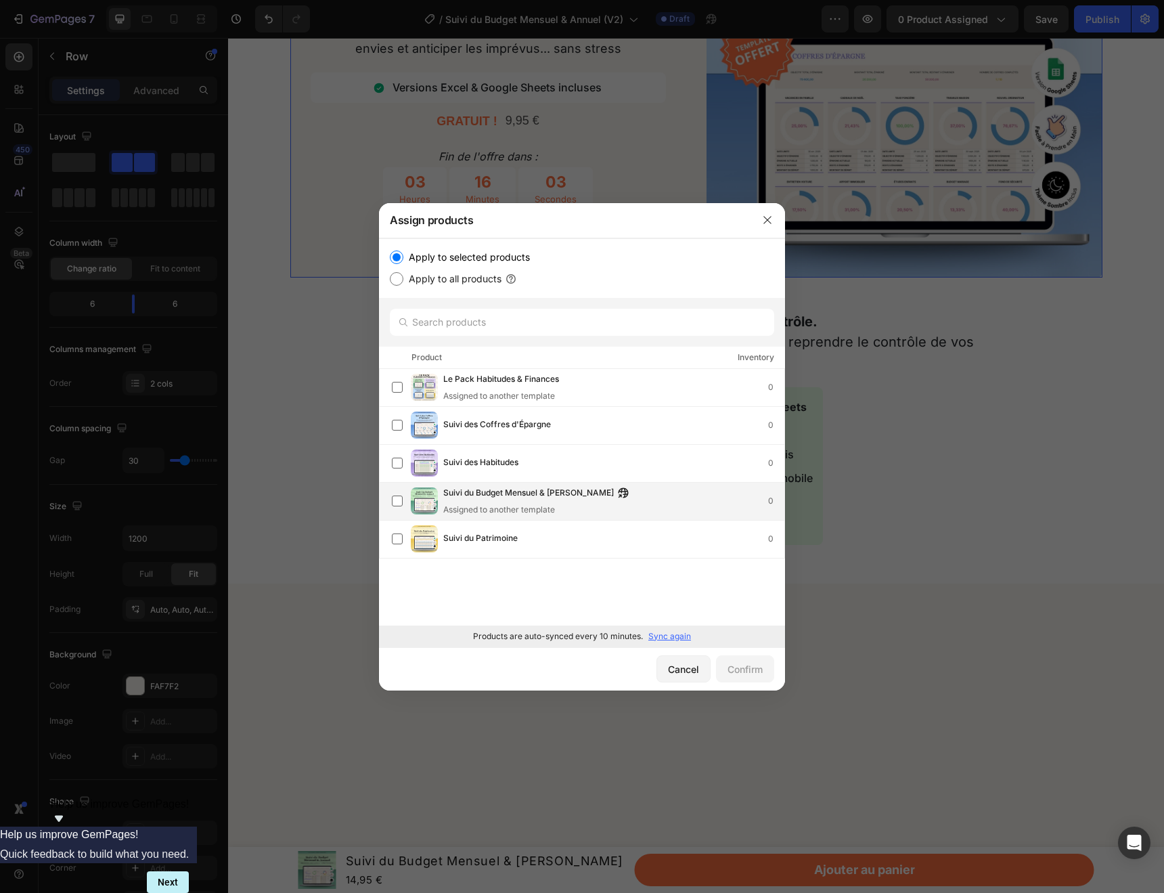
click at [462, 498] on span "Suivi du Budget Mensuel & [PERSON_NAME]" at bounding box center [528, 493] width 171 height 15
click at [678, 673] on div "Cancel" at bounding box center [683, 669] width 31 height 14
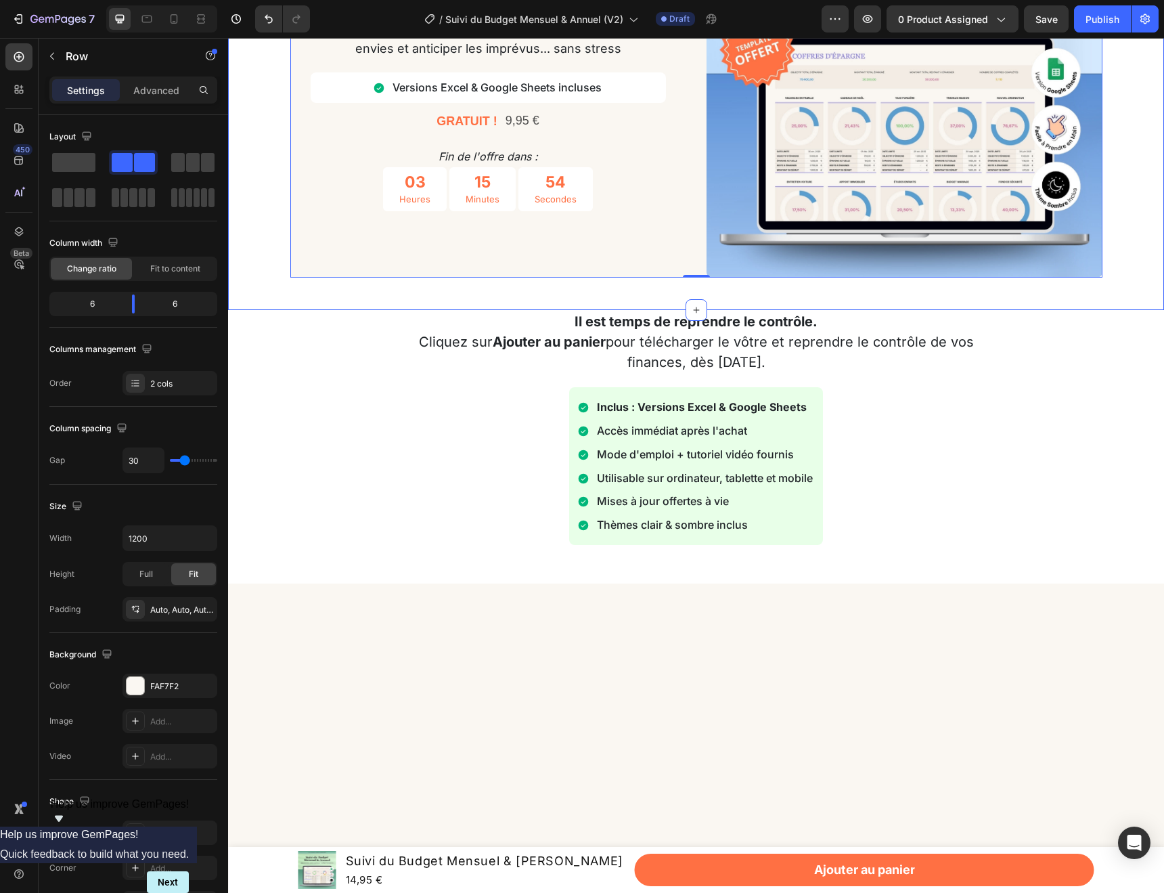
click at [1131, 278] on div "Image Row 🎁 BONUS OFFERT ! Text block Achetez [DATE] et recevez gratuitement le…" at bounding box center [696, 80] width 916 height 396
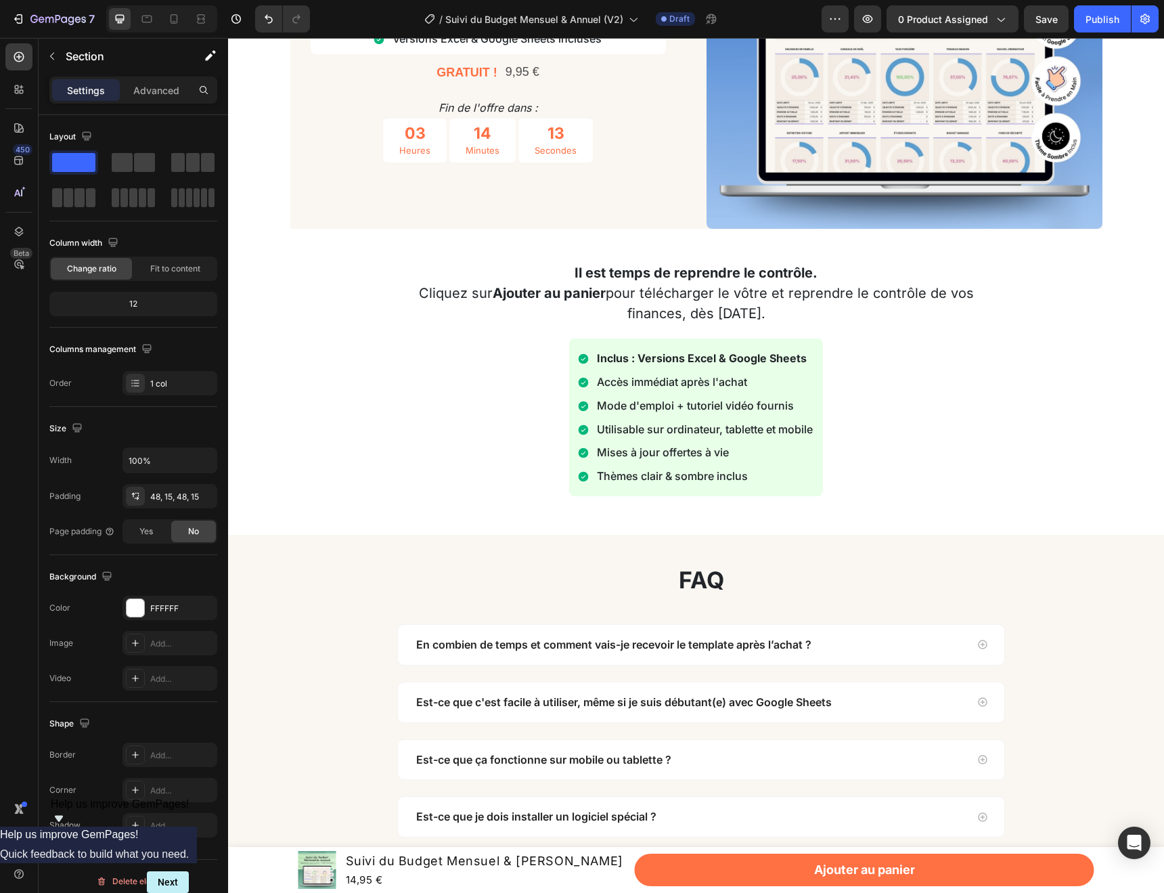
scroll to position [3673, 0]
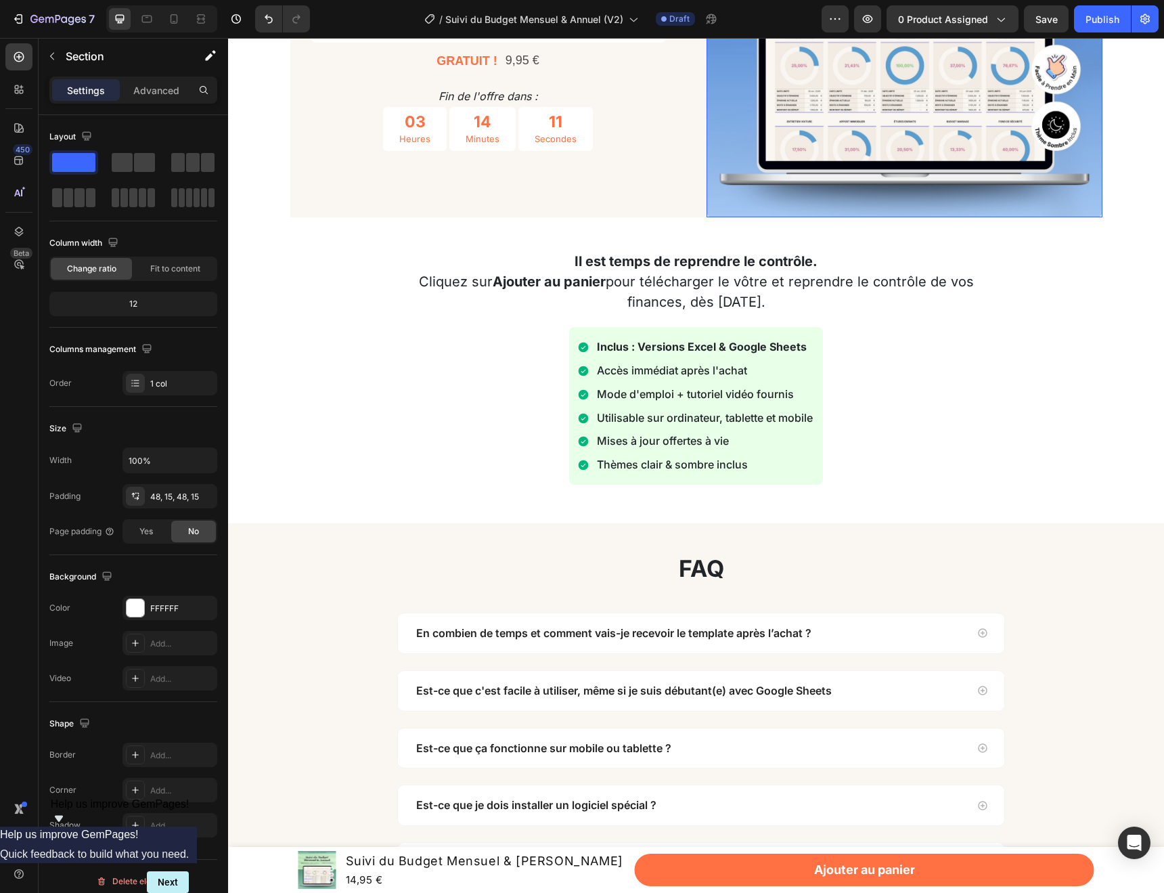
click at [719, 208] on img at bounding box center [905, 19] width 396 height 396
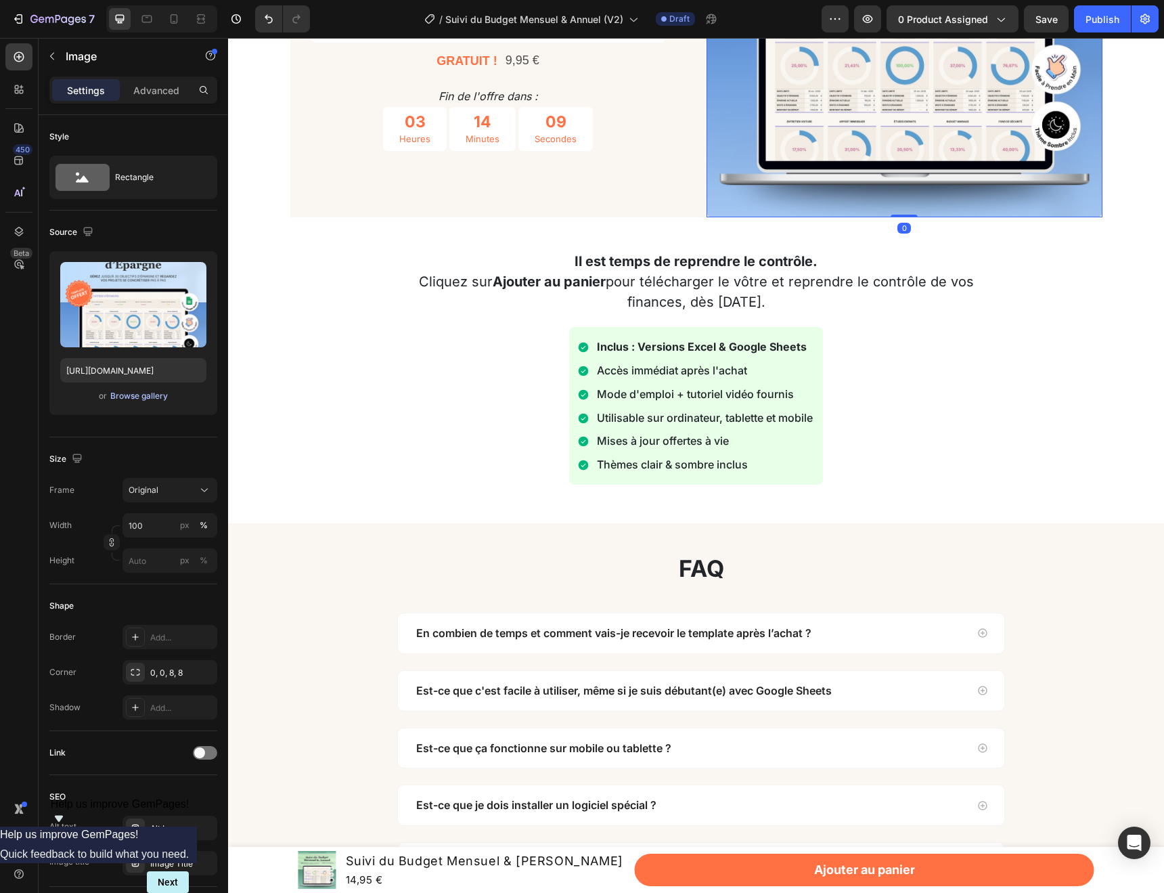
click at [129, 399] on div "Browse gallery" at bounding box center [139, 396] width 58 height 12
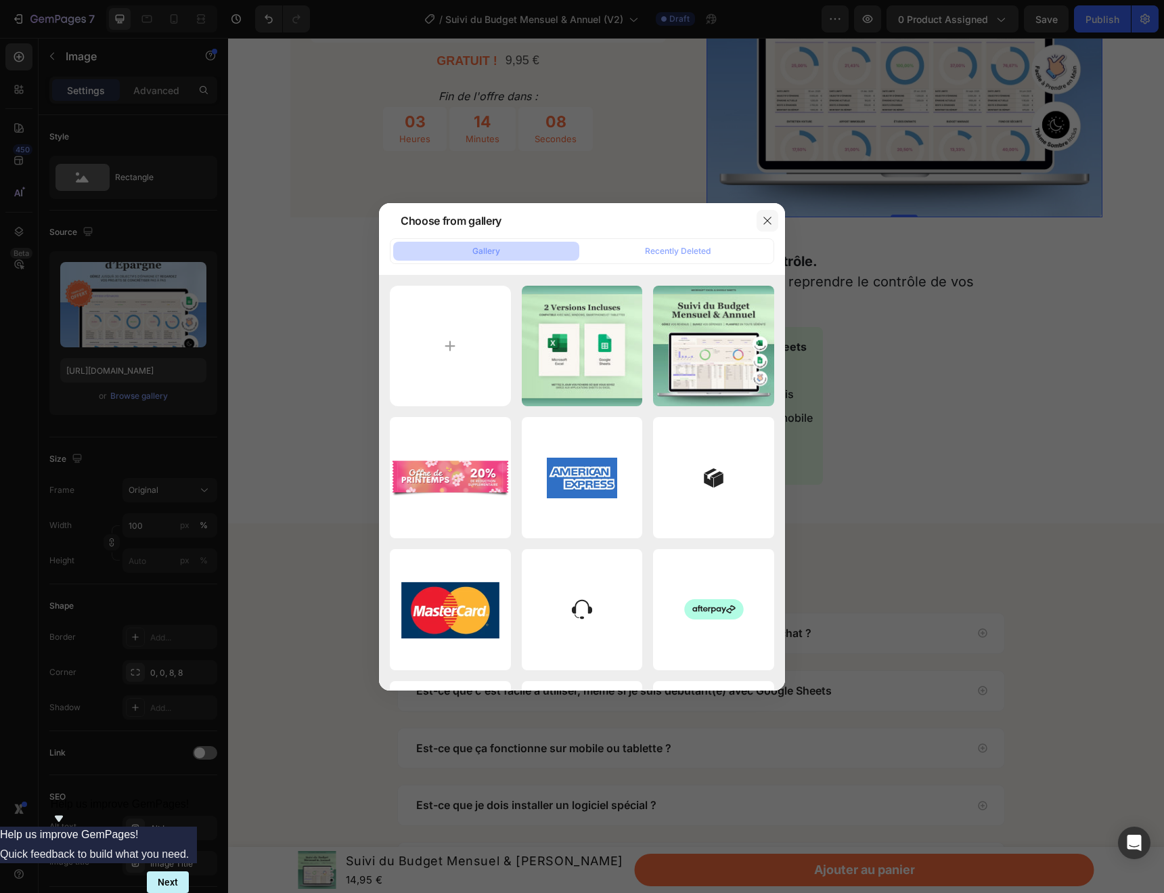
click at [772, 218] on icon "button" at bounding box center [767, 220] width 11 height 11
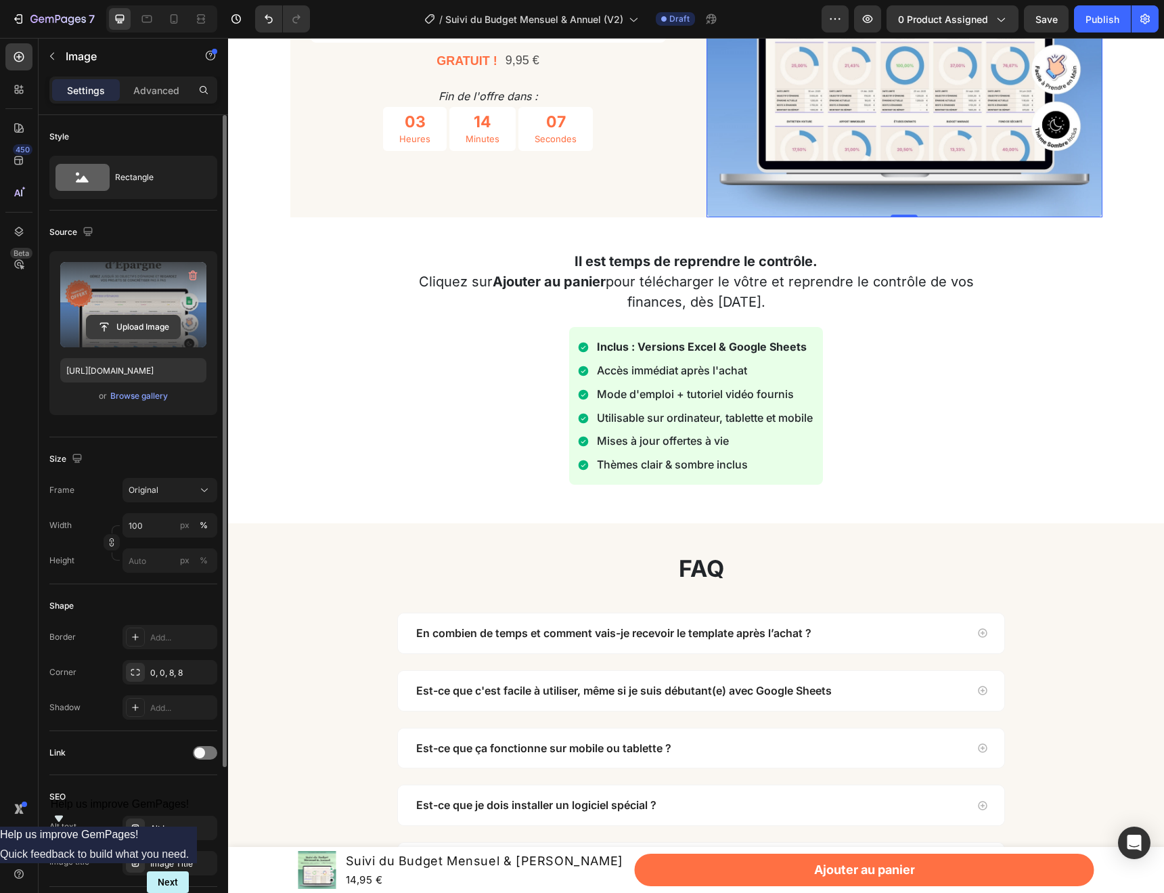
click at [134, 324] on input "file" at bounding box center [133, 326] width 93 height 23
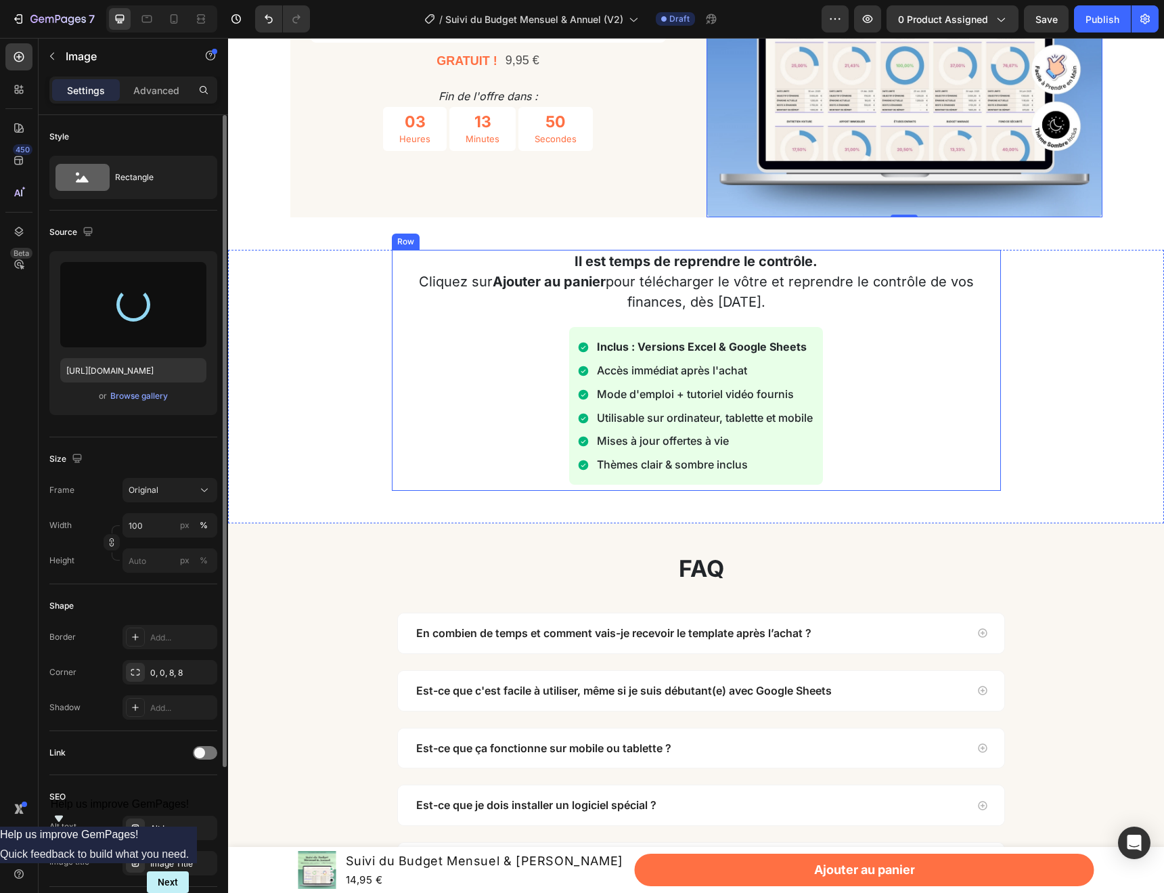
type input "[URL][DOMAIN_NAME]"
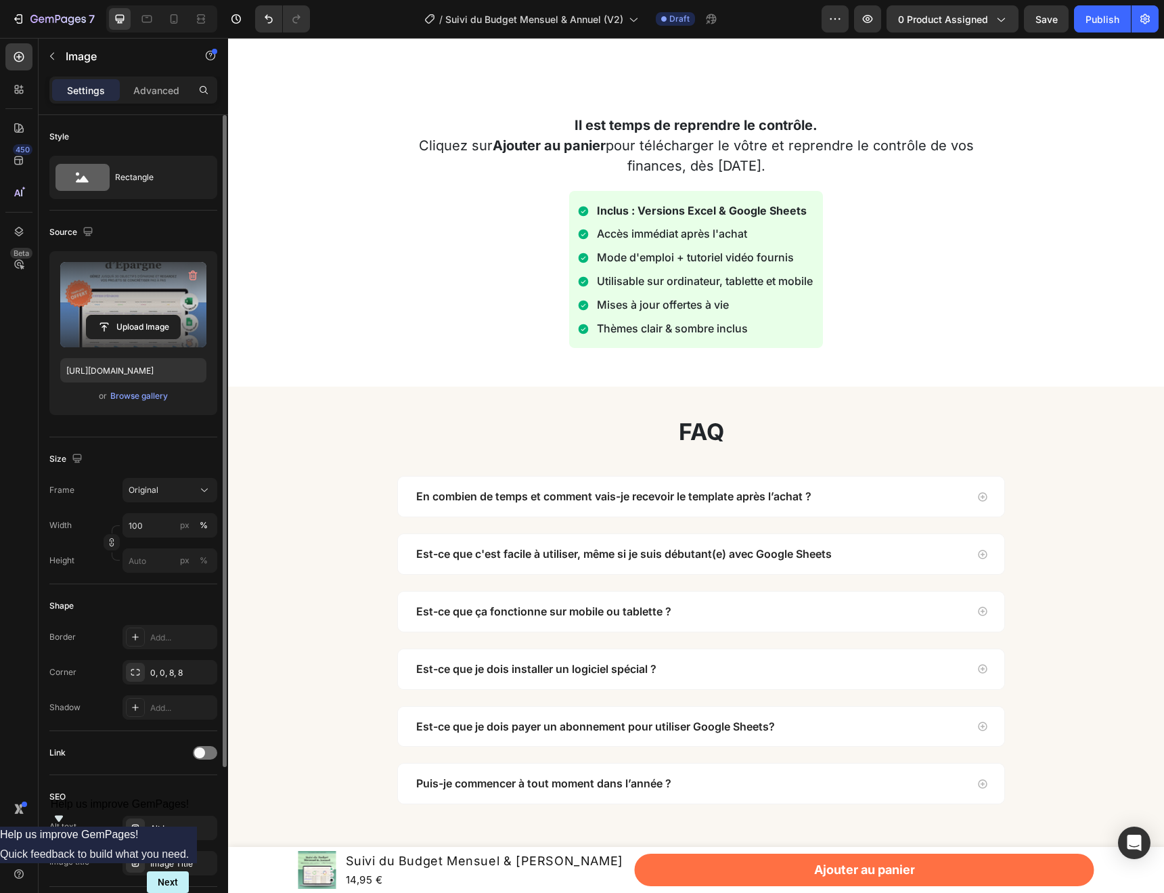
scroll to position [4126, 0]
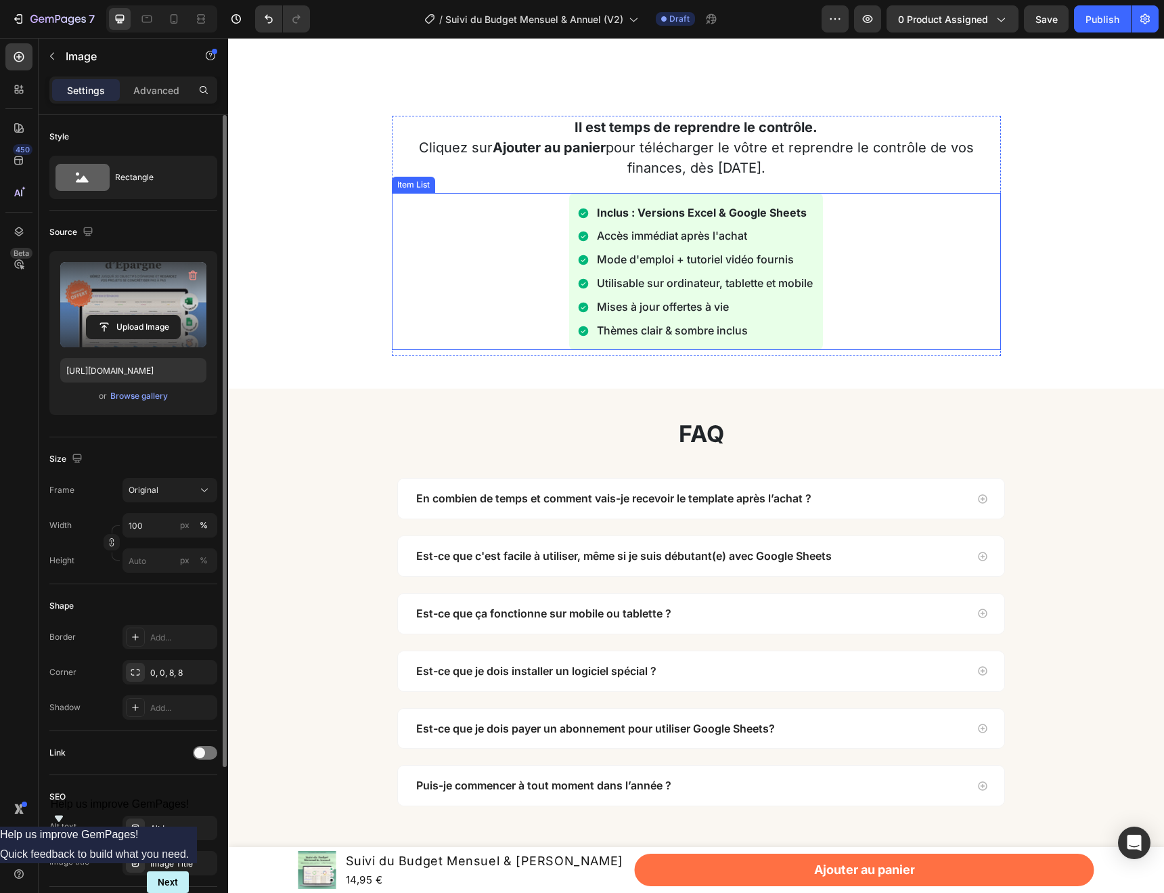
click at [692, 280] on p "Utilisable sur ordinateur, tablette et mobile" at bounding box center [705, 283] width 216 height 20
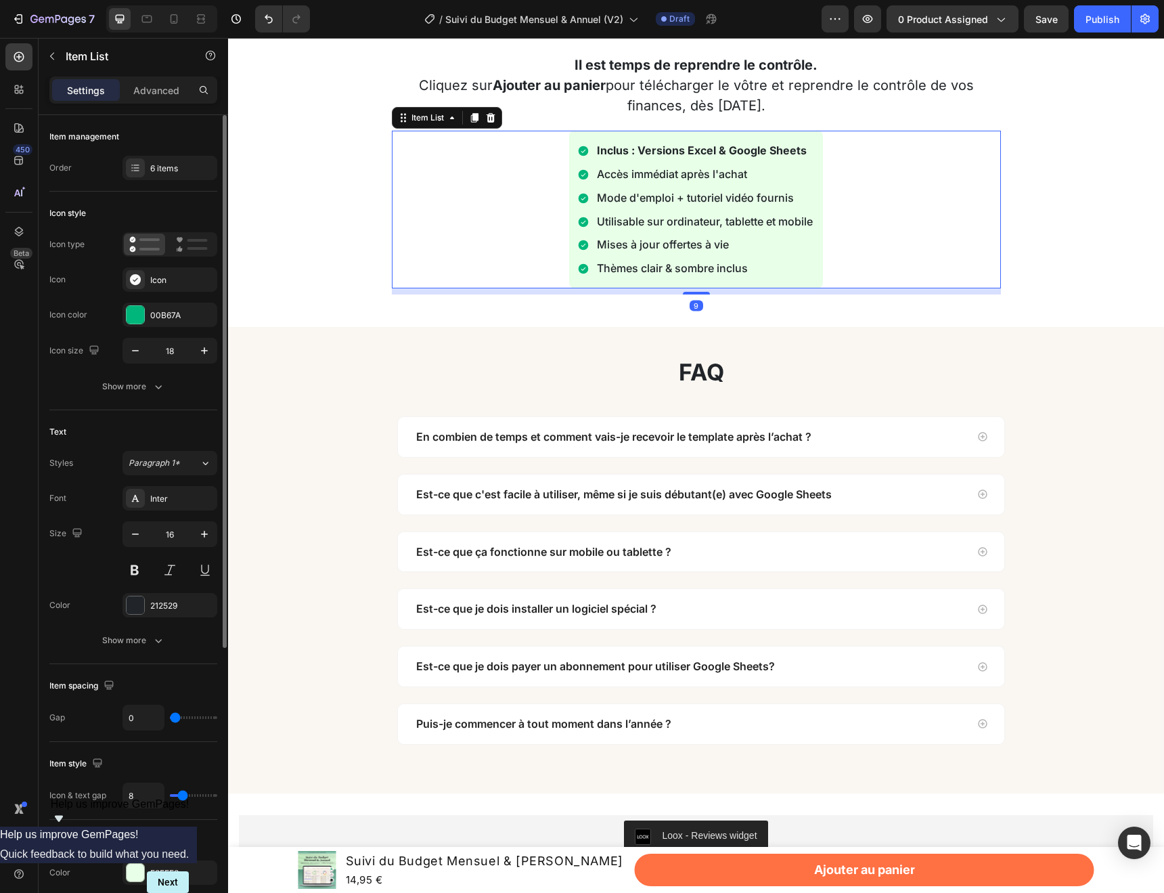
click at [699, 254] on p "Mises à jour offertes à vie" at bounding box center [705, 245] width 216 height 20
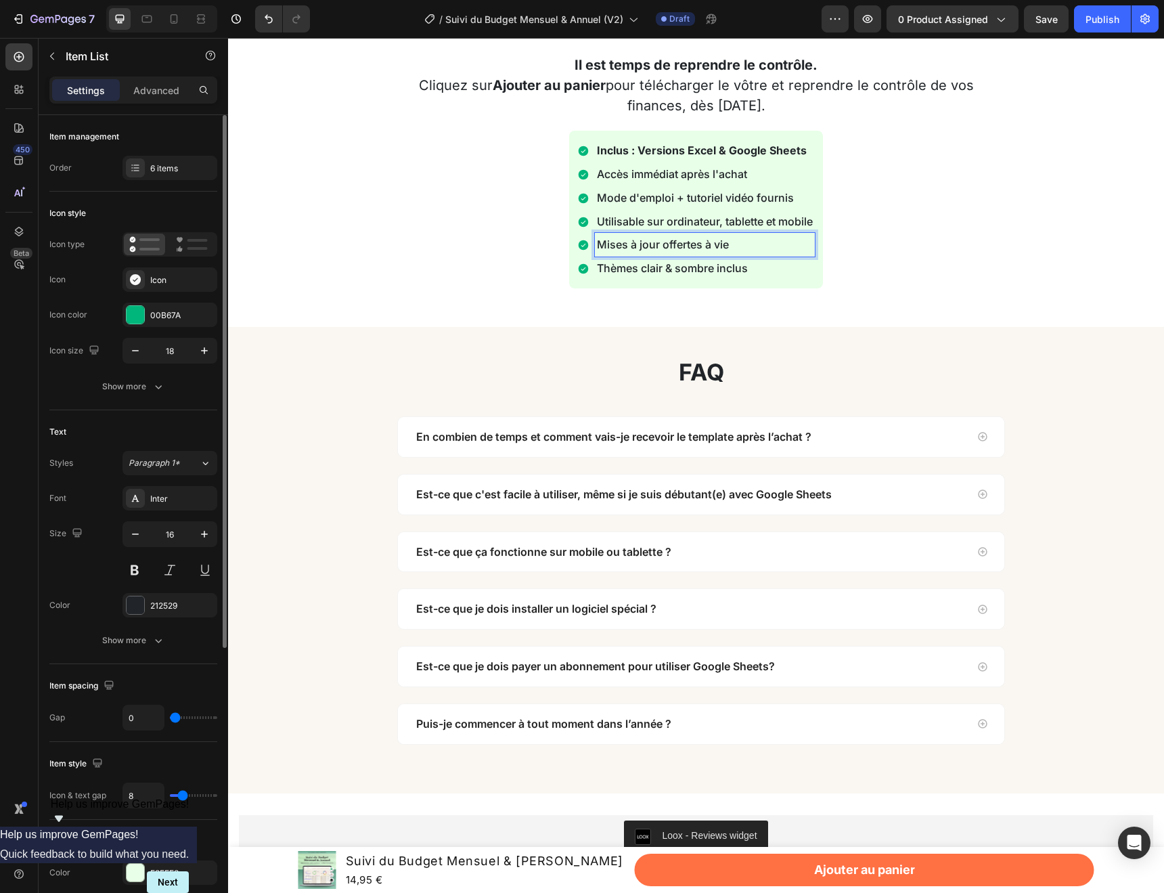
click at [691, 208] on p "Mode d'emploi + tutoriel vidéo fournis" at bounding box center [705, 198] width 216 height 20
click at [713, 208] on p "Mode d'emploi + tutoriel vidéo fournis" at bounding box center [705, 198] width 216 height 20
click at [773, 208] on p "Mode d'emploi + tutoriel vidéo fournis" at bounding box center [705, 198] width 216 height 20
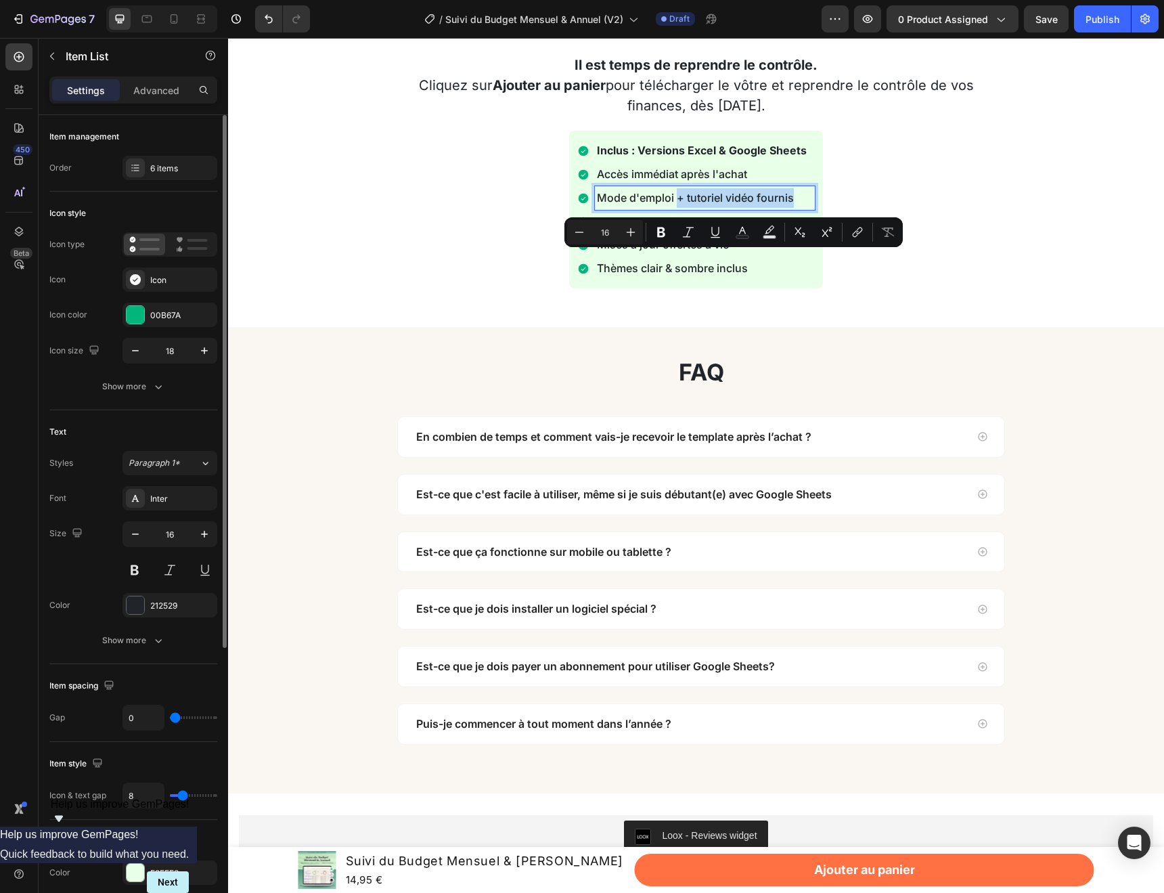
drag, startPoint x: 795, startPoint y: 259, endPoint x: 676, endPoint y: 263, distance: 119.2
click at [676, 208] on p "Mode d'emploi + tutoriel vidéo fournis" at bounding box center [705, 198] width 216 height 20
click at [992, 288] on div "Inclus : Versions Excel & Google Sheets Accès immédiat après l'achat Mode d'emp…" at bounding box center [696, 210] width 609 height 158
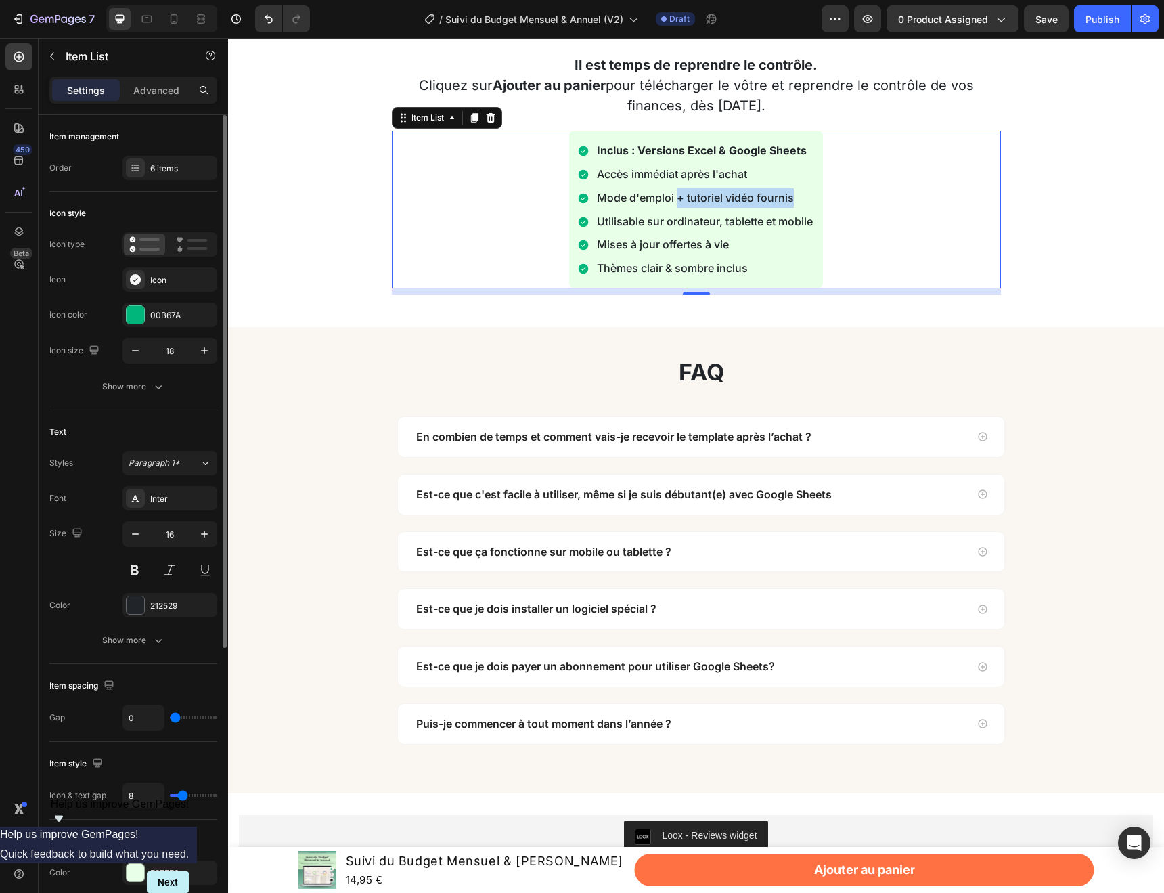
click at [711, 208] on p "Mode d'emploi + tutoriel vidéo fournis" at bounding box center [705, 198] width 216 height 20
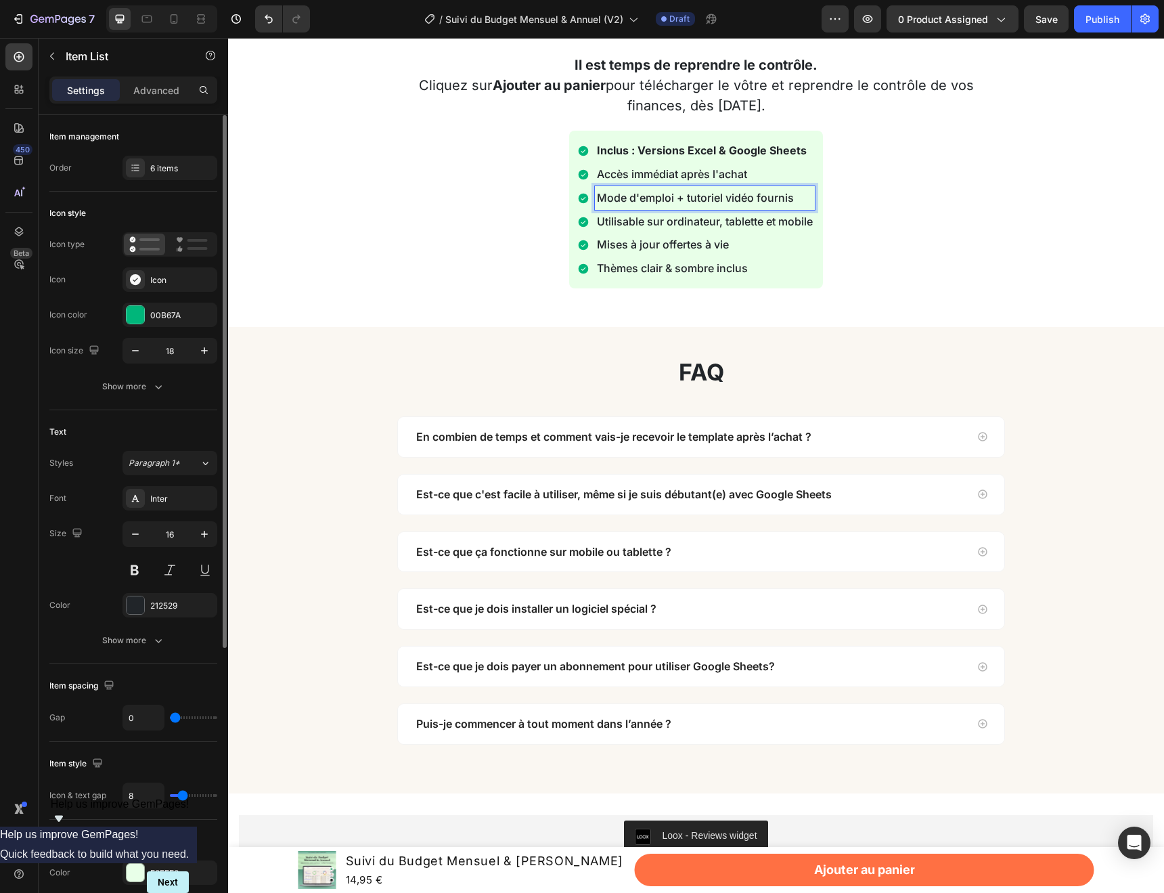
click at [776, 208] on p "Mode d'emploi + tutoriel vidéo fournis" at bounding box center [705, 198] width 216 height 20
drag, startPoint x: 796, startPoint y: 263, endPoint x: 680, endPoint y: 267, distance: 115.8
click at [680, 208] on p "Mode d'emploi + tutoriel vidéo fournis" at bounding box center [705, 198] width 216 height 20
drag, startPoint x: 675, startPoint y: 262, endPoint x: 758, endPoint y: 263, distance: 82.6
click at [758, 208] on p "Mode d'emploi + tutoriel vidéo fournis" at bounding box center [705, 198] width 216 height 20
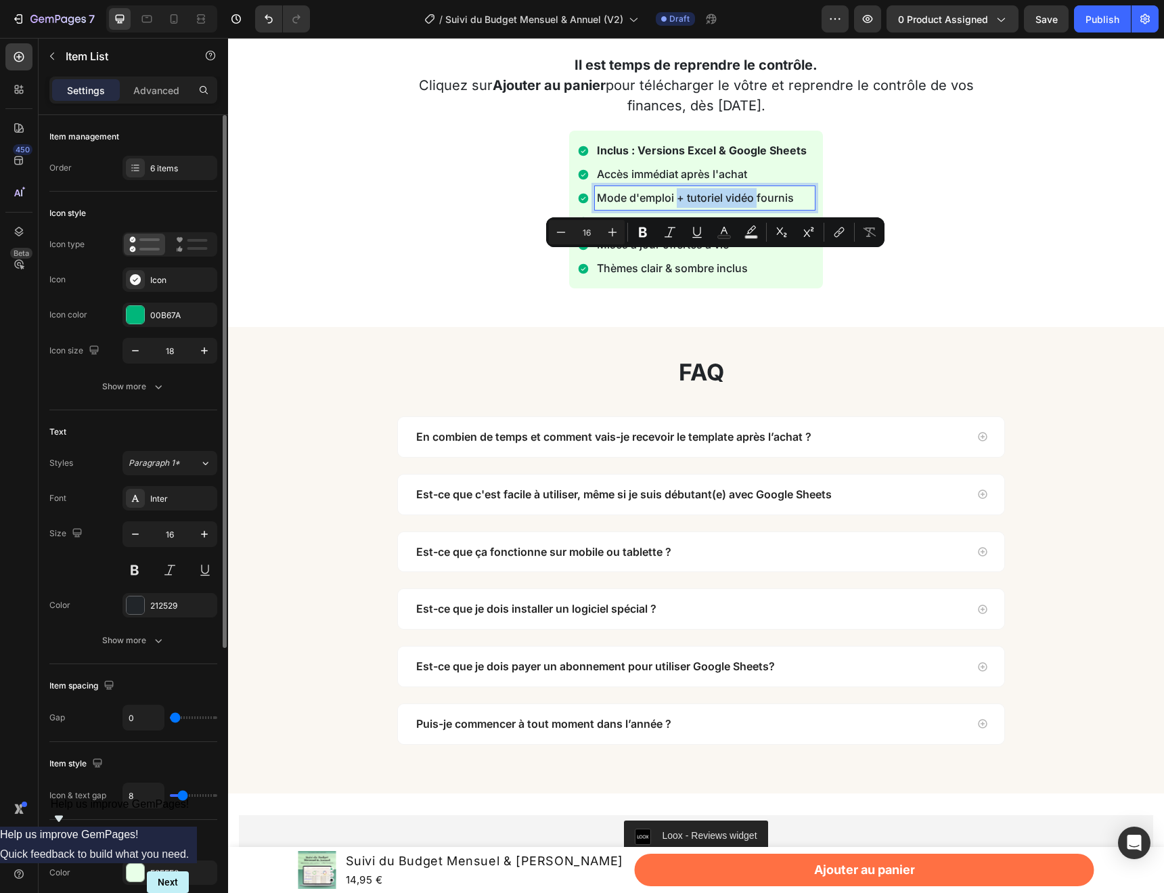
click at [960, 327] on div "Il est temps de reprendre le contrôle. Cliquez sur Ajouter au panier pour téléc…" at bounding box center [696, 189] width 936 height 273
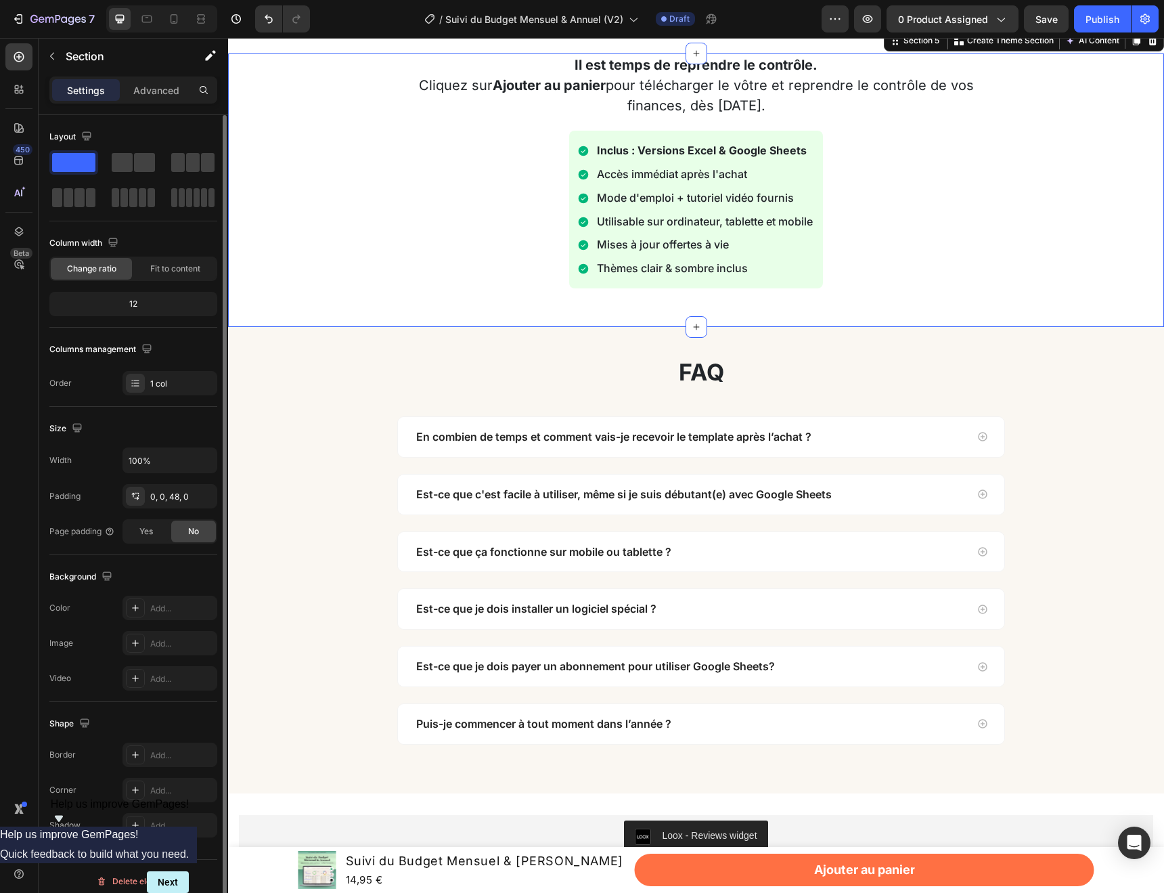
click at [359, 279] on div "Il est temps de reprendre le contrôle. Cliquez sur Ajouter au panier pour téléc…" at bounding box center [696, 173] width 936 height 241
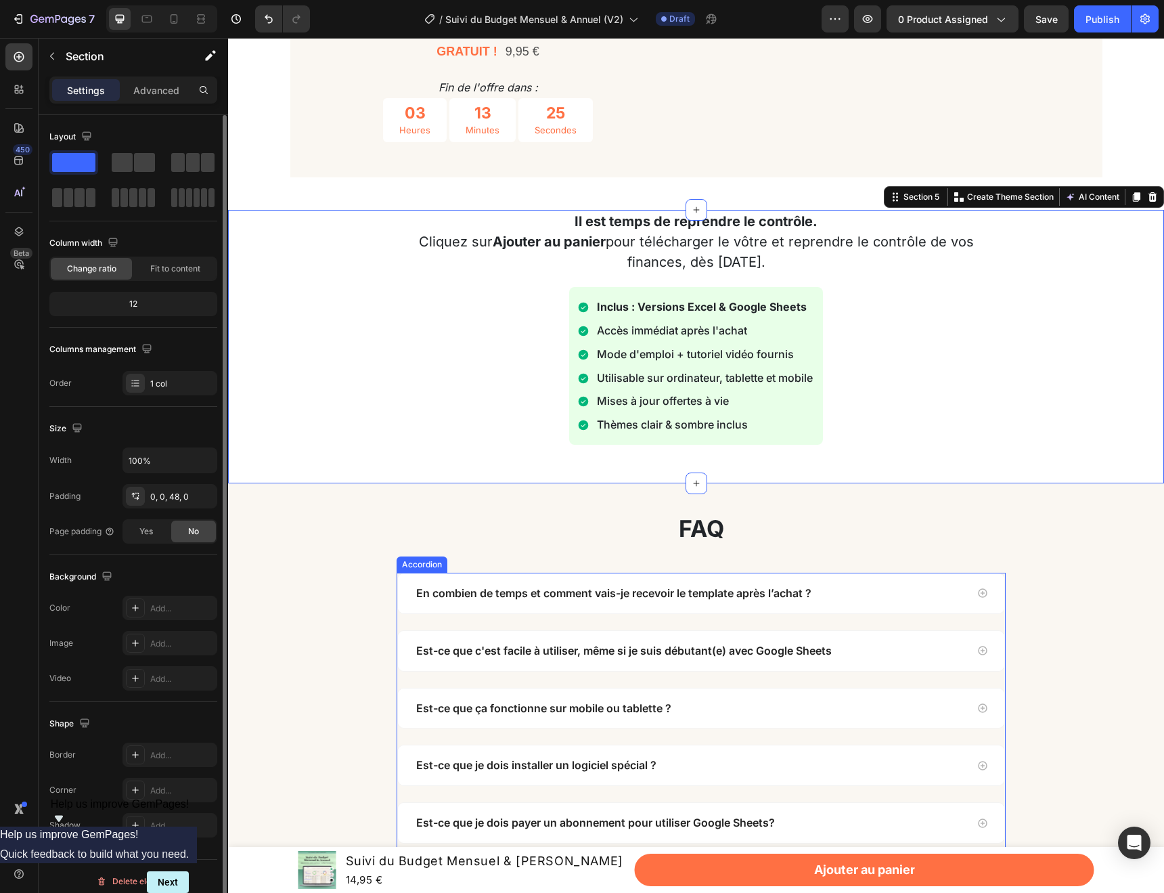
scroll to position [3892, 0]
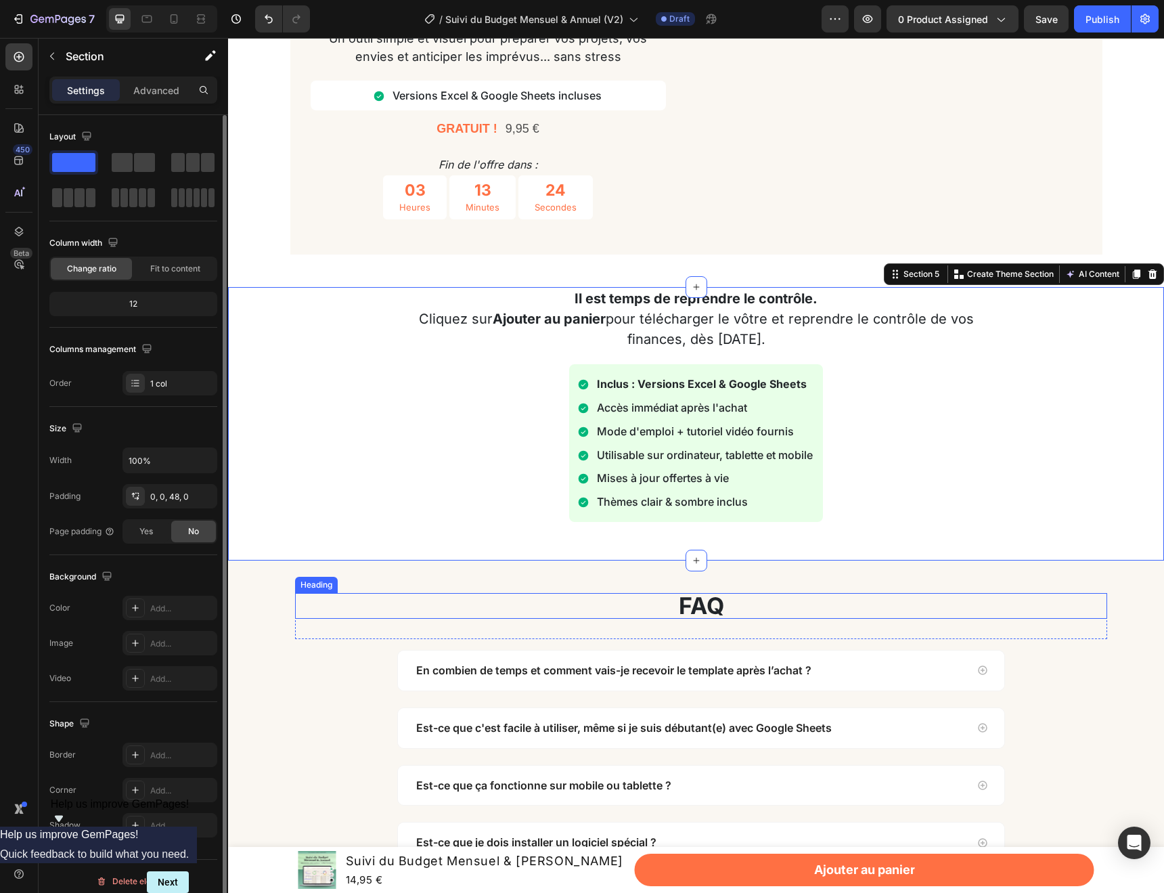
click at [1079, 674] on h2 "faq" at bounding box center [701, 667] width 812 height 26
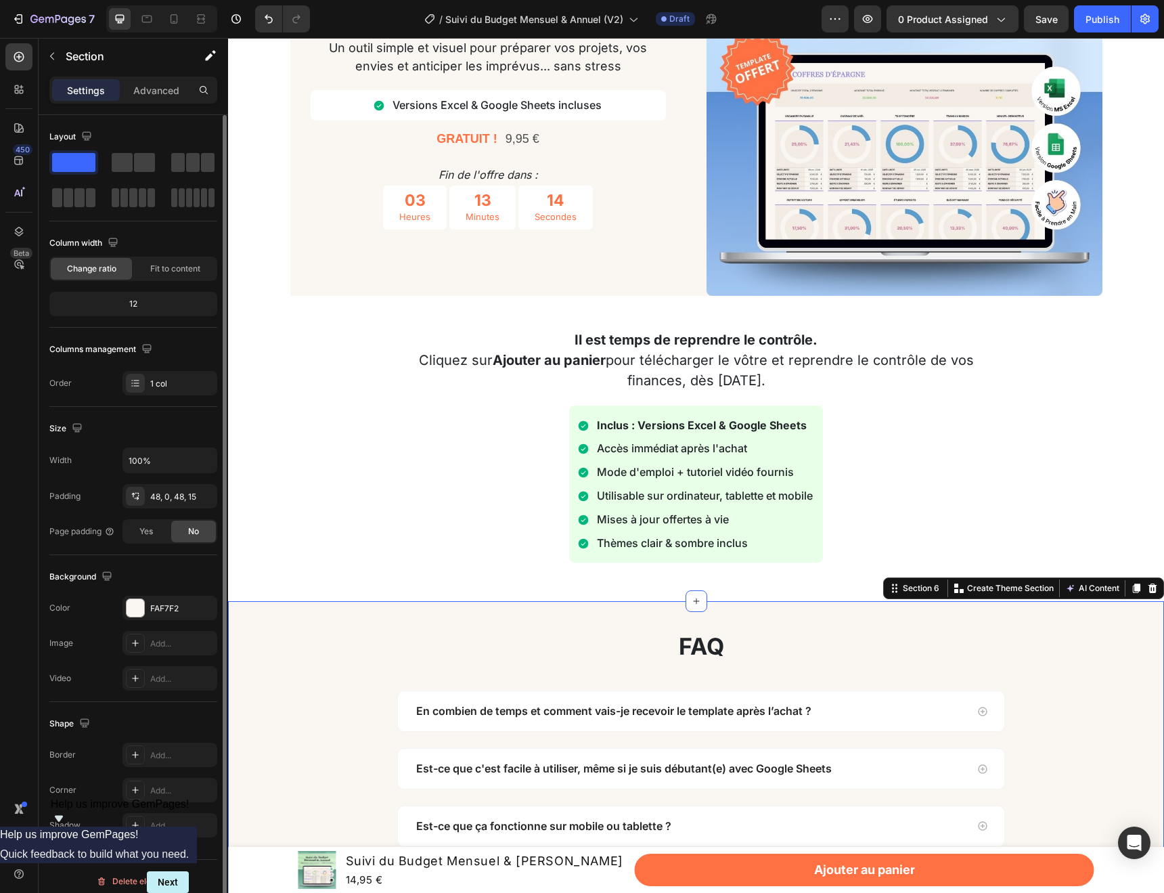
scroll to position [3915, 0]
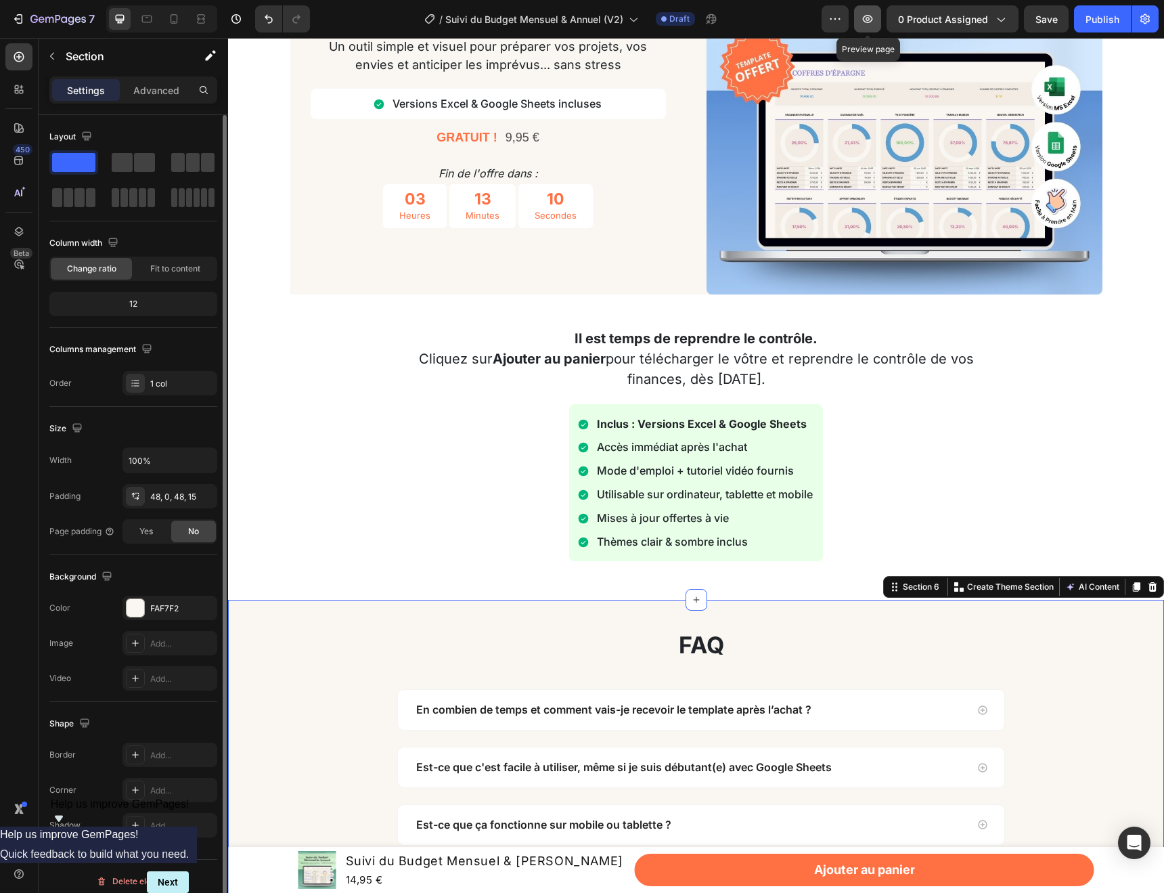
click at [864, 26] on button "button" at bounding box center [867, 18] width 27 height 27
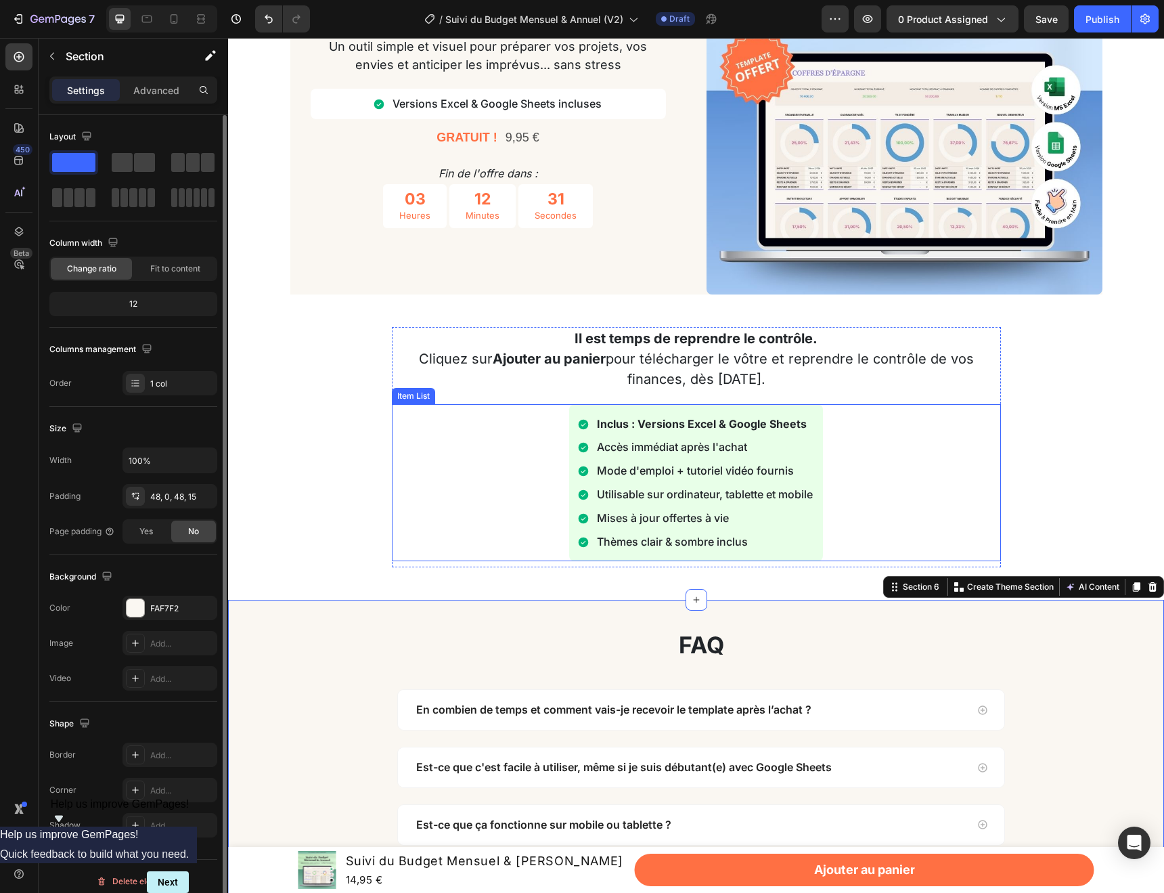
click at [690, 466] on p "Mode d'emploi + tutoriel vidéo fournis" at bounding box center [705, 471] width 216 height 20
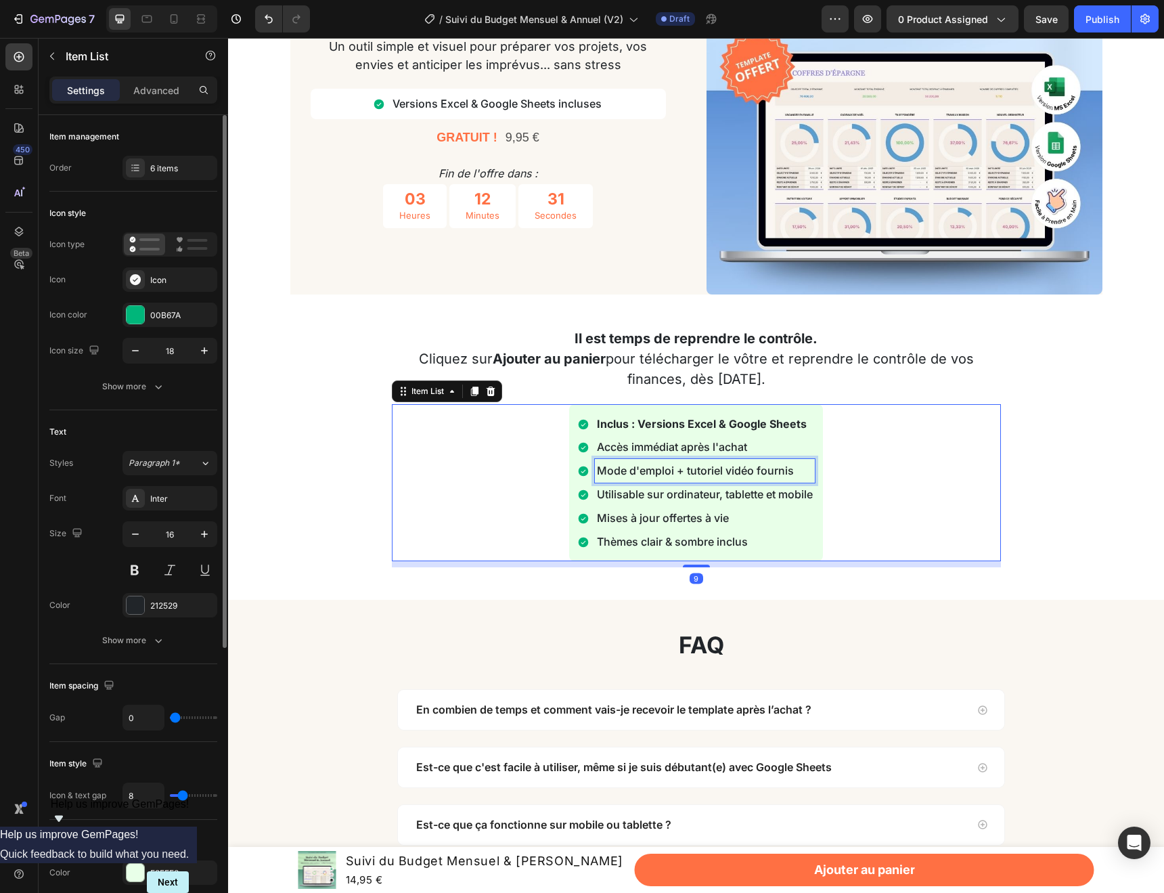
click at [671, 467] on p "Mode d'emploi + tutoriel vidéo fournis" at bounding box center [705, 471] width 216 height 20
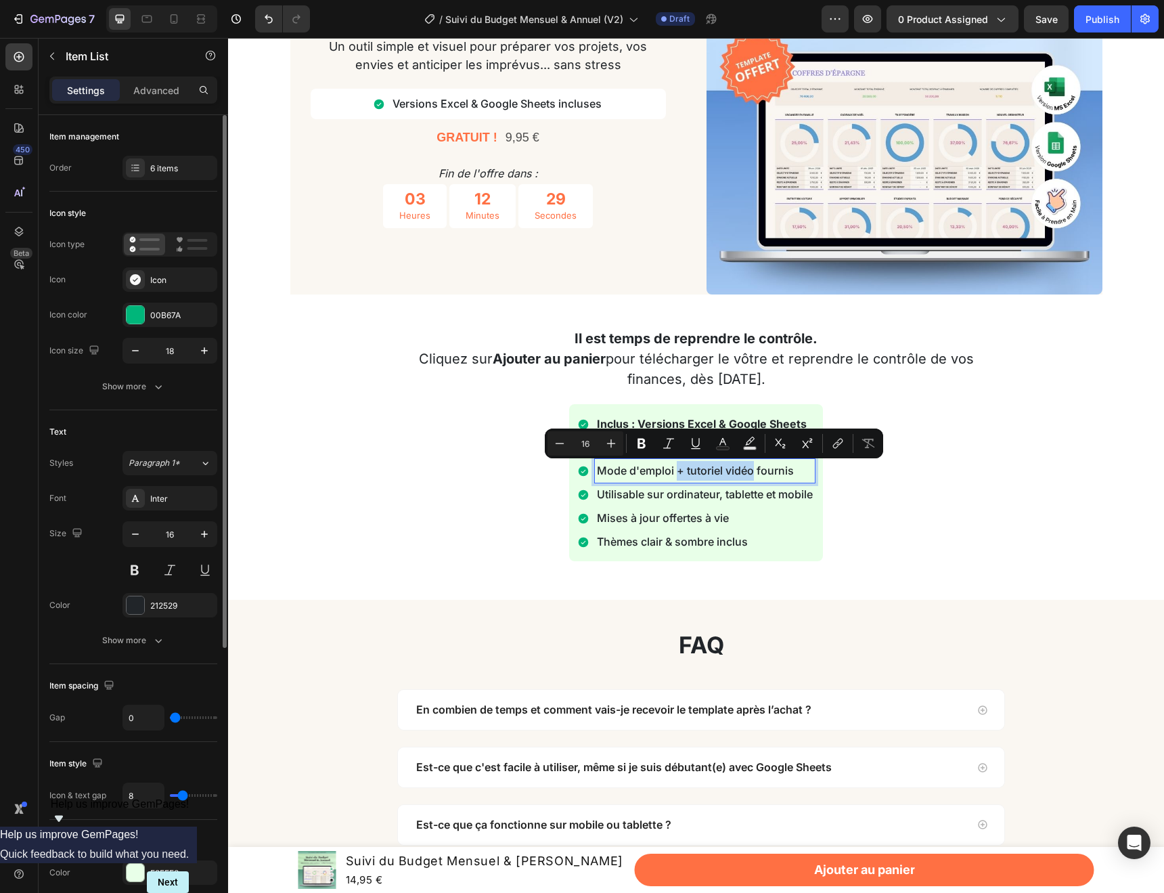
drag, startPoint x: 678, startPoint y: 470, endPoint x: 753, endPoint y: 470, distance: 75.8
click at [753, 470] on p "Mode d'emploi + tutoriel vidéo fournis" at bounding box center [705, 471] width 216 height 20
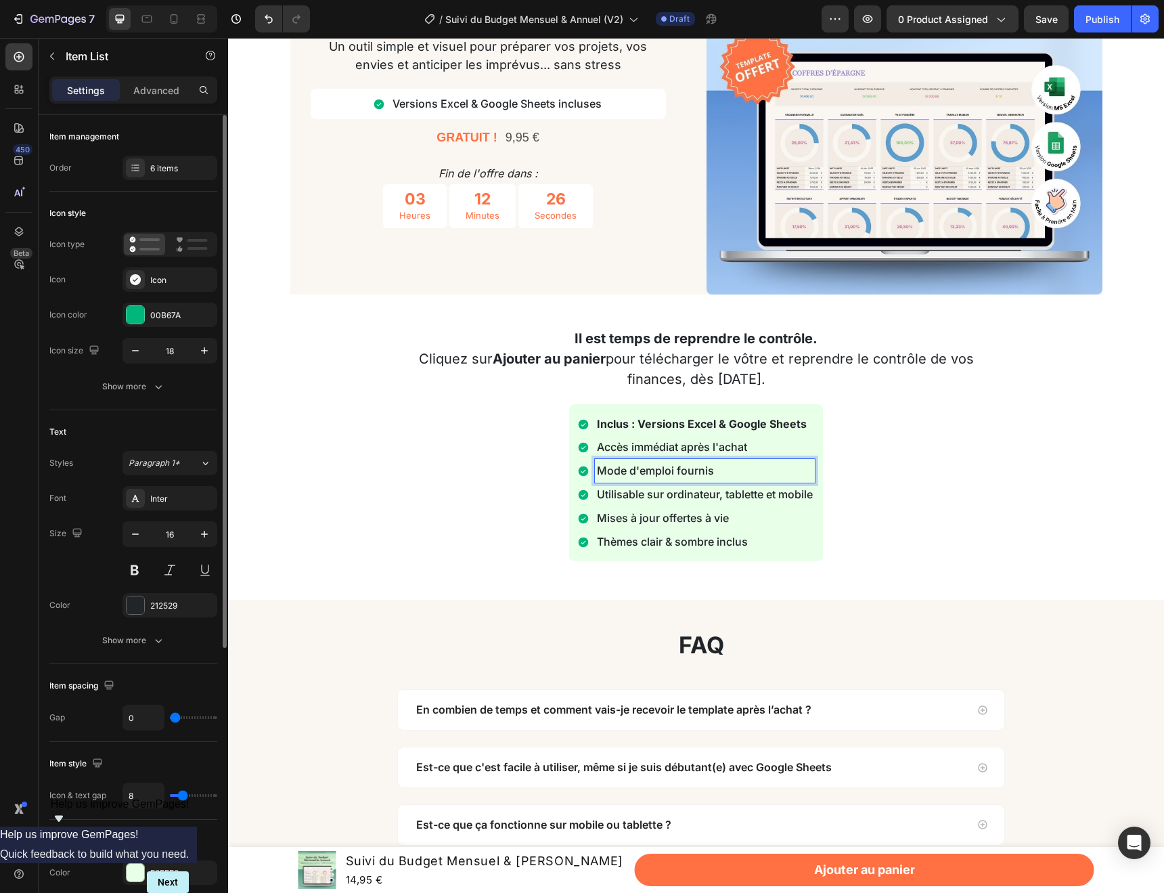
click at [962, 508] on div "Inclus : Versions Excel & Google Sheets Accès immédiat après l'achat Mode d'emp…" at bounding box center [696, 483] width 609 height 158
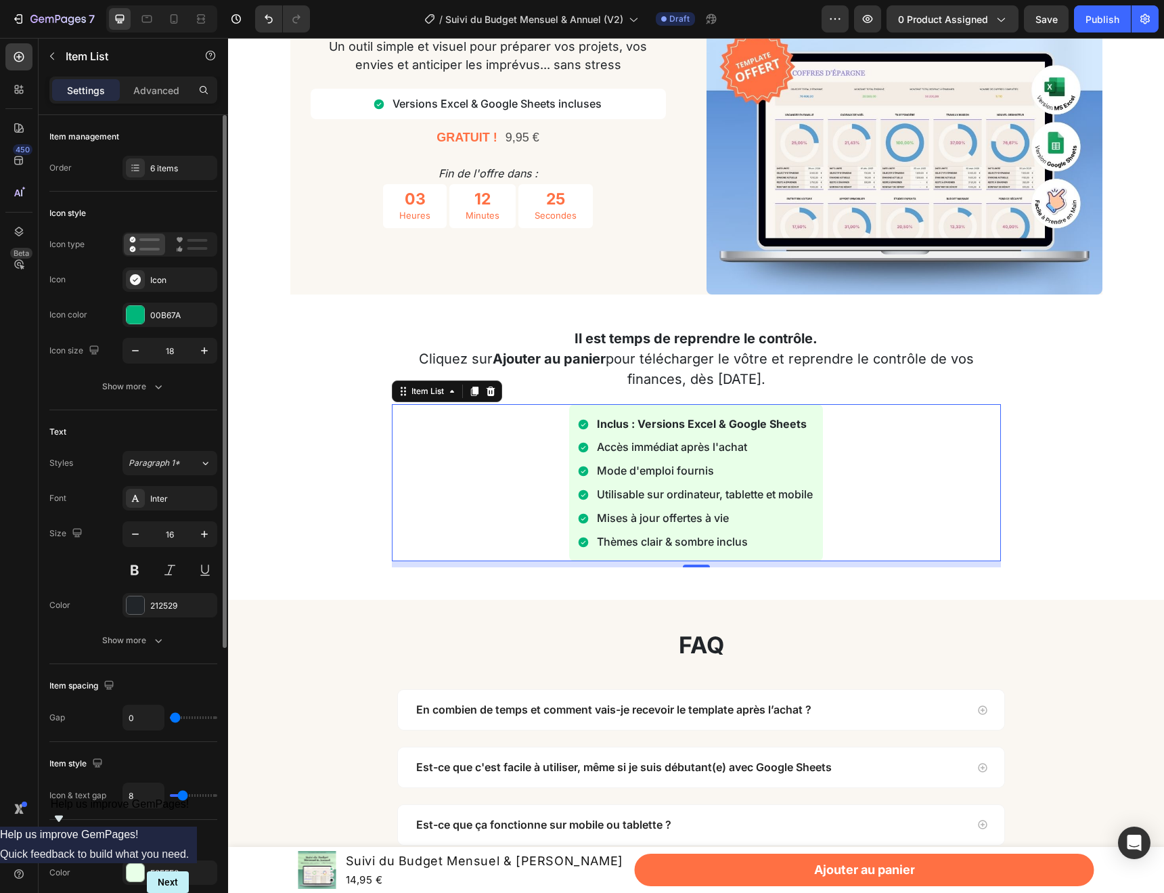
click at [680, 463] on p "Mode d'emploi fournis" at bounding box center [705, 471] width 216 height 20
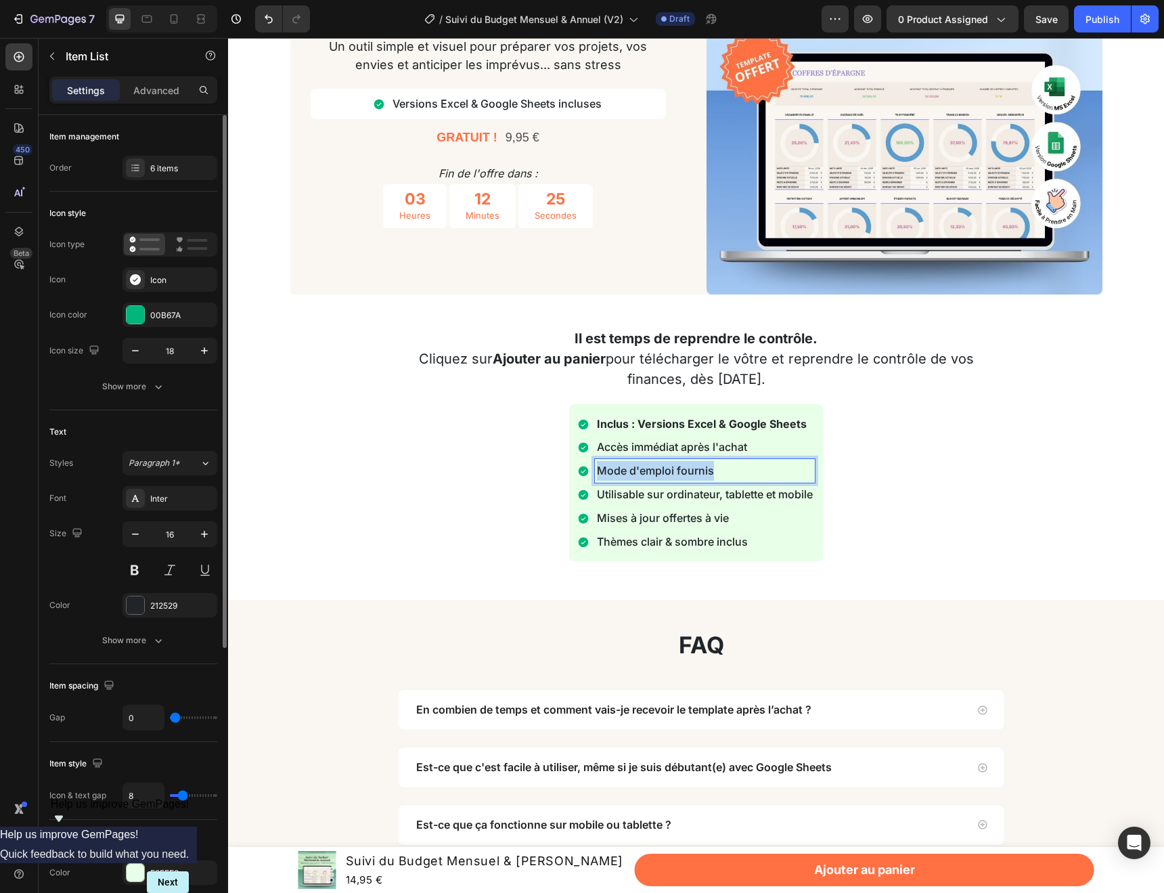
click at [680, 463] on p "Mode d'emploi fournis" at bounding box center [705, 471] width 216 height 20
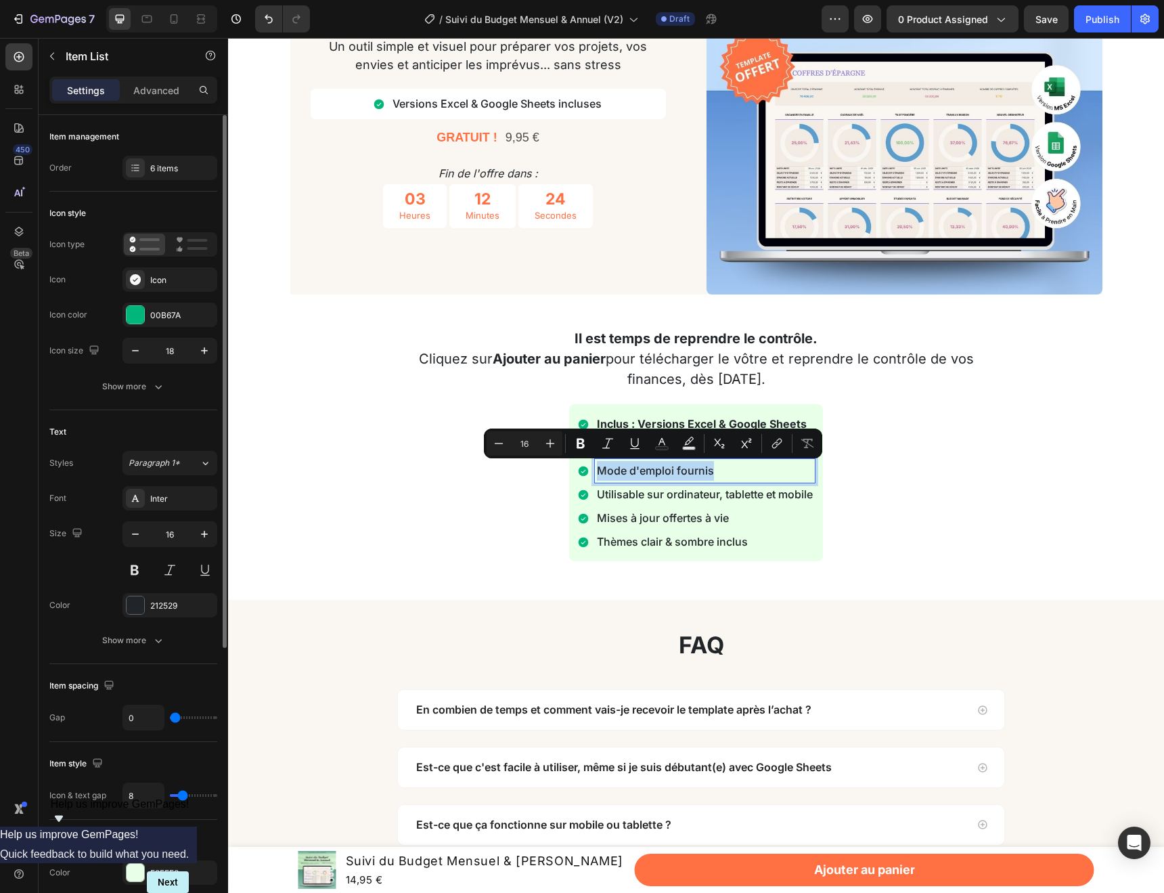
copy p "Mode d'emploi fournis"
click at [707, 470] on p "Mode d'emploi fournis" at bounding box center [705, 471] width 216 height 20
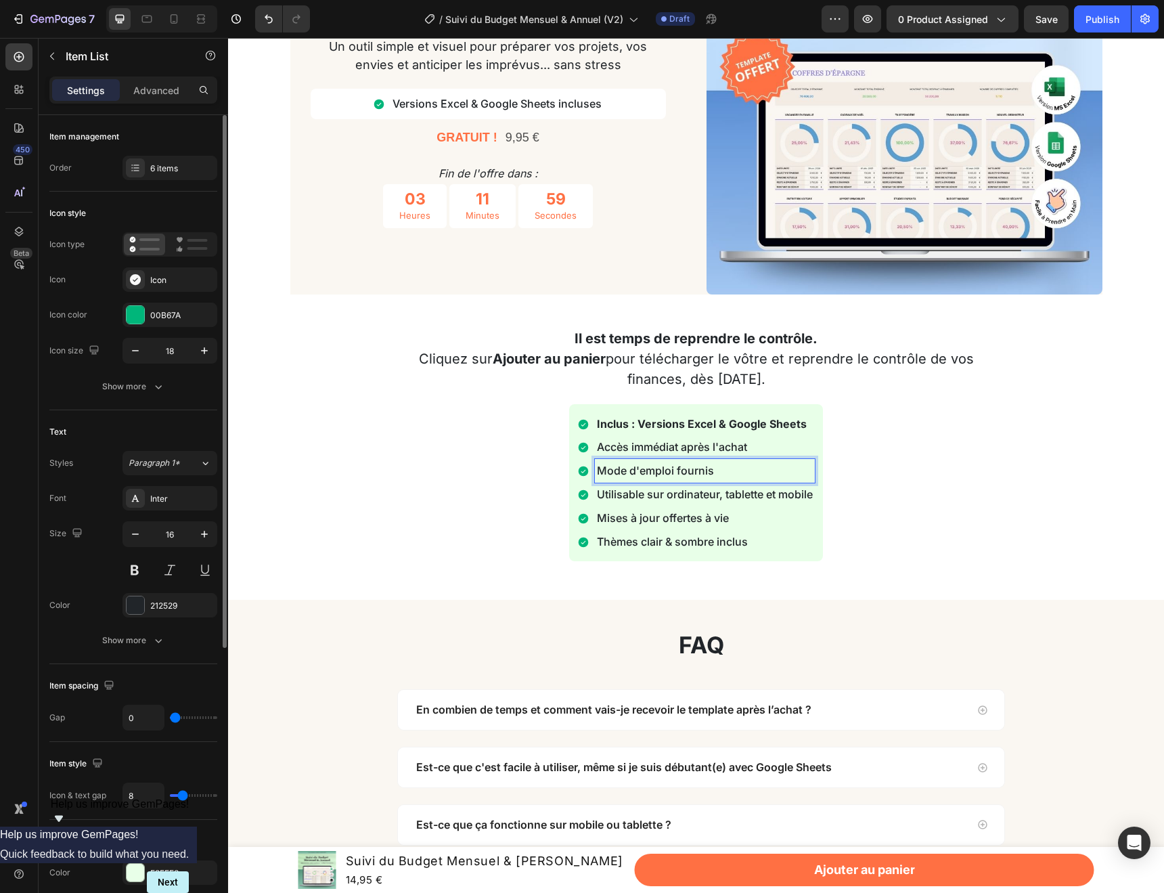
click at [712, 469] on p "Mode d'emploi fournis" at bounding box center [705, 471] width 216 height 20
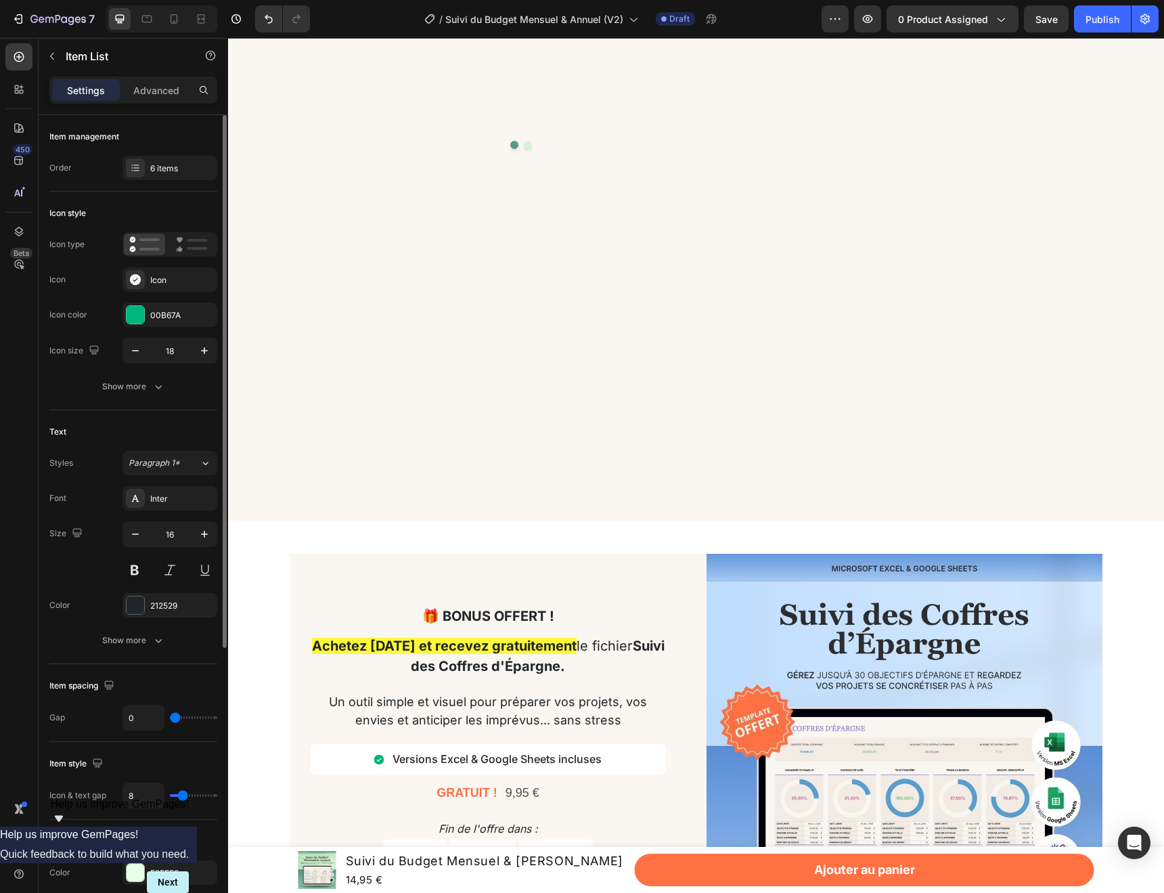
scroll to position [3898, 0]
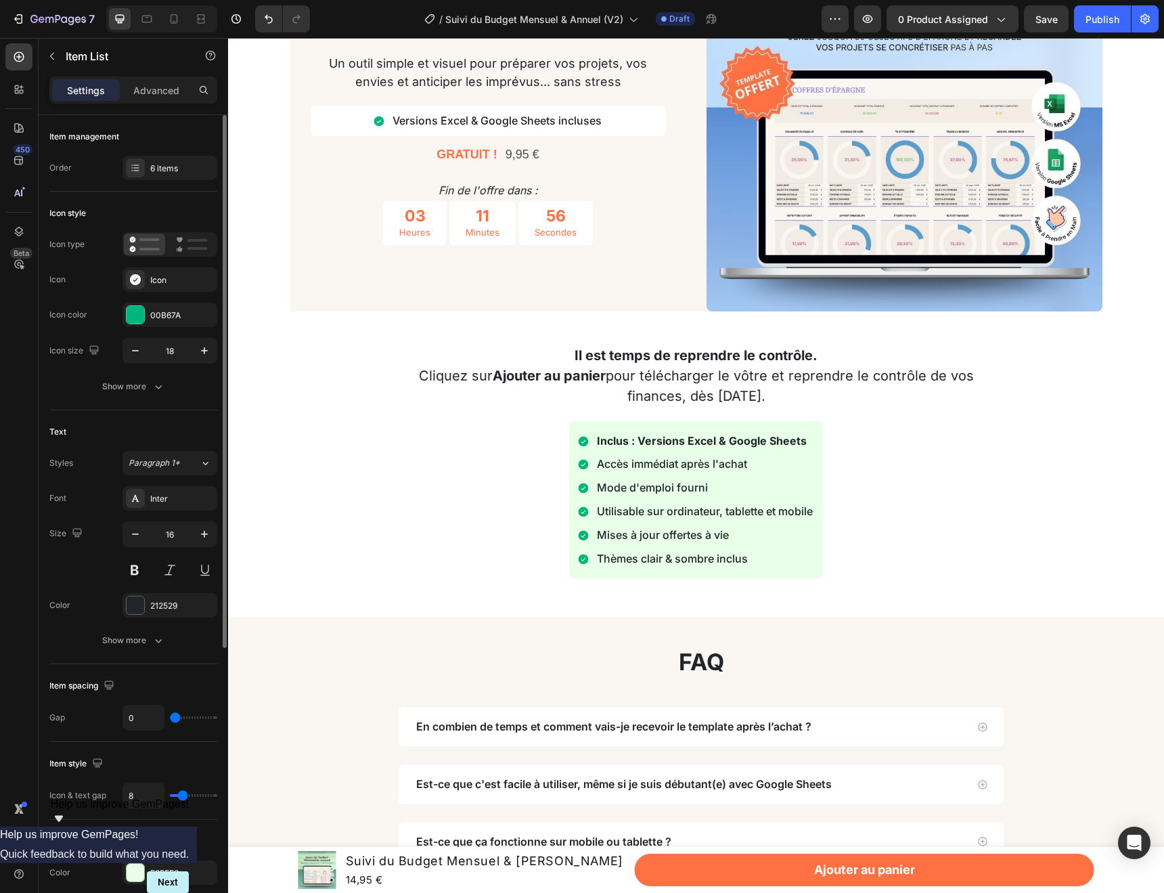
click at [839, 534] on div "Inclus : Versions Excel & Google Sheets Accès immédiat après l'achat Mode d'emp…" at bounding box center [696, 500] width 609 height 158
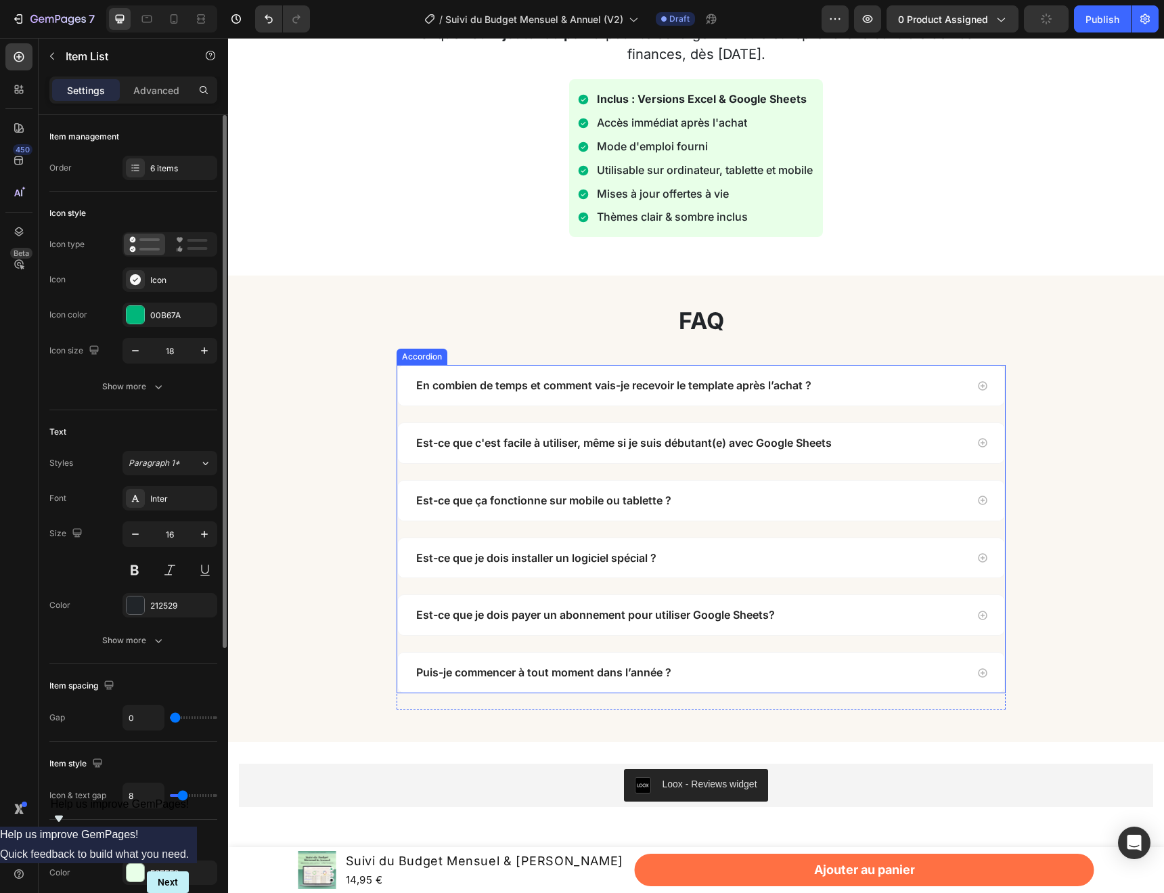
scroll to position [3606, 0]
click at [657, 173] on p "Utilisable sur ordinateur, tablette et mobile" at bounding box center [705, 171] width 216 height 20
click at [642, 170] on p "Utilisable sur ordinateur, tablette et mobile" at bounding box center [705, 171] width 216 height 20
click at [663, 173] on p "Utilisable sur ordinateur, tablette et mobile" at bounding box center [705, 171] width 216 height 20
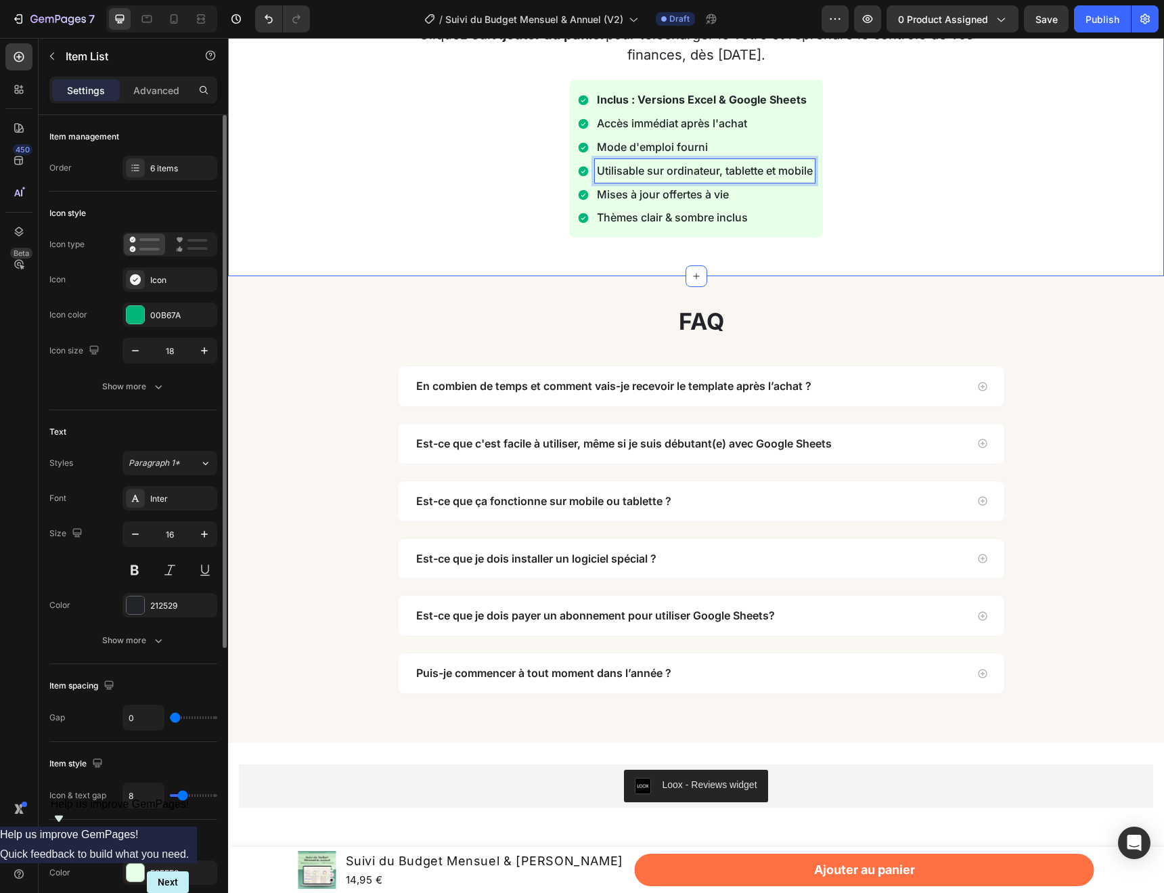
click at [904, 262] on div "Il est temps de reprendre le contrôle. Cliquez sur Ajouter au panier pour téléc…" at bounding box center [696, 139] width 936 height 273
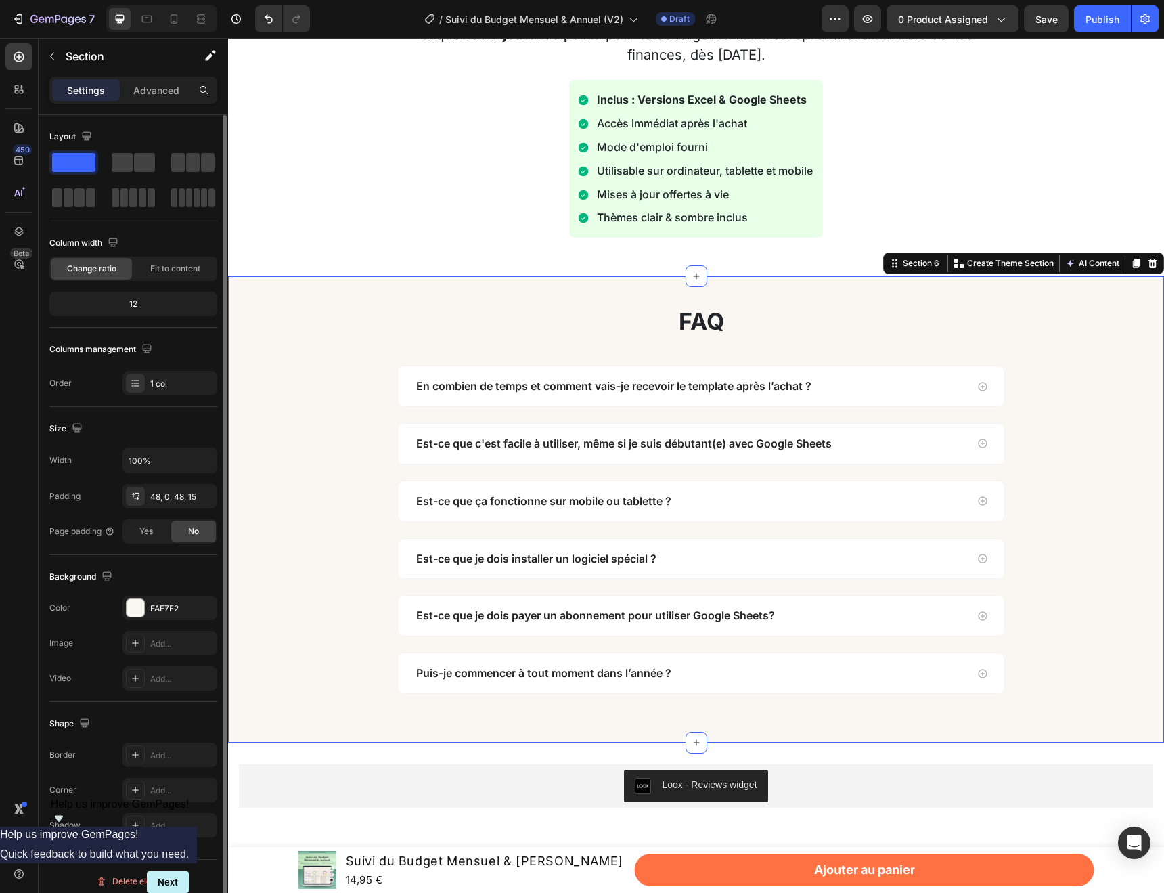
click at [847, 360] on div "faq Heading Row En combien de temps et comment vais-je recevoir le template apr…" at bounding box center [701, 509] width 926 height 401
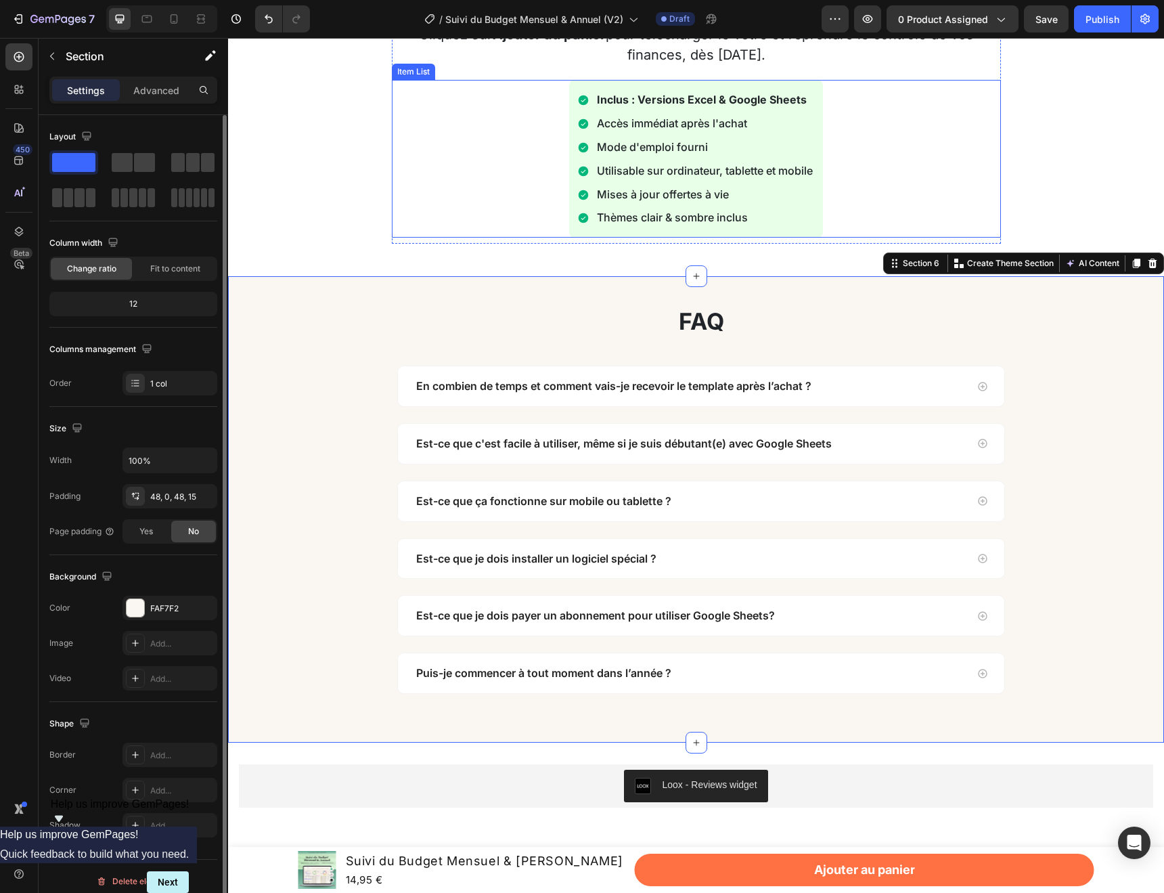
click at [815, 162] on div "Utilisable sur ordinateur, tablette et mobile" at bounding box center [705, 171] width 220 height 24
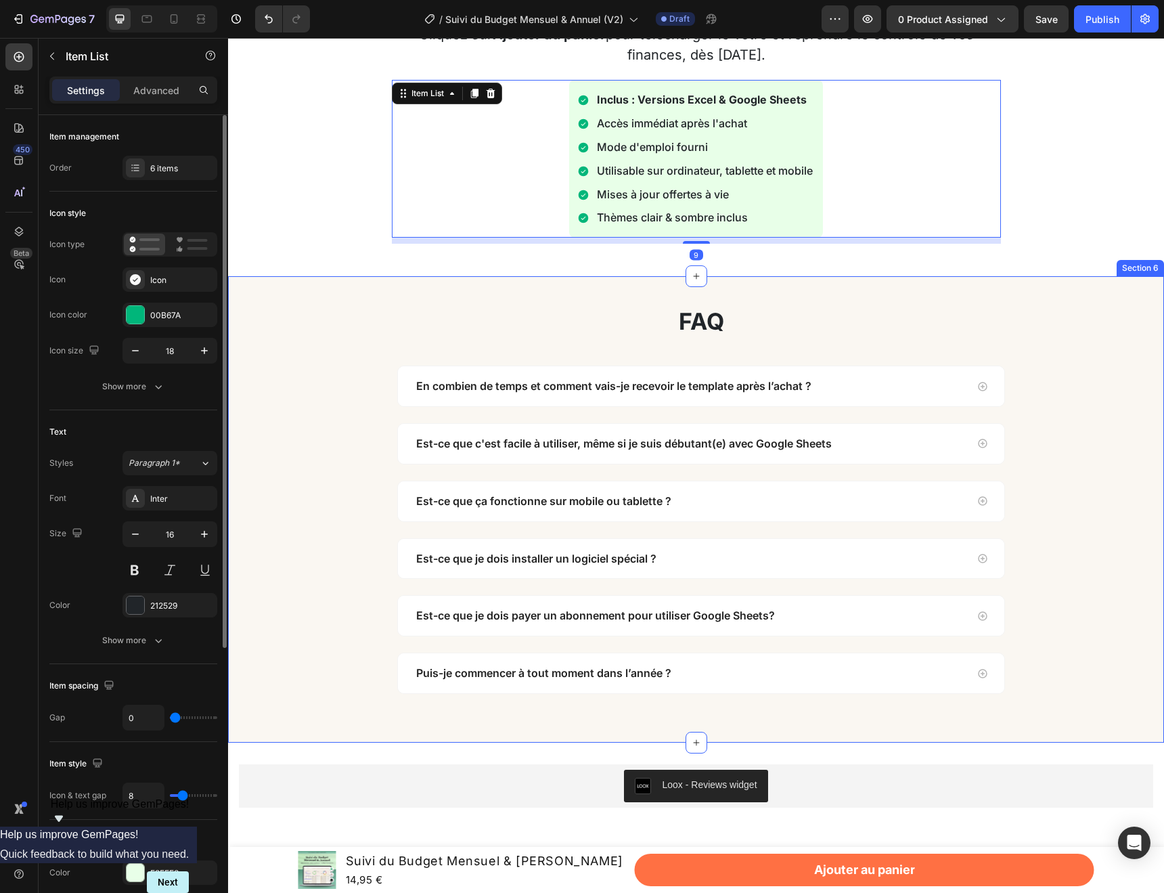
click at [830, 307] on div "faq Heading Row En combien de temps et comment vais-je recevoir le template apr…" at bounding box center [696, 509] width 936 height 466
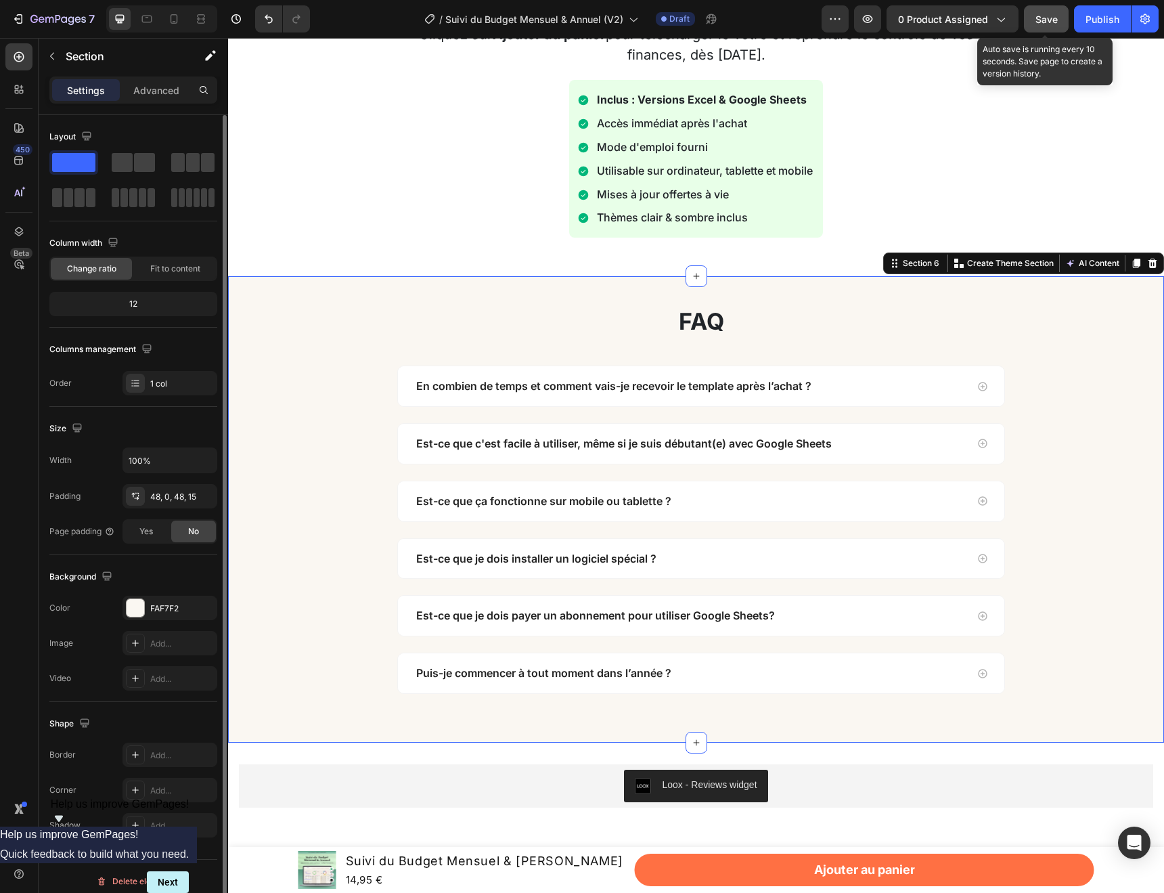
click at [1046, 27] on button "Save" at bounding box center [1046, 18] width 45 height 27
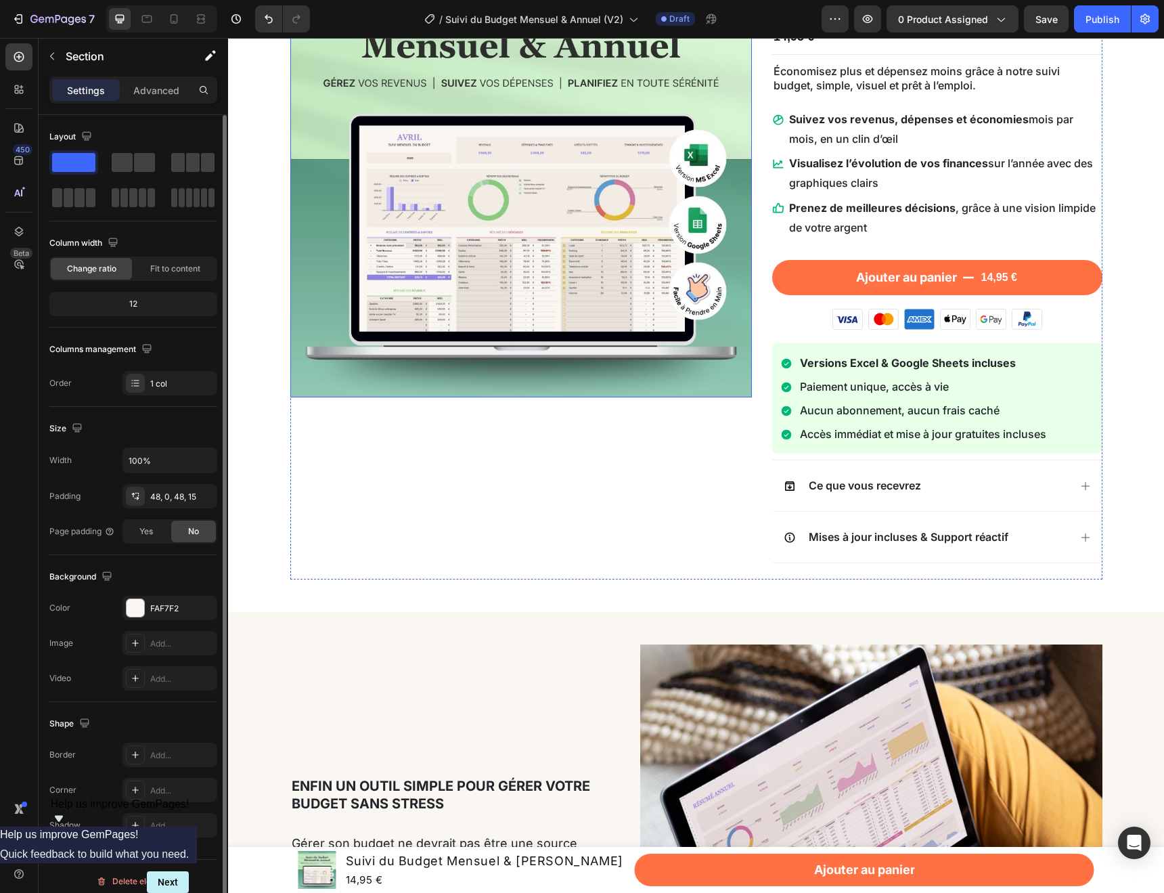
scroll to position [0, 0]
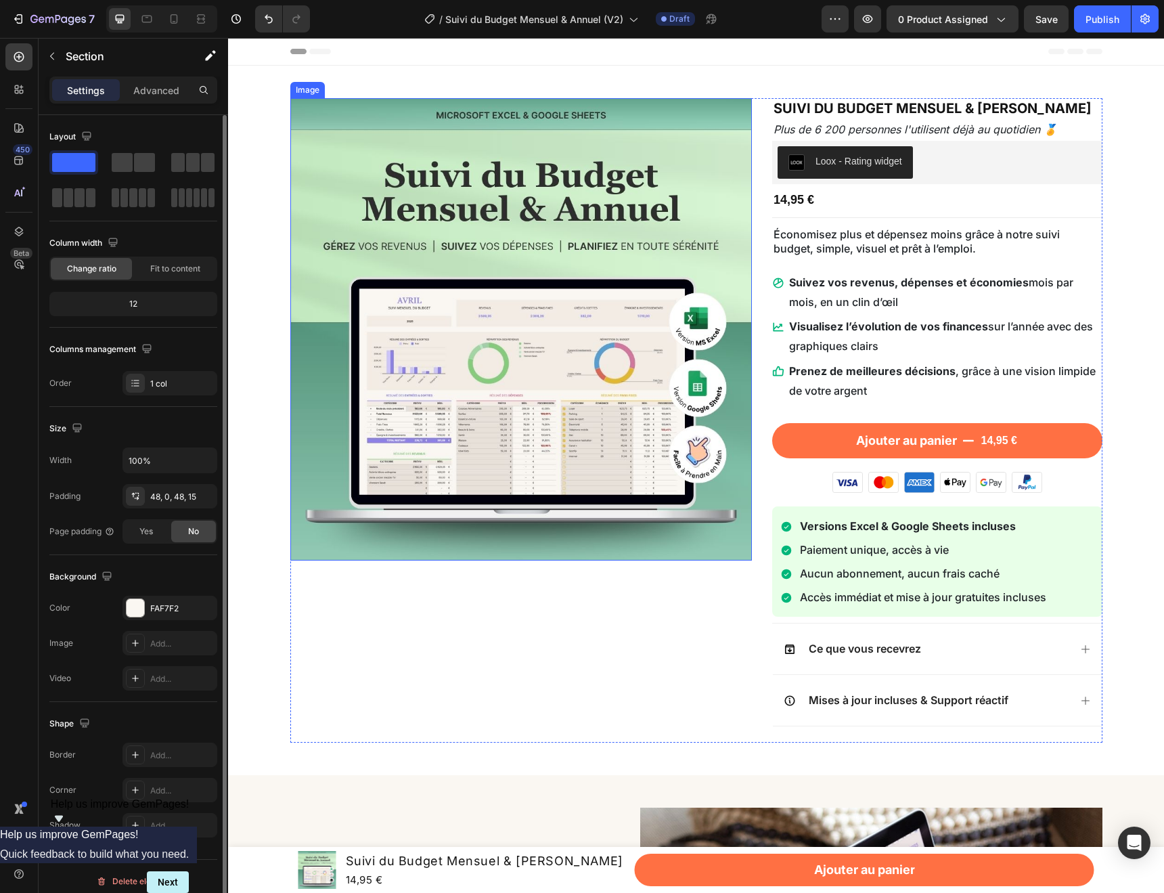
click at [575, 357] on img at bounding box center [521, 329] width 462 height 462
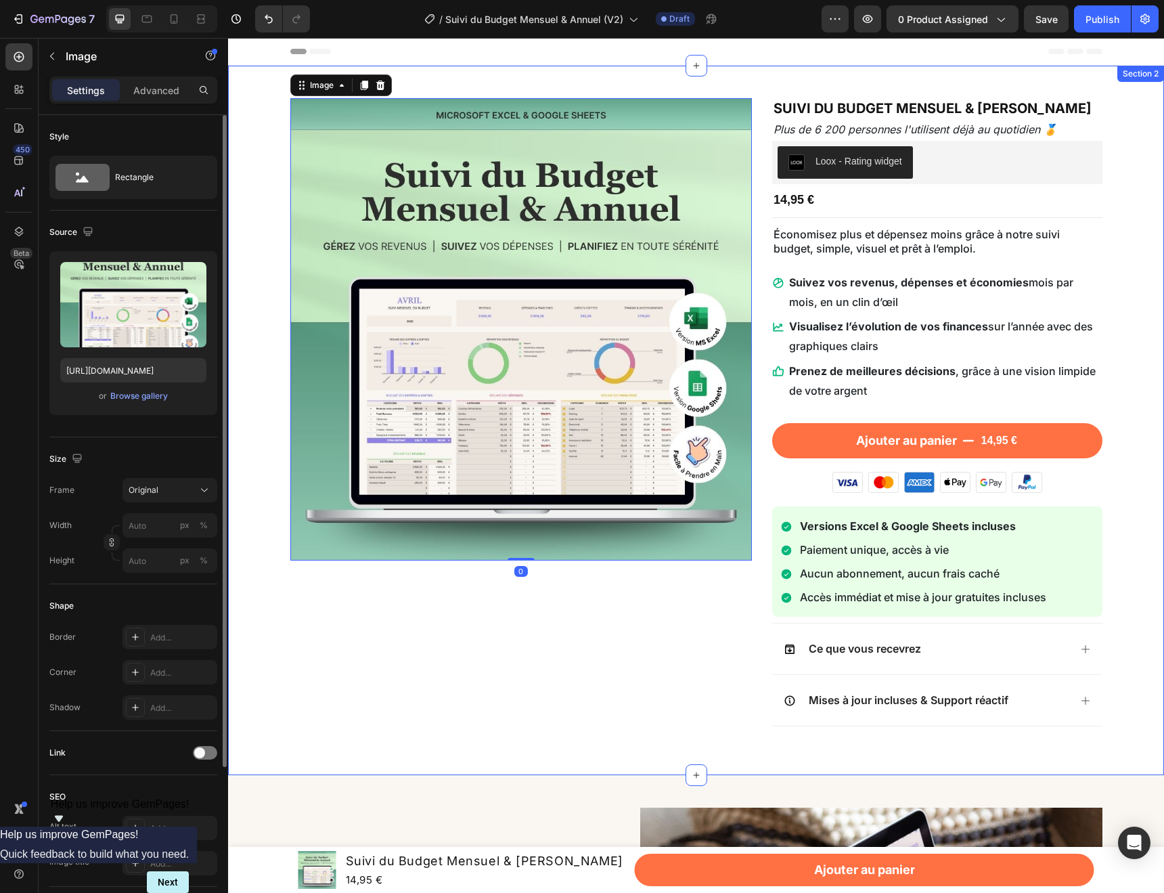
click at [1120, 298] on div "Image 0 Suivi du Budget Mensuel & Annuel Product Title Plus de 6 200 personnes …" at bounding box center [696, 420] width 916 height 644
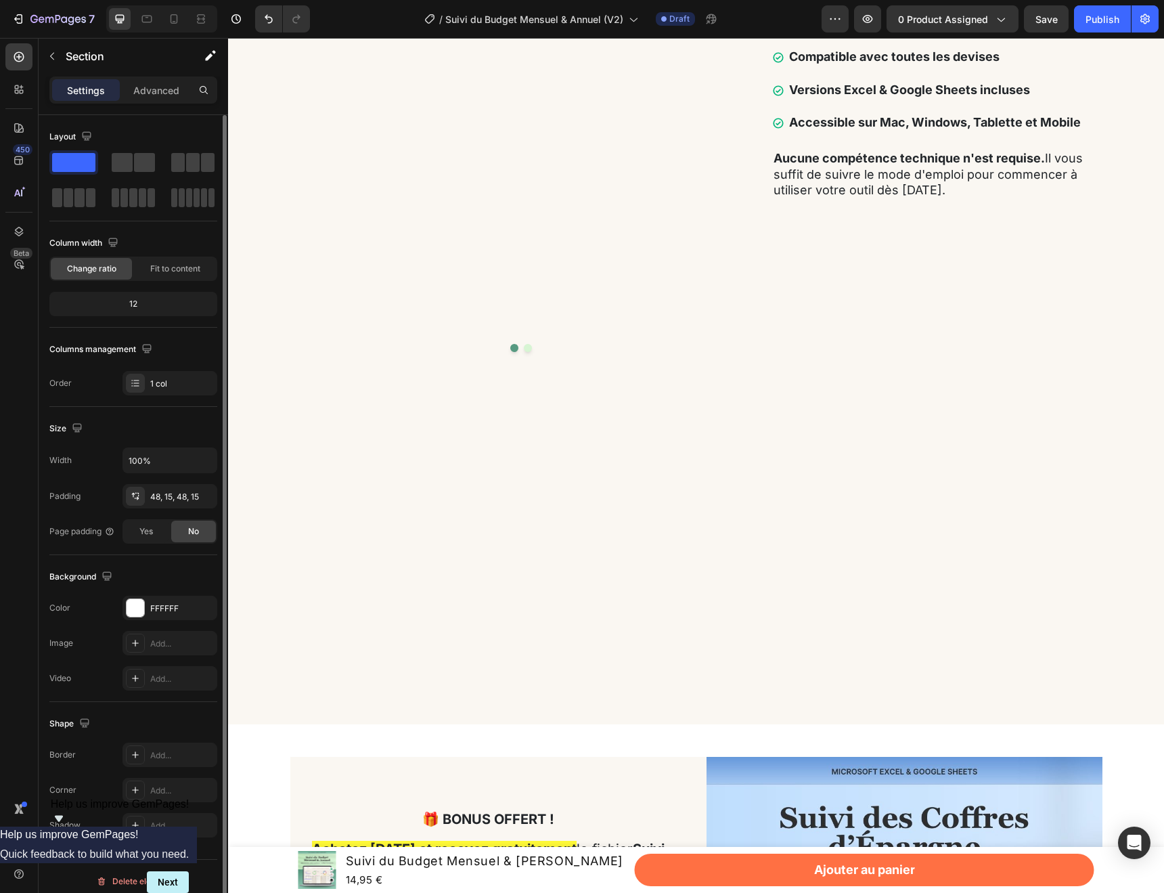
scroll to position [3043, 0]
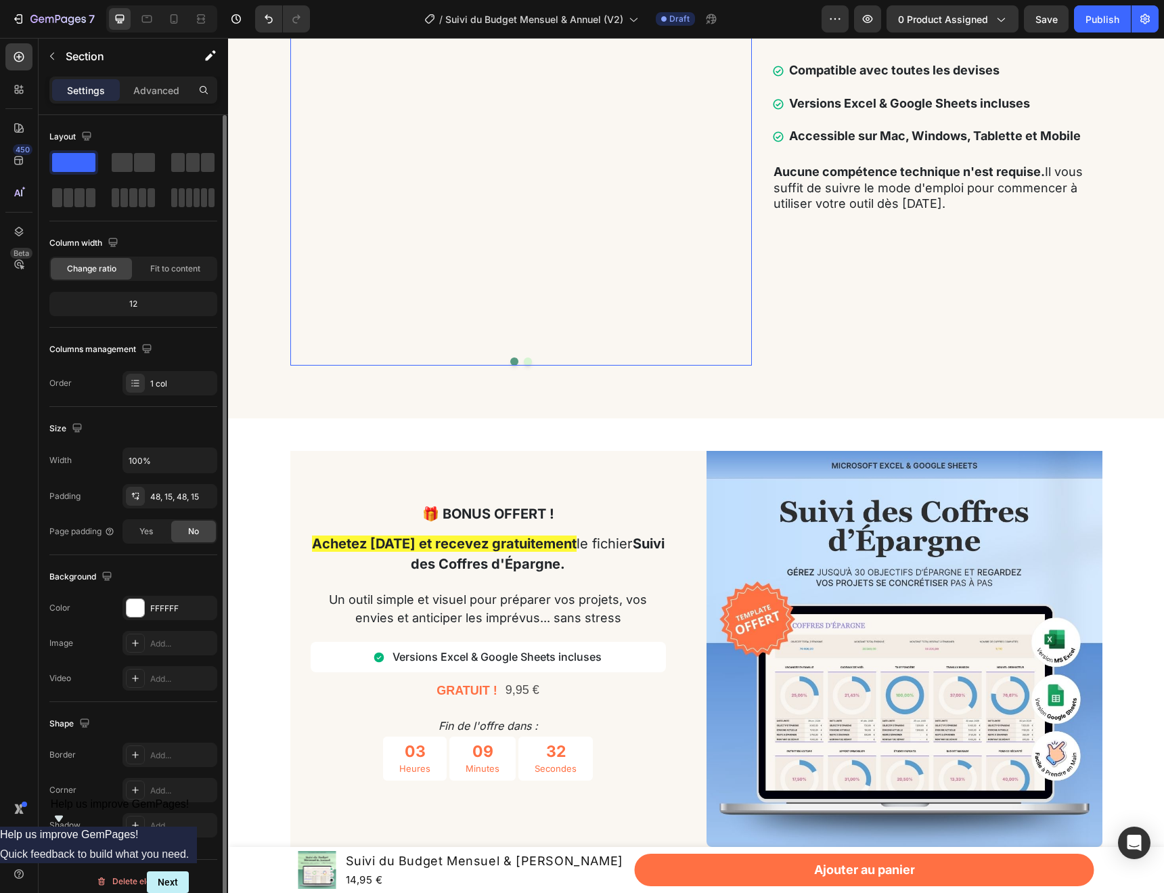
click at [525, 365] on button "Dot" at bounding box center [528, 361] width 8 height 8
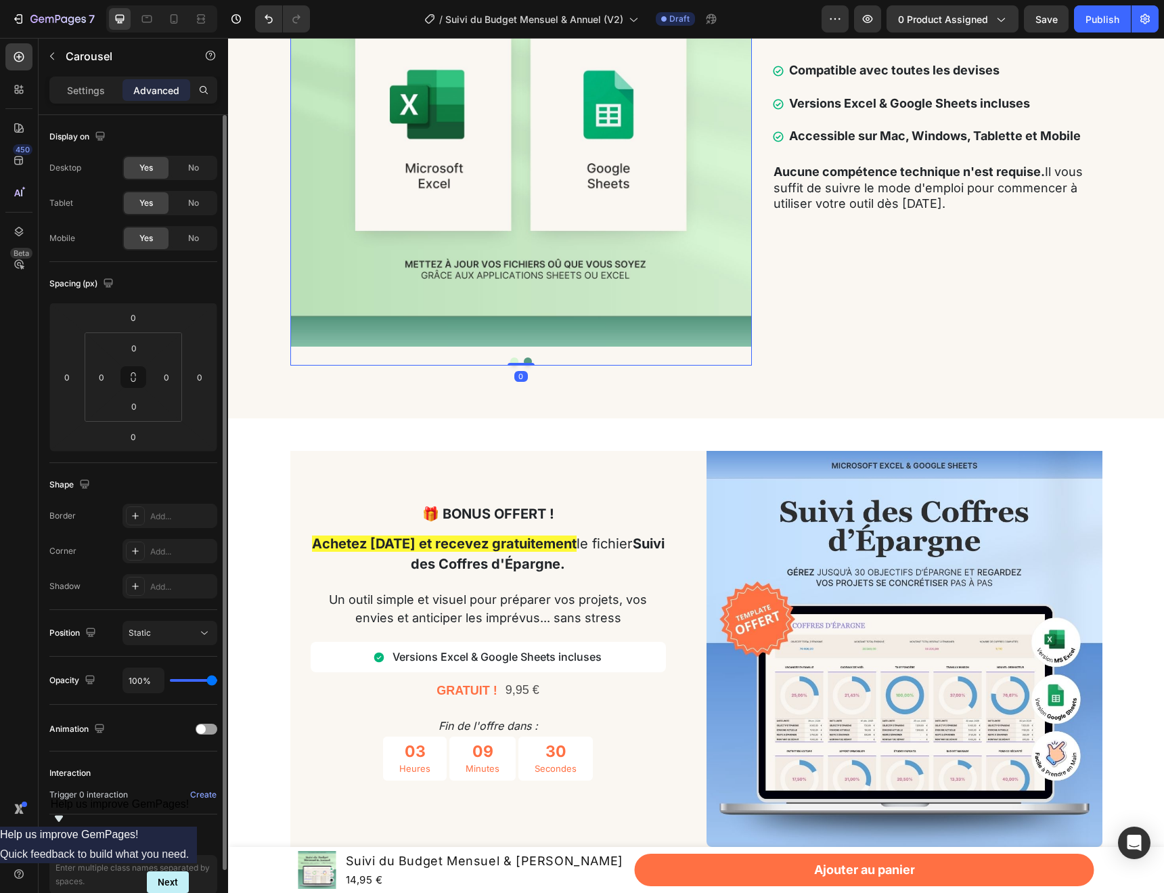
click at [512, 365] on button "Dot" at bounding box center [514, 361] width 8 height 8
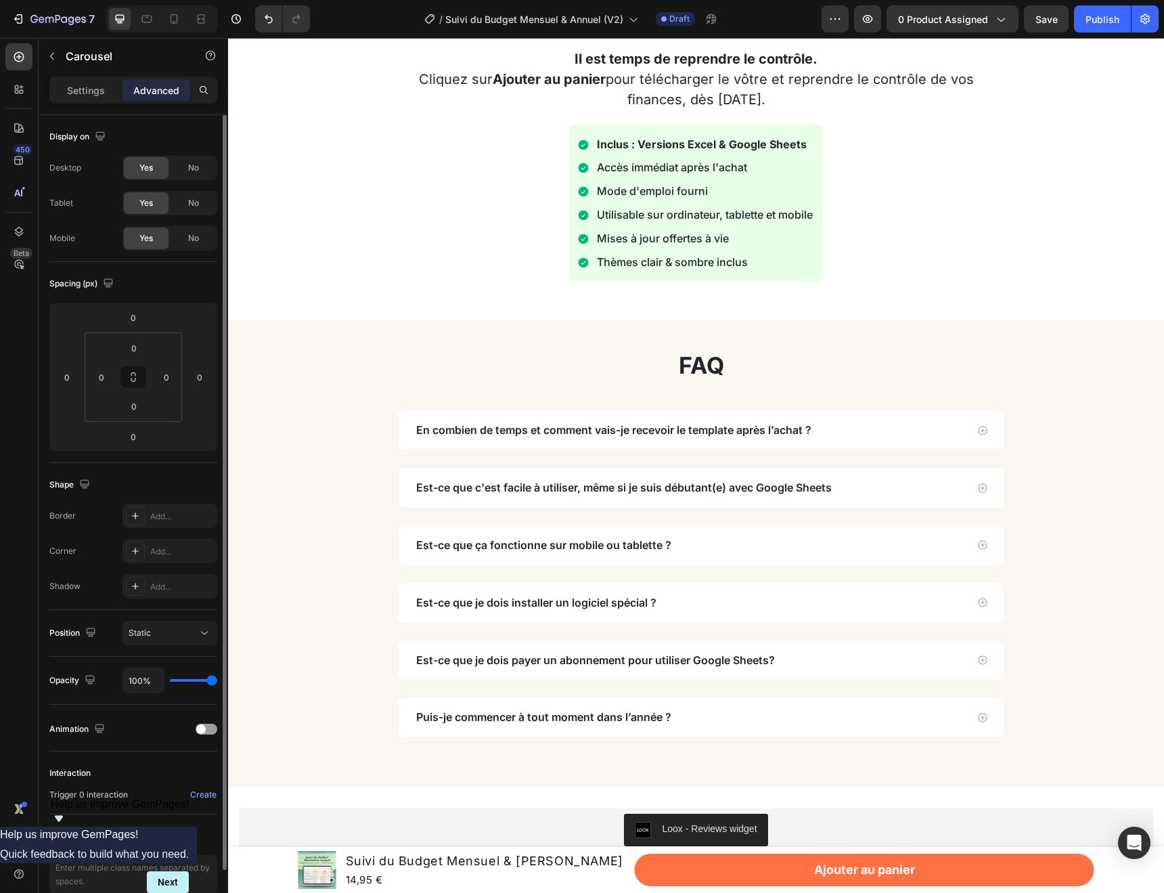
scroll to position [4337, 0]
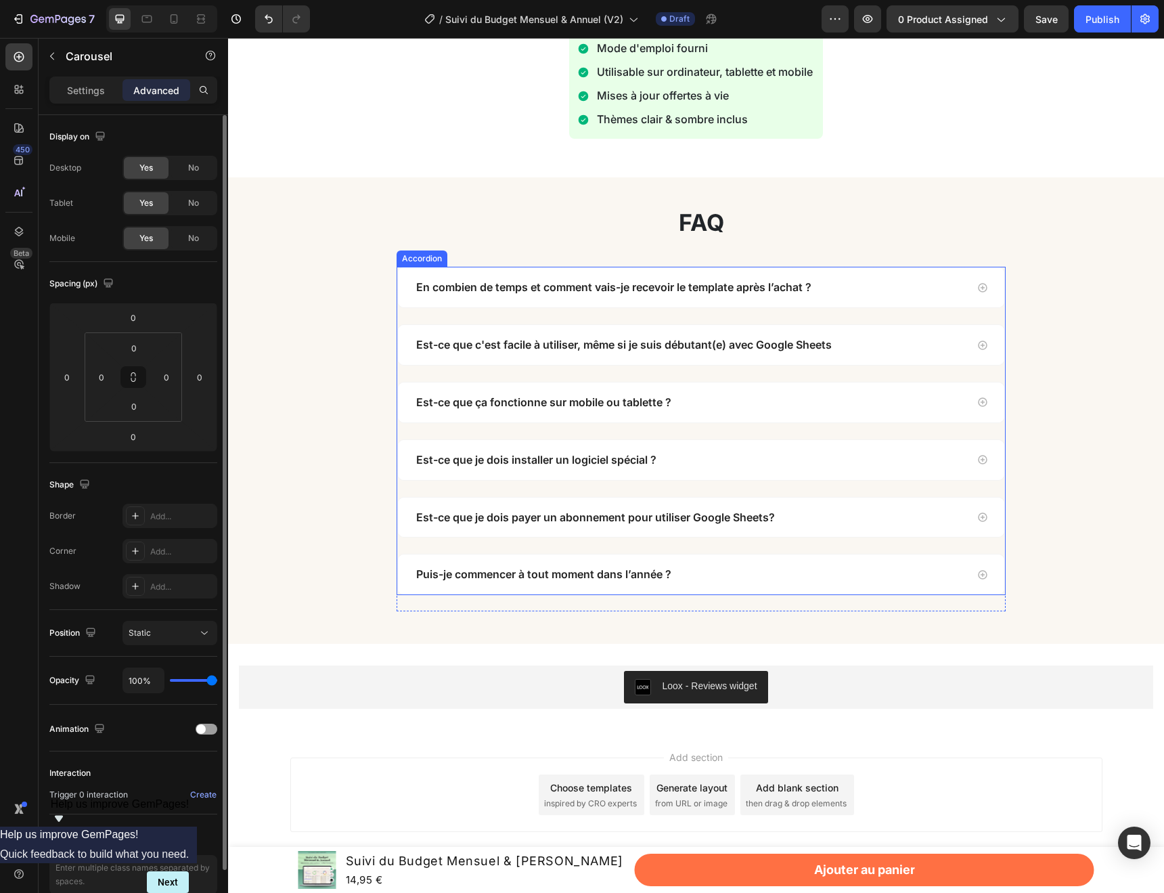
click at [929, 297] on div "En combien de temps et comment vais-je recevoir le template après l’achat ?" at bounding box center [701, 287] width 606 height 40
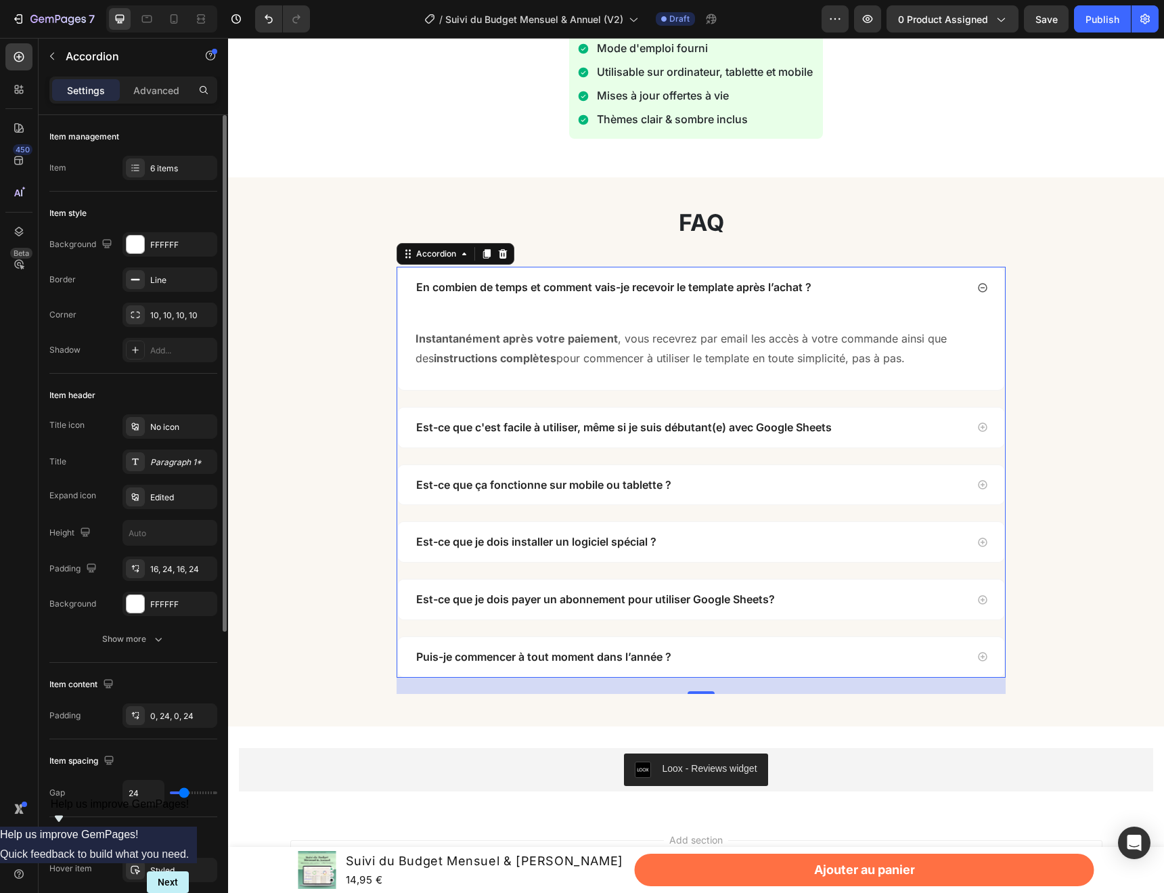
click at [950, 430] on div "Est-ce que c'est facile à utiliser, même si je suis débutant(e) avec Google She…" at bounding box center [690, 427] width 552 height 18
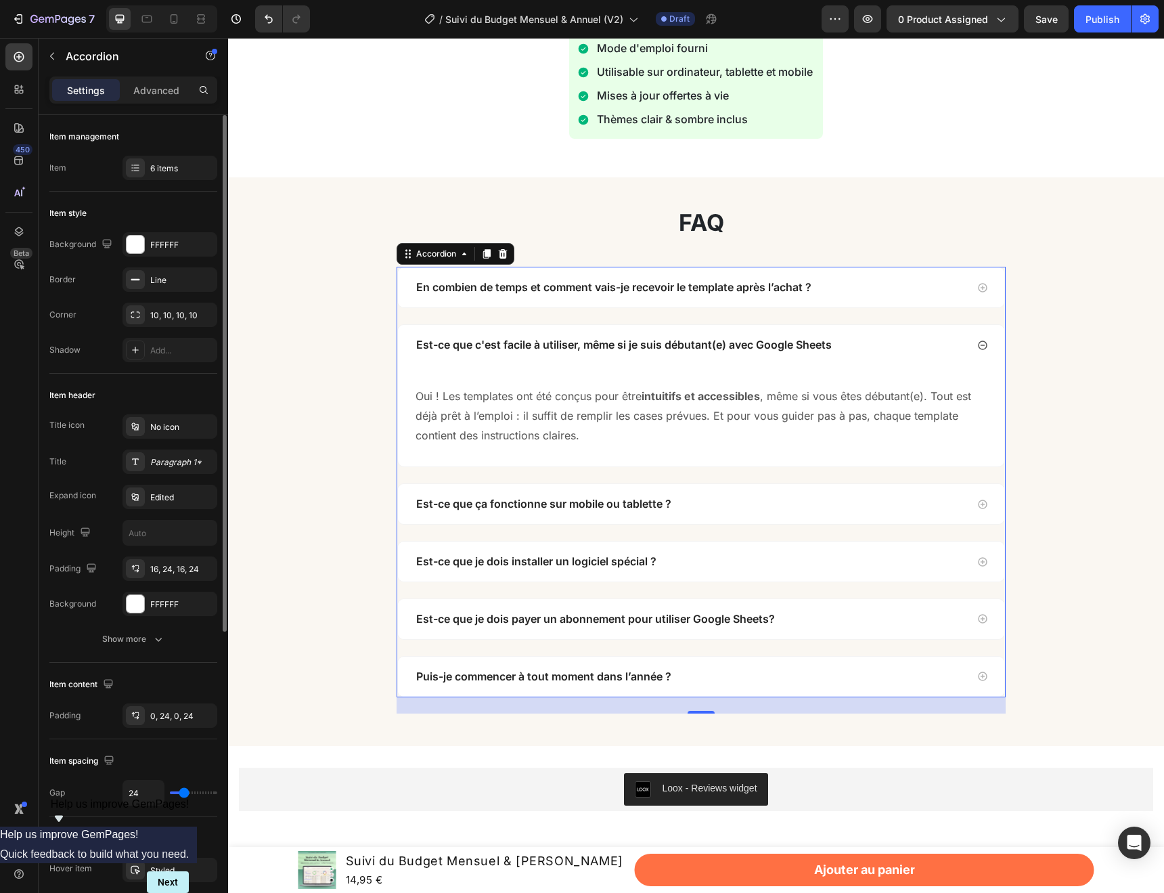
click at [698, 346] on p "Est-ce que c'est facile à utiliser, même si je suis débutant(e) avec Google She…" at bounding box center [624, 345] width 416 height 14
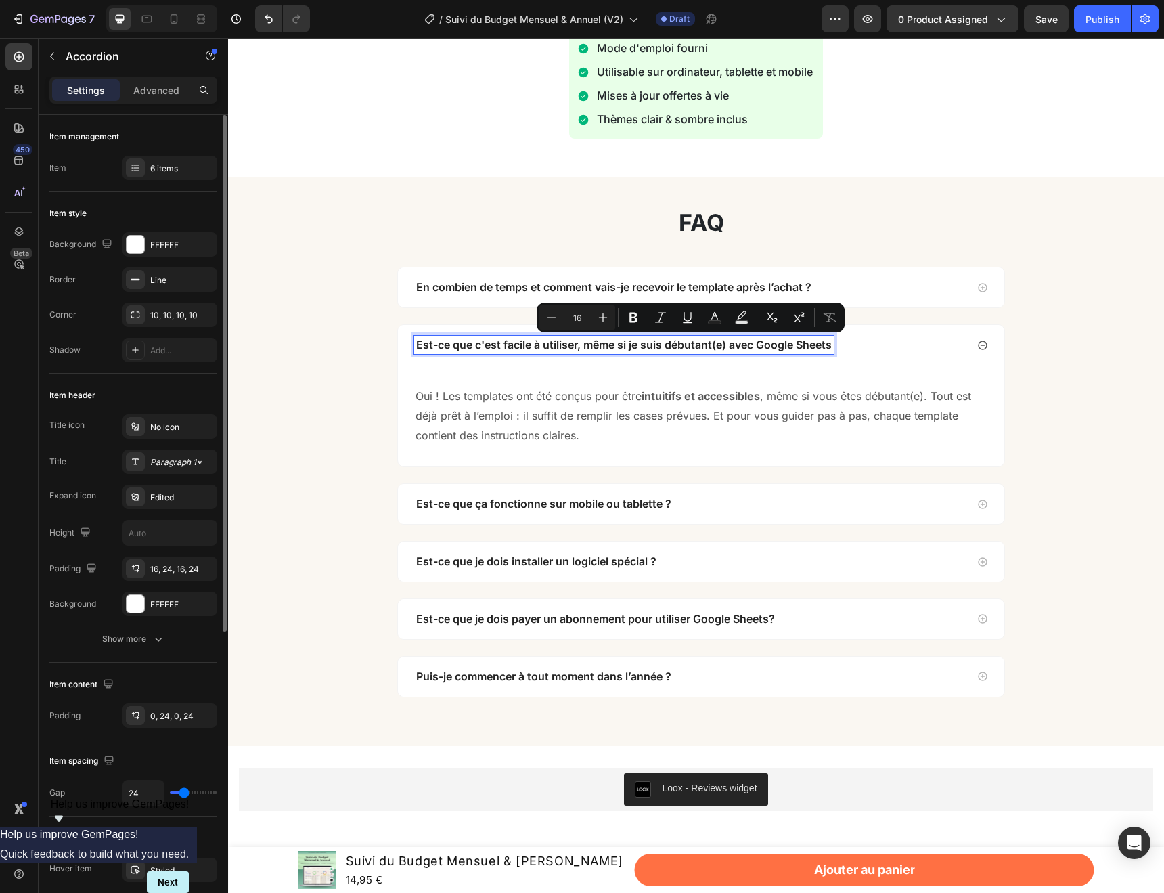
click at [786, 350] on p "Est-ce que c'est facile à utiliser, même si je suis débutant(e) avec Google She…" at bounding box center [624, 345] width 416 height 14
drag, startPoint x: 834, startPoint y: 347, endPoint x: 719, endPoint y: 347, distance: 114.4
click at [719, 347] on p "Est-ce que c'est facile à utiliser, même si je suis débutant(e) avec Google She…" at bounding box center [624, 345] width 416 height 14
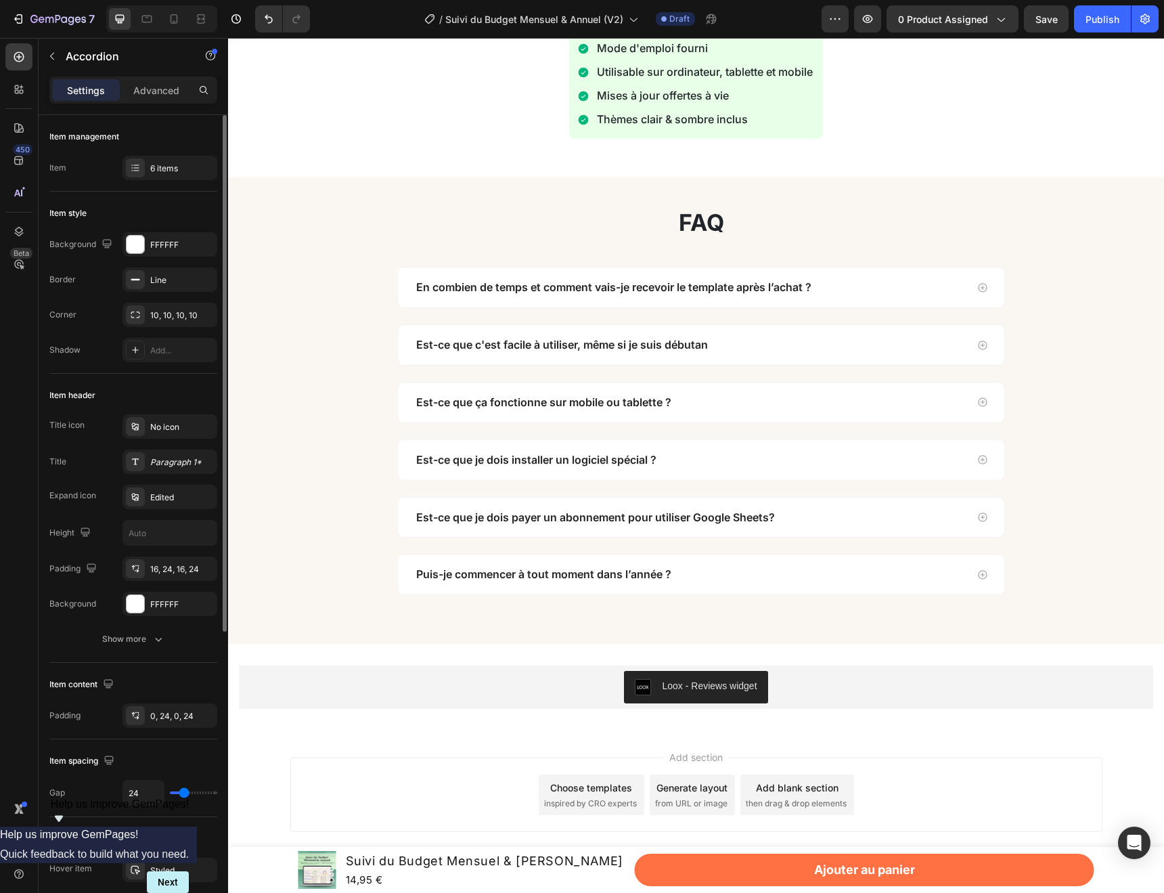
click at [924, 347] on div "Est-ce que c'est facile à utiliser, même si je suis débutan" at bounding box center [690, 345] width 552 height 18
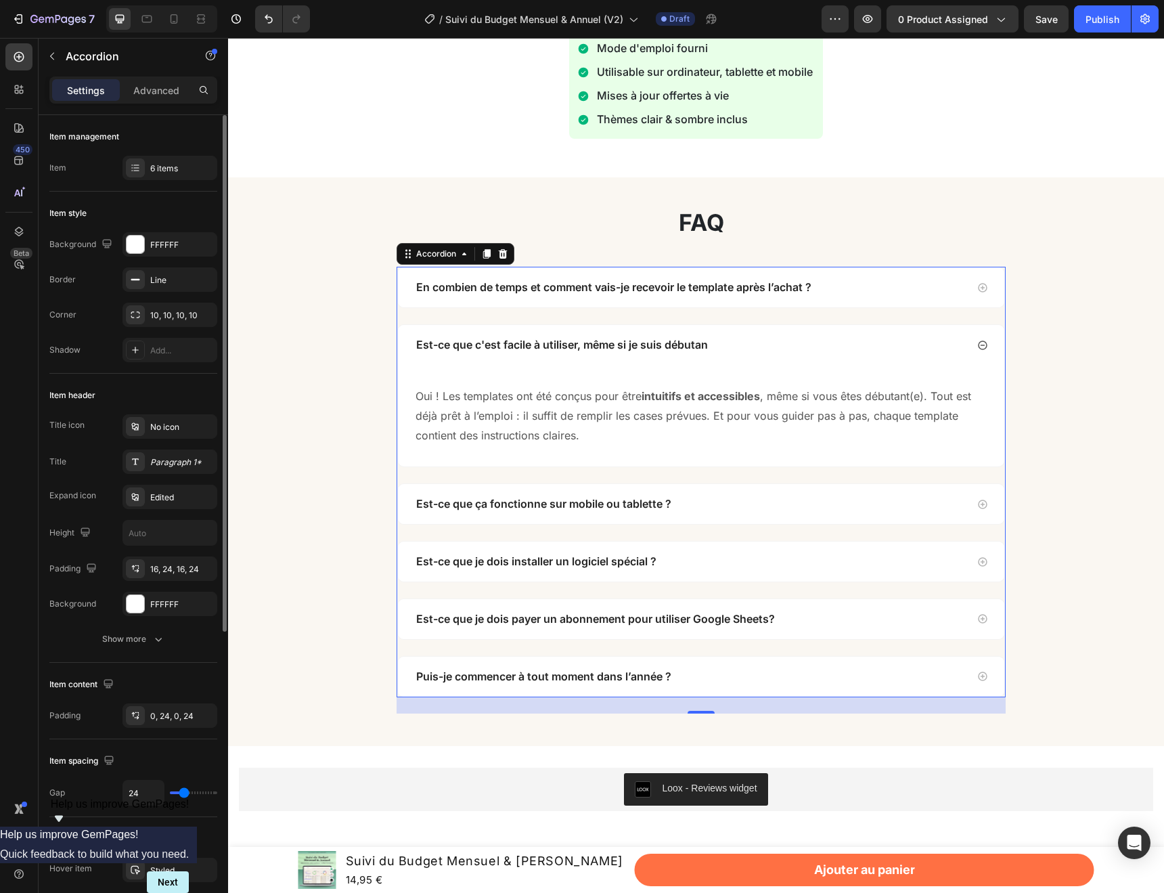
click at [640, 343] on p "Est-ce que c'est facile à utiliser, même si je suis débutan" at bounding box center [562, 345] width 292 height 14
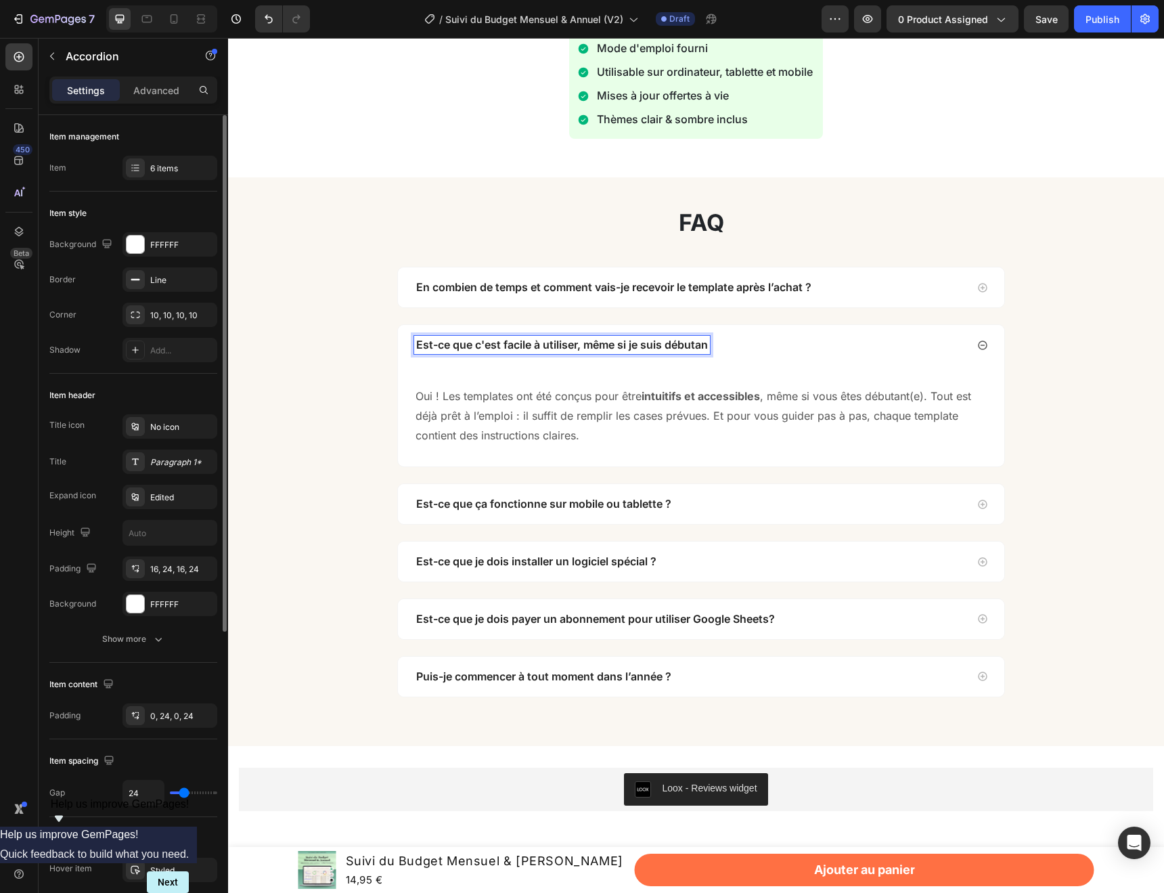
click at [708, 345] on p "Est-ce que c'est facile à utiliser, même si je suis débutan" at bounding box center [562, 345] width 292 height 14
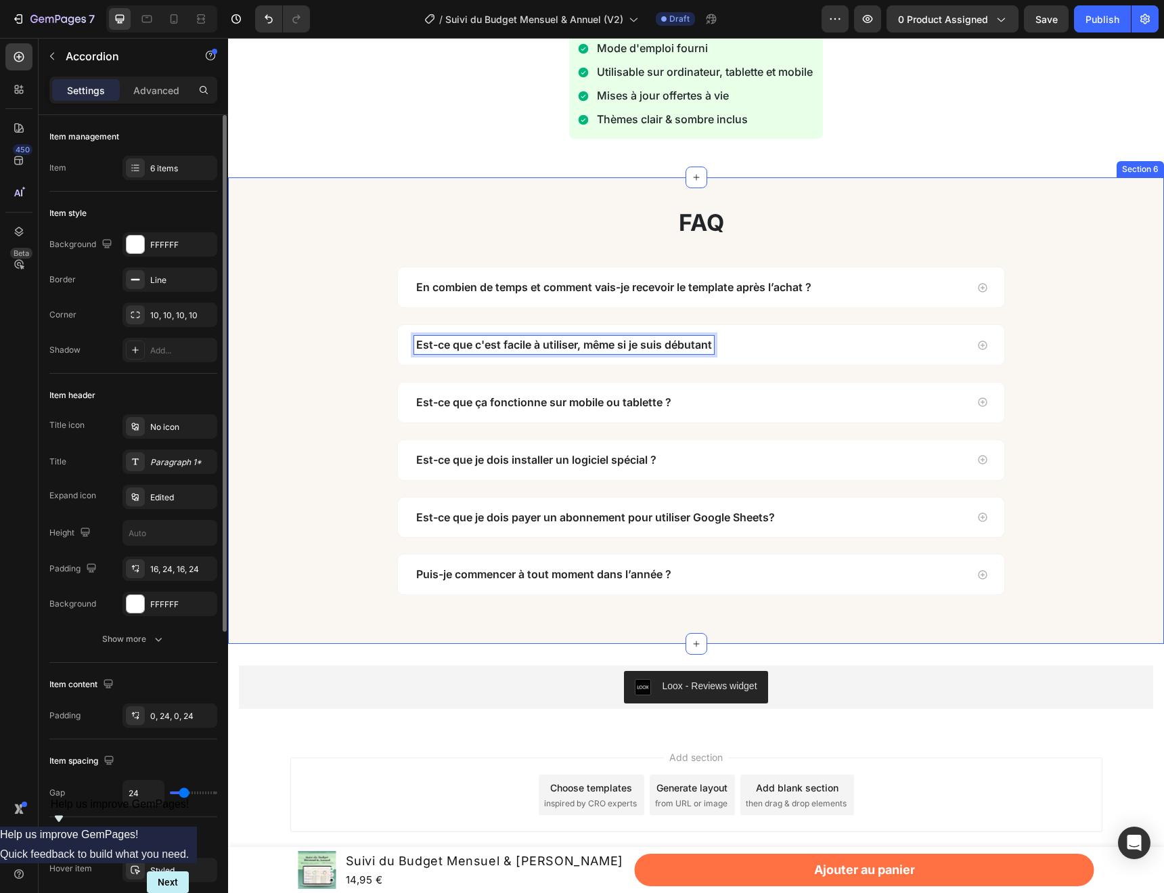
click at [1076, 370] on div "faq Heading Row En combien de temps et comment vais-je recevoir le template apr…" at bounding box center [701, 410] width 926 height 401
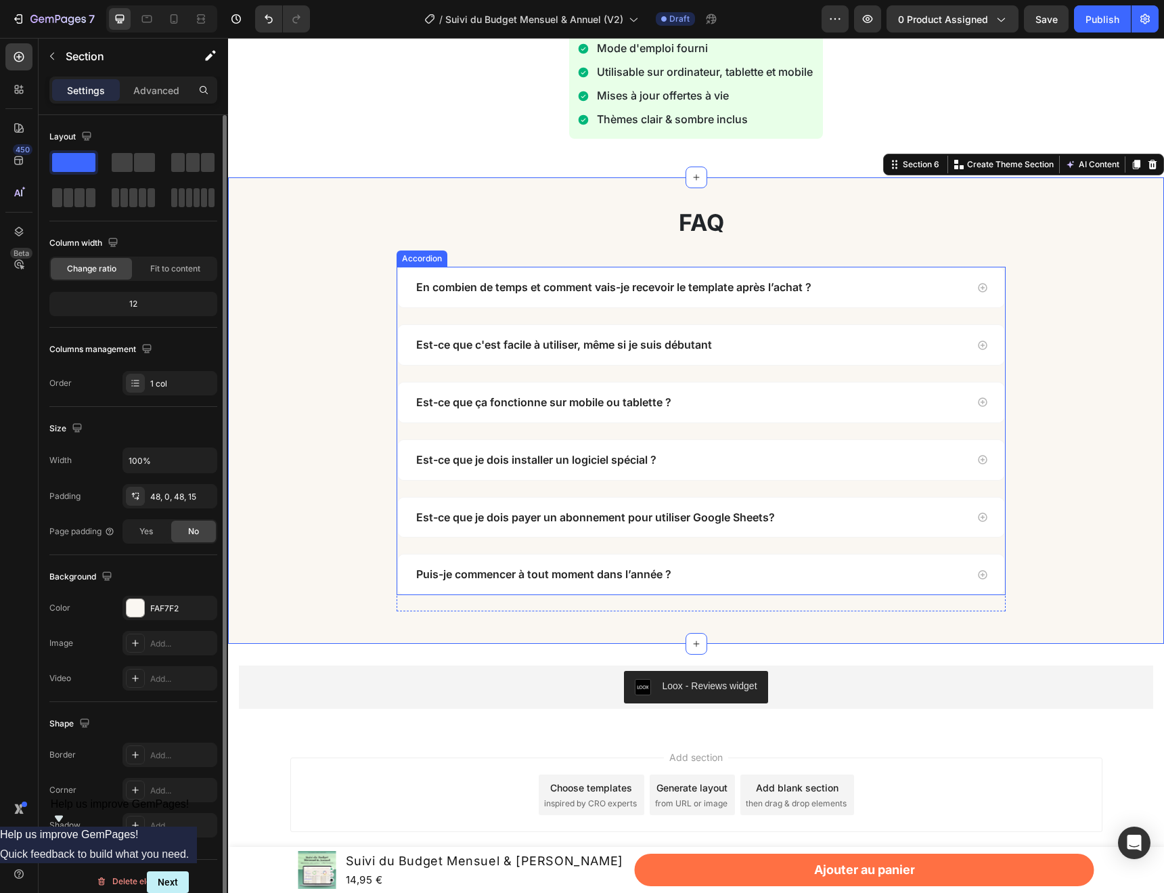
click at [969, 349] on div "Est-ce que c'est facile à utiliser, même si je suis débutant" at bounding box center [701, 345] width 606 height 40
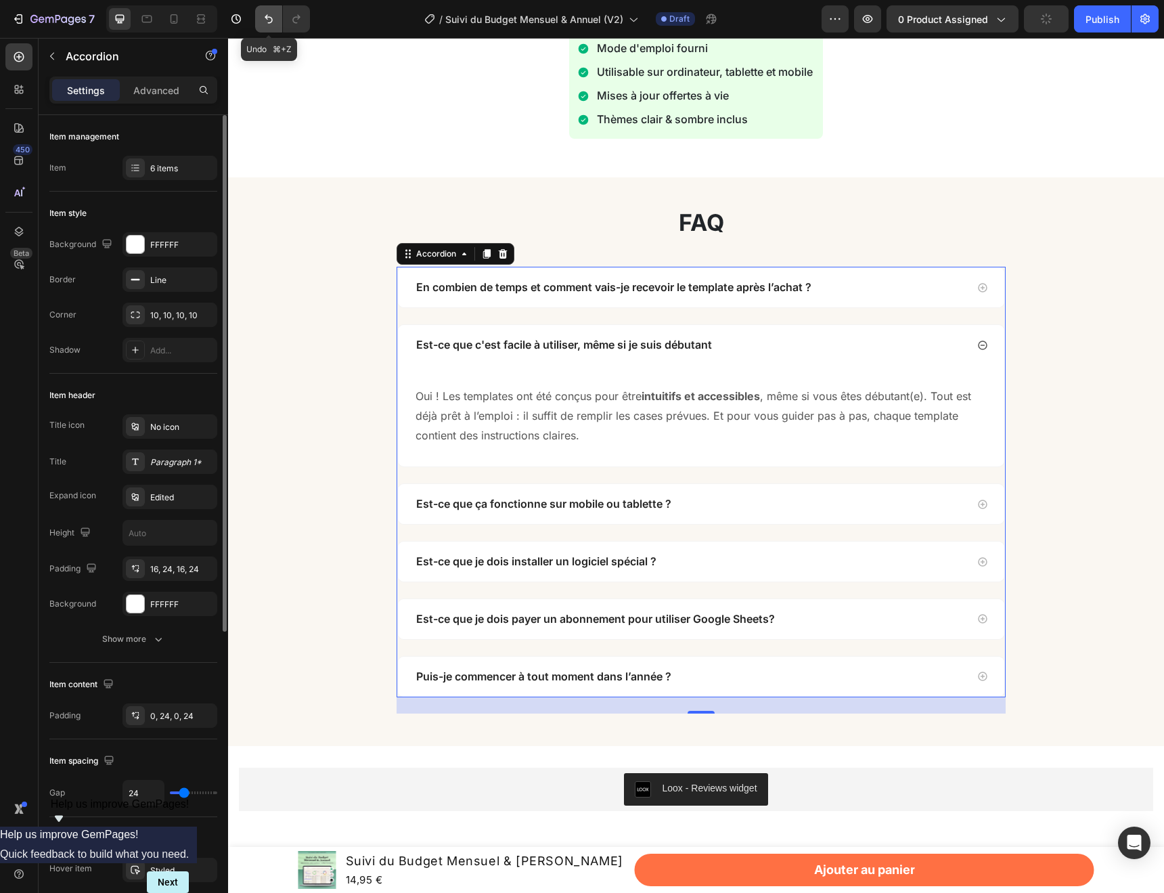
click at [271, 20] on icon "Undo/Redo" at bounding box center [269, 19] width 14 height 14
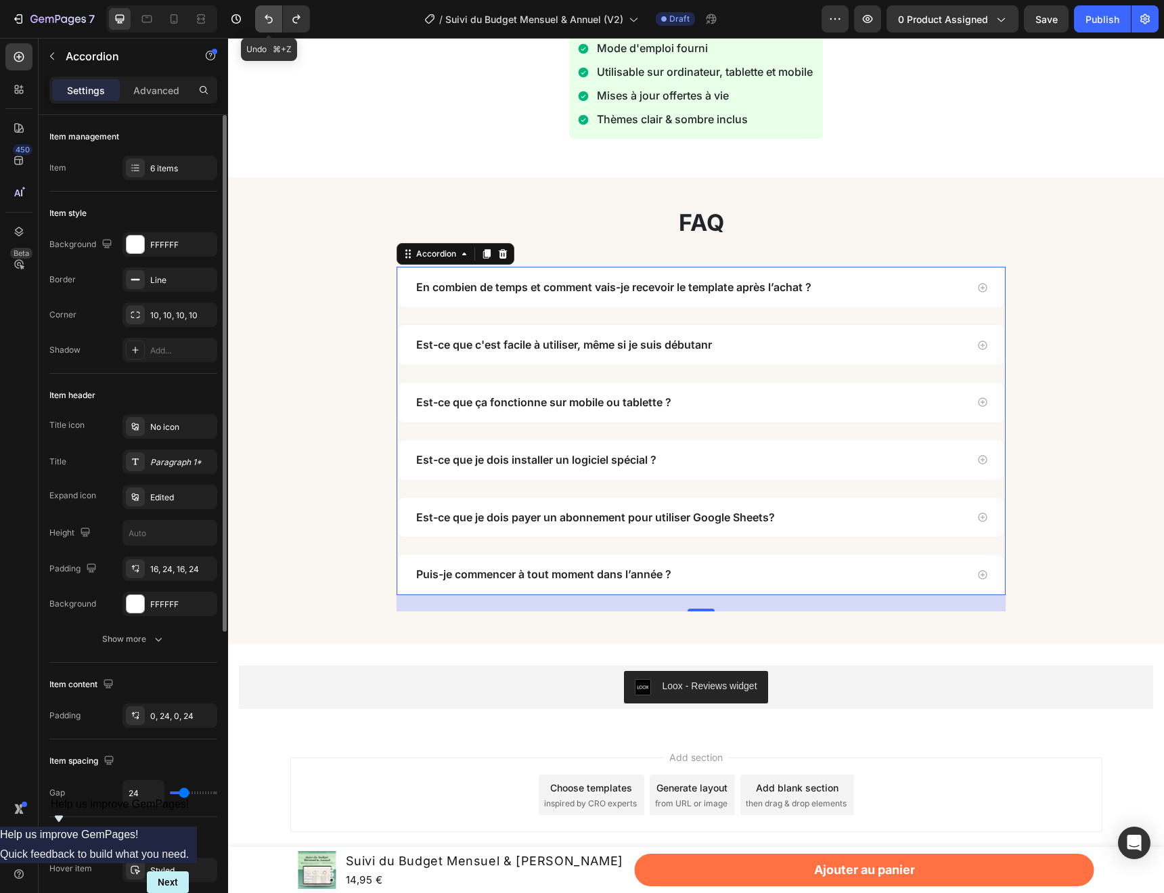
click at [271, 20] on icon "Undo/Redo" at bounding box center [269, 19] width 14 height 14
click at [982, 347] on icon at bounding box center [982, 345] width 11 height 11
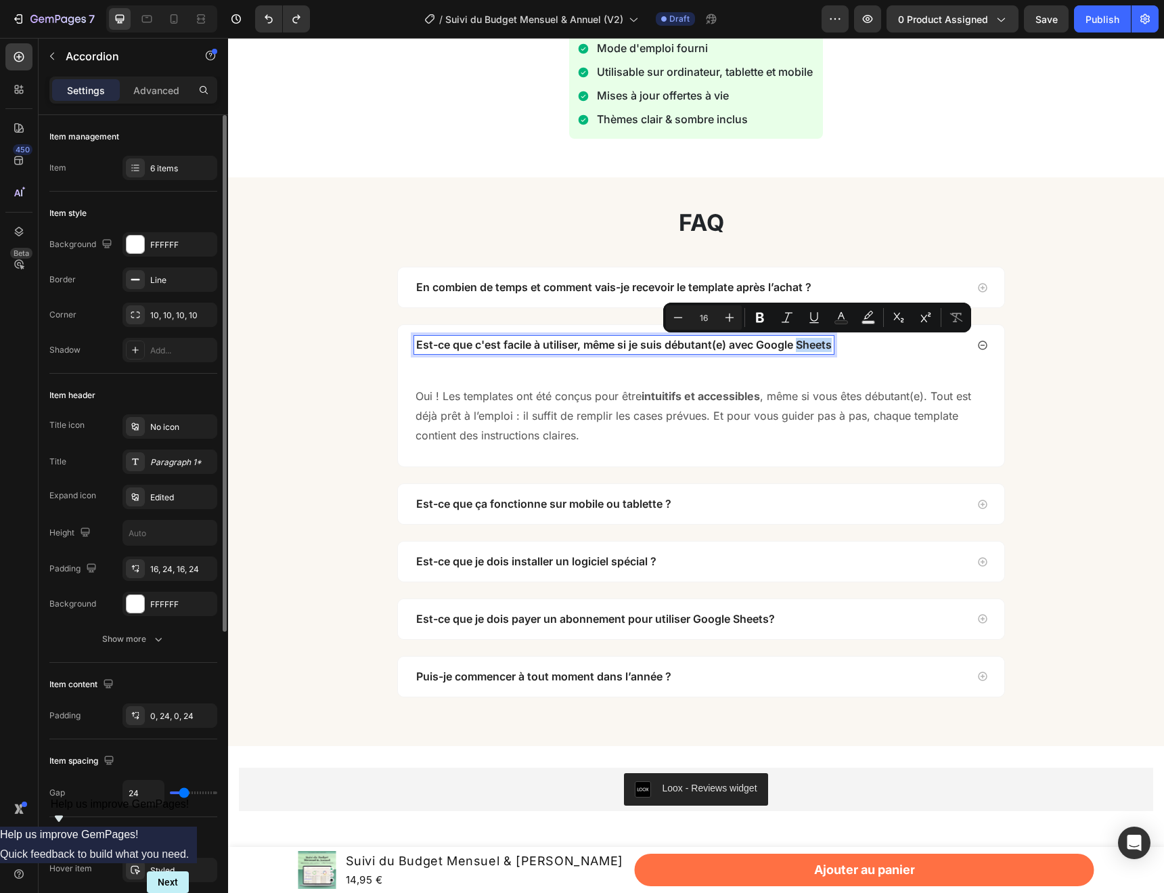
click at [832, 344] on p "Est-ce que c'est facile à utiliser, même si je suis débutant(e) avec Google She…" at bounding box center [624, 345] width 416 height 14
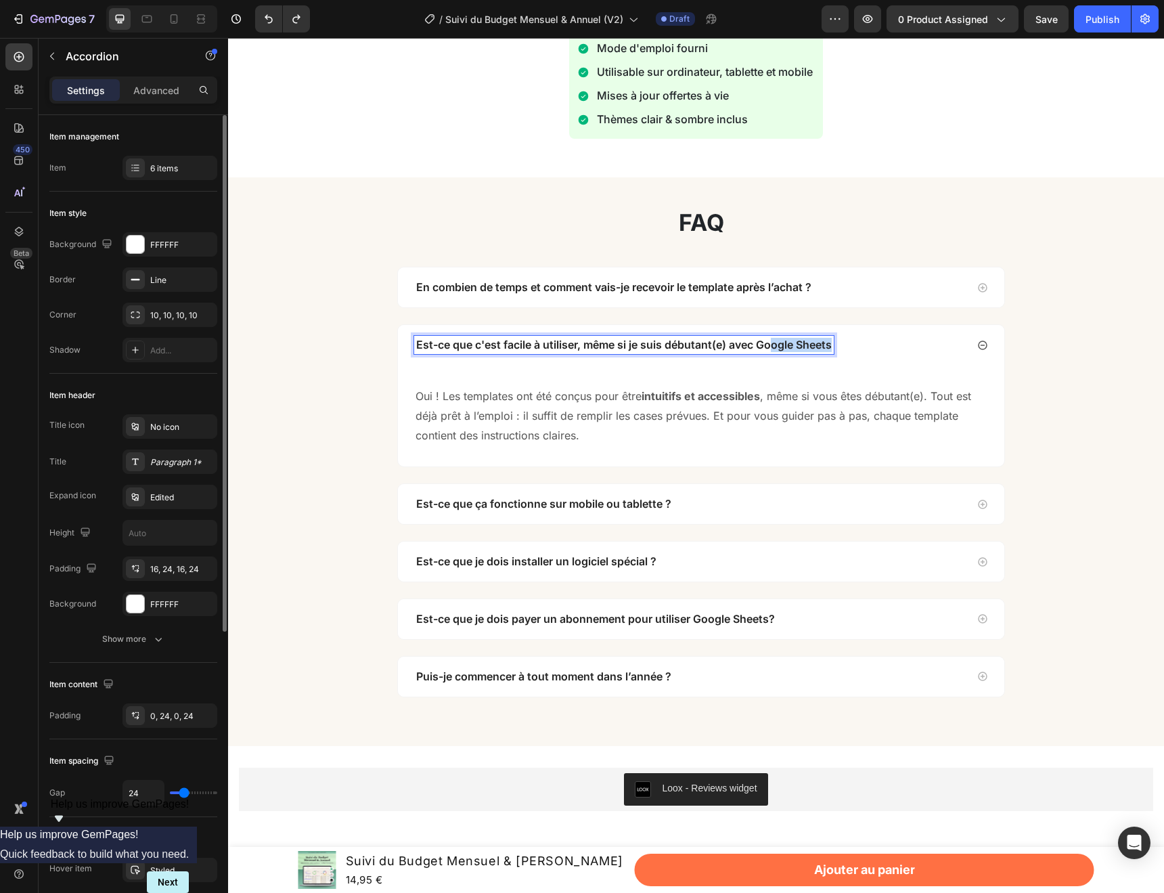
drag, startPoint x: 833, startPoint y: 344, endPoint x: 777, endPoint y: 344, distance: 56.2
click at [777, 344] on p "Est-ce que c'est facile à utiliser, même si je suis débutant(e) avec Google She…" at bounding box center [624, 345] width 416 height 14
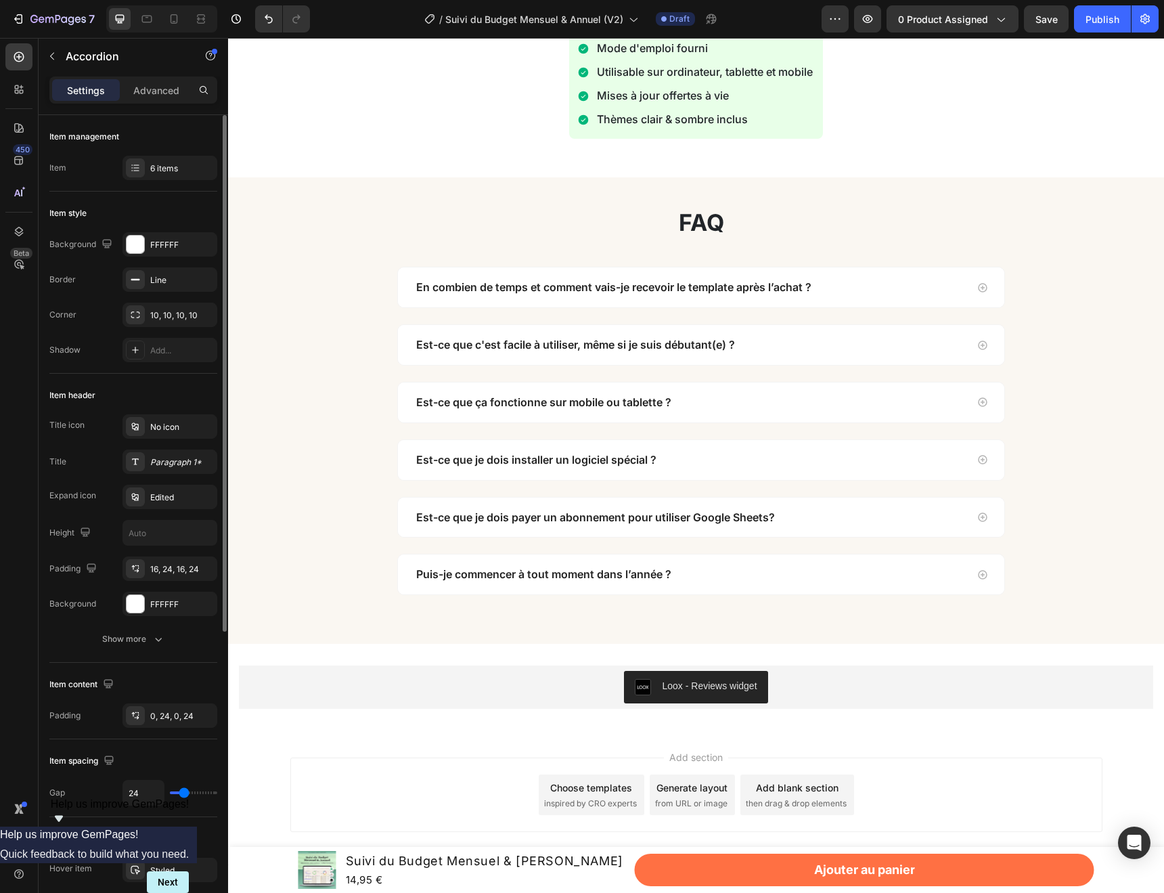
click at [992, 351] on div "Est-ce que c'est facile à utiliser, même si je suis débutant(e) ?" at bounding box center [701, 345] width 606 height 40
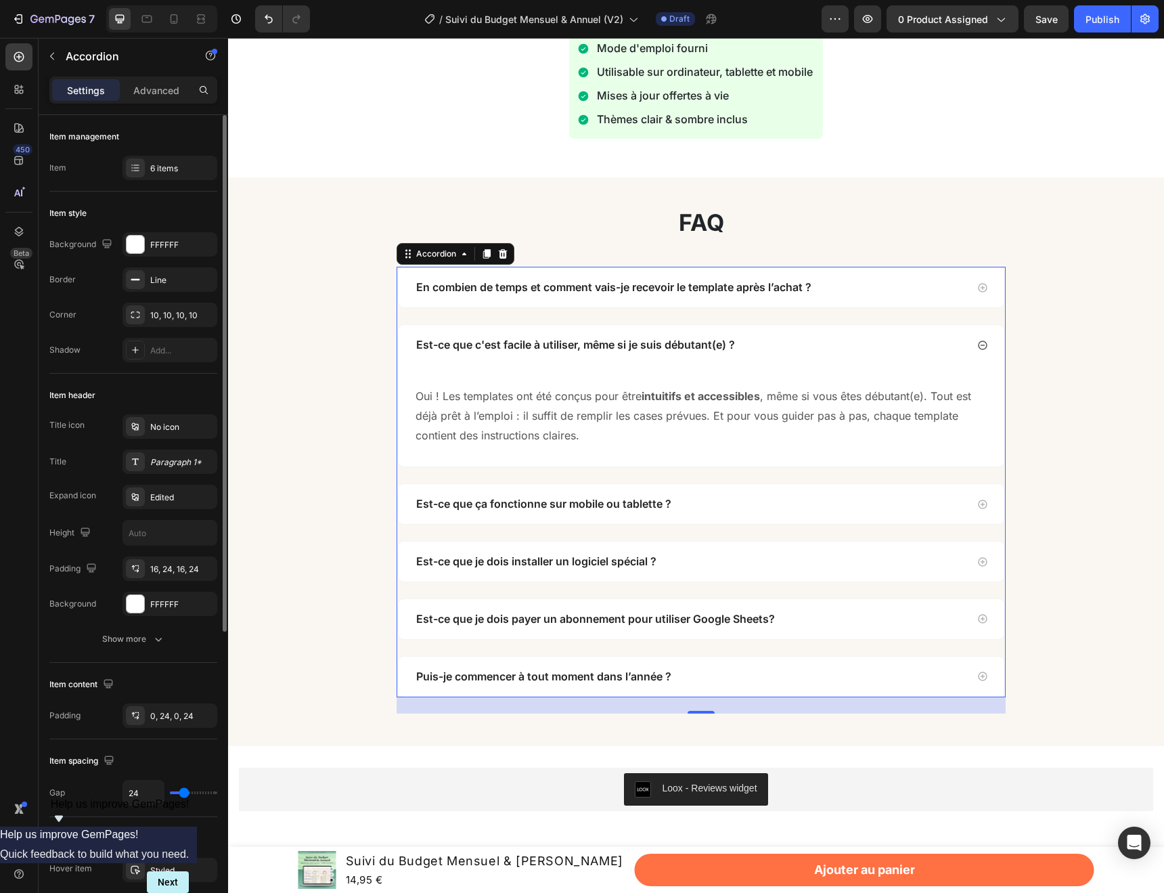
click at [979, 344] on icon at bounding box center [982, 344] width 9 height 9
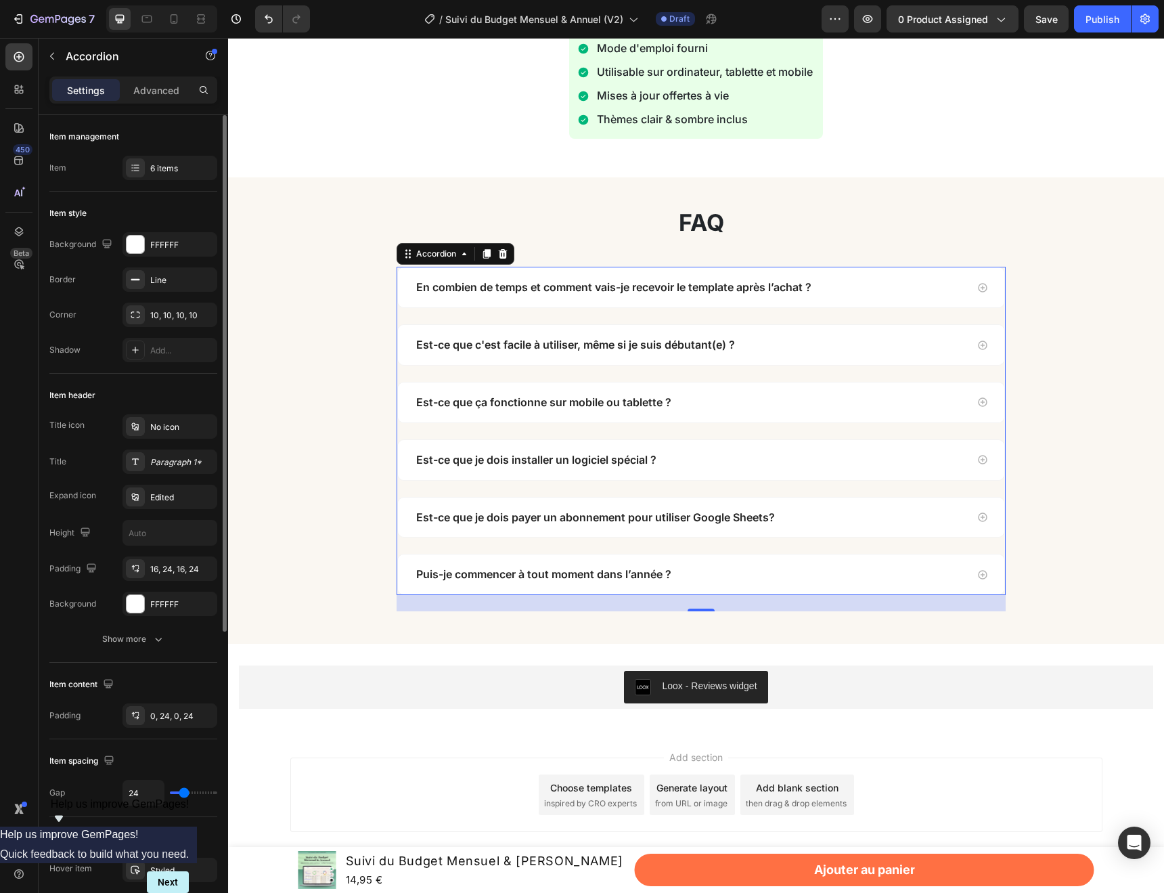
click at [941, 283] on div "En combien de temps et comment vais-je recevoir le template après l’achat ?" at bounding box center [690, 287] width 552 height 18
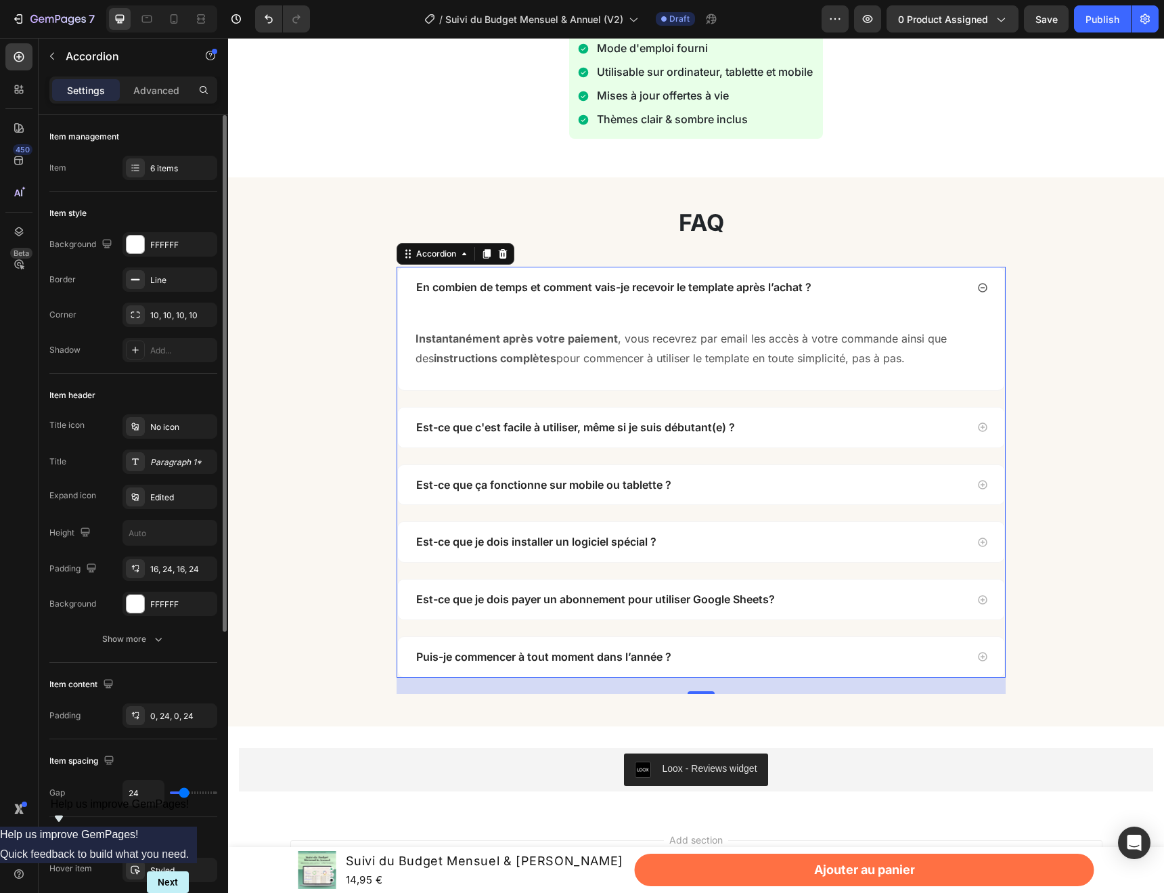
click at [941, 285] on div "En combien de temps et comment vais-je recevoir le template après l’achat ?" at bounding box center [690, 287] width 552 height 18
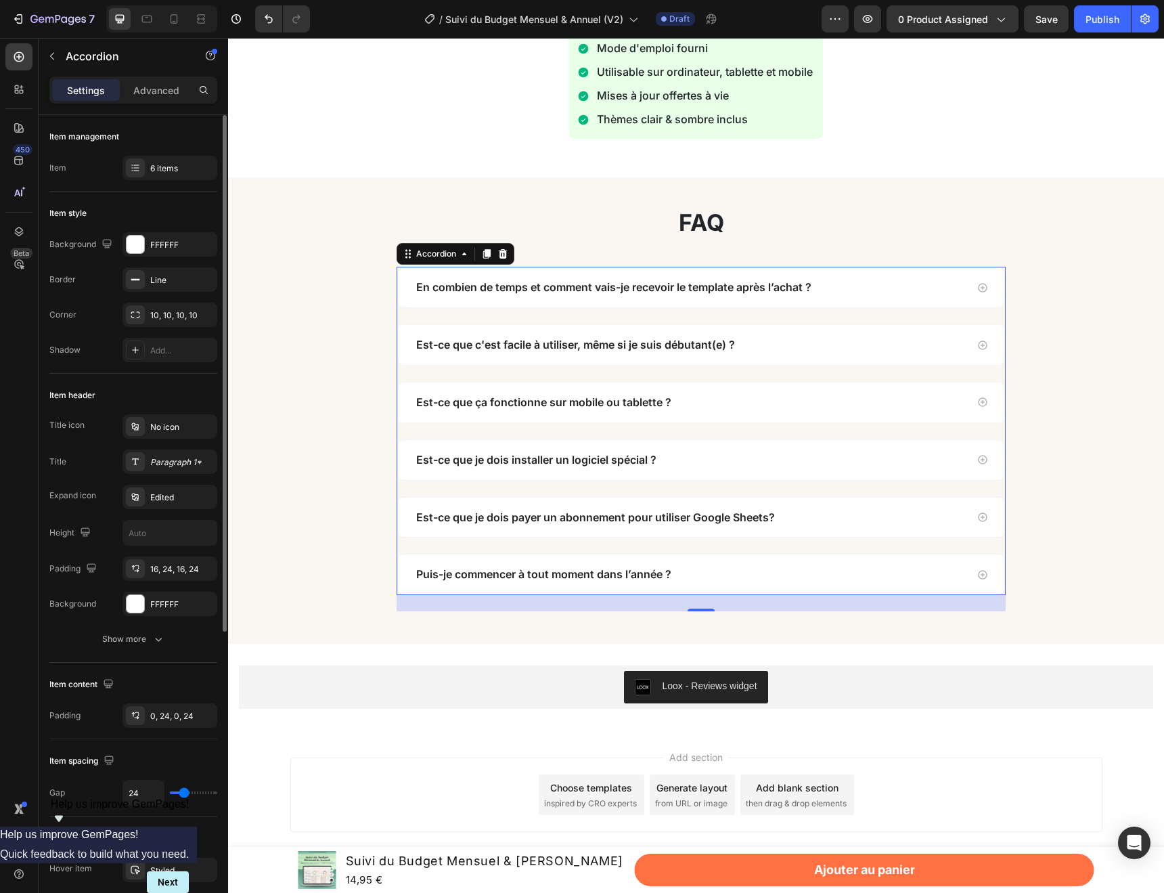
click at [885, 408] on div "Est-ce que ça fonctionne sur mobile ou tablette ?" at bounding box center [690, 402] width 552 height 18
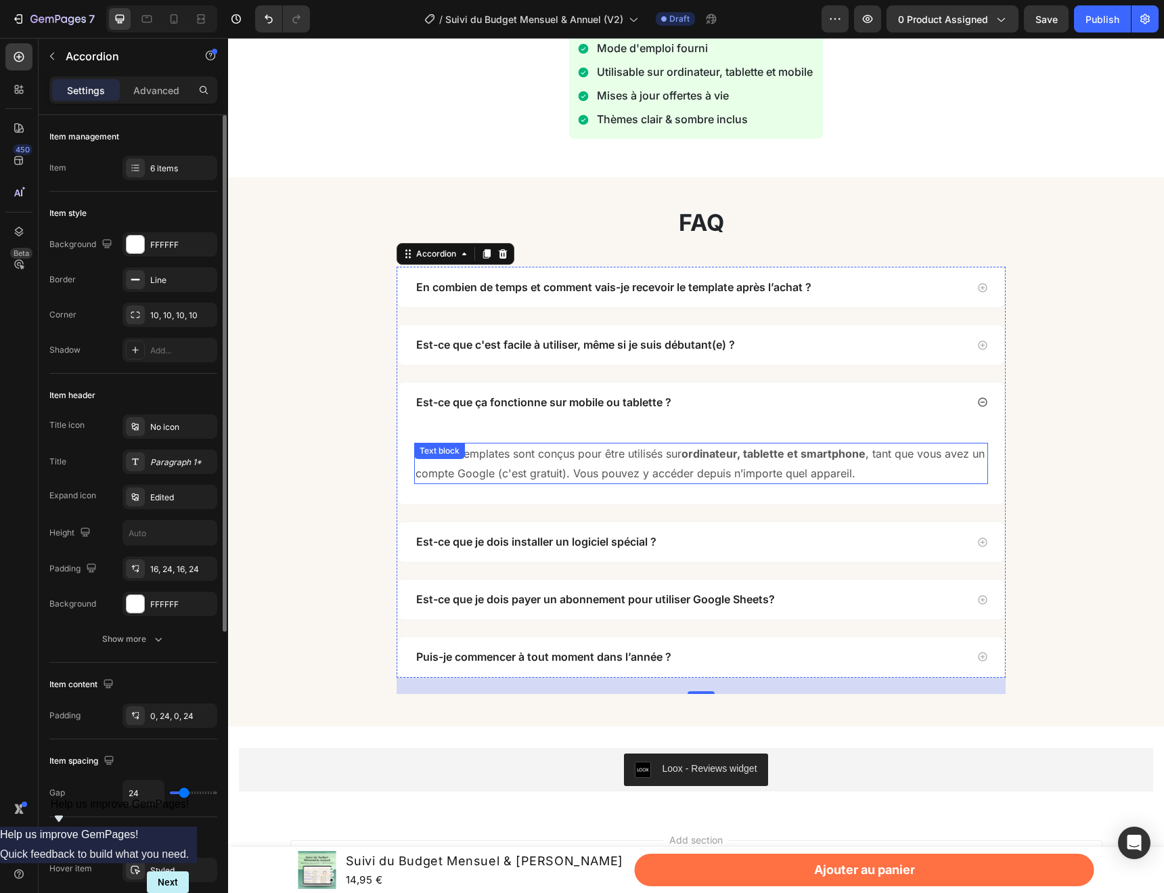
click at [725, 453] on strong "ordinateur, tablette et smartphone" at bounding box center [774, 454] width 184 height 14
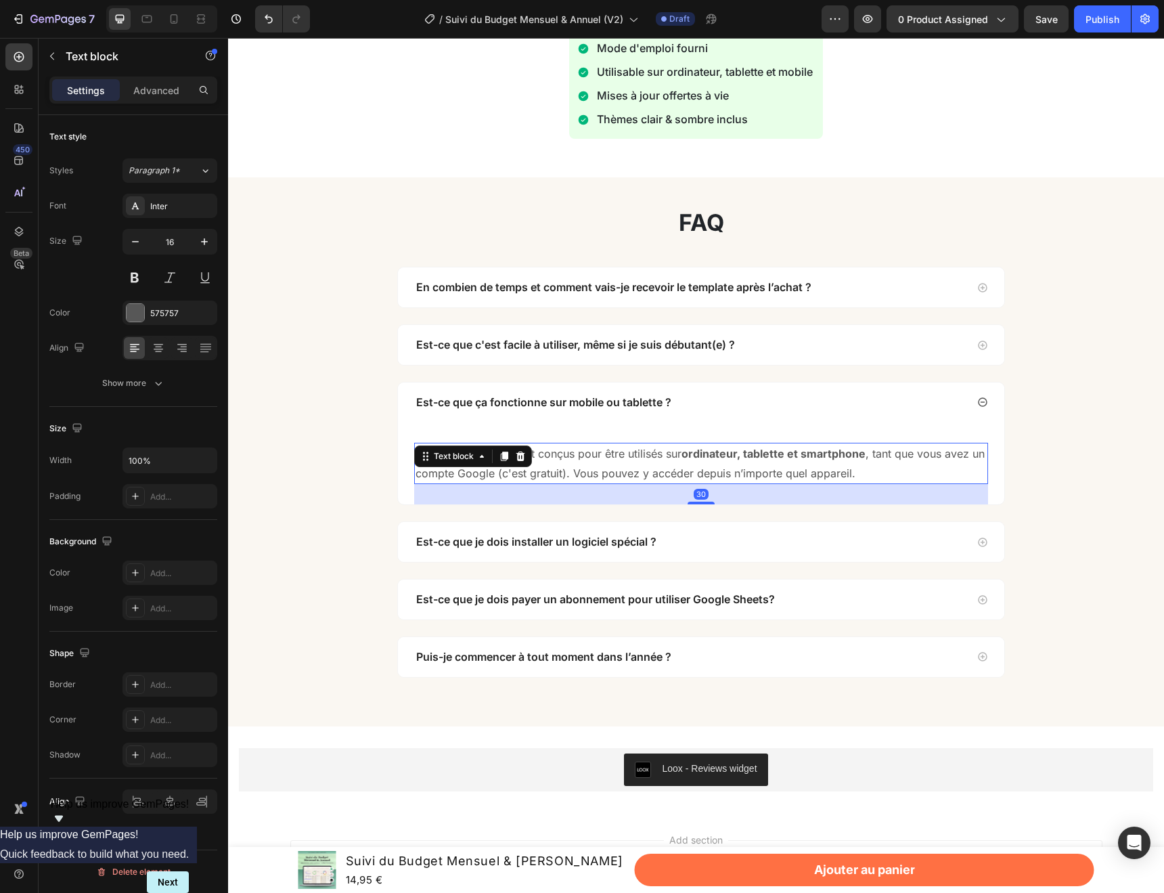
click at [725, 453] on strong "ordinateur, tablette et smartphone" at bounding box center [774, 454] width 184 height 14
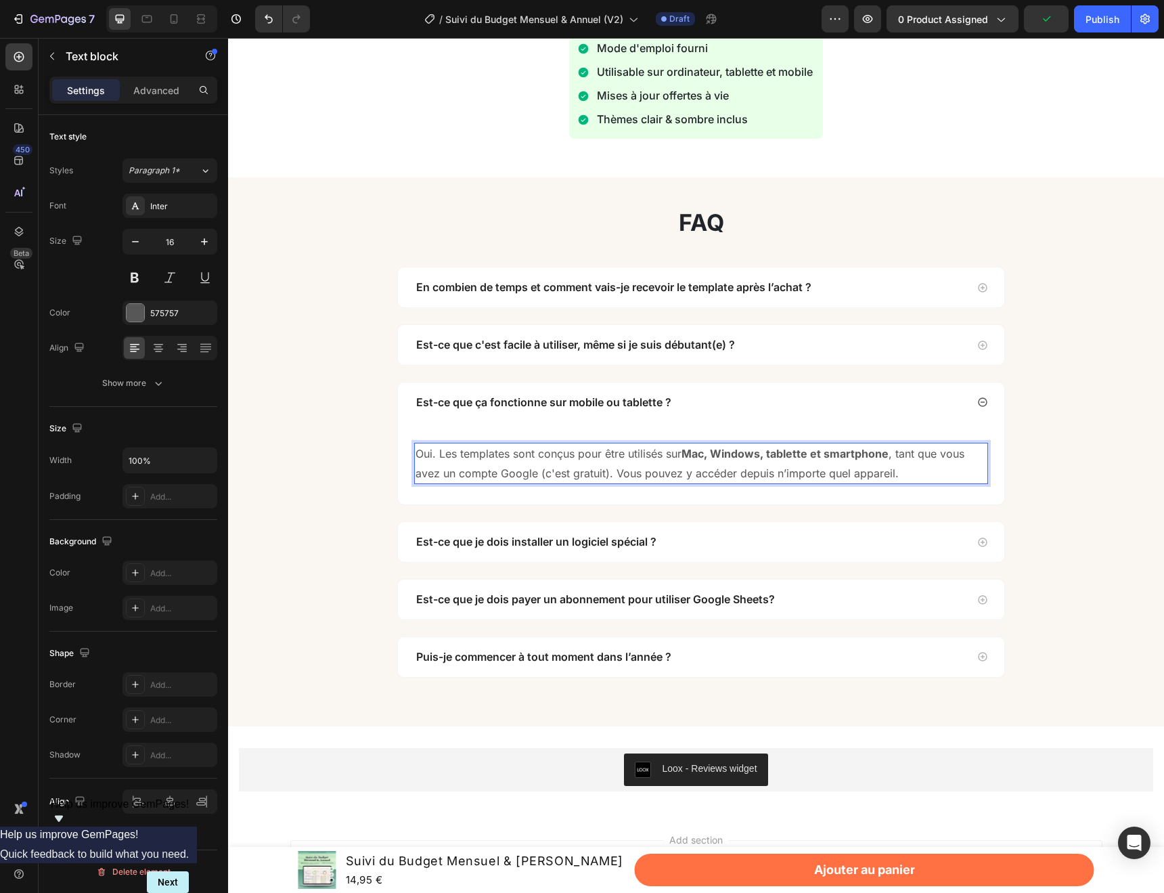
click at [587, 466] on p "Oui. Les templates sont conçus pour être utilisés sur Mac, Windows, tablette et…" at bounding box center [701, 463] width 571 height 39
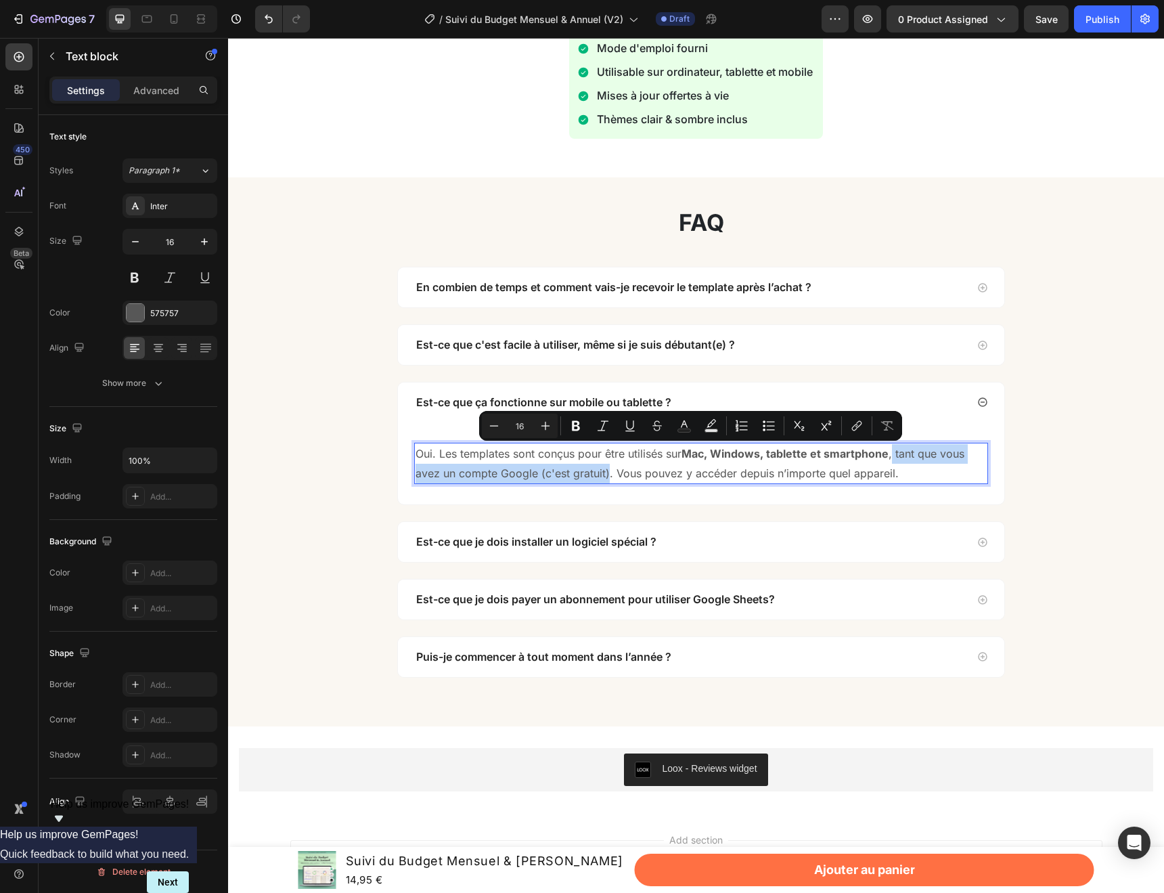
drag, startPoint x: 607, startPoint y: 474, endPoint x: 895, endPoint y: 453, distance: 289.0
click at [895, 453] on p "Oui. Les templates sont conçus pour être utilisés sur Mac, Windows, tablette et…" at bounding box center [701, 463] width 571 height 39
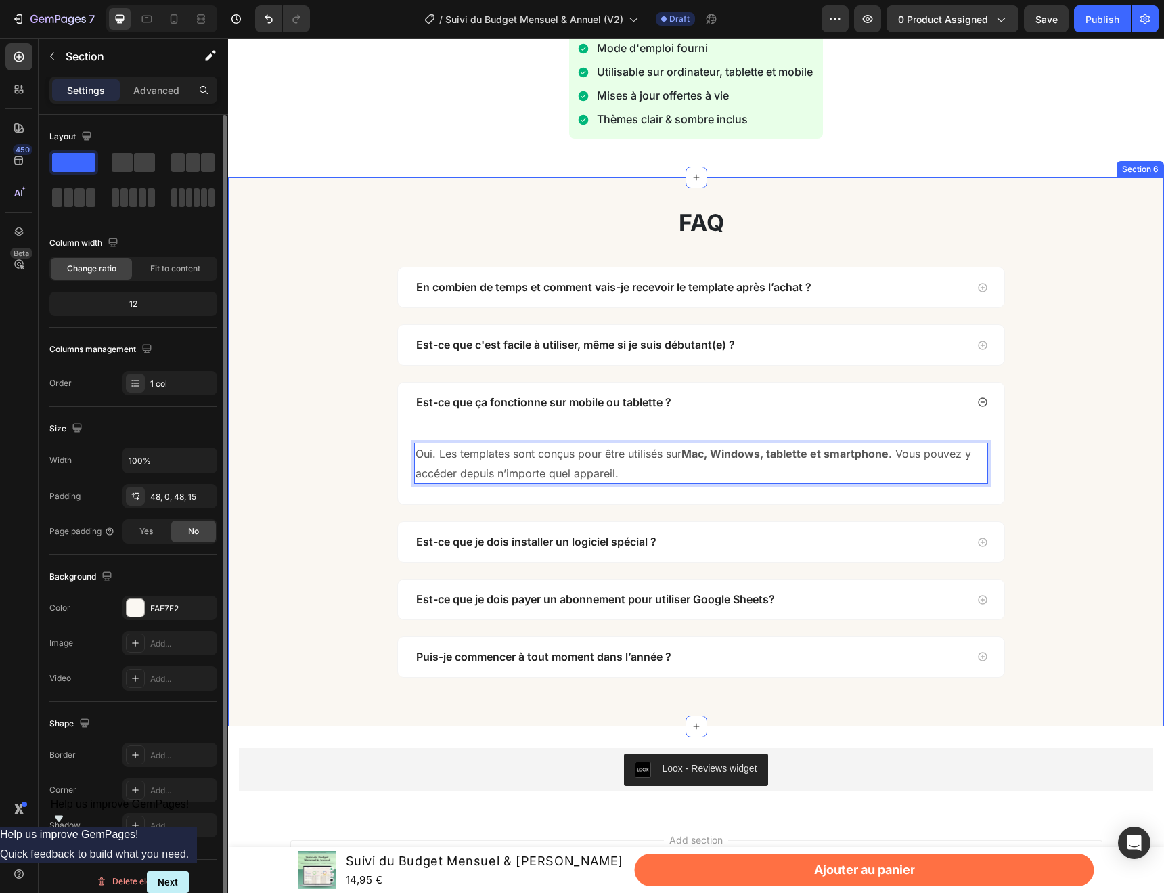
click at [1078, 510] on div "faq Heading Row En combien de temps et comment vais-je recevoir le template apr…" at bounding box center [701, 451] width 926 height 483
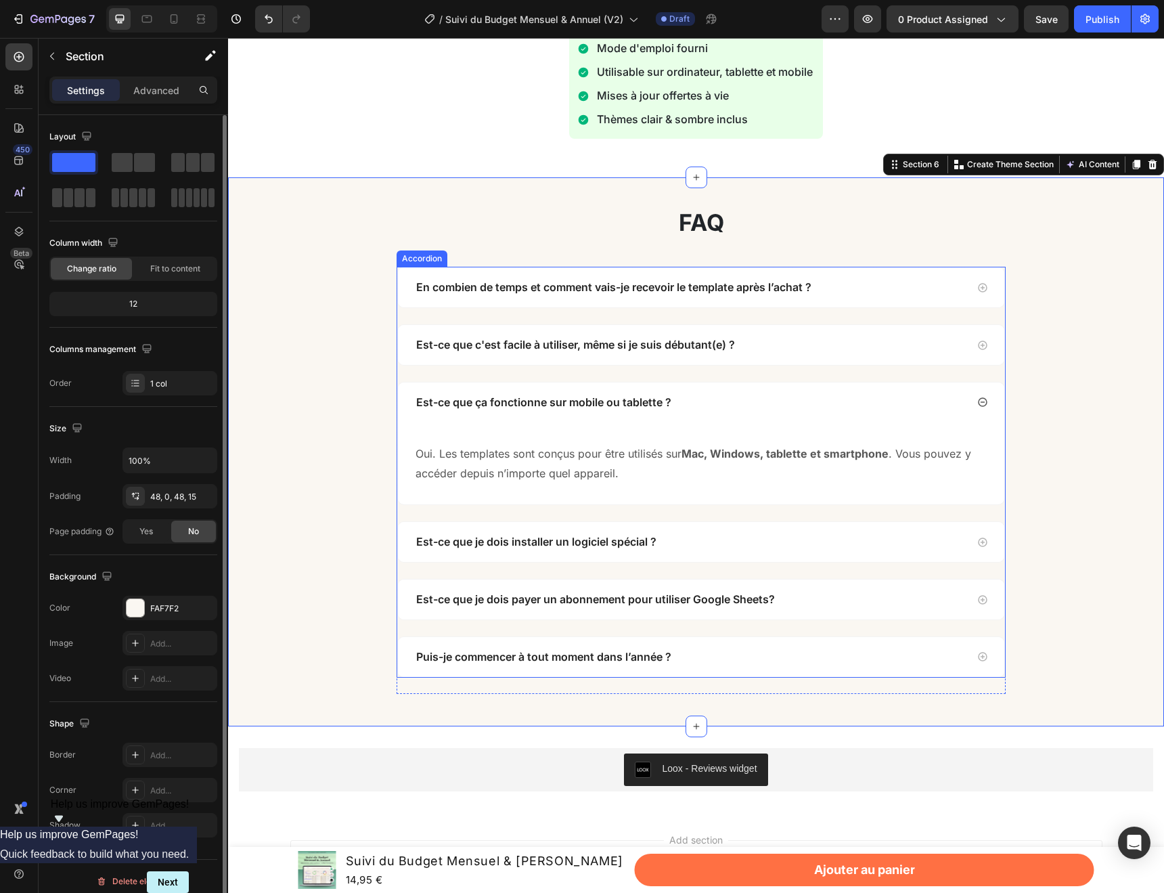
click at [981, 406] on icon at bounding box center [982, 402] width 9 height 9
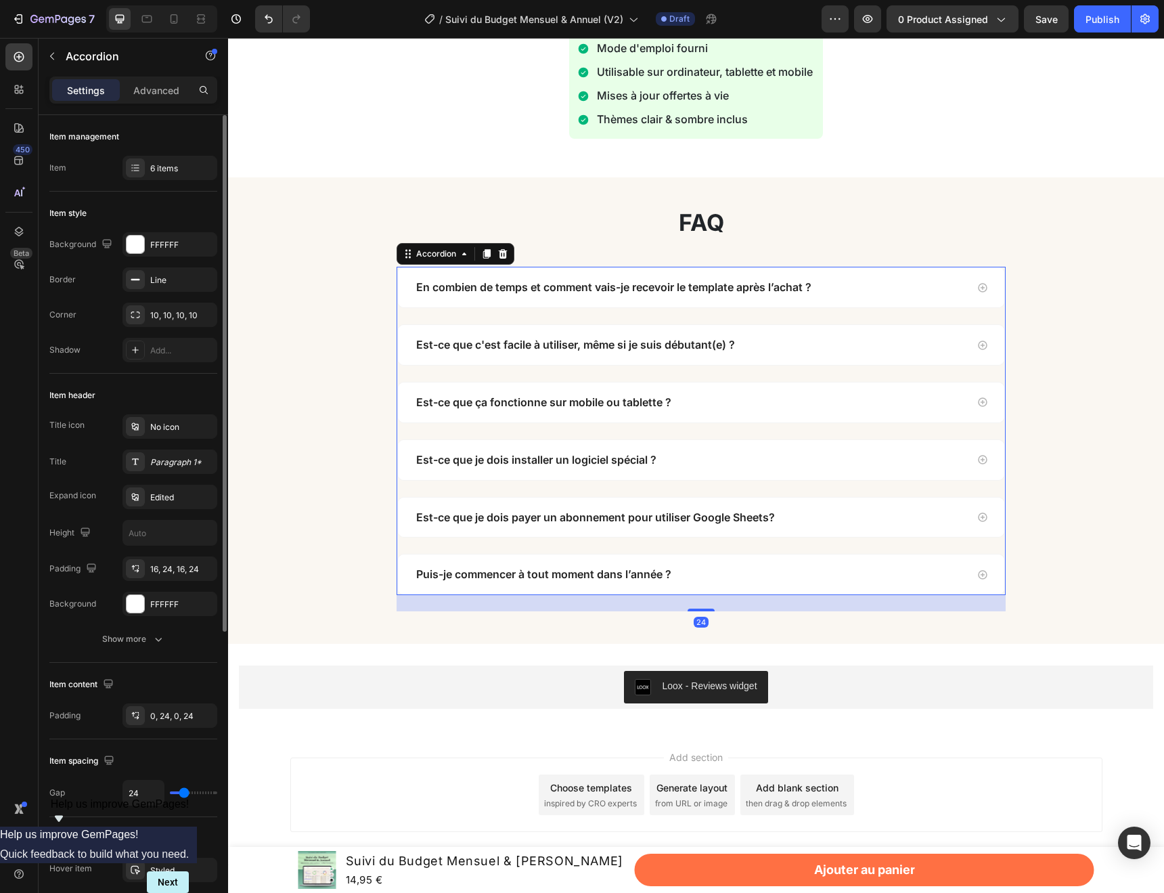
click at [908, 446] on div "Est-ce que je dois installer un logiciel spécial ?" at bounding box center [701, 460] width 606 height 40
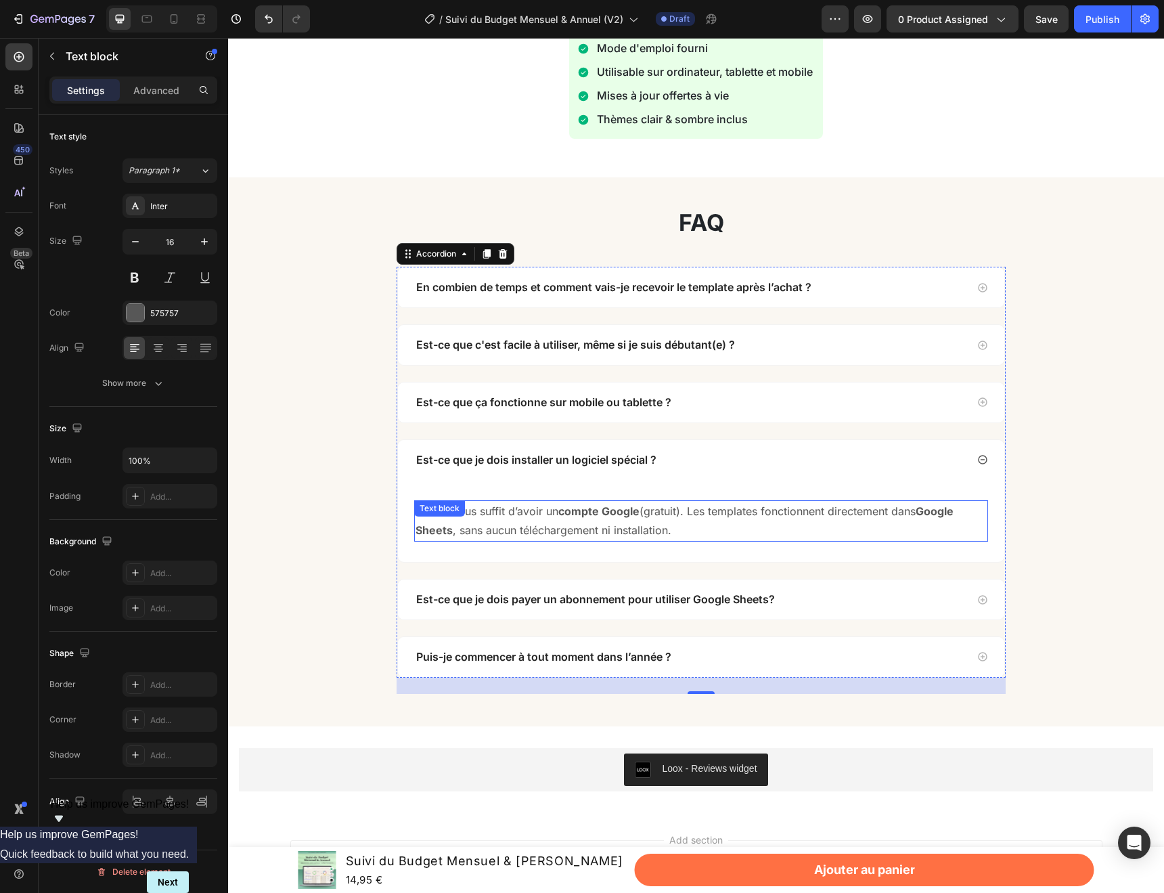
click at [701, 519] on p "Non. Il vous suffit d’avoir un compte Google (gratuit). Les templates fonctionn…" at bounding box center [701, 521] width 571 height 39
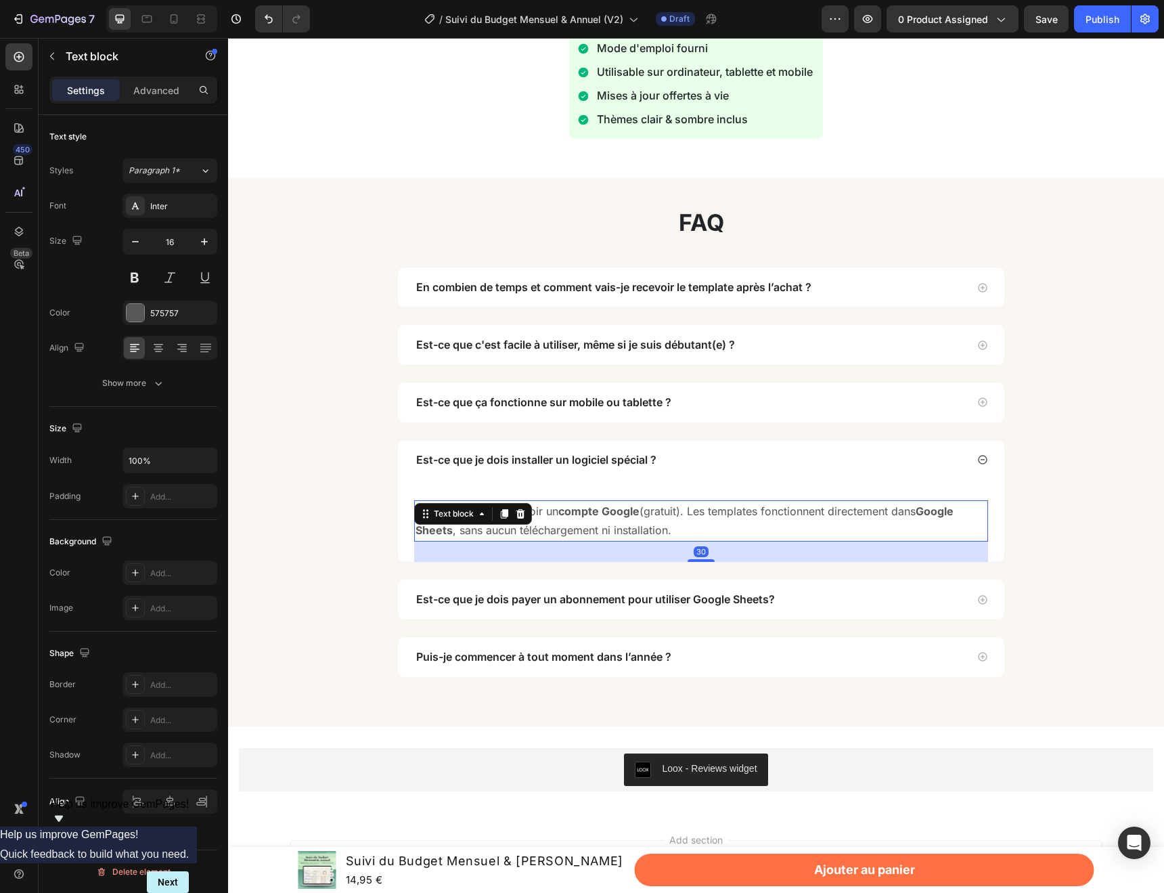
click at [701, 519] on p "Non. Il vous suffit d’avoir un compte Google (gratuit). Les templates fonctionn…" at bounding box center [701, 521] width 571 height 39
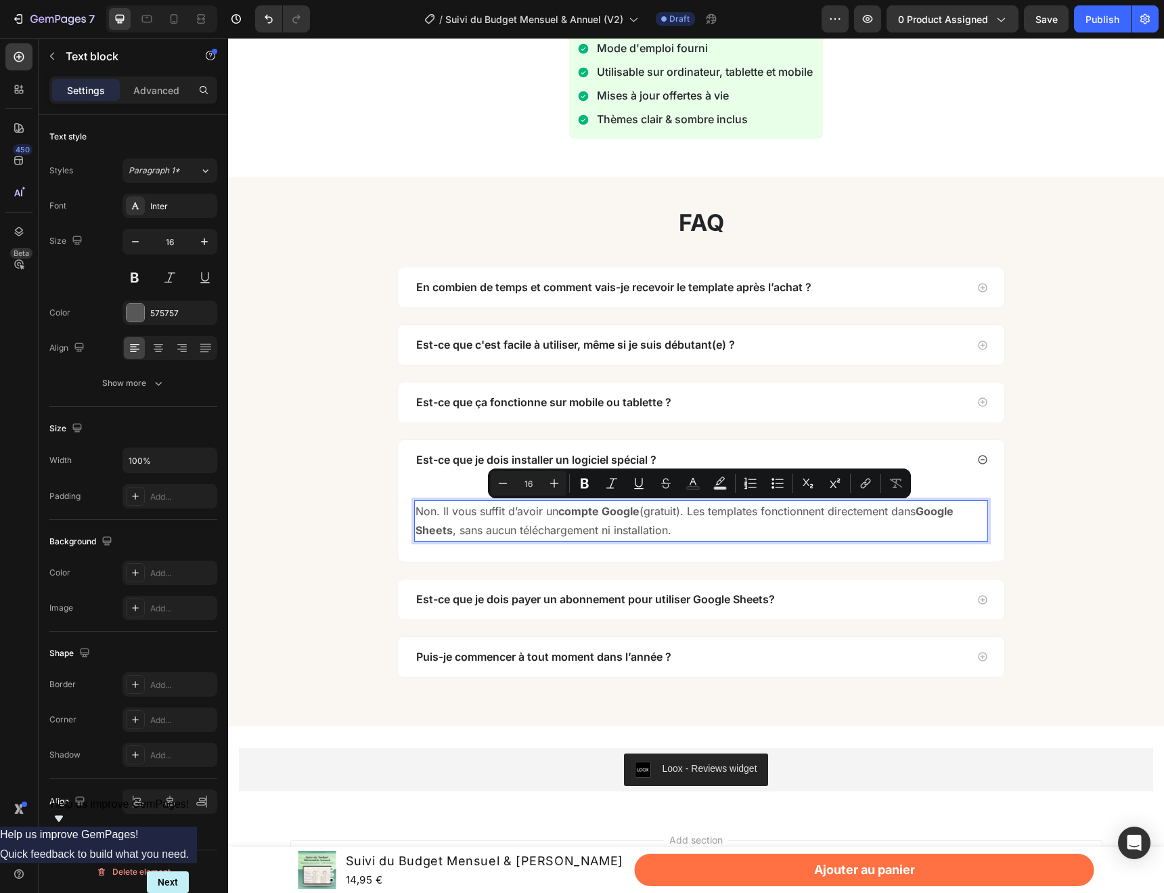
click at [766, 525] on p "Non. Il vous suffit d’avoir un compte Google (gratuit). Les templates fonctionn…" at bounding box center [701, 521] width 571 height 39
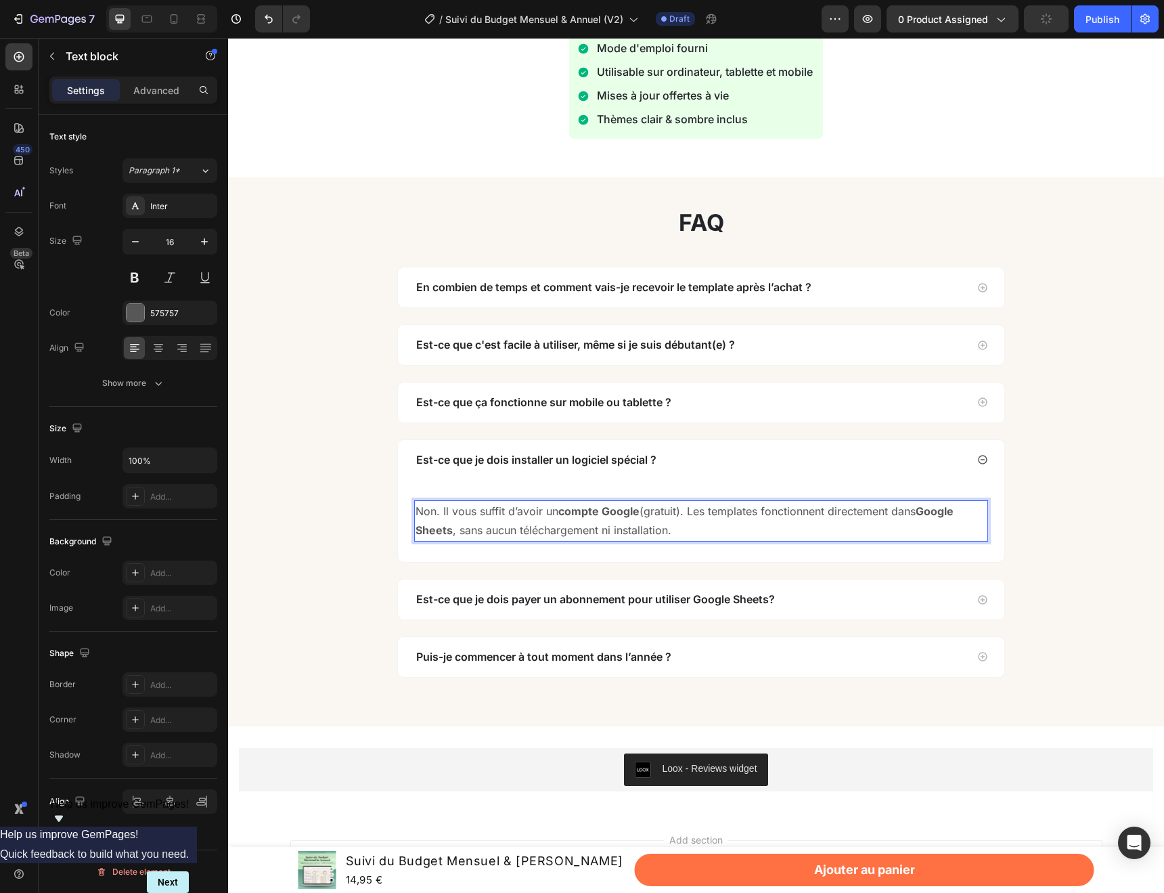
click at [766, 525] on p "Non. Il vous suffit d’avoir un compte Google (gratuit). Les templates fonctionn…" at bounding box center [701, 521] width 571 height 39
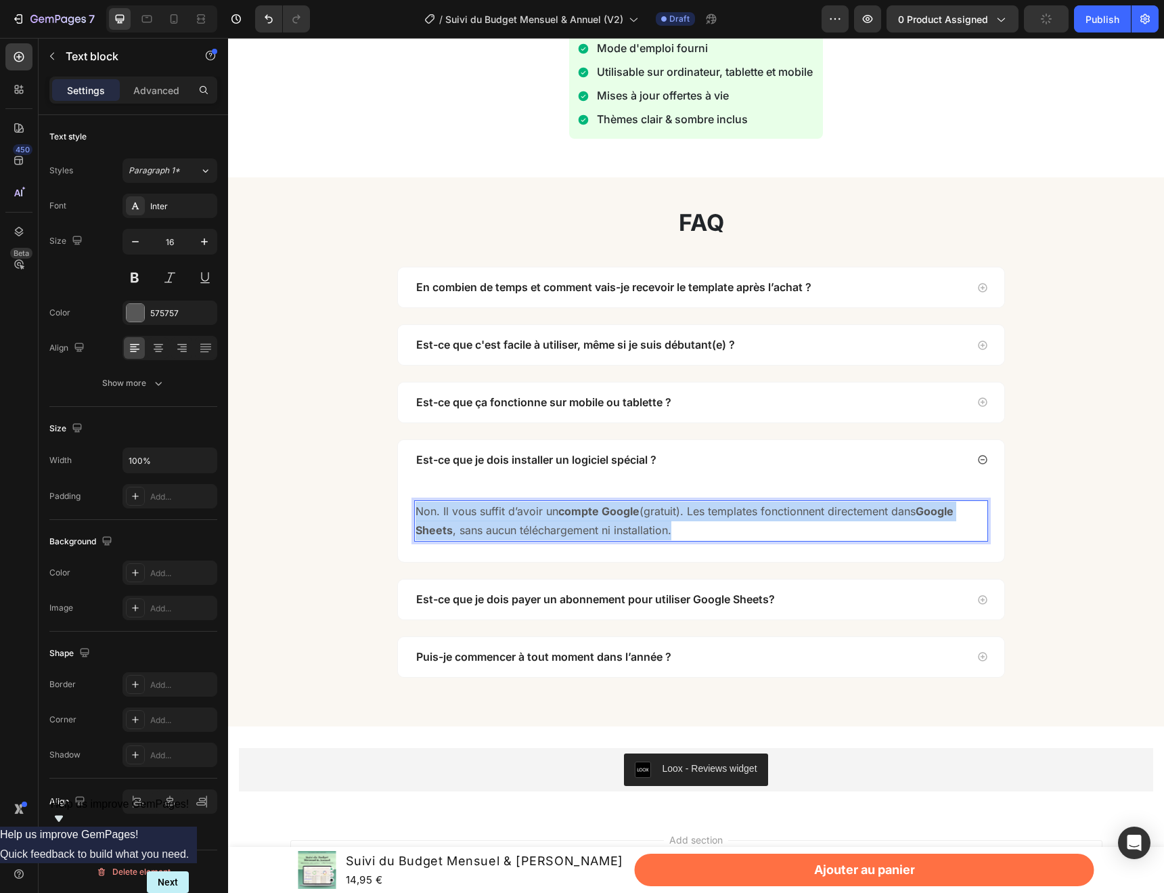
click at [766, 525] on p "Non. Il vous suffit d’avoir un compte Google (gratuit). Les templates fonctionn…" at bounding box center [701, 521] width 571 height 39
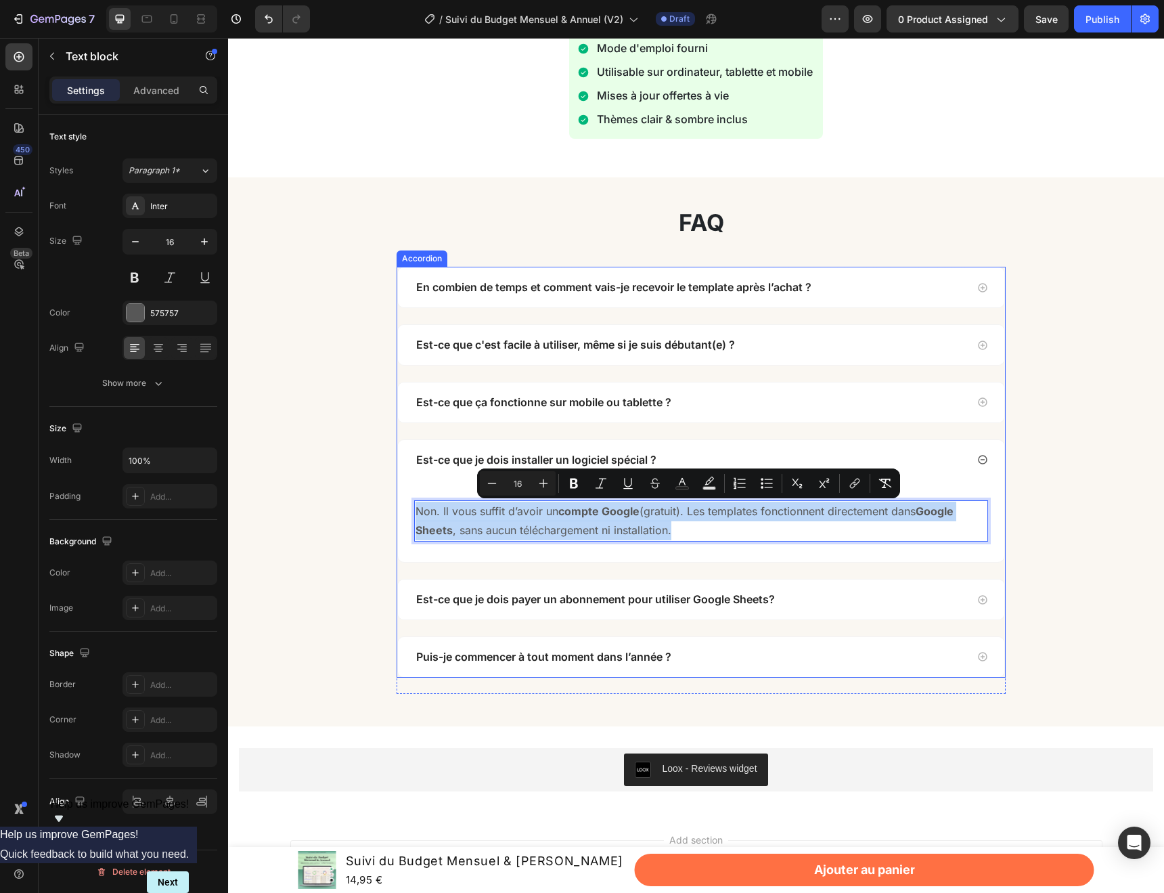
click at [1085, 495] on div "faq Heading Row En combien de temps et comment vais-je recevoir le template apr…" at bounding box center [701, 451] width 926 height 483
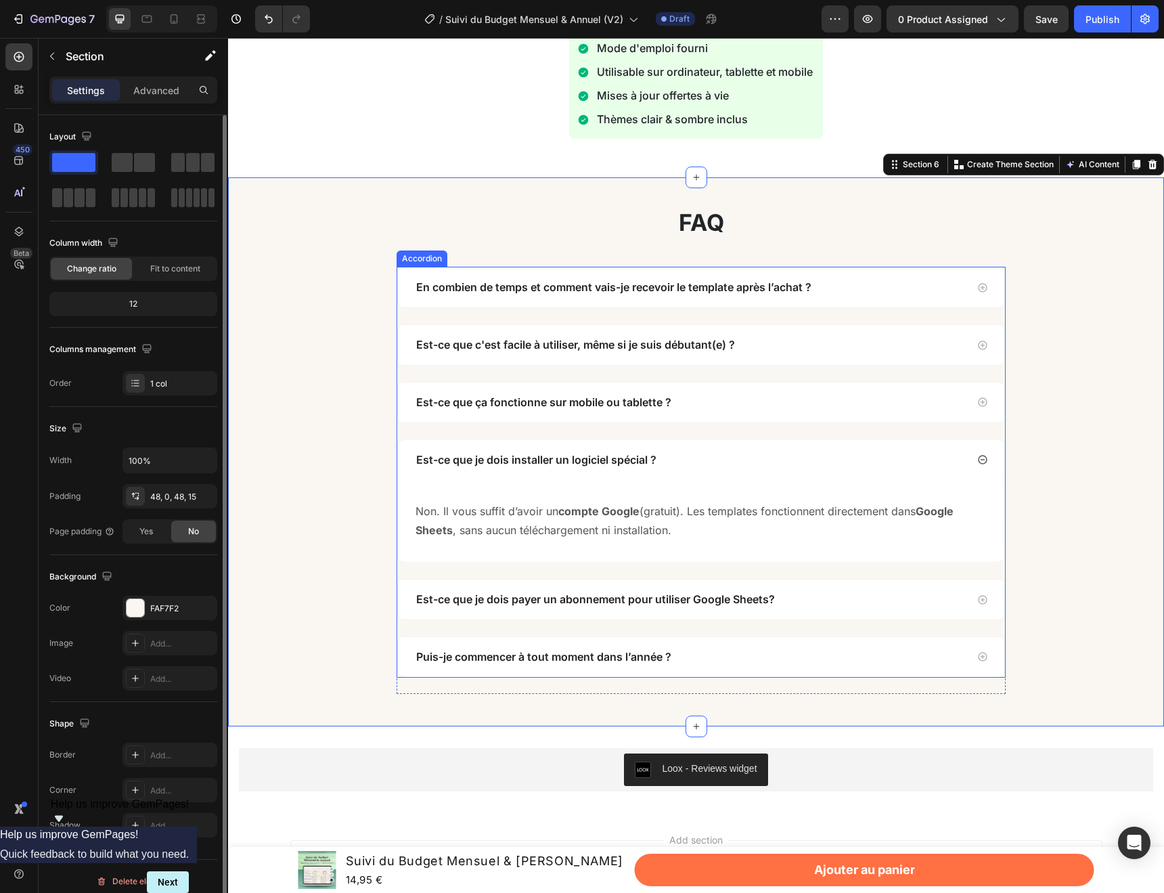
click at [758, 458] on div "Est-ce que je dois installer un logiciel spécial ?" at bounding box center [690, 460] width 552 height 18
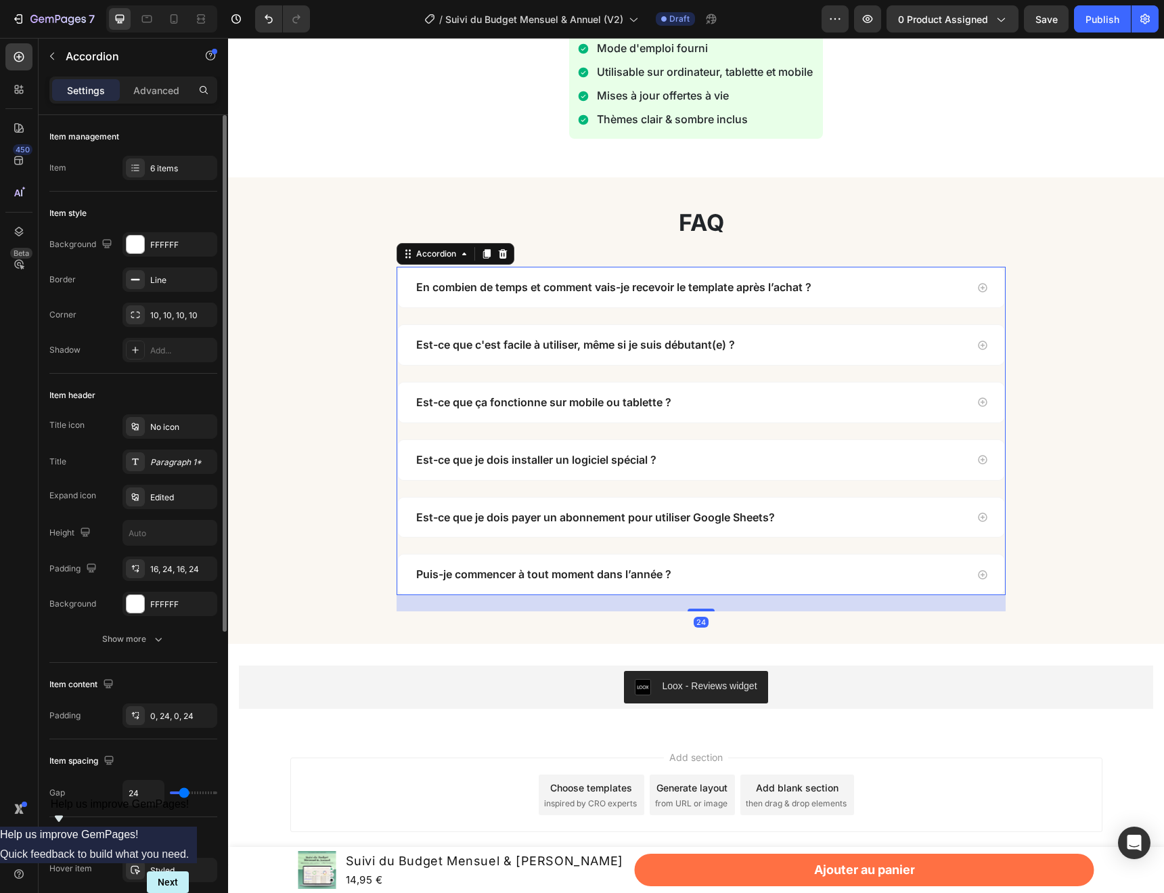
click at [740, 570] on div "Puis-je commencer à tout moment dans l’année ?" at bounding box center [690, 574] width 552 height 18
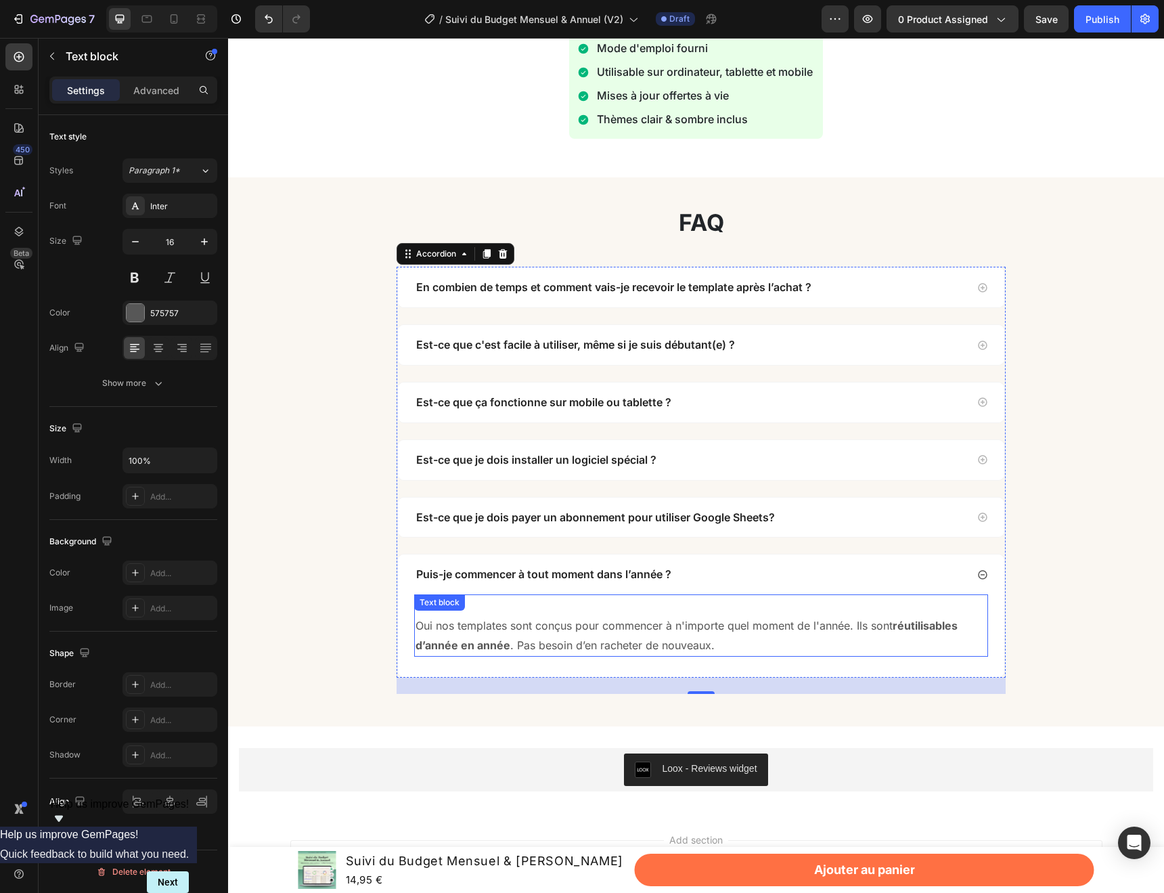
click at [740, 604] on div "Oui nos templates sont conçus pour commencer à n'importe quel moment de l'année…" at bounding box center [701, 625] width 574 height 62
click at [732, 581] on div "Puis-je commencer à tout moment dans l’année ?" at bounding box center [690, 574] width 552 height 18
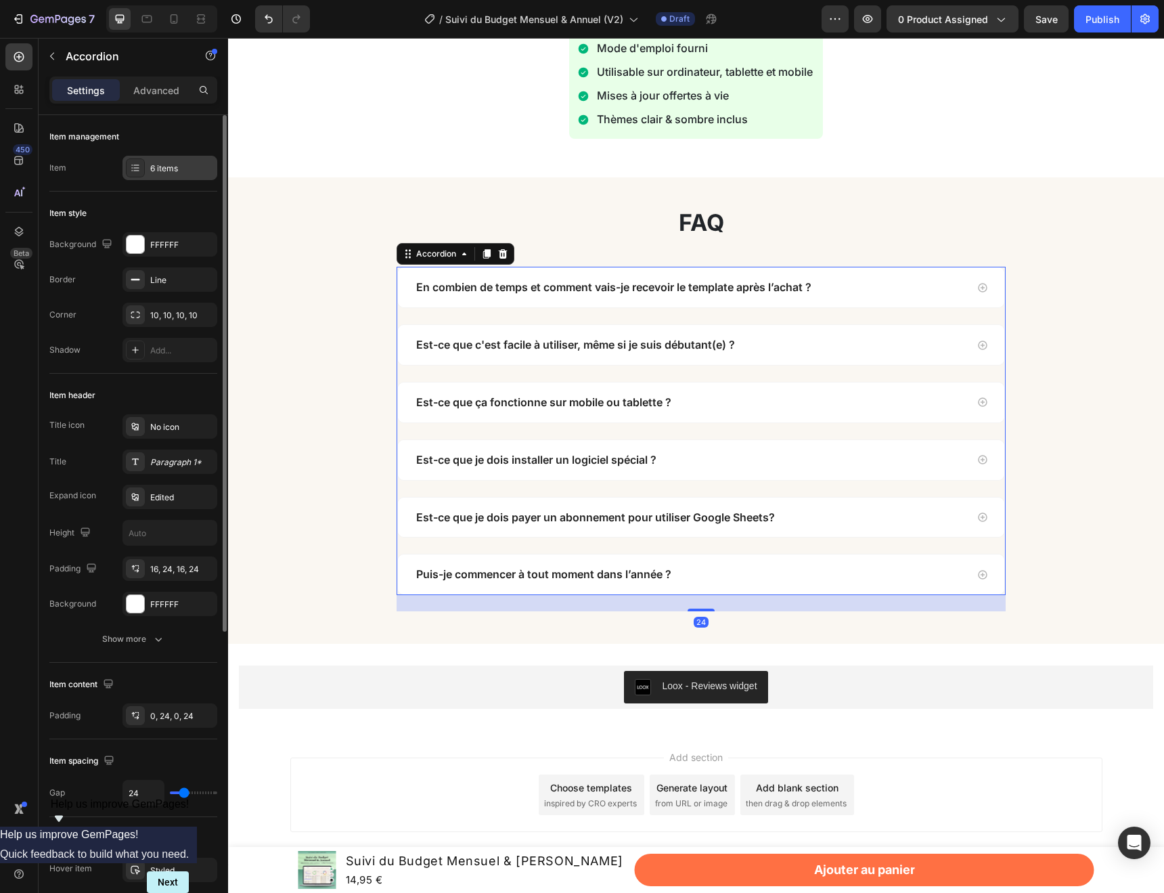
click at [162, 165] on div "6 items" at bounding box center [182, 168] width 64 height 12
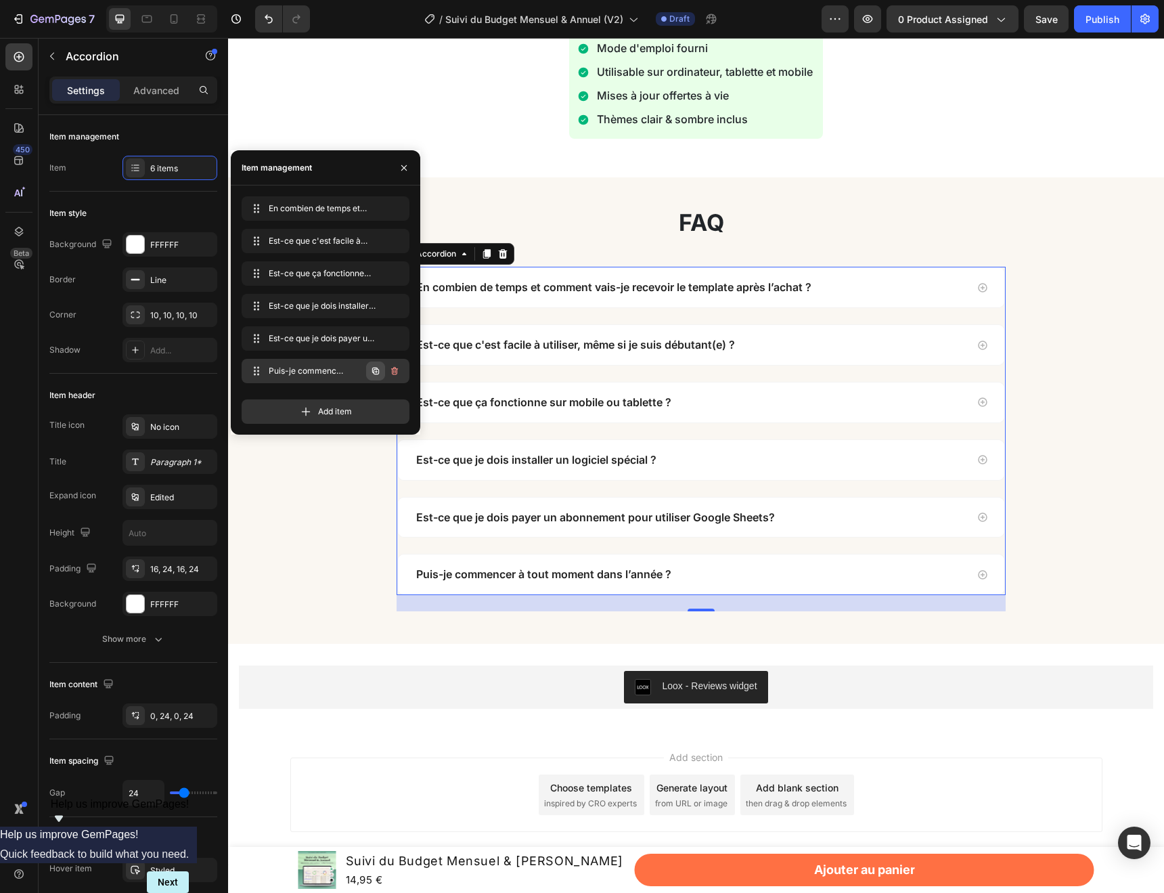
click at [376, 368] on icon "button" at bounding box center [375, 371] width 7 height 7
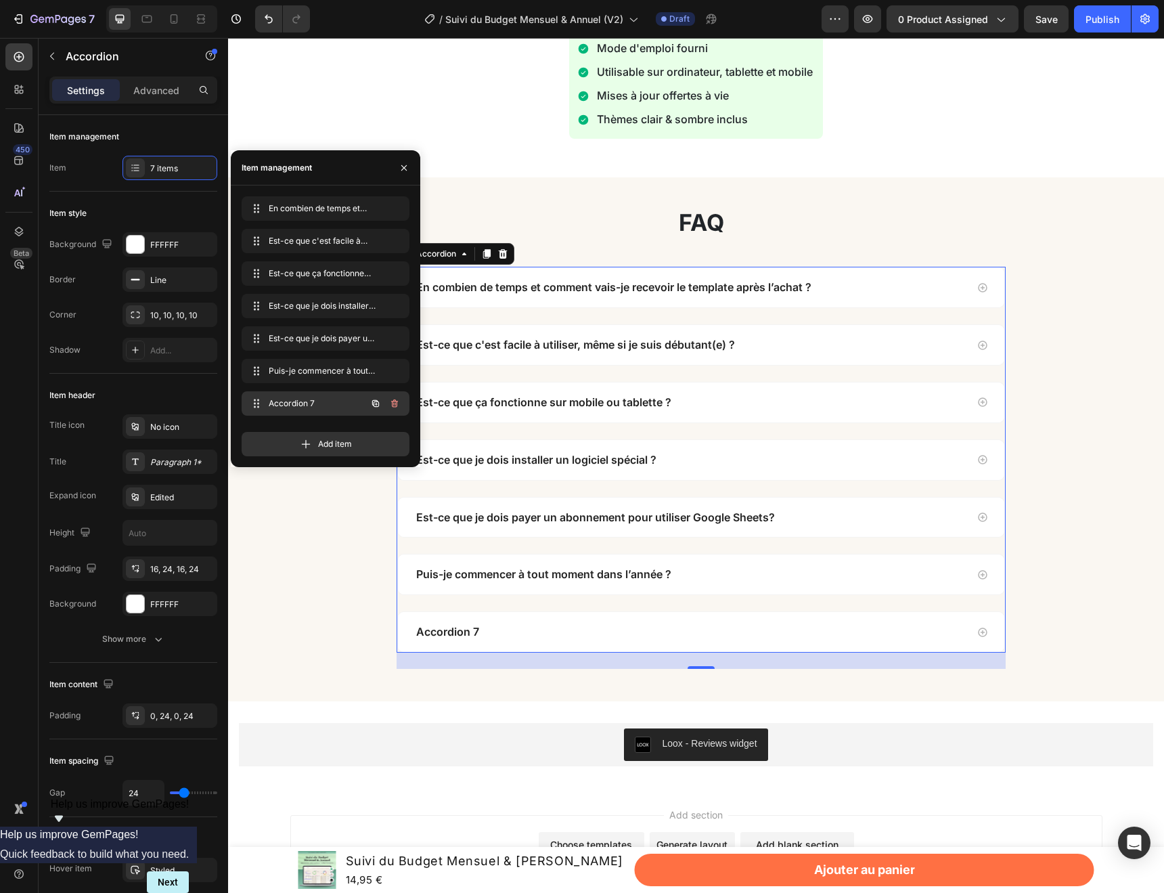
click at [346, 406] on div "Accordion 7 Accordion 7" at bounding box center [306, 403] width 119 height 19
click at [989, 638] on div "Accordion 7" at bounding box center [701, 632] width 606 height 40
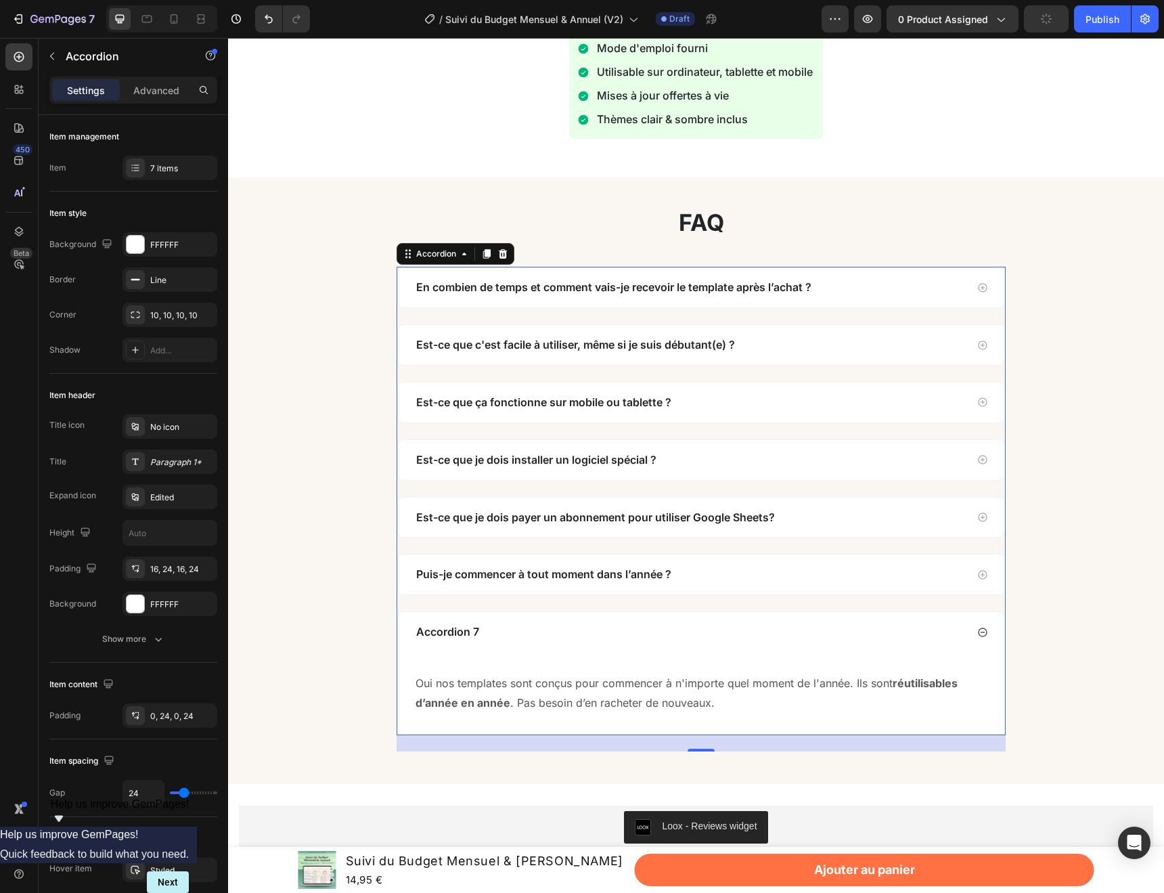
click at [468, 636] on div "Accordion 7" at bounding box center [447, 632] width 67 height 18
click at [468, 636] on p "Accordion 7" at bounding box center [447, 632] width 63 height 14
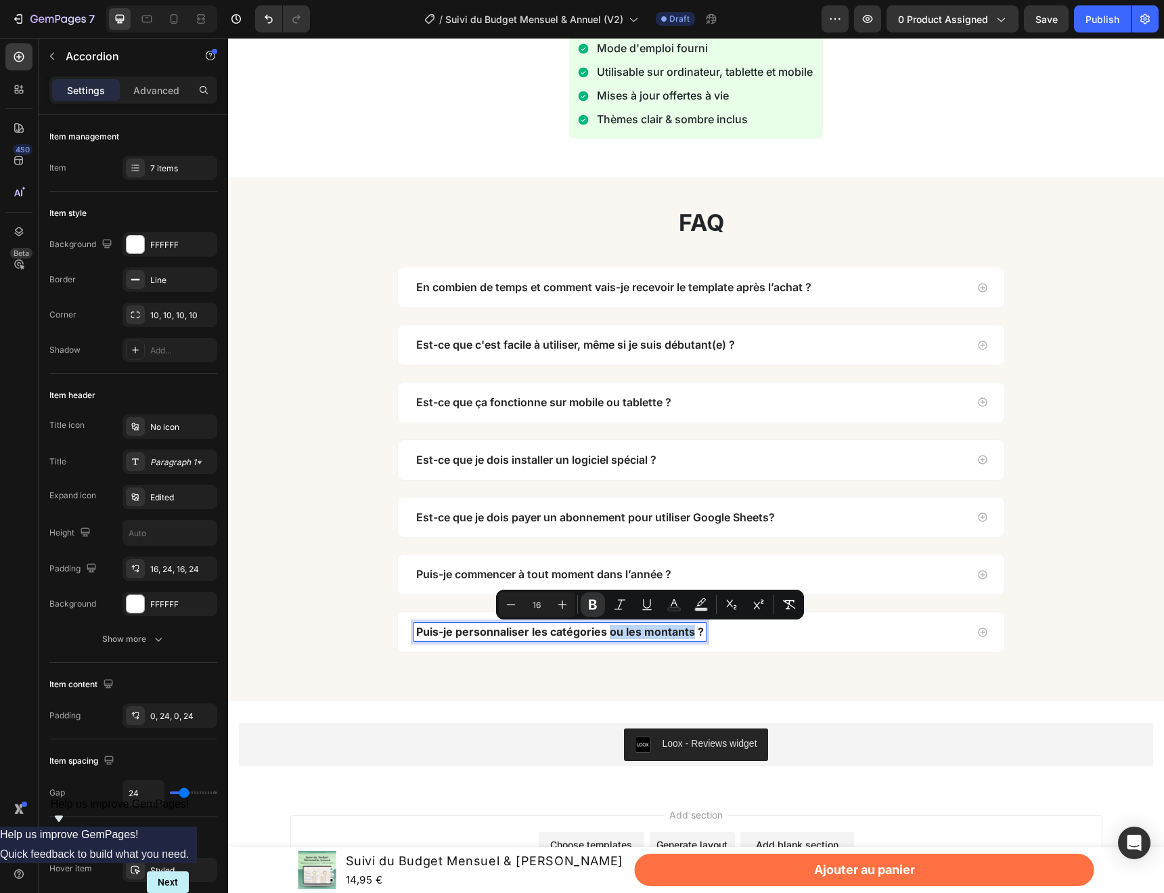
drag, startPoint x: 694, startPoint y: 633, endPoint x: 610, endPoint y: 632, distance: 83.9
click at [610, 632] on strong "Puis-je personnaliser les catégories ou les montants ?" at bounding box center [560, 632] width 288 height 14
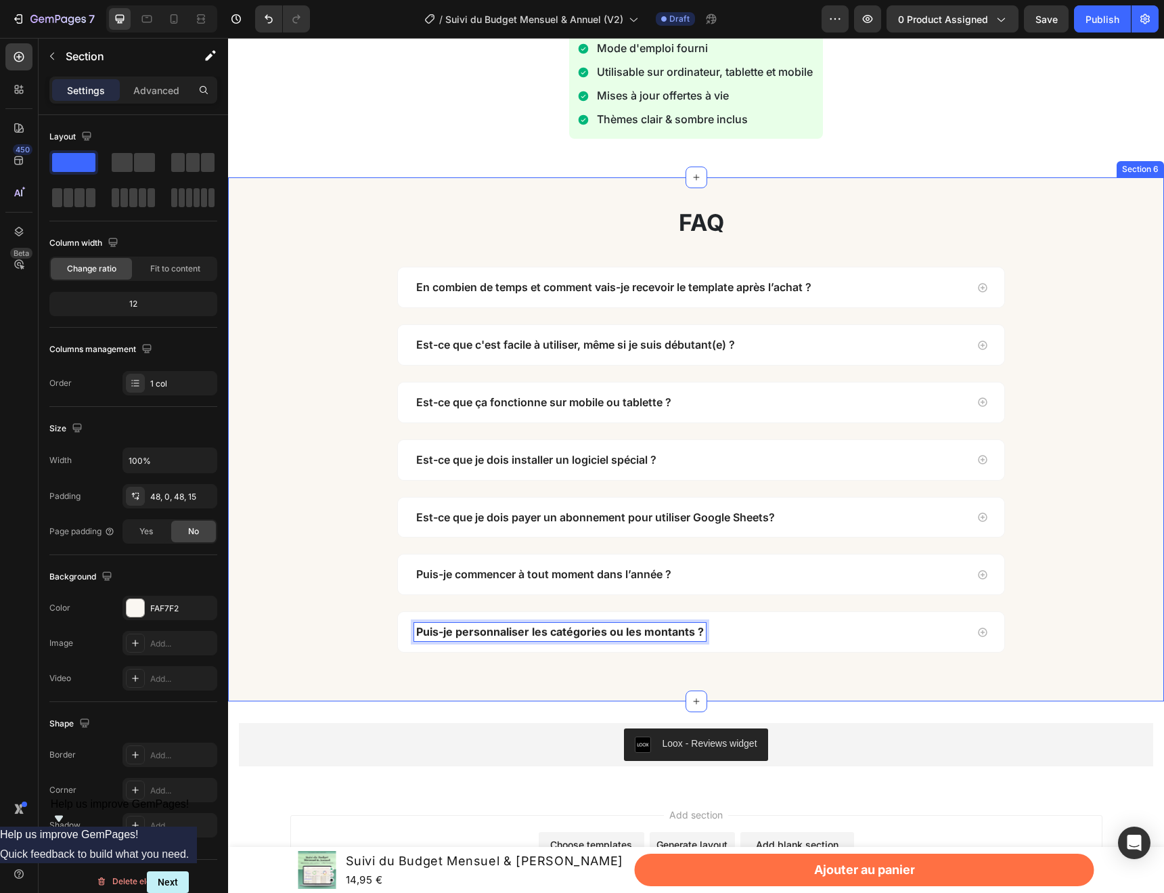
click at [451, 692] on div "faq Heading Row En combien de temps et comment vais-je recevoir le template apr…" at bounding box center [696, 439] width 936 height 524
